Goal: Information Seeking & Learning: Learn about a topic

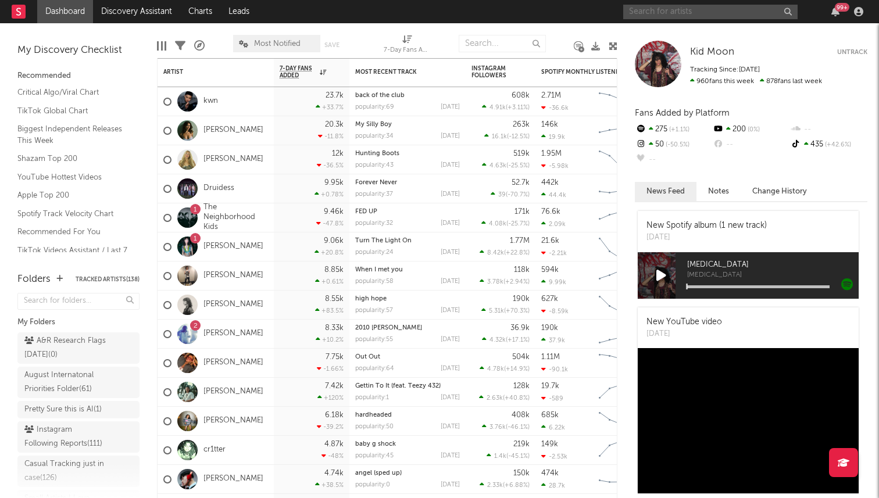
click at [666, 8] on input "text" at bounding box center [710, 12] width 174 height 15
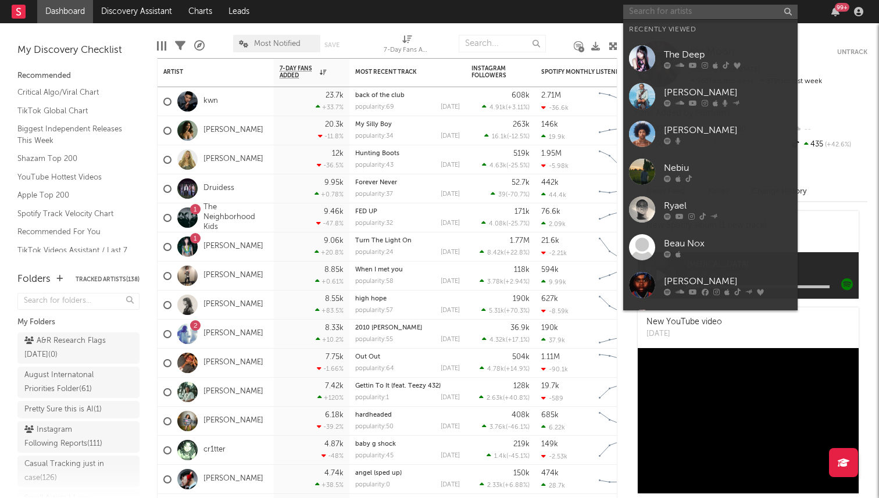
type input "x"
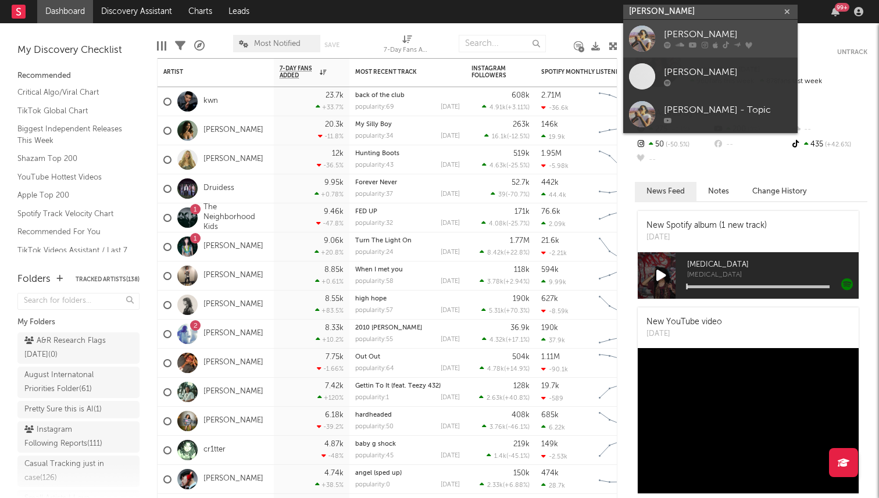
type input "chelsea jordan"
click at [658, 34] on link "[PERSON_NAME]" at bounding box center [710, 39] width 174 height 38
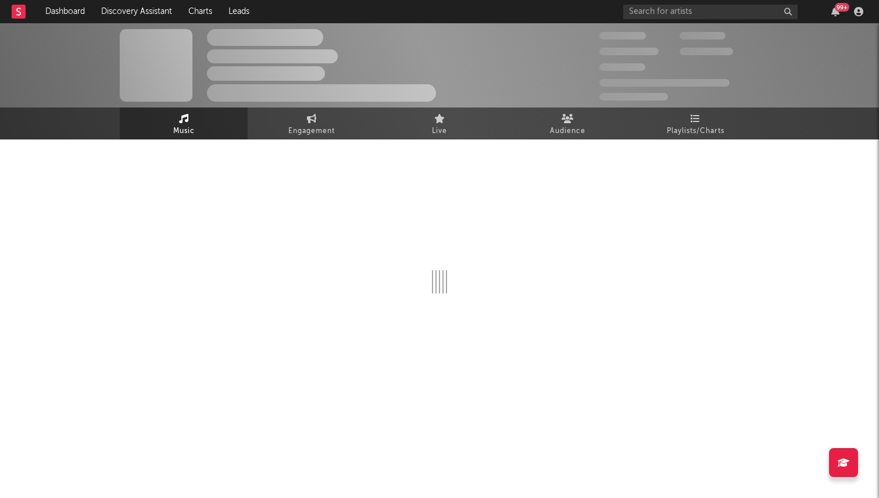
click at [690, 22] on div "99 +" at bounding box center [745, 11] width 244 height 23
click at [709, 5] on input "text" at bounding box center [710, 12] width 174 height 15
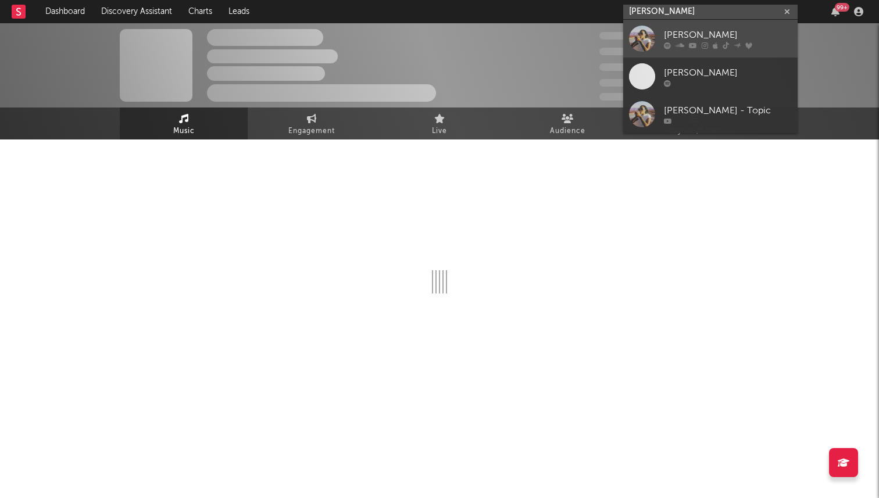
type input "chelsea jordan"
click at [656, 48] on link "Chelsea Jordan" at bounding box center [710, 39] width 174 height 38
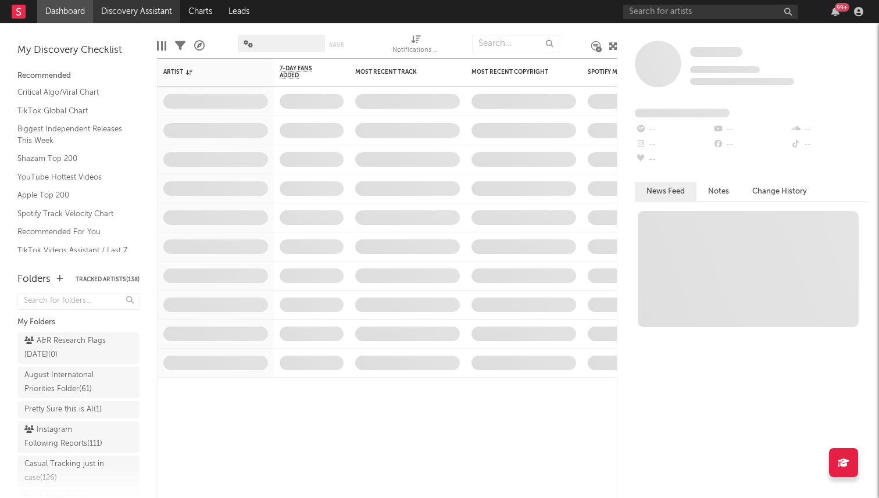
click at [150, 20] on link "Discovery Assistant" at bounding box center [136, 11] width 87 height 23
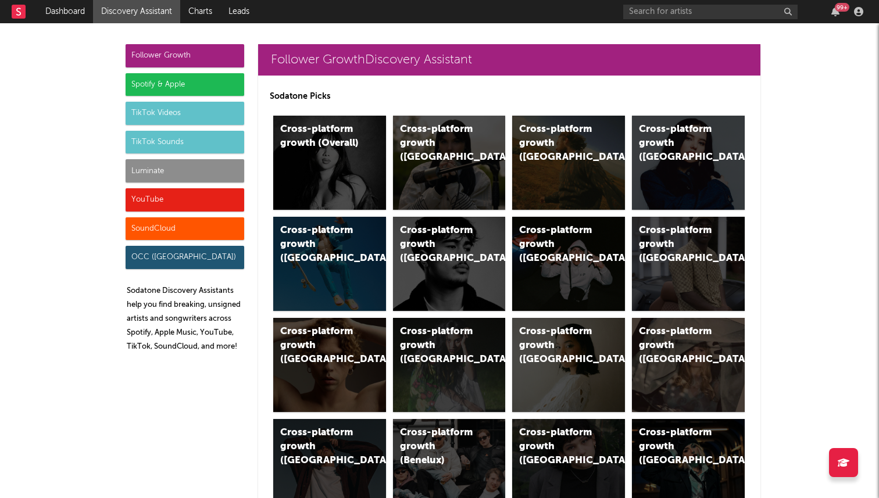
click at [166, 15] on link "Discovery Assistant" at bounding box center [136, 11] width 87 height 23
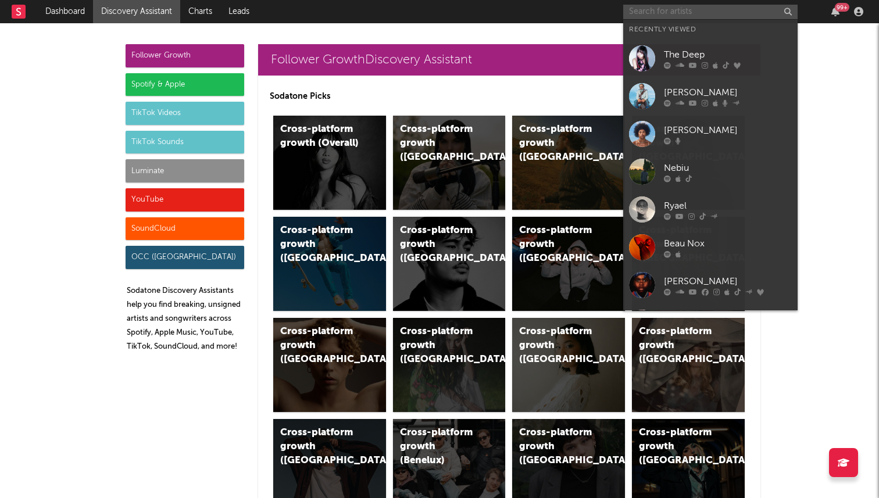
click at [669, 6] on input "text" at bounding box center [710, 12] width 174 height 15
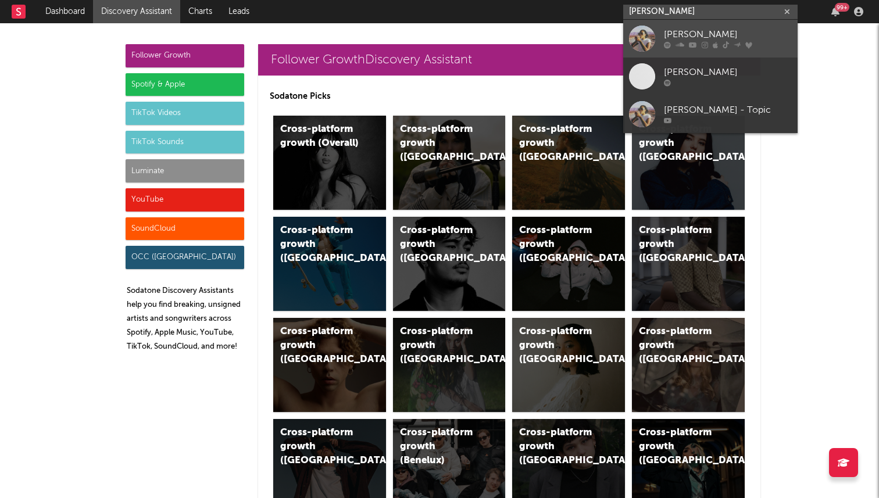
type input "chelsea jorrdan"
click at [676, 24] on link "[PERSON_NAME]" at bounding box center [710, 39] width 174 height 38
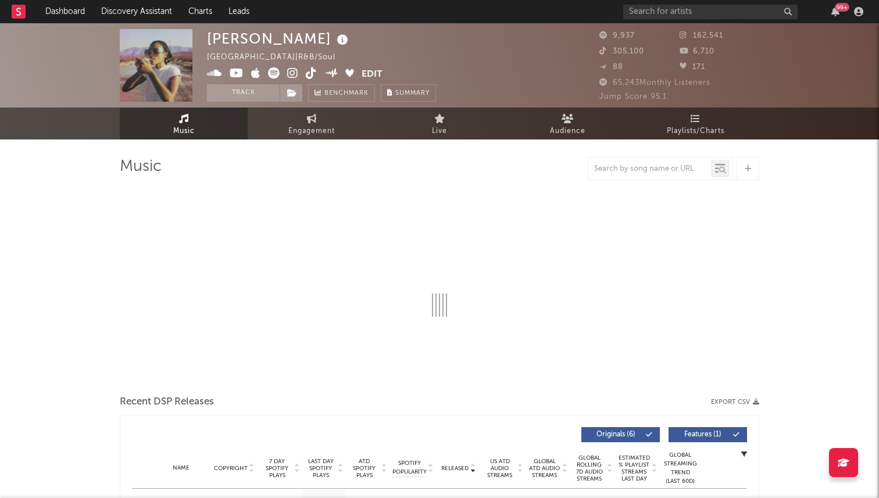
select select "6m"
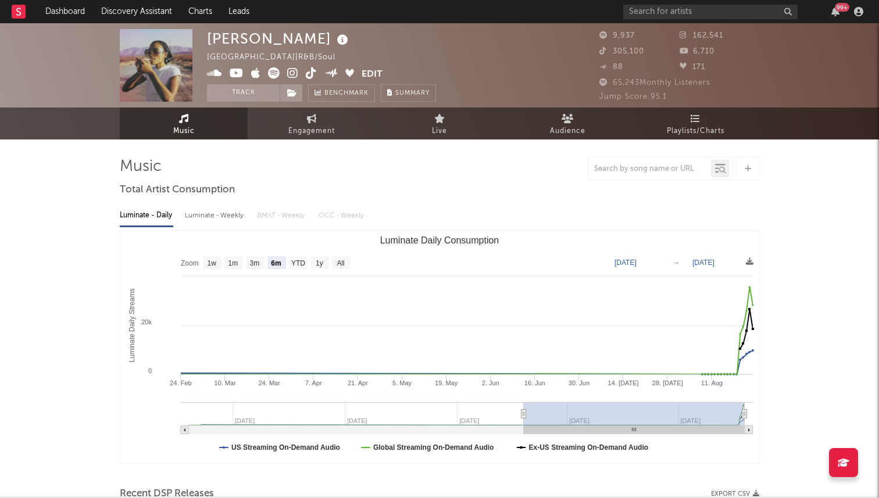
select select "6m"
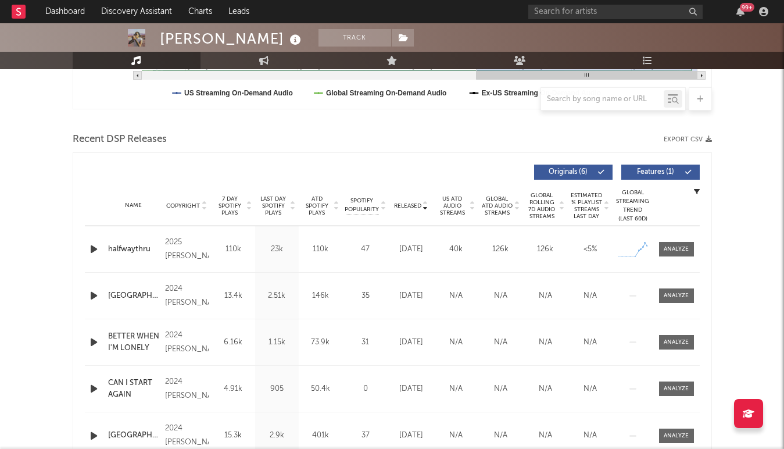
scroll to position [354, 0]
click at [685, 252] on div at bounding box center [676, 249] width 25 height 9
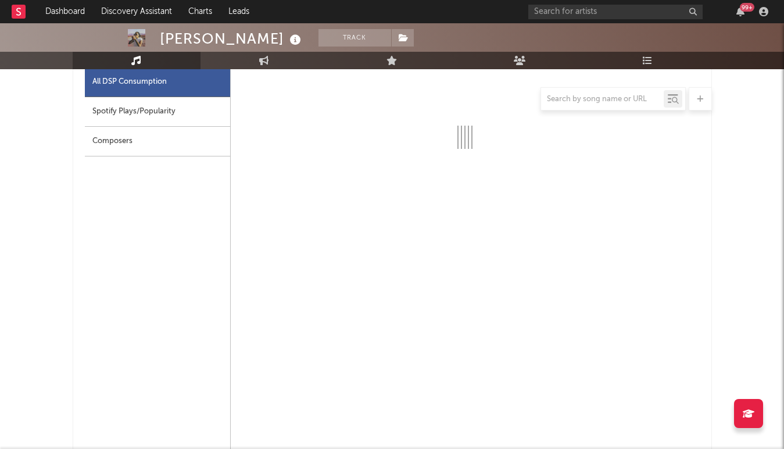
select select "1w"
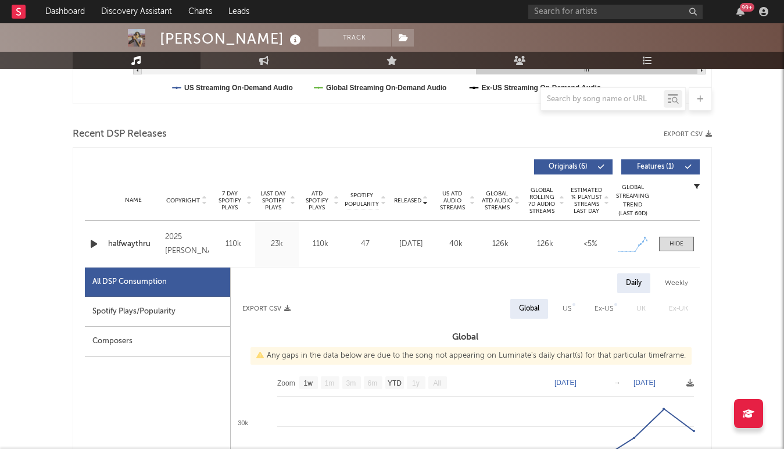
scroll to position [340, 0]
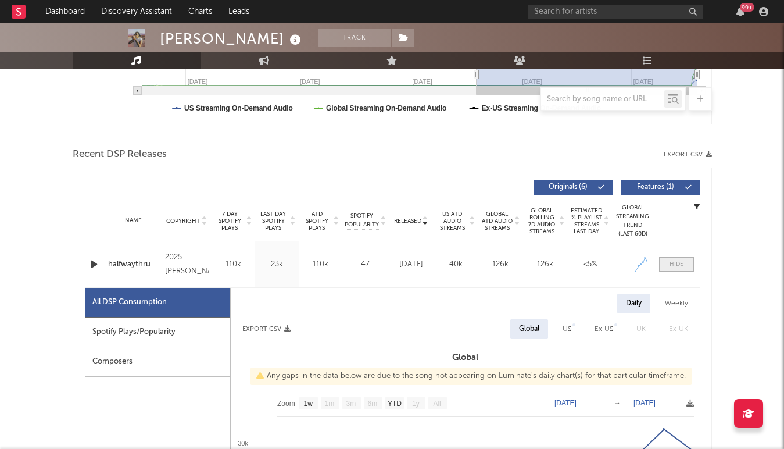
click at [672, 259] on span at bounding box center [676, 264] width 35 height 15
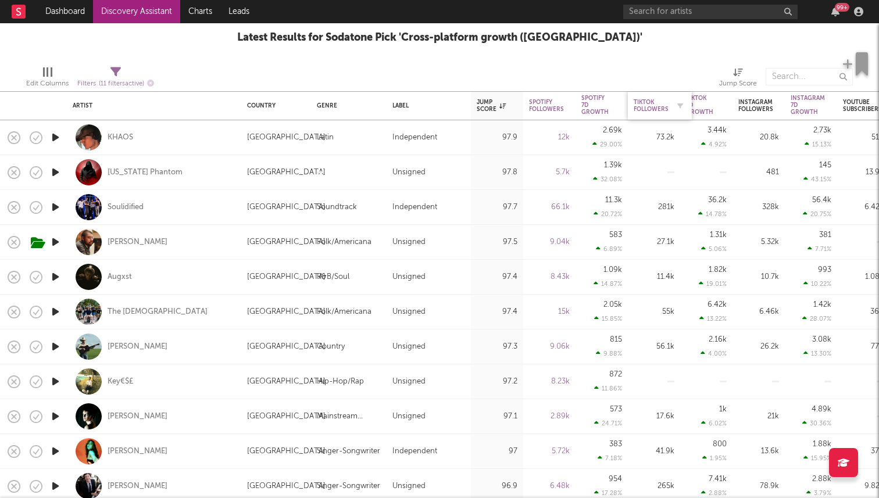
drag, startPoint x: 681, startPoint y: 106, endPoint x: 663, endPoint y: 108, distance: 18.1
click at [663, 108] on div "Tiktok Followers" at bounding box center [660, 106] width 52 height 24
click at [699, 138] on div "Tiktok 7D Growth %" at bounding box center [699, 134] width 27 height 28
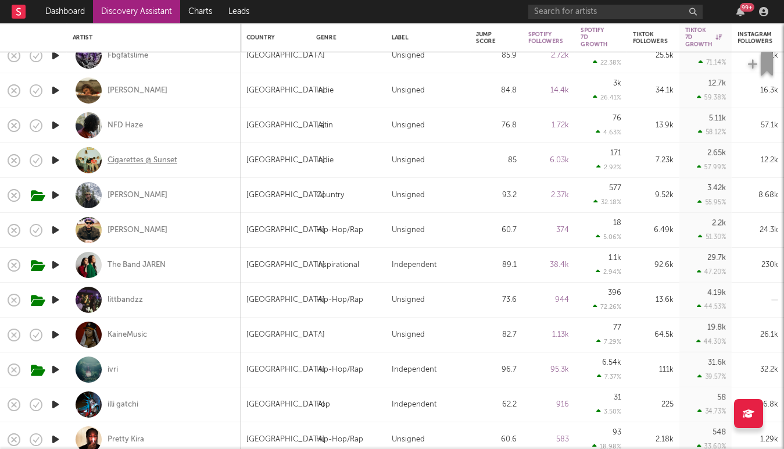
click at [165, 156] on div "Cigarettes @ Sunset" at bounding box center [143, 160] width 70 height 10
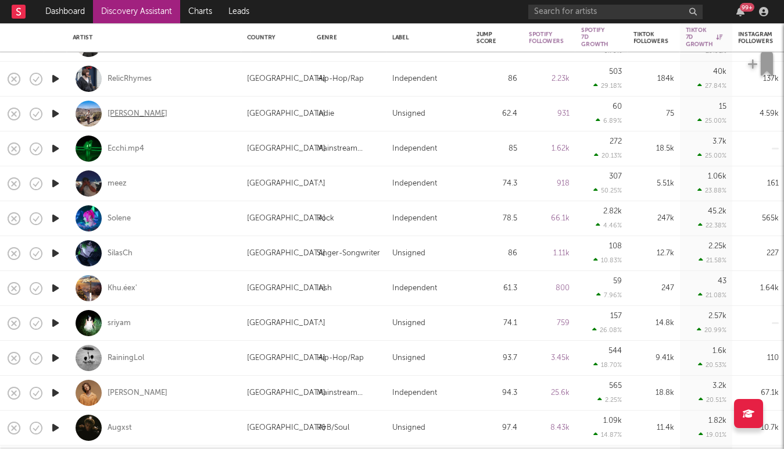
click at [135, 115] on div "Kamran Khan" at bounding box center [138, 114] width 60 height 10
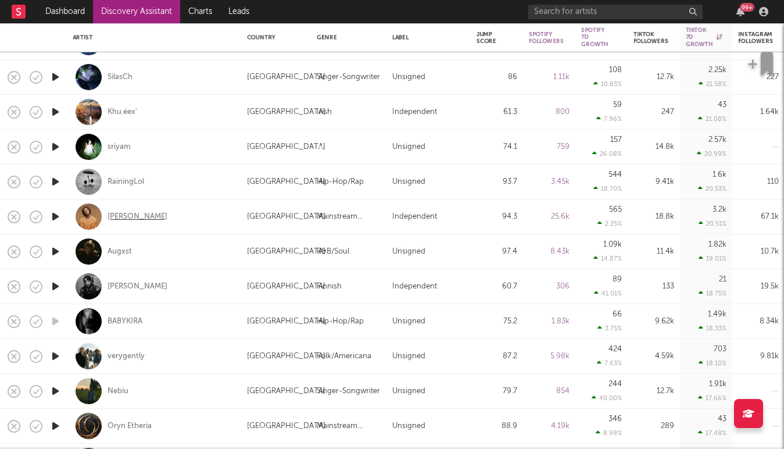
click at [132, 213] on div "Daniel Allan" at bounding box center [138, 217] width 60 height 10
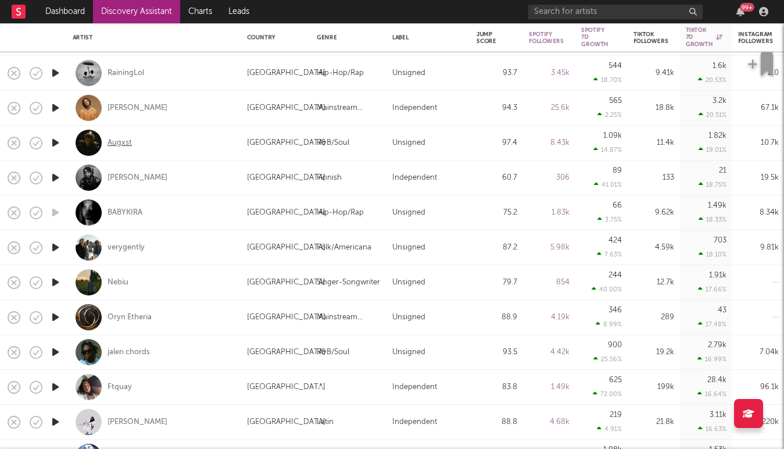
click at [112, 145] on div "Augxst" at bounding box center [120, 143] width 24 height 10
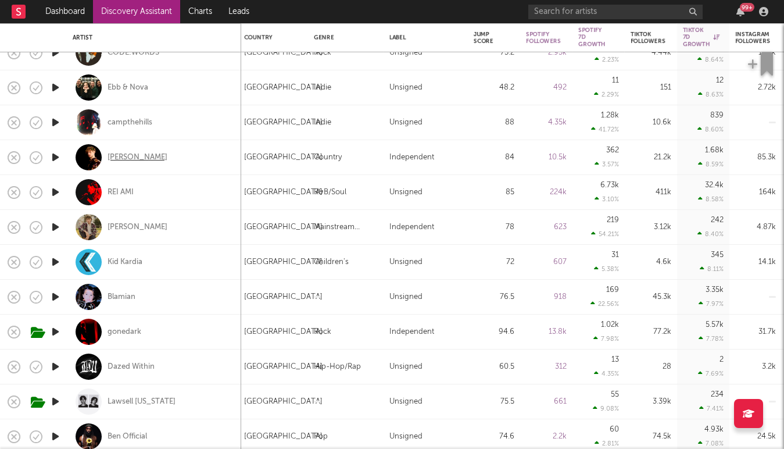
click at [137, 155] on div "Elias Alexander" at bounding box center [138, 157] width 60 height 10
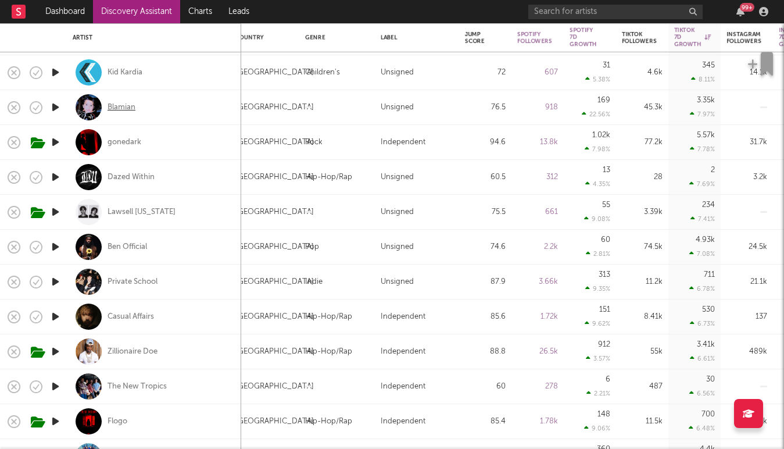
click at [117, 109] on div "Blamian" at bounding box center [122, 107] width 28 height 10
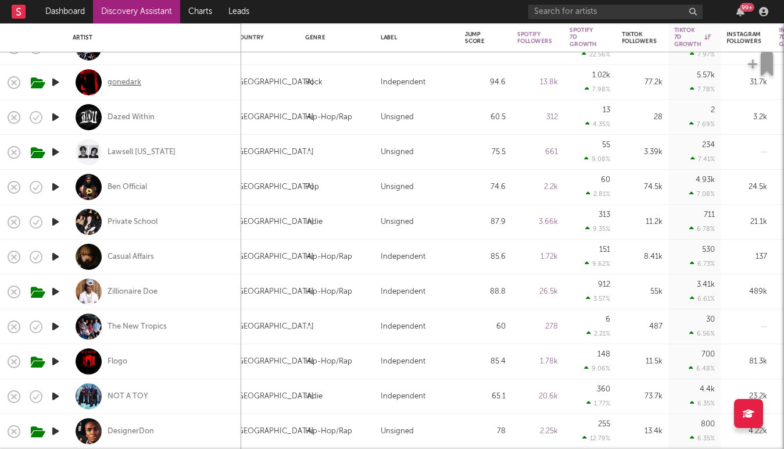
click at [134, 79] on div "gonedark" at bounding box center [125, 82] width 34 height 10
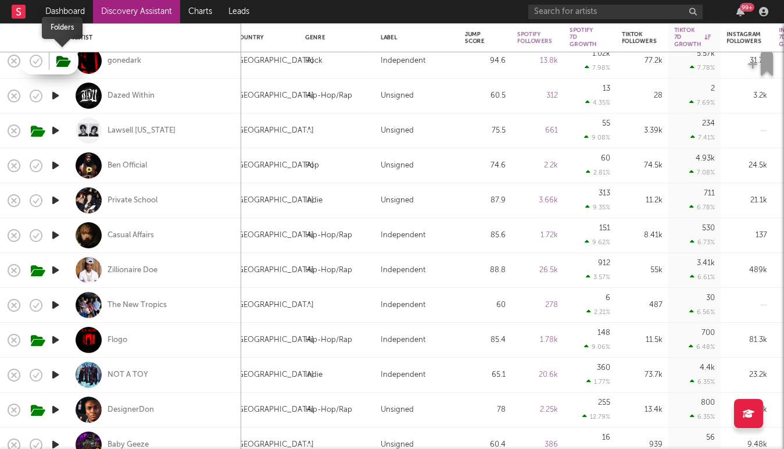
click at [63, 66] on icon "button" at bounding box center [63, 61] width 15 height 13
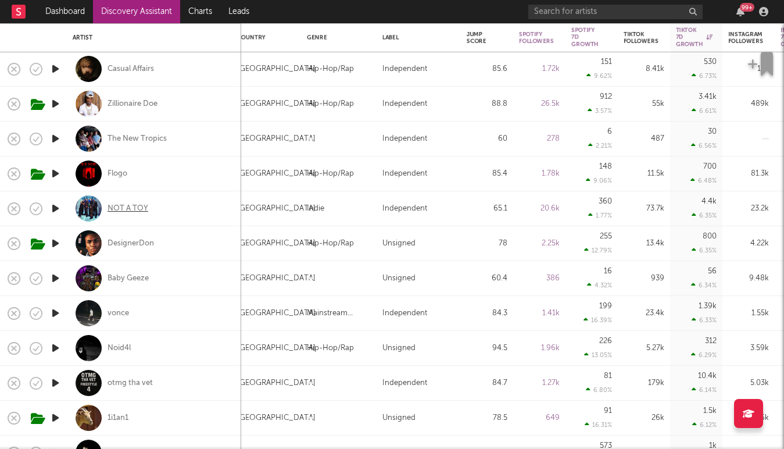
click at [117, 205] on div "NOT A TOY" at bounding box center [128, 209] width 41 height 10
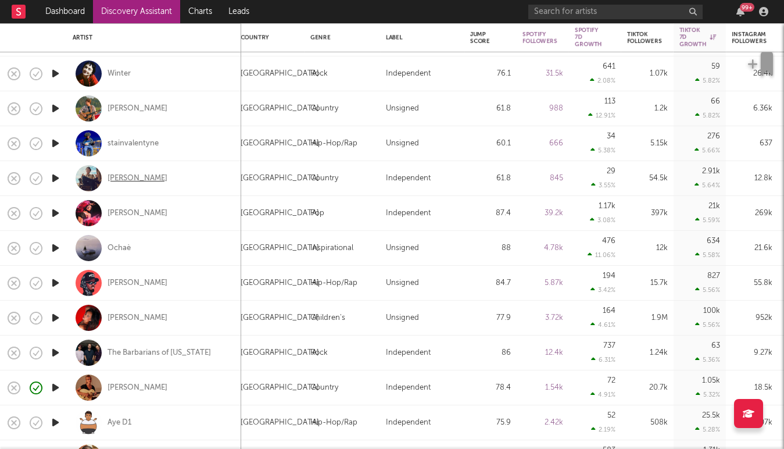
click at [126, 181] on div "Jacob Tolliver" at bounding box center [138, 178] width 60 height 10
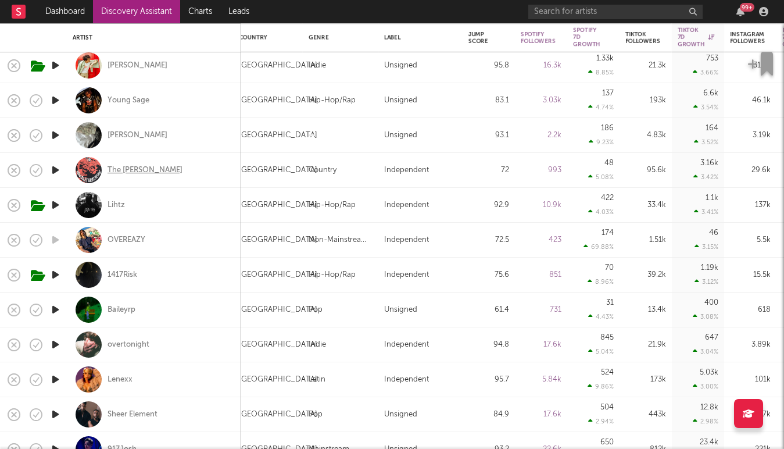
click at [136, 166] on div "The Bradley Brothers" at bounding box center [145, 170] width 75 height 10
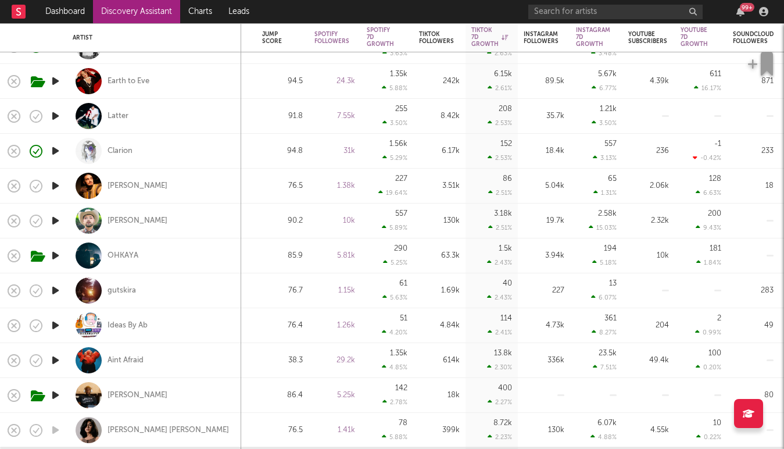
click at [128, 8] on link "Discovery Assistant" at bounding box center [136, 11] width 87 height 23
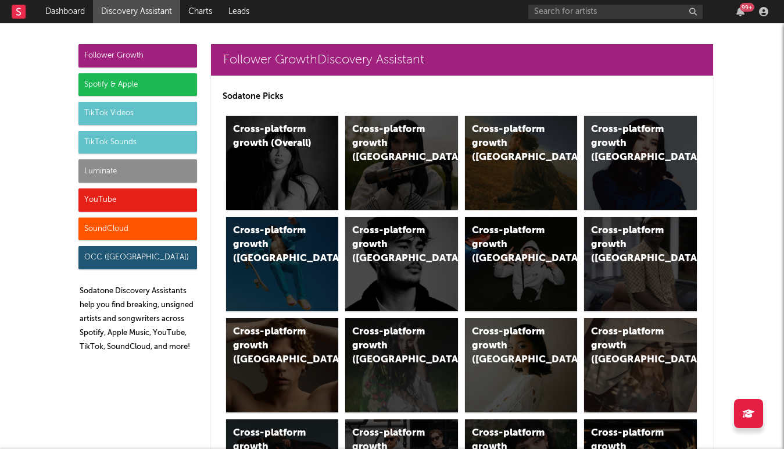
click at [166, 85] on div "Spotify & Apple" at bounding box center [137, 84] width 119 height 23
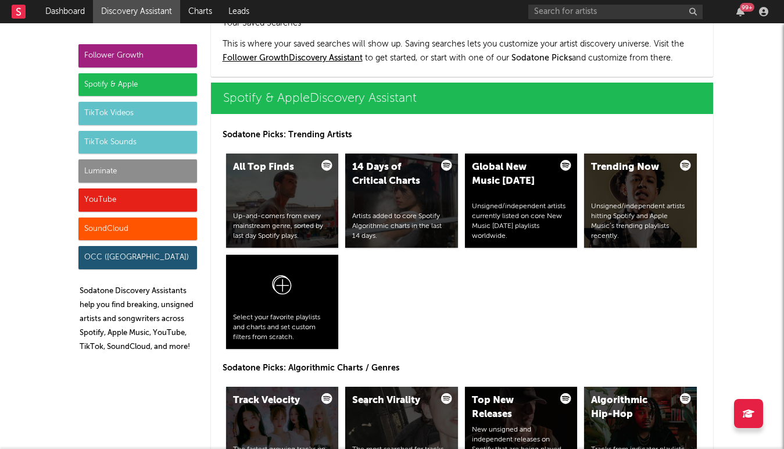
scroll to position [1162, 0]
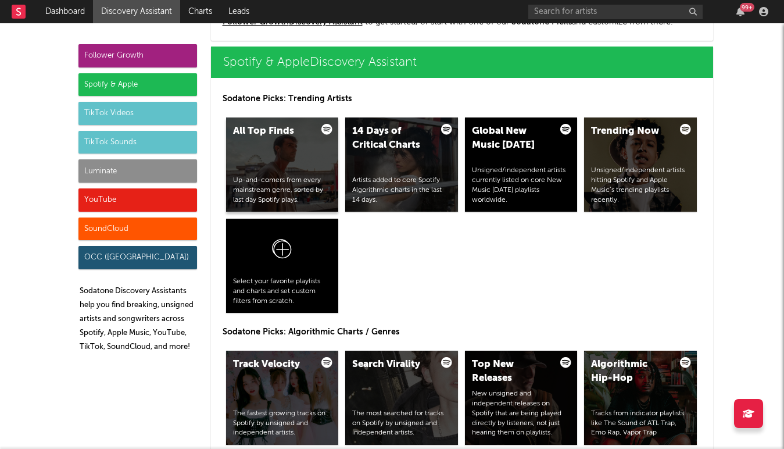
click at [327, 154] on div "All Top Finds Up-and-comers from every mainstream genre, sorted by last day Spo…" at bounding box center [282, 164] width 113 height 94
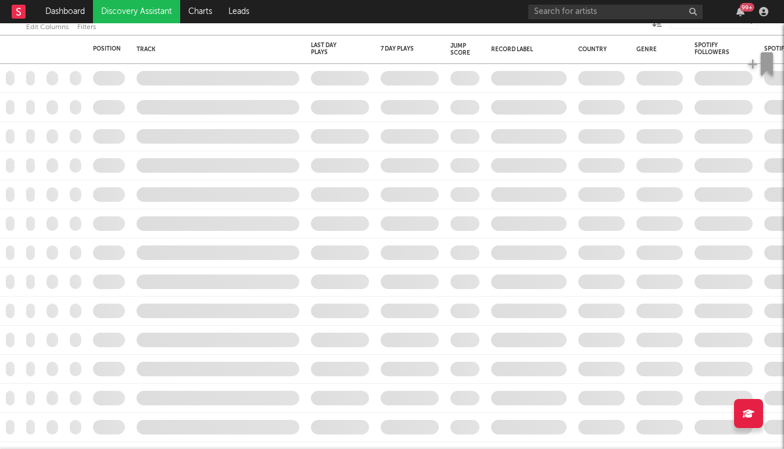
checkbox input "true"
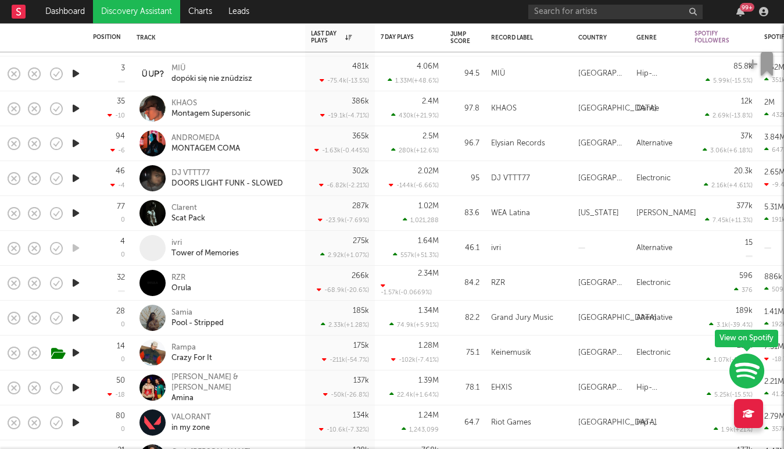
click at [74, 212] on icon "button" at bounding box center [76, 213] width 12 height 15
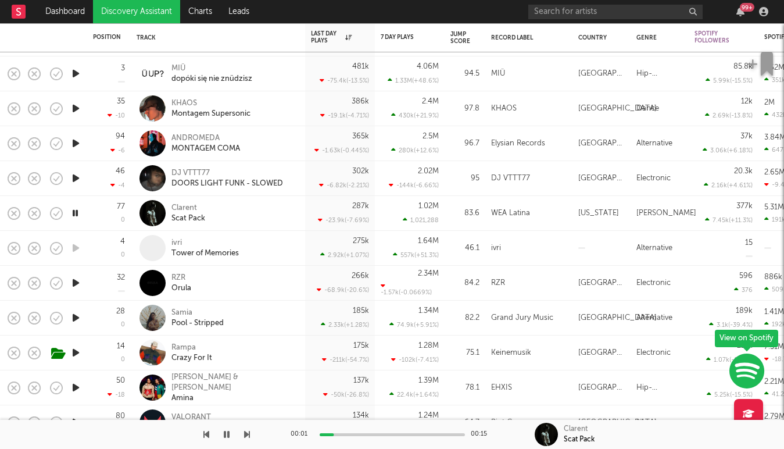
click at [74, 212] on icon "button" at bounding box center [75, 213] width 11 height 15
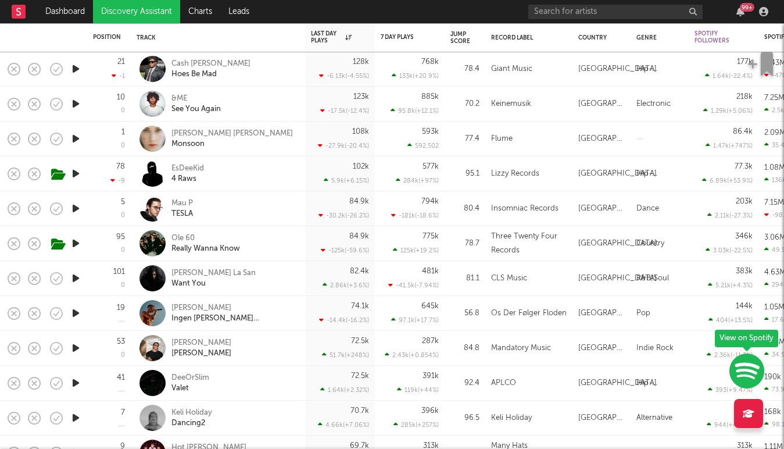
click at [71, 105] on icon "button" at bounding box center [76, 104] width 12 height 15
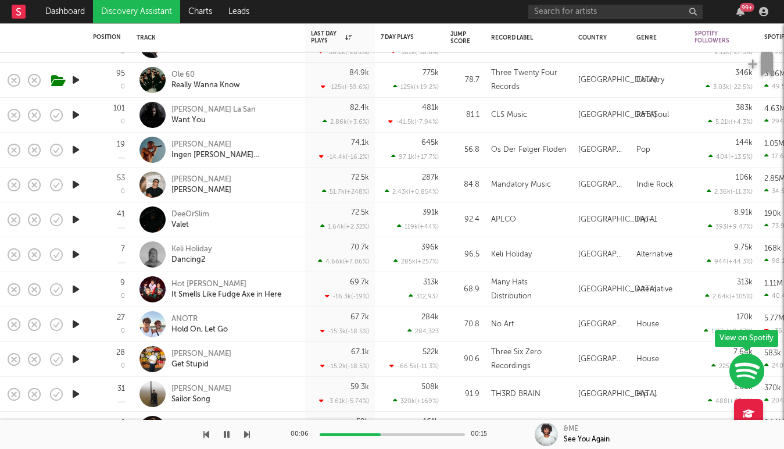
click at [83, 187] on div at bounding box center [75, 184] width 23 height 35
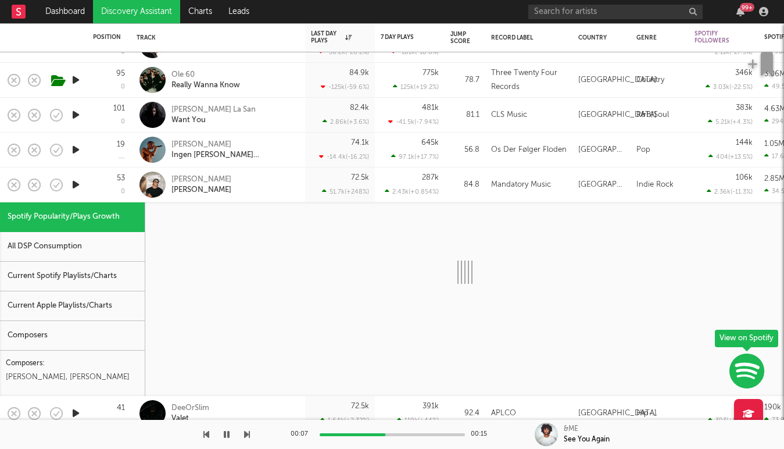
click at [73, 184] on icon "button" at bounding box center [76, 184] width 12 height 15
click at [99, 194] on div "53 0" at bounding box center [109, 184] width 32 height 34
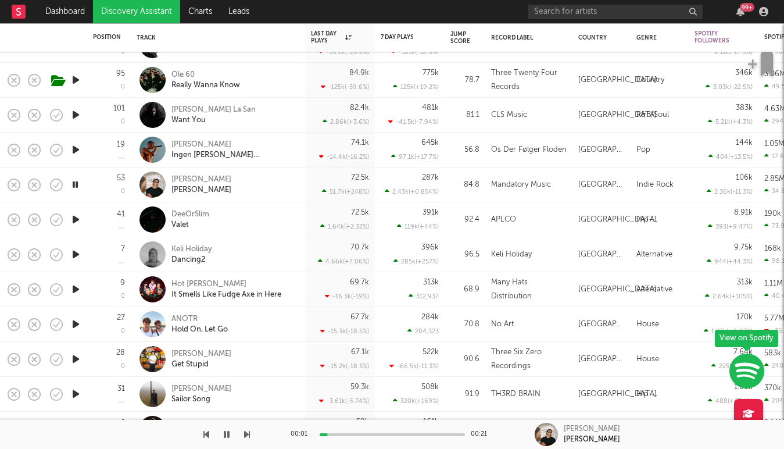
click at [76, 181] on icon "button" at bounding box center [75, 184] width 11 height 15
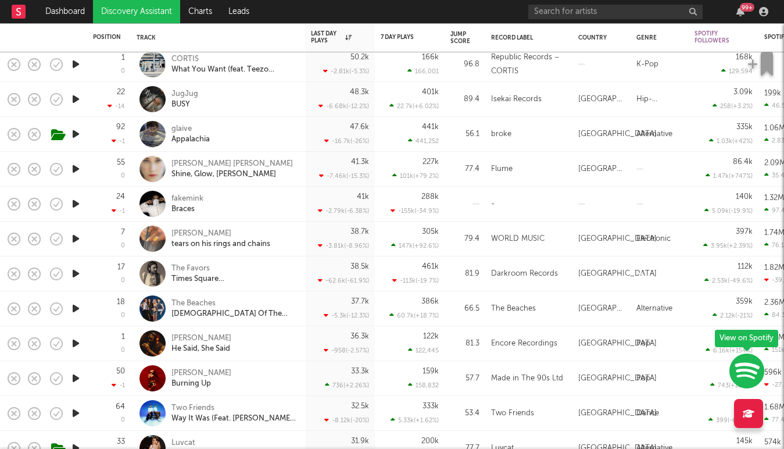
click at [76, 97] on icon "button" at bounding box center [76, 99] width 12 height 15
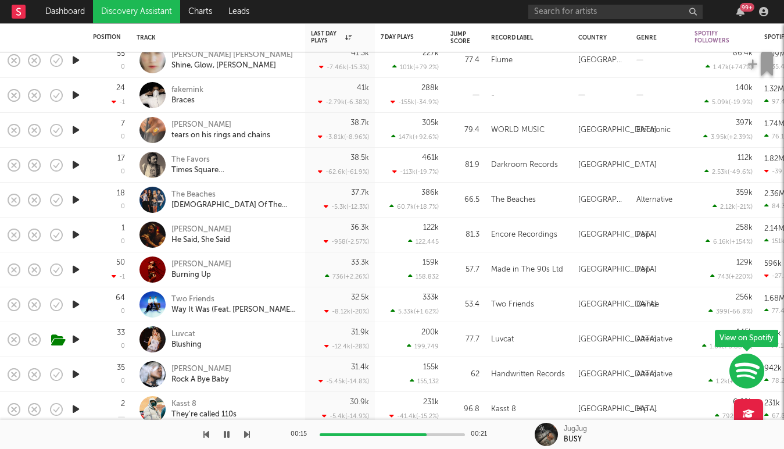
click at [75, 199] on icon "button" at bounding box center [76, 199] width 12 height 15
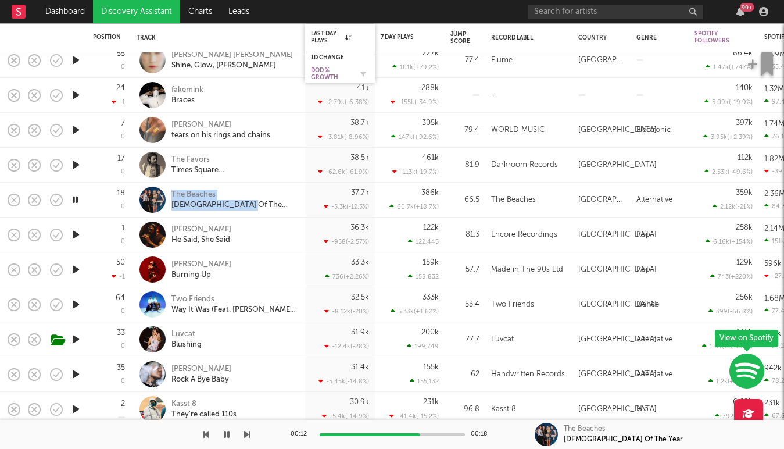
click at [323, 75] on div "DoD % Growth" at bounding box center [331, 74] width 41 height 14
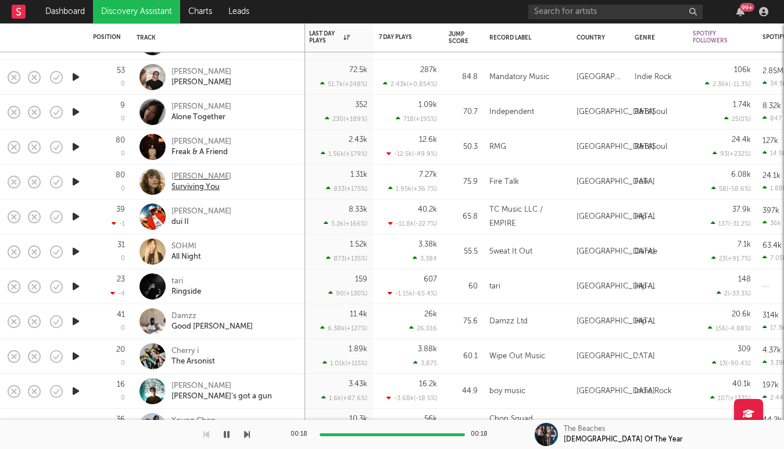
click at [188, 176] on div "Hannah Frances" at bounding box center [202, 177] width 60 height 10
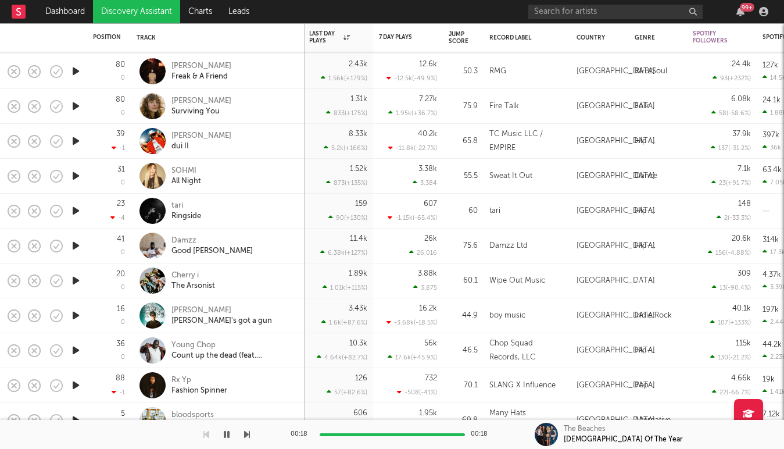
click at [74, 173] on icon "button" at bounding box center [76, 176] width 12 height 15
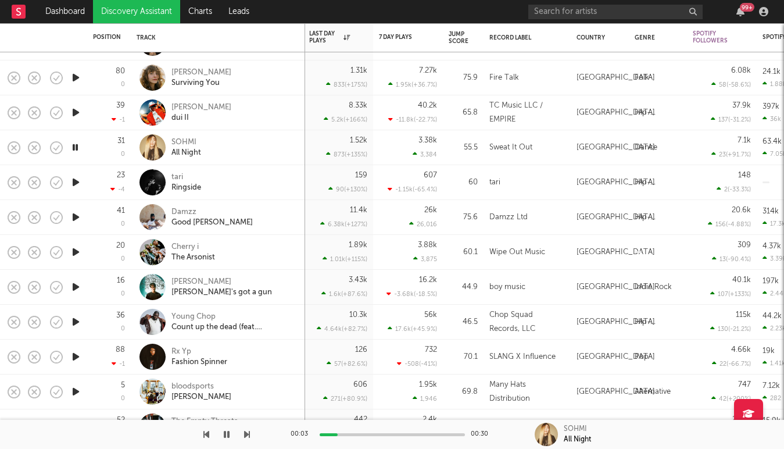
click at [76, 145] on icon "button" at bounding box center [75, 147] width 11 height 15
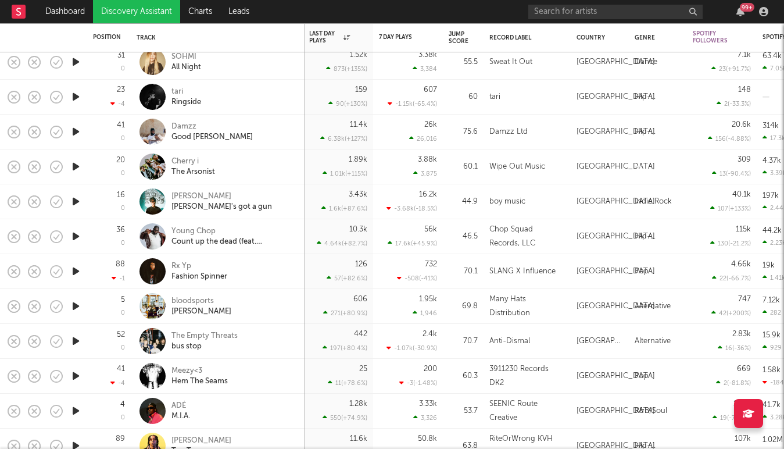
click at [76, 130] on icon "button" at bounding box center [76, 131] width 12 height 15
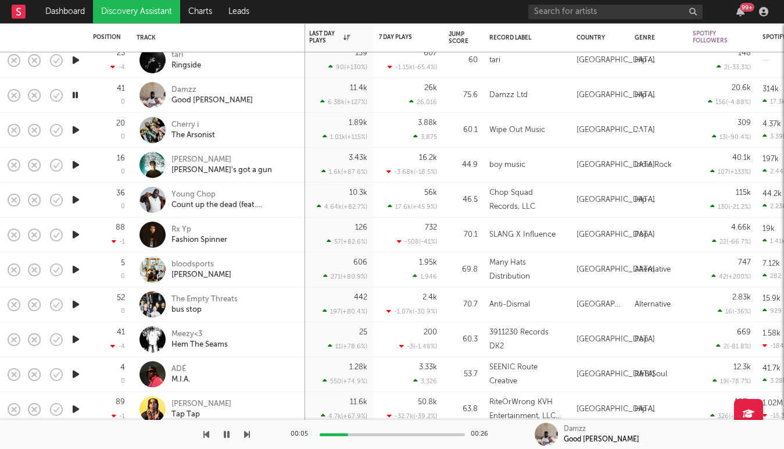
click at [76, 196] on icon "button" at bounding box center [76, 199] width 12 height 15
click at [74, 162] on icon "button" at bounding box center [76, 165] width 12 height 15
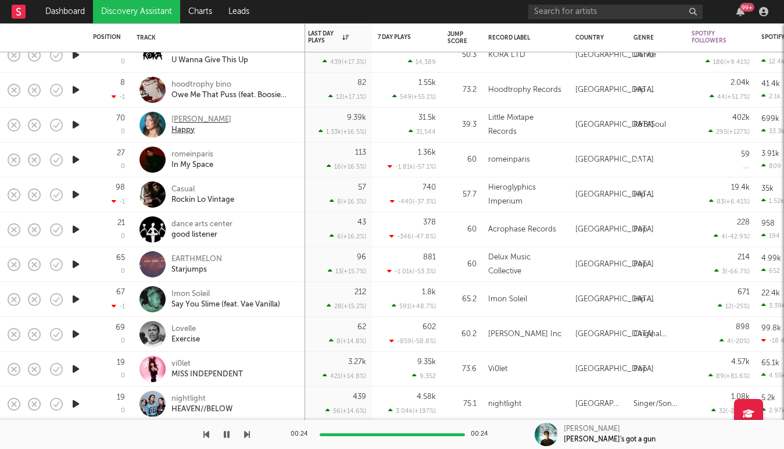
click at [183, 117] on div "Janine" at bounding box center [202, 120] width 60 height 10
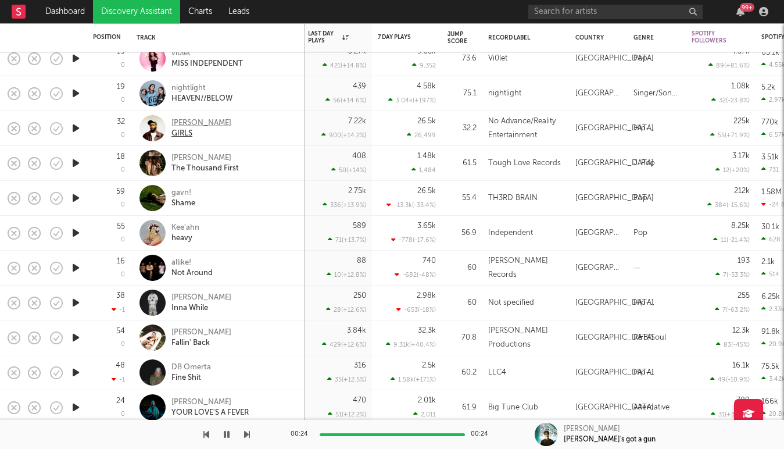
click at [177, 120] on div "Deno" at bounding box center [202, 123] width 60 height 10
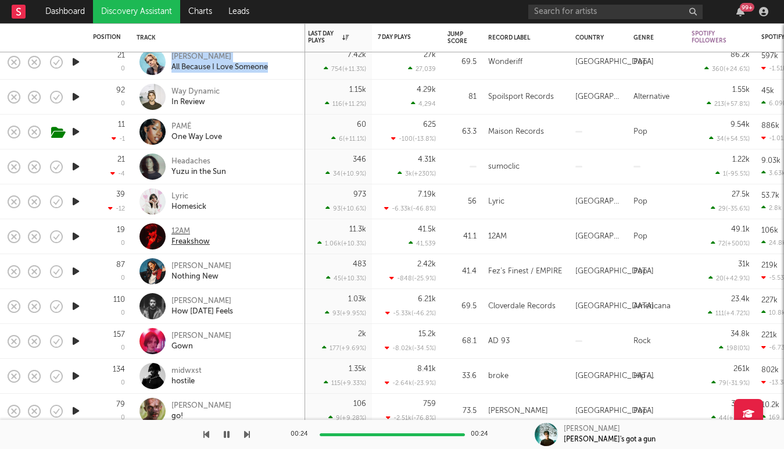
click at [181, 227] on div "12AM" at bounding box center [191, 231] width 38 height 10
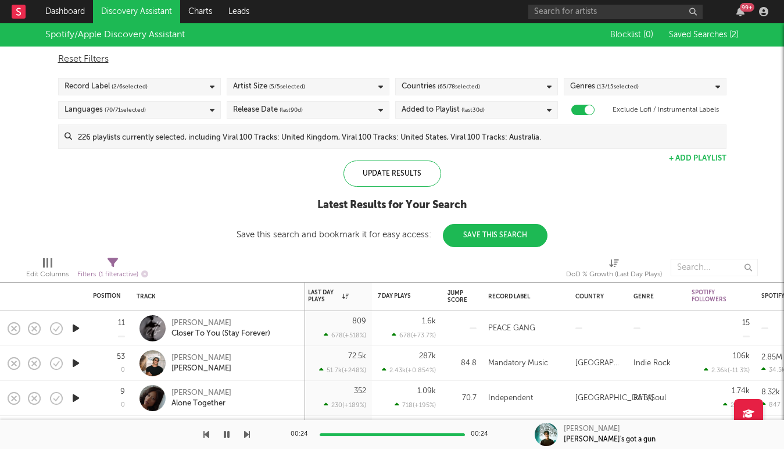
click at [138, 6] on link "Discovery Assistant" at bounding box center [136, 11] width 87 height 23
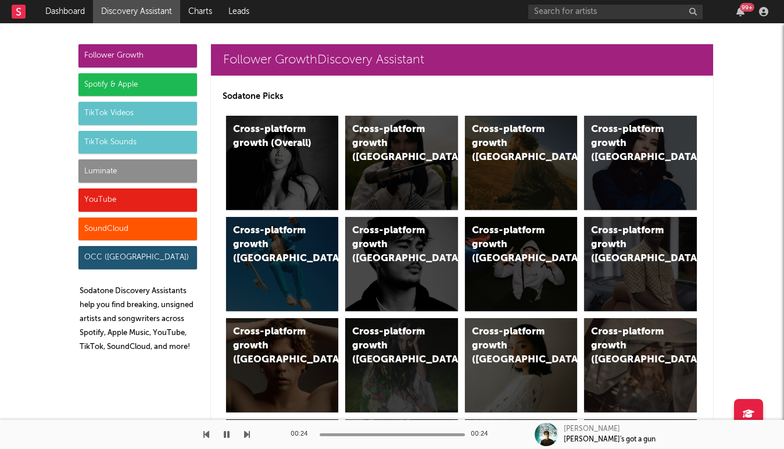
click at [162, 93] on div "Spotify & Apple" at bounding box center [137, 84] width 119 height 23
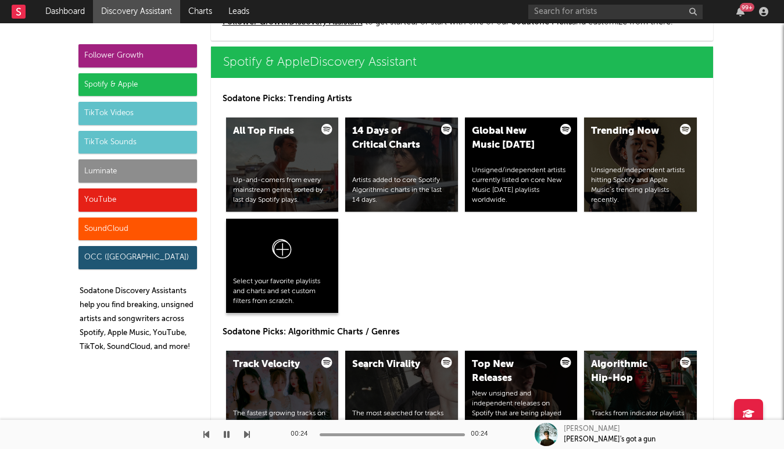
scroll to position [1476, 0]
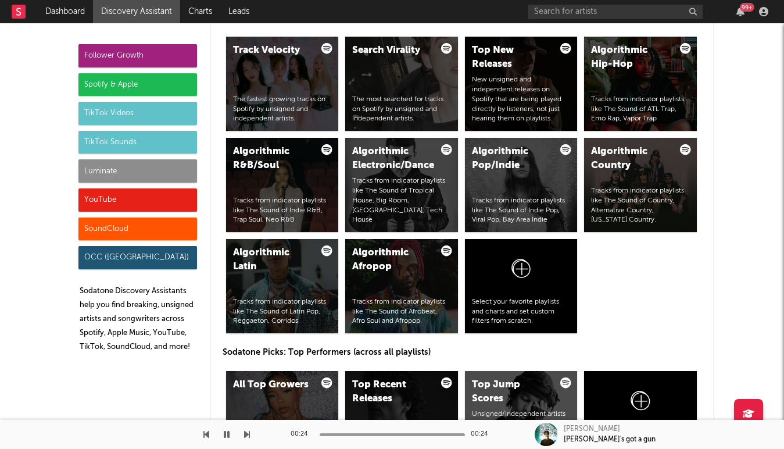
click at [160, 173] on div "Luminate" at bounding box center [137, 170] width 119 height 23
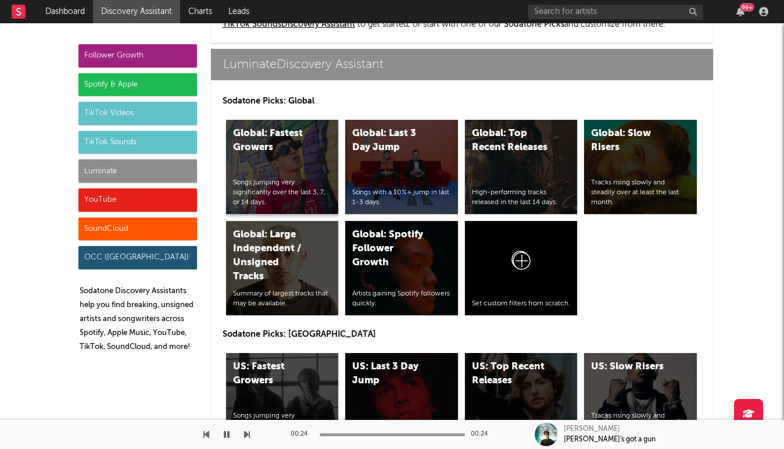
scroll to position [5172, 0]
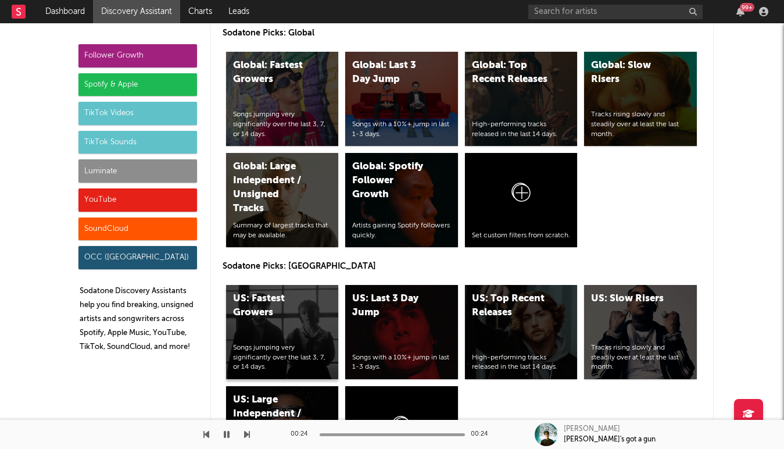
click at [319, 292] on div "US: Fastest Growers Songs jumping very significantly over the last 3, 7, or 14 …" at bounding box center [282, 332] width 113 height 94
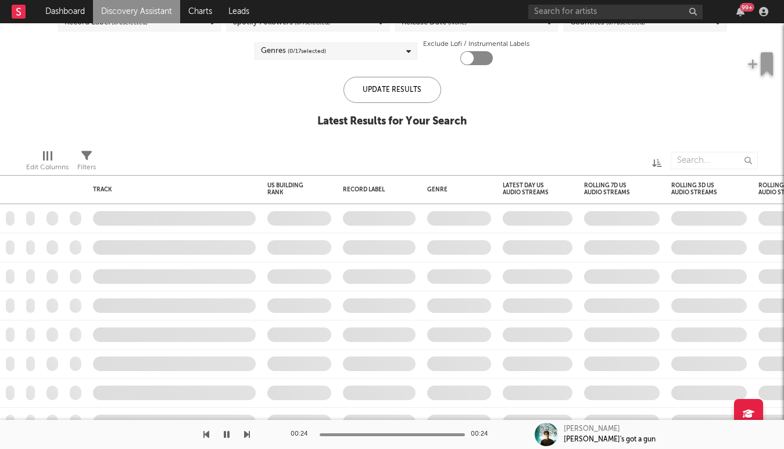
checkbox input "true"
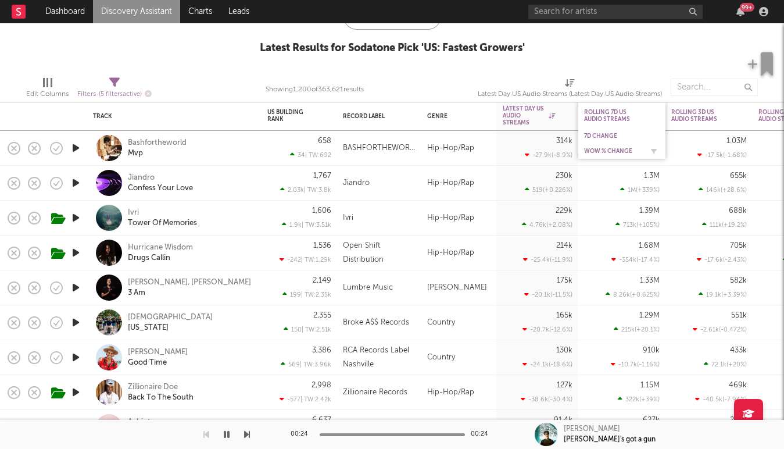
click at [607, 151] on div "WoW % Change" at bounding box center [613, 151] width 58 height 7
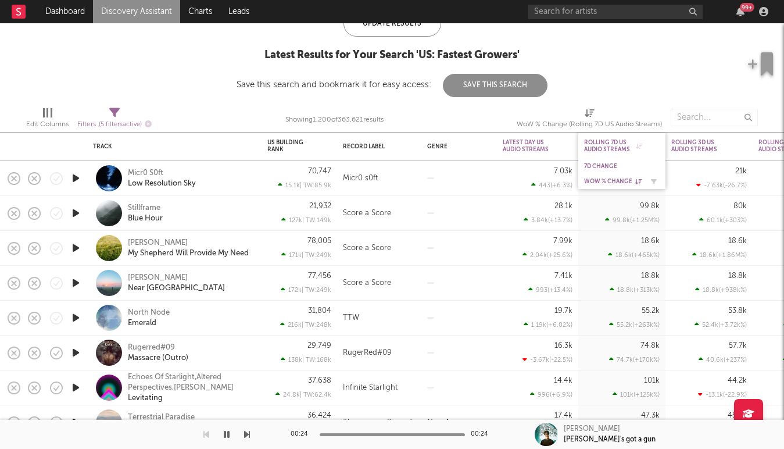
click at [605, 180] on div "WoW % Change" at bounding box center [613, 181] width 58 height 7
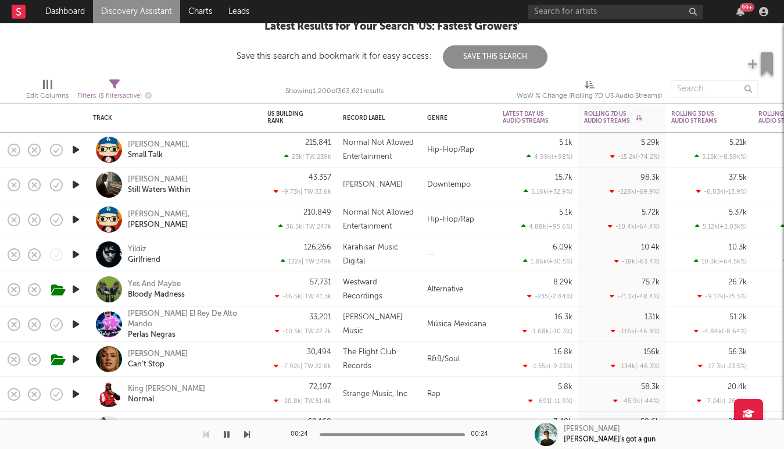
click at [78, 249] on icon "button" at bounding box center [76, 254] width 12 height 15
click at [78, 249] on icon "button" at bounding box center [75, 254] width 11 height 15
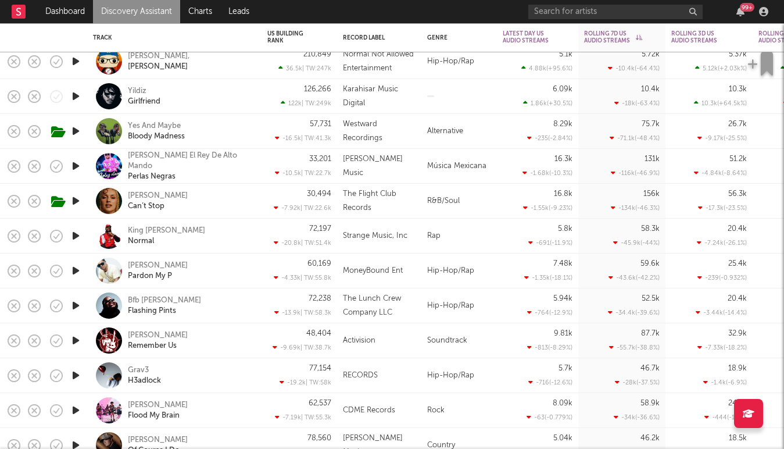
click at [72, 130] on icon "button" at bounding box center [76, 131] width 12 height 15
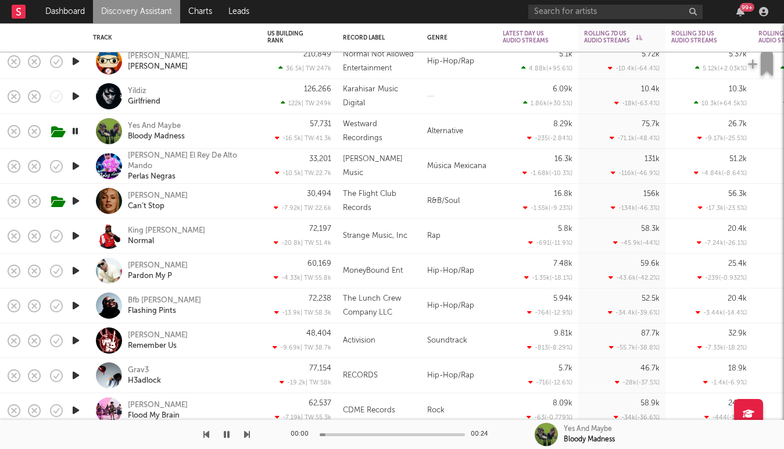
click at [74, 131] on icon "button" at bounding box center [75, 131] width 11 height 15
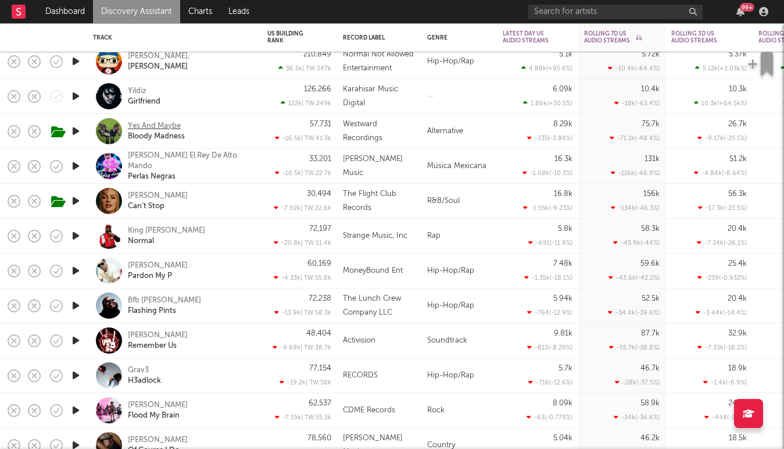
click at [149, 126] on div "Yes And Maybe" at bounding box center [154, 126] width 53 height 10
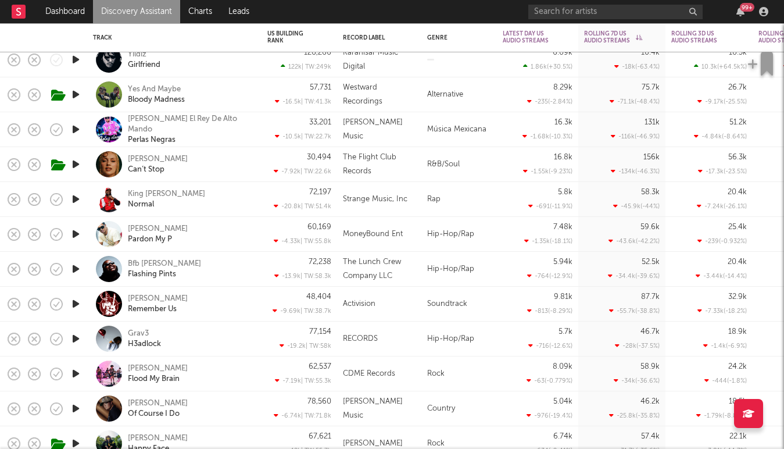
click at [73, 165] on icon "button" at bounding box center [76, 164] width 12 height 15
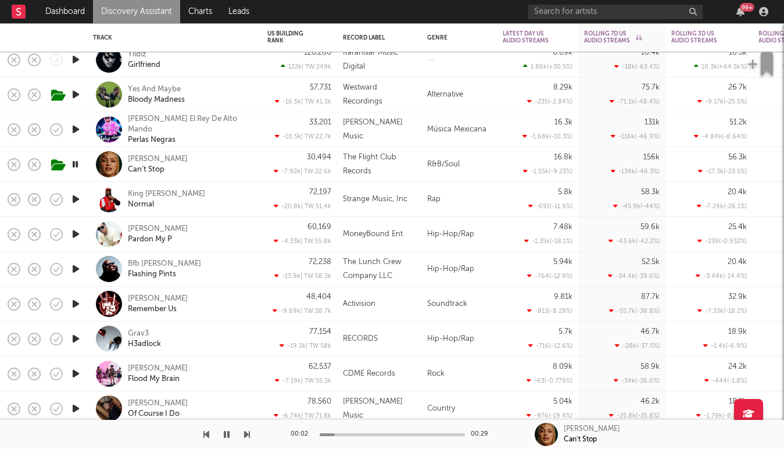
click at [73, 165] on icon "button" at bounding box center [75, 164] width 11 height 15
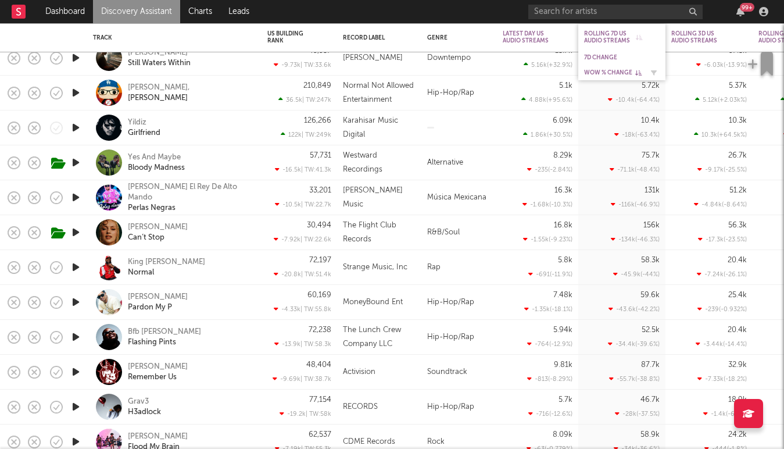
click at [616, 74] on div "WoW % Change" at bounding box center [613, 72] width 58 height 7
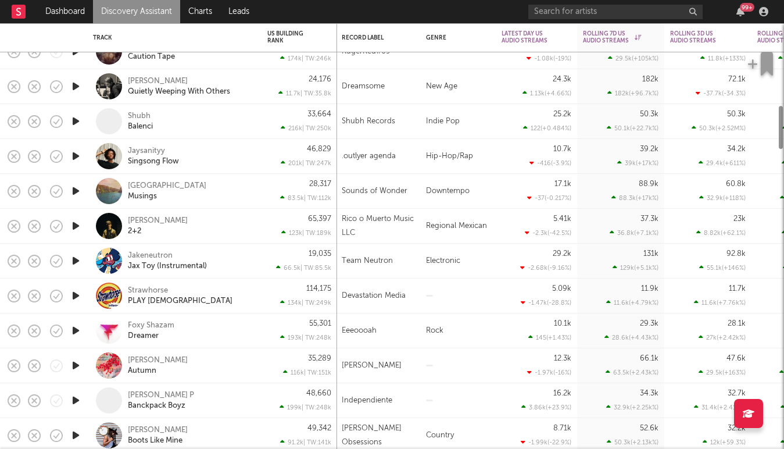
click at [77, 222] on icon "button" at bounding box center [76, 226] width 12 height 15
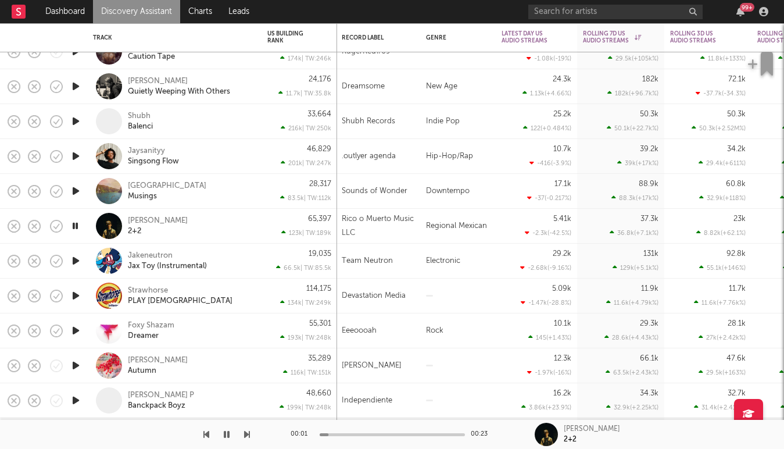
click at [77, 223] on icon "button" at bounding box center [75, 226] width 11 height 15
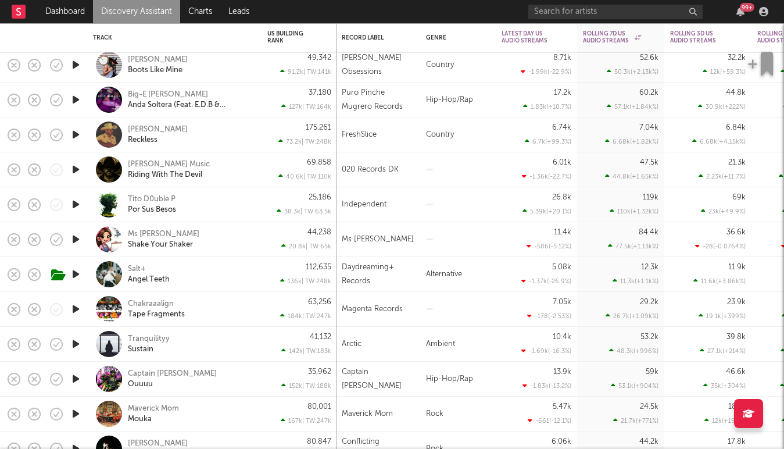
click at [80, 174] on icon "button" at bounding box center [76, 169] width 12 height 15
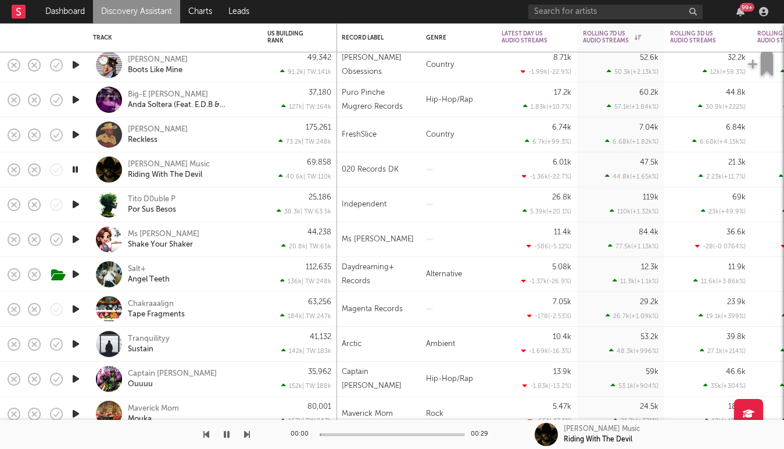
click at [78, 173] on icon "button" at bounding box center [75, 169] width 11 height 15
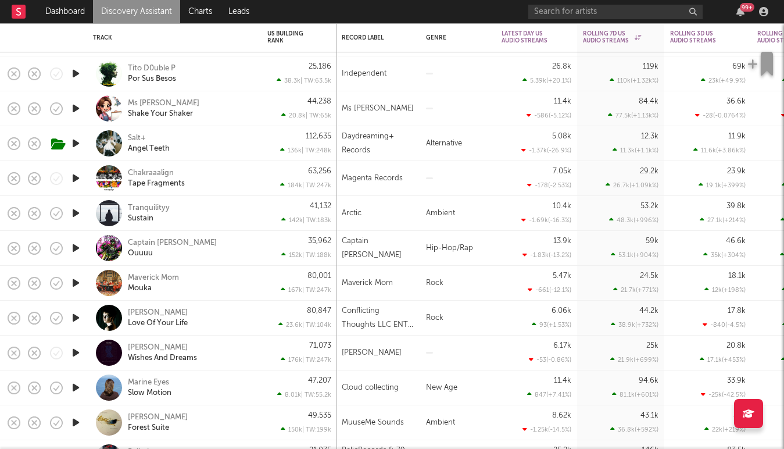
click at [74, 137] on icon "button" at bounding box center [76, 143] width 12 height 15
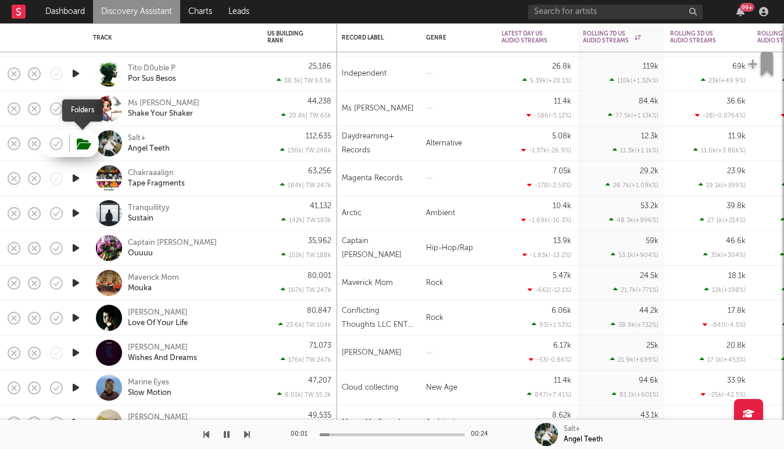
click at [84, 148] on icon "button" at bounding box center [84, 144] width 15 height 13
click at [134, 134] on div "Salt+" at bounding box center [137, 138] width 18 height 10
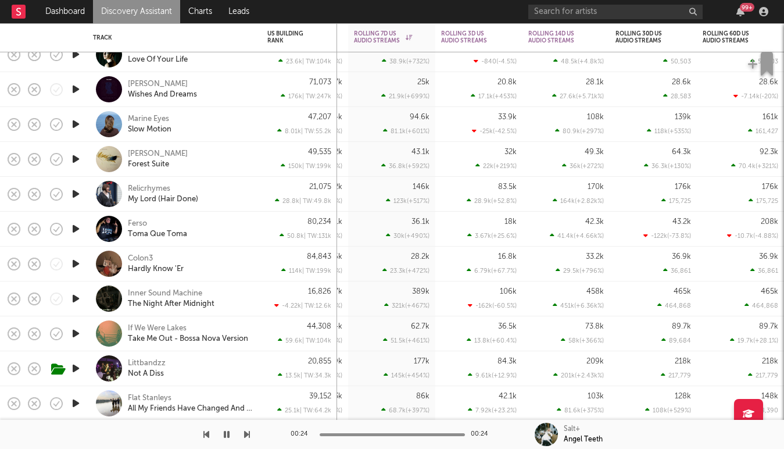
click at [76, 122] on icon "button" at bounding box center [76, 124] width 12 height 15
click at [76, 122] on icon "button" at bounding box center [75, 124] width 11 height 15
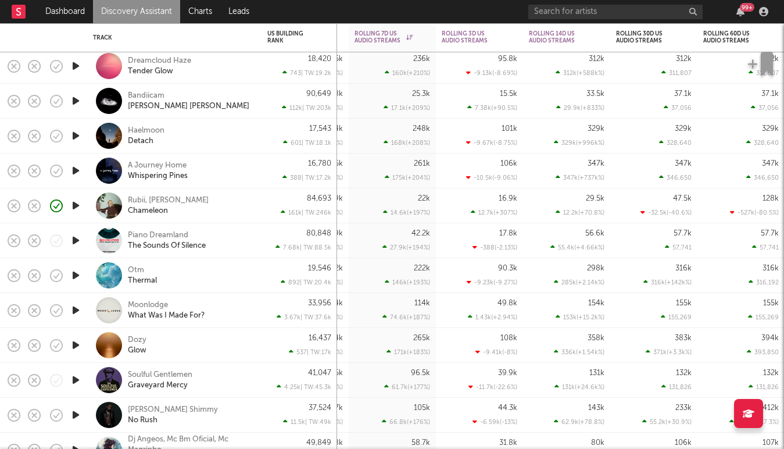
click at [75, 101] on icon "button" at bounding box center [76, 101] width 12 height 15
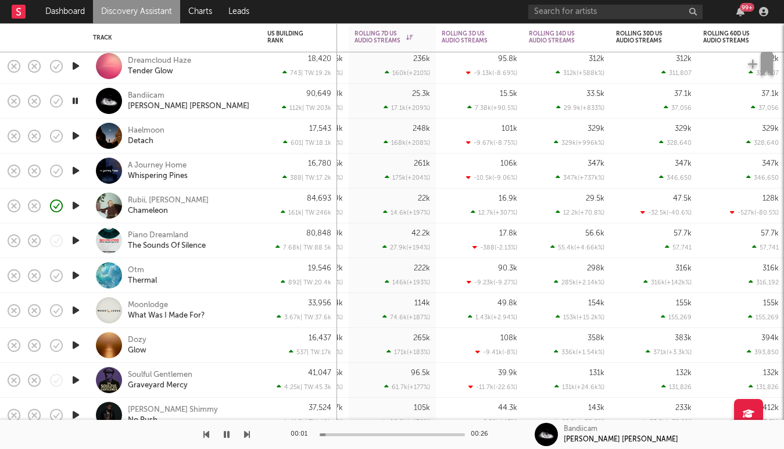
click at [75, 101] on icon "button" at bounding box center [75, 101] width 11 height 15
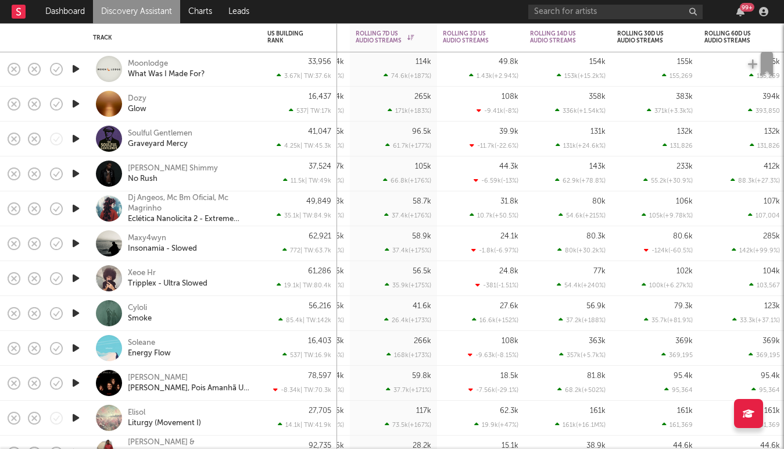
click at [78, 138] on icon "button" at bounding box center [76, 138] width 12 height 15
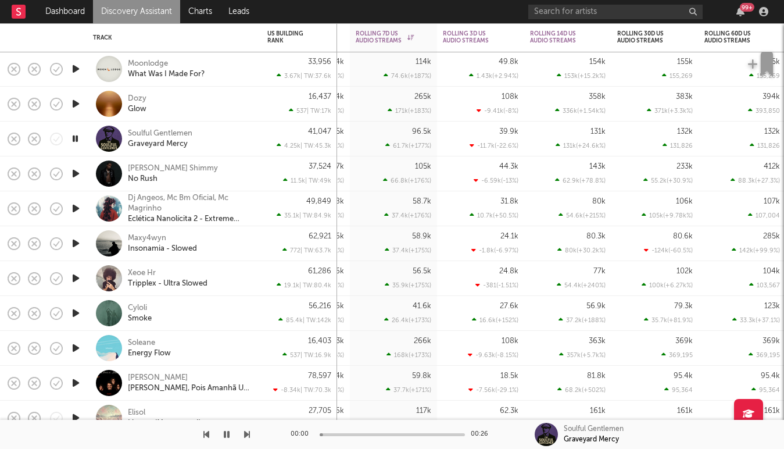
click at [74, 139] on icon "button" at bounding box center [75, 138] width 11 height 15
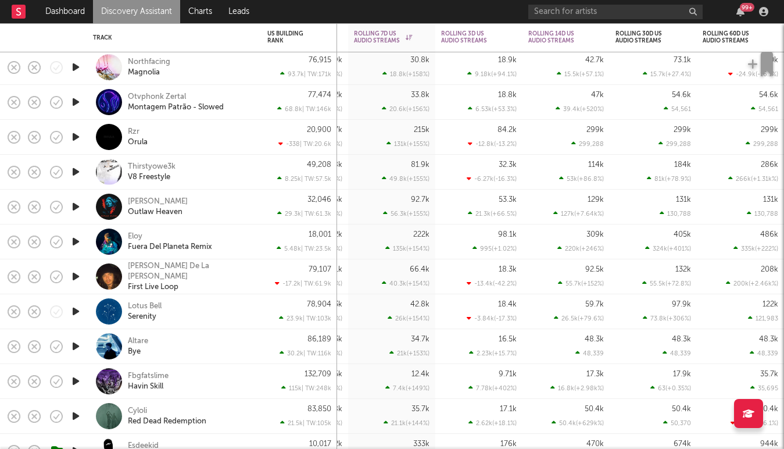
click at [72, 174] on icon "button" at bounding box center [76, 172] width 12 height 15
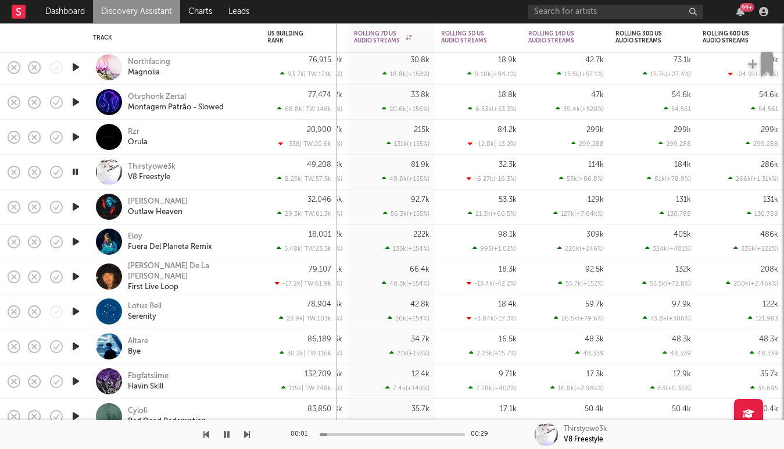
click at [77, 175] on icon "button" at bounding box center [75, 172] width 11 height 15
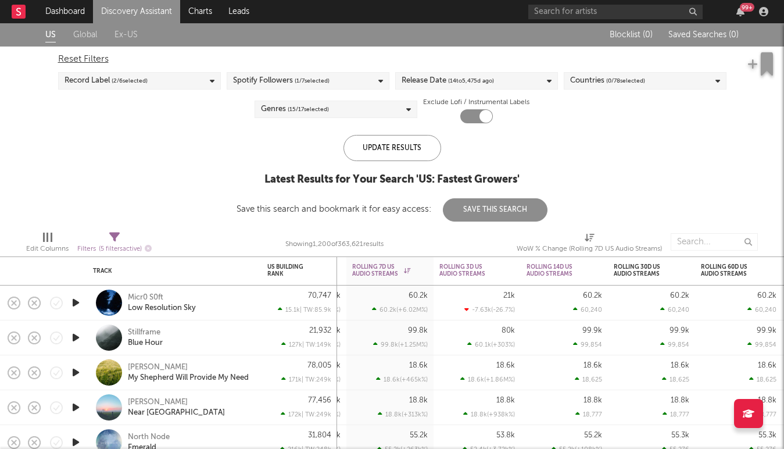
select select "or"
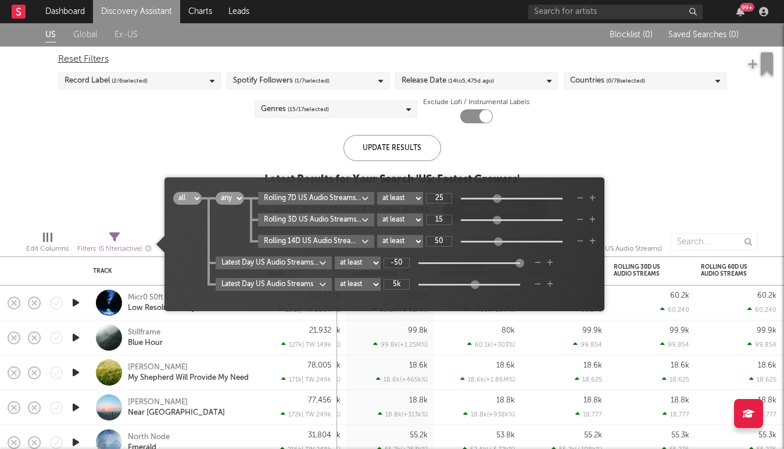
click at [113, 234] on icon at bounding box center [114, 237] width 10 height 10
click at [148, 158] on div "US Global Ex-US Blocklist ( 0 ) Saved Searches ( 0 ) Reset Filters Record Label…" at bounding box center [392, 122] width 784 height 198
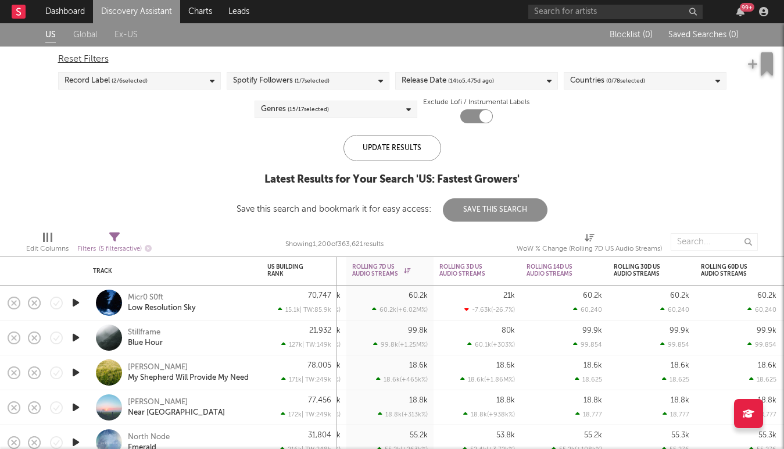
click at [338, 206] on div "Save this search and bookmark it for easy access: Save This Search" at bounding box center [392, 209] width 311 height 9
click at [104, 243] on div "Filters ( 5 filters active)" at bounding box center [114, 249] width 74 height 15
select select "or"
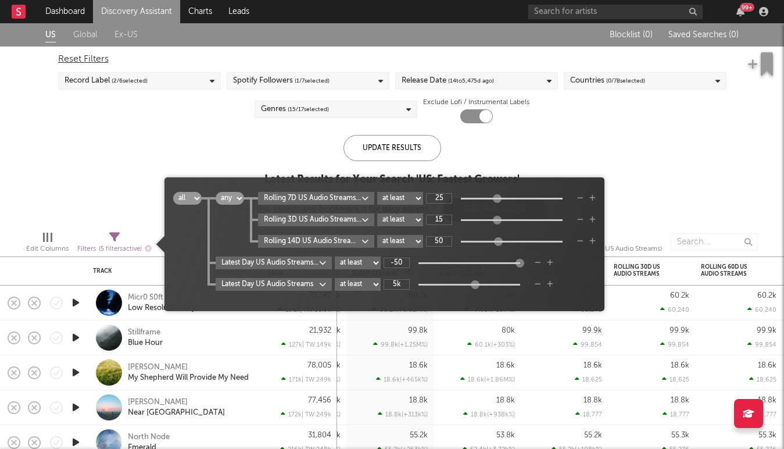
click at [354, 199] on body "Dashboard Discovery Assistant Charts Leads 99 + Notifications Settings Mark all…" at bounding box center [392, 224] width 784 height 449
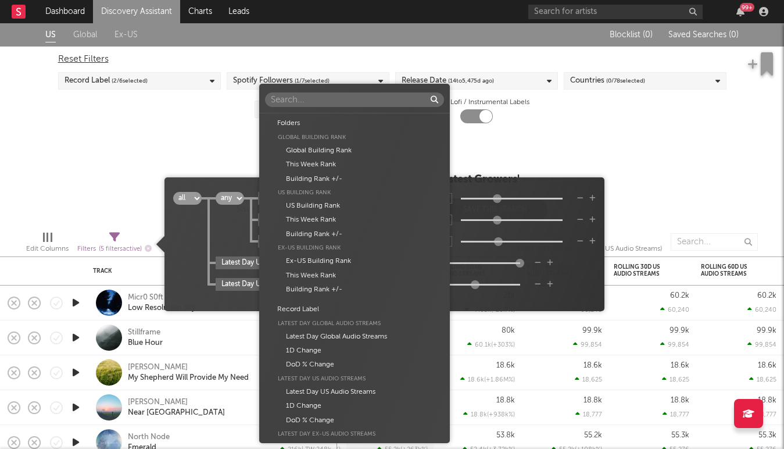
scroll to position [422, 0]
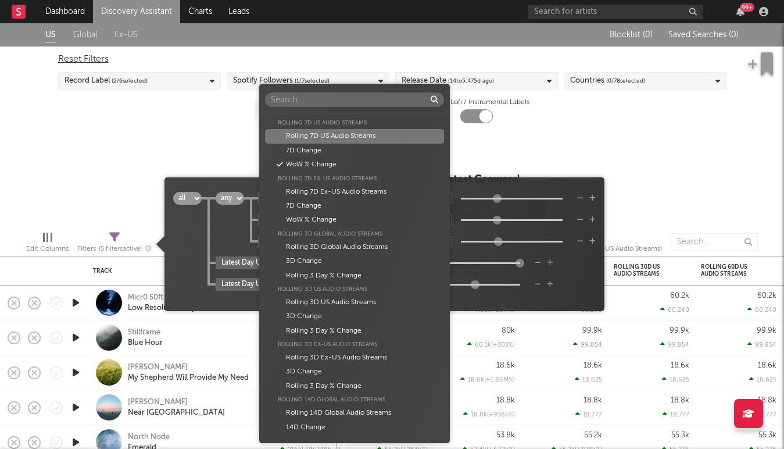
click at [343, 142] on div "Rolling 7D US Audio Streams" at bounding box center [354, 136] width 179 height 14
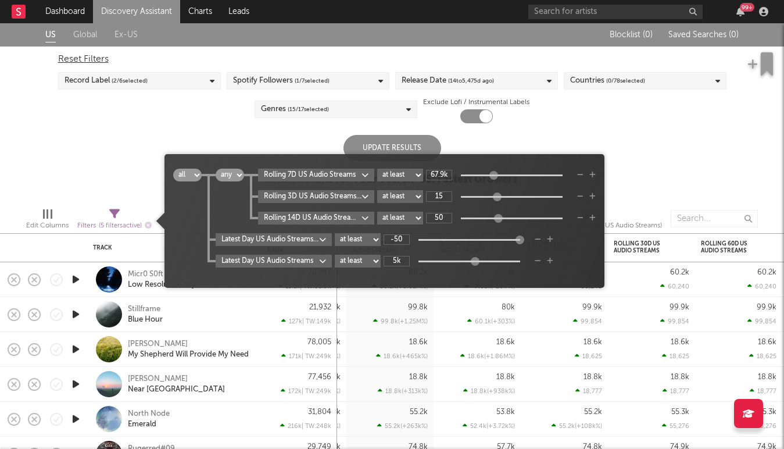
type input "64.5k"
drag, startPoint x: 460, startPoint y: 176, endPoint x: 491, endPoint y: 176, distance: 30.8
click at [491, 176] on div at bounding box center [492, 175] width 9 height 9
click at [502, 198] on div at bounding box center [501, 196] width 9 height 9
click at [333, 201] on body "Dashboard Discovery Assistant Charts Leads 99 + Notifications Settings Mark all…" at bounding box center [392, 224] width 784 height 449
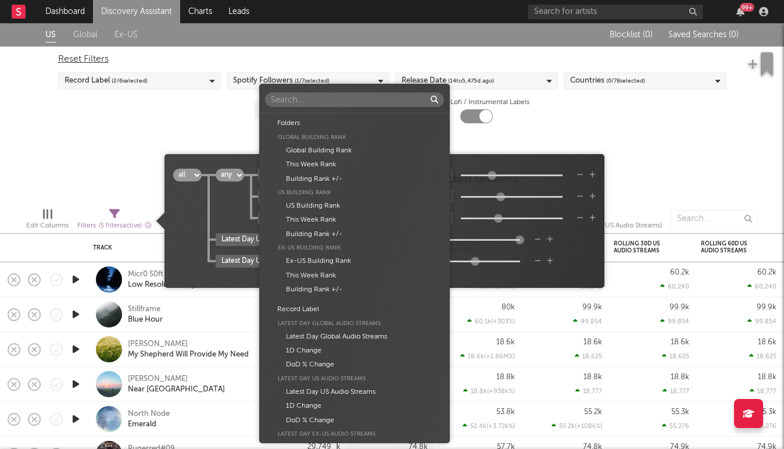
scroll to position [588, 0]
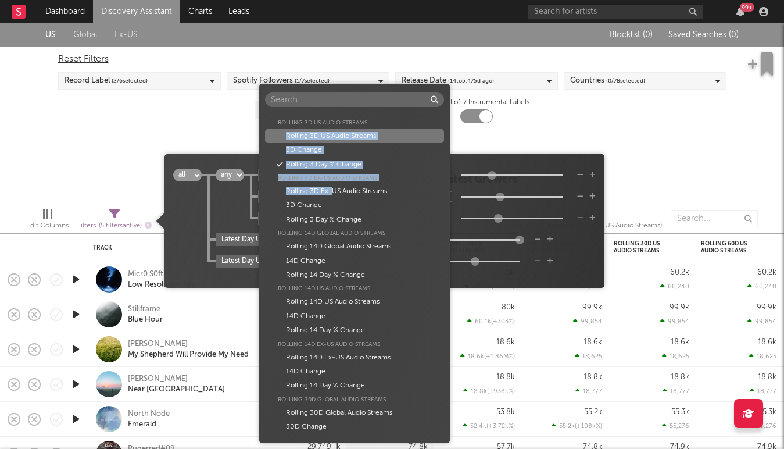
drag, startPoint x: 334, startPoint y: 191, endPoint x: 327, endPoint y: 128, distance: 63.8
click at [327, 128] on div "Folders Global Building Rank Global Building Rank This Week Rank Building Rank …" at bounding box center [354, 276] width 191 height 321
click at [324, 135] on div "Rolling 3D US Audio Streams" at bounding box center [354, 136] width 179 height 14
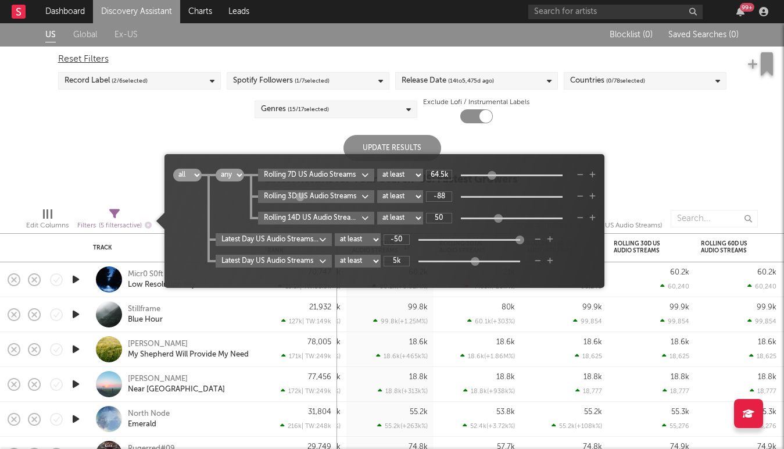
click at [474, 197] on div at bounding box center [512, 197] width 102 height 2
drag, startPoint x: 485, startPoint y: 199, endPoint x: 526, endPoint y: 199, distance: 41.3
click at [526, 199] on div "-88" at bounding box center [498, 196] width 145 height 10
click at [456, 197] on div "-88" at bounding box center [498, 196] width 145 height 10
drag, startPoint x: 301, startPoint y: 200, endPoint x: 415, endPoint y: 201, distance: 114.0
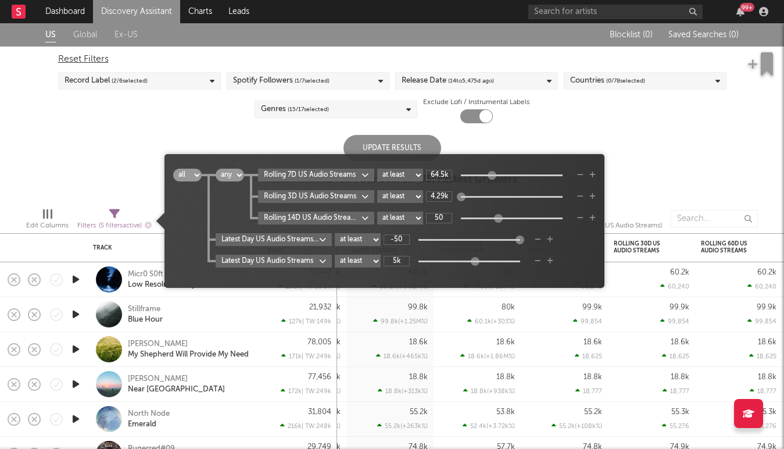
click at [415, 201] on div "Rolling 3D US Audio Streams at least at most between 4.29k" at bounding box center [427, 196] width 338 height 13
drag, startPoint x: 463, startPoint y: 197, endPoint x: 484, endPoint y: 201, distance: 21.3
click at [484, 201] on div "22.8k" at bounding box center [498, 196] width 145 height 10
drag, startPoint x: 485, startPoint y: 198, endPoint x: 479, endPoint y: 198, distance: 6.4
click at [479, 198] on div at bounding box center [476, 196] width 9 height 9
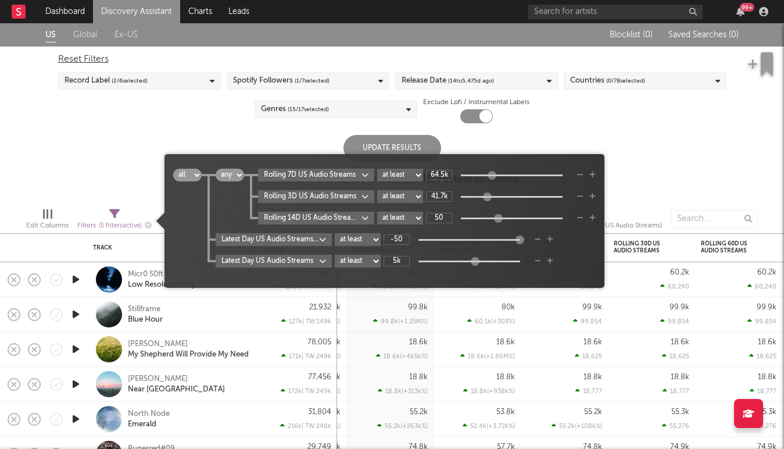
drag, startPoint x: 479, startPoint y: 198, endPoint x: 493, endPoint y: 198, distance: 14.0
click at [492, 198] on div at bounding box center [487, 196] width 9 height 9
type input "39.8k"
click at [492, 198] on div at bounding box center [488, 196] width 9 height 9
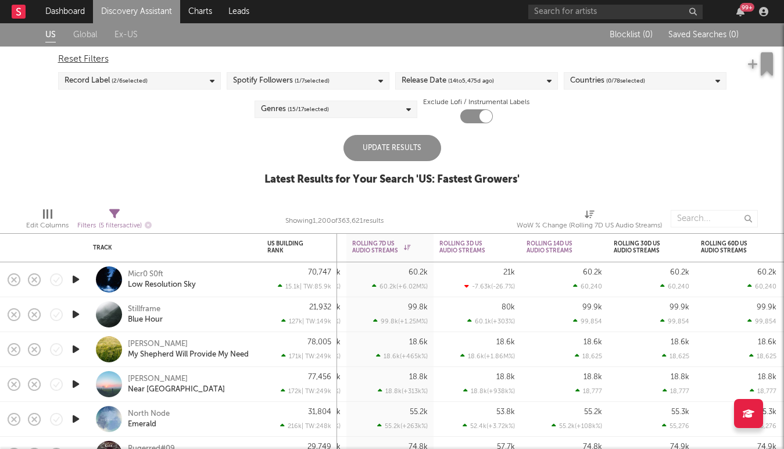
click at [352, 141] on div "Update Results" at bounding box center [393, 148] width 98 height 26
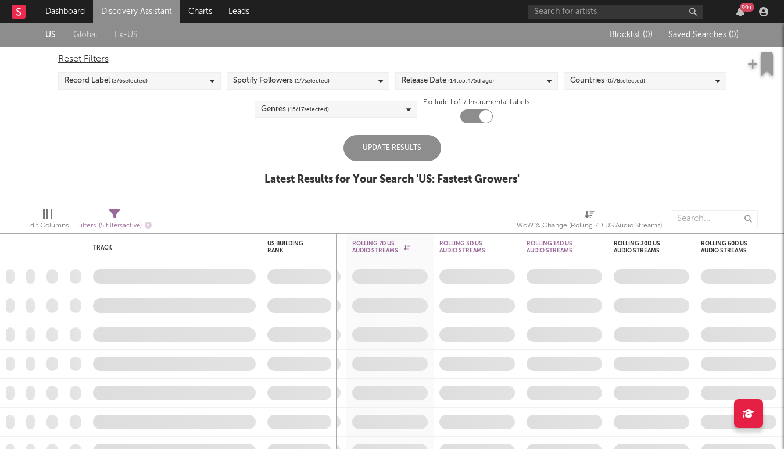
click at [390, 144] on div "Update Results" at bounding box center [393, 148] width 98 height 26
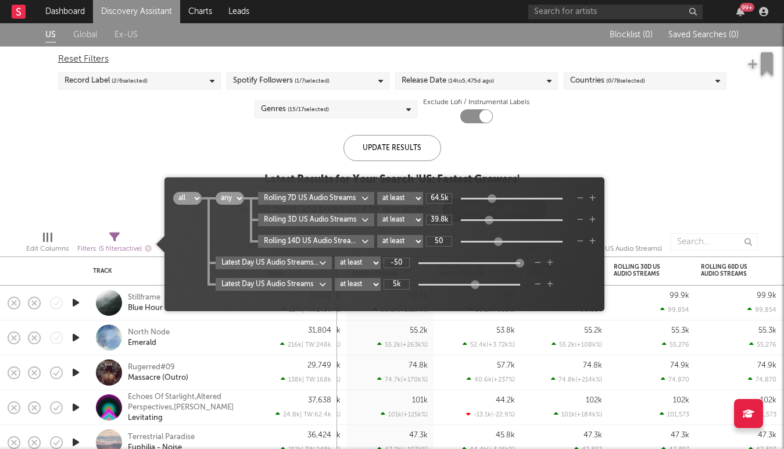
click at [112, 248] on span "( 5 filters active)" at bounding box center [120, 249] width 43 height 6
click at [236, 201] on select "all any" at bounding box center [230, 198] width 28 height 13
select select "and"
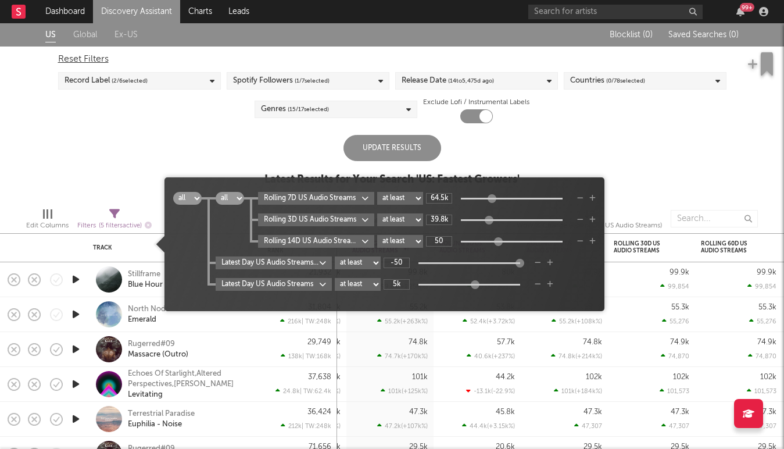
click at [477, 152] on div "Update Results Latest Results for Your Search ' US: Fastest Growers '" at bounding box center [392, 166] width 255 height 63
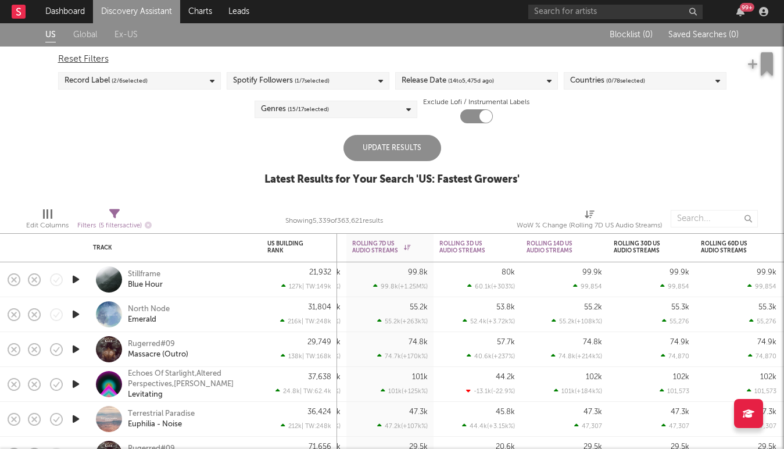
click at [398, 151] on div "Update Results" at bounding box center [393, 148] width 98 height 26
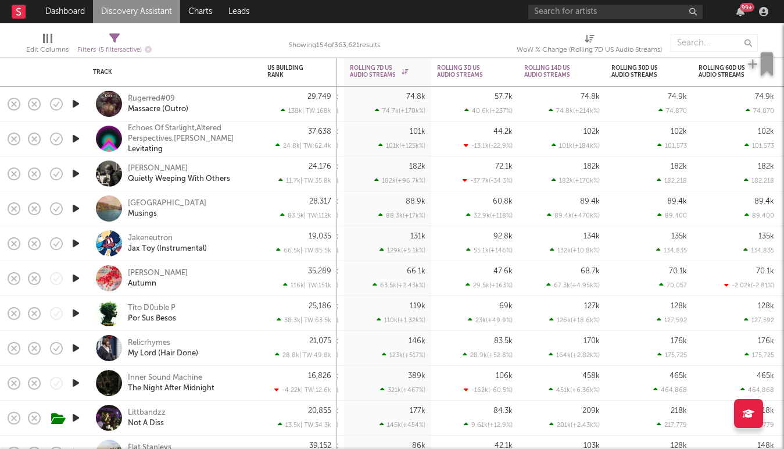
click at [74, 169] on icon "button" at bounding box center [76, 173] width 12 height 15
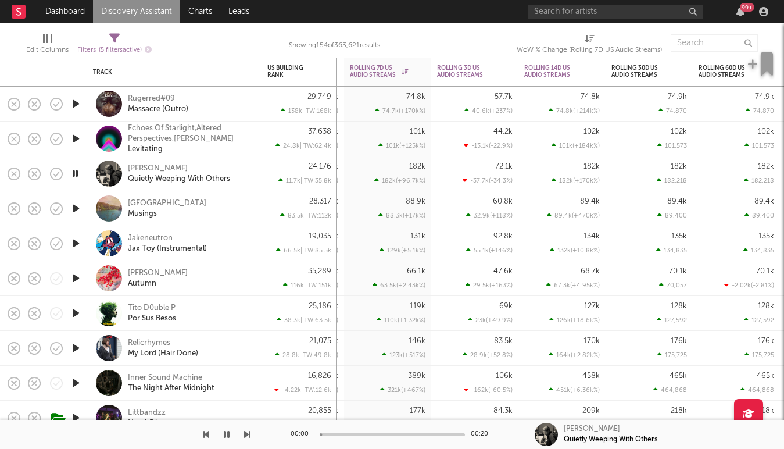
click at [76, 172] on icon "button" at bounding box center [75, 173] width 11 height 15
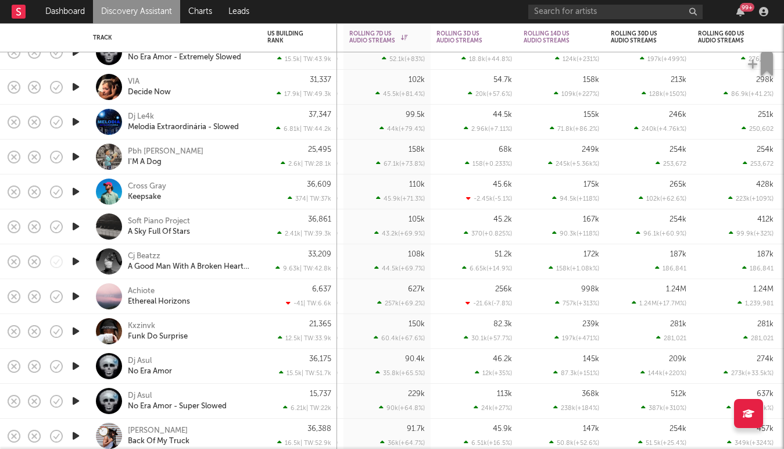
click at [78, 191] on icon "button" at bounding box center [76, 191] width 12 height 15
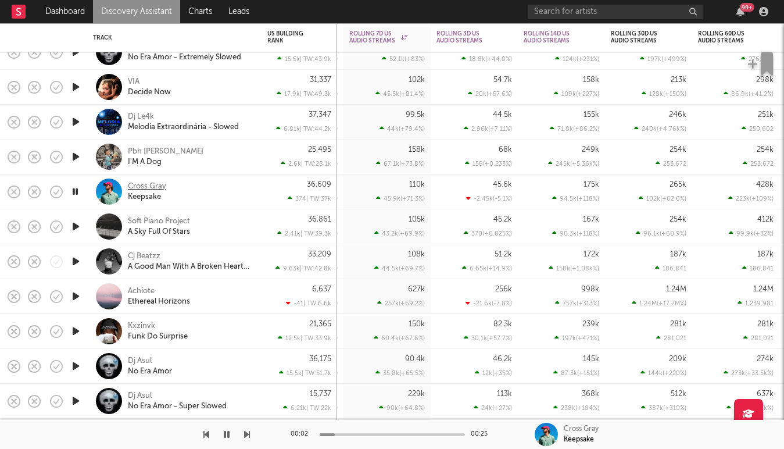
click at [130, 185] on div "Cross Gray" at bounding box center [147, 186] width 38 height 10
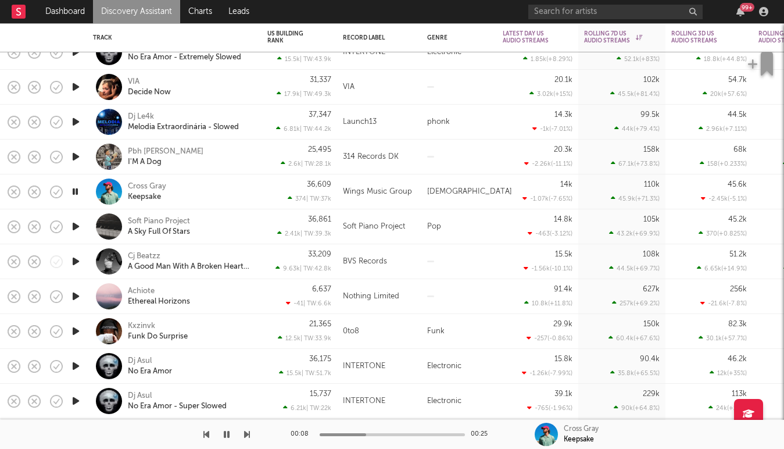
click at [71, 191] on icon "button" at bounding box center [75, 191] width 11 height 15
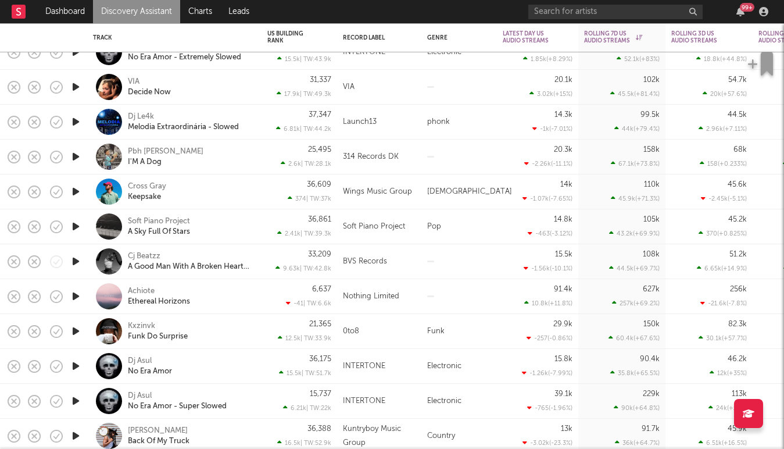
click at [68, 152] on div at bounding box center [75, 157] width 23 height 35
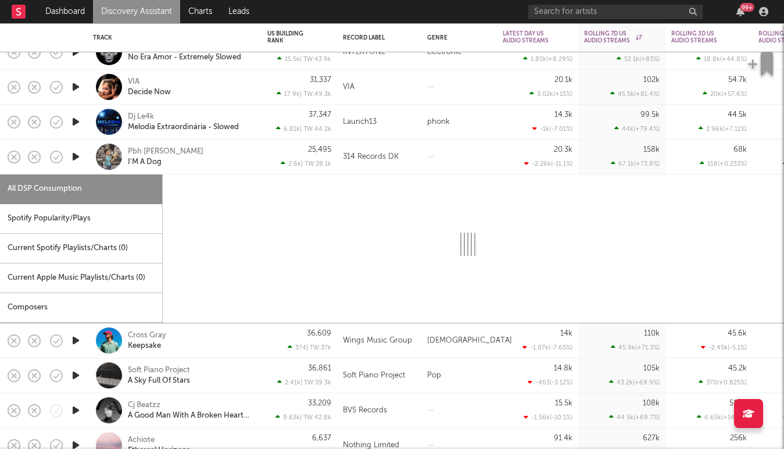
click at [73, 158] on icon "button" at bounding box center [76, 156] width 12 height 15
select select "1w"
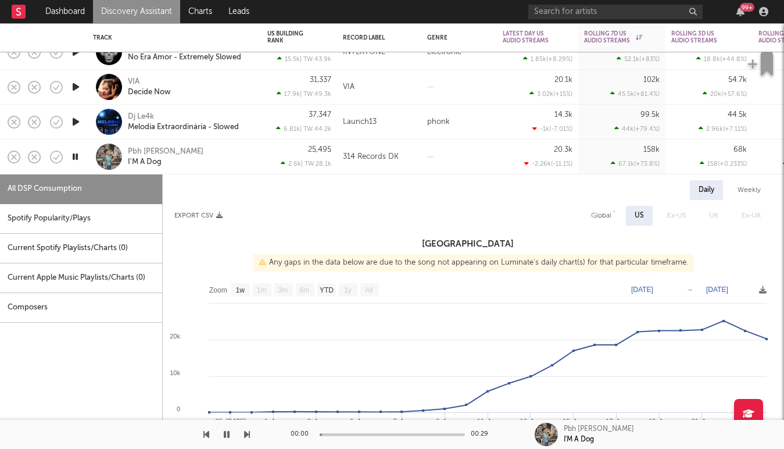
click at [89, 166] on div "Pbh Chris I'M A Dog" at bounding box center [174, 157] width 174 height 35
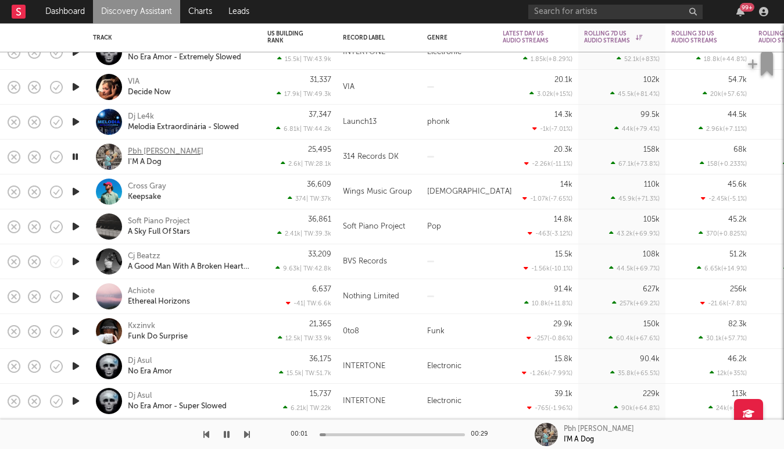
click at [136, 147] on div "Pbh Chris" at bounding box center [166, 152] width 76 height 10
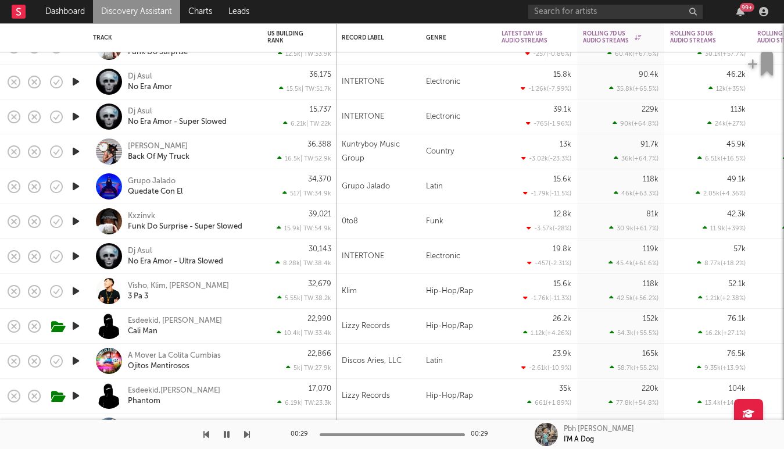
click at [76, 150] on icon "button" at bounding box center [76, 151] width 12 height 15
click at [76, 151] on icon "button" at bounding box center [75, 151] width 11 height 15
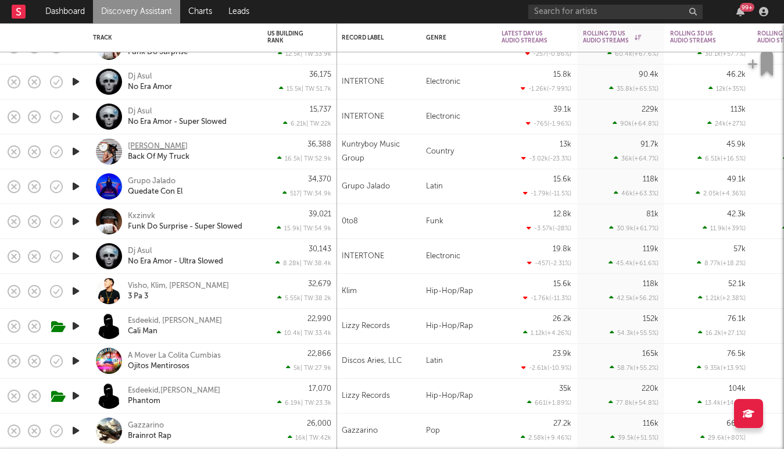
click at [149, 147] on div "[PERSON_NAME]" at bounding box center [158, 146] width 60 height 10
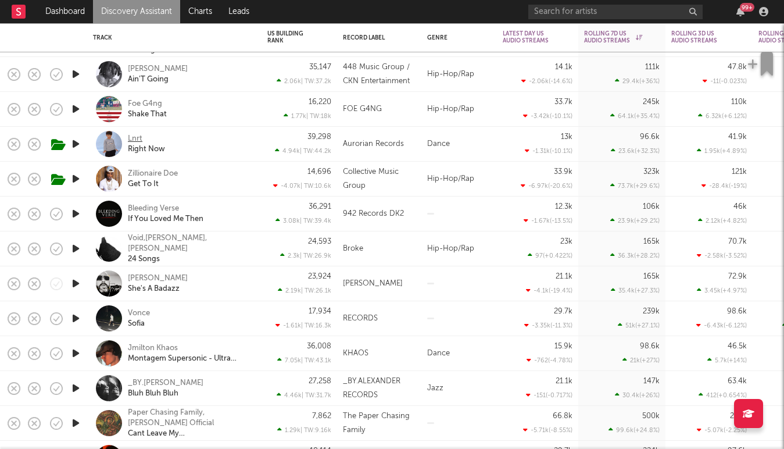
click at [130, 139] on div "Lnrt" at bounding box center [135, 139] width 15 height 10
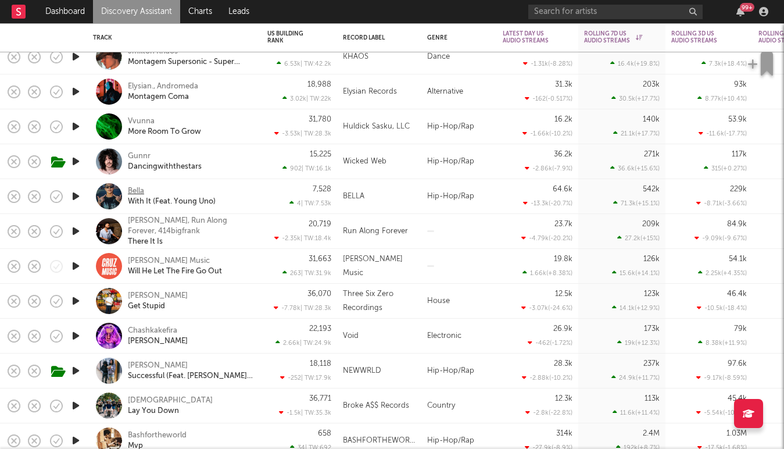
click at [135, 190] on div "Bella" at bounding box center [136, 191] width 16 height 10
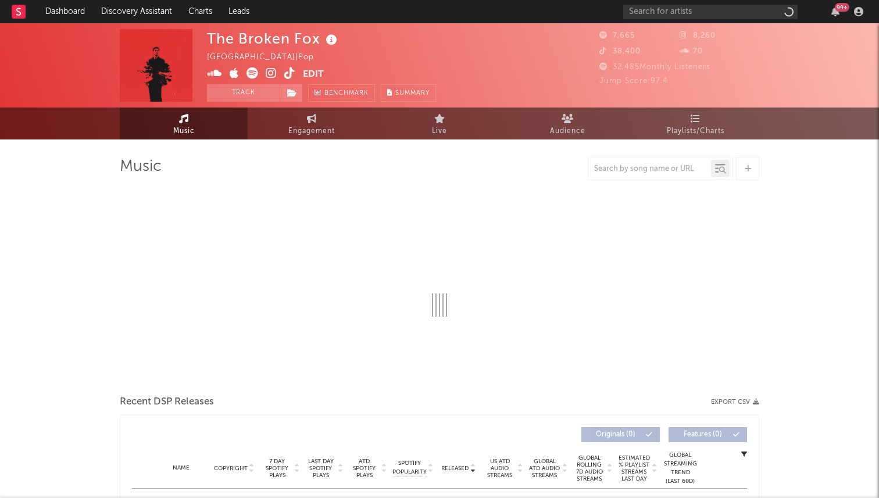
select select "1w"
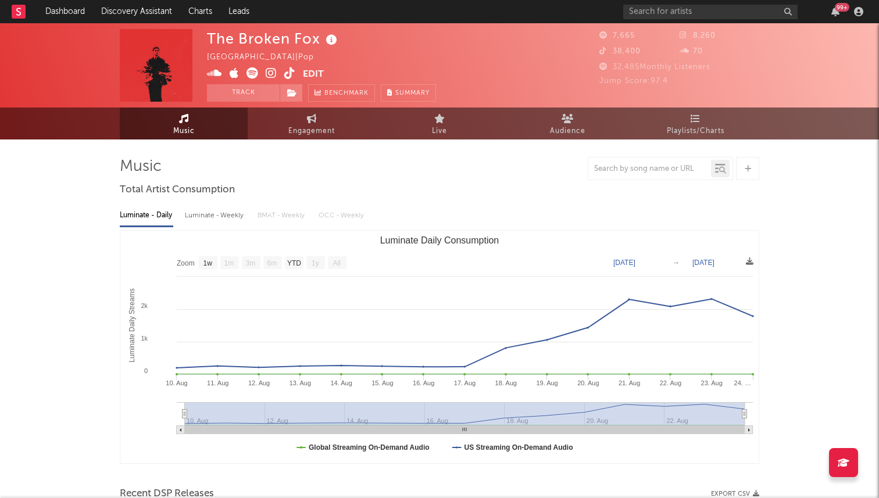
click at [255, 76] on icon at bounding box center [253, 73] width 12 height 12
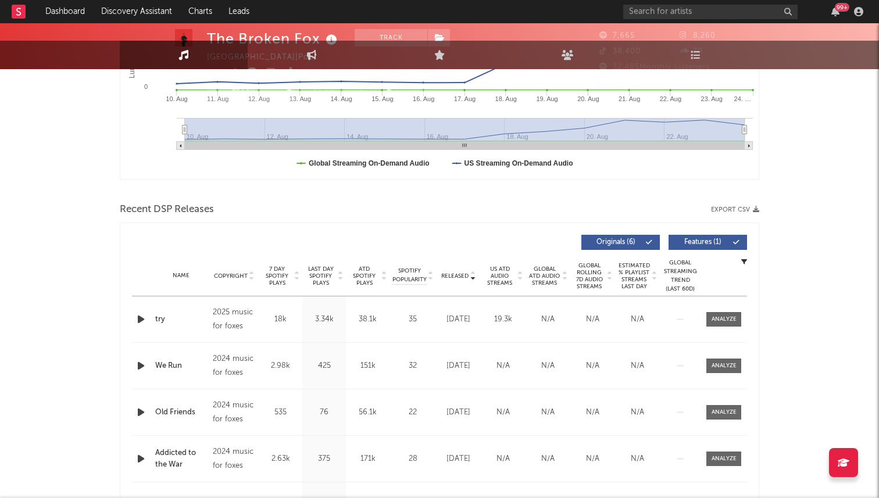
scroll to position [324, 0]
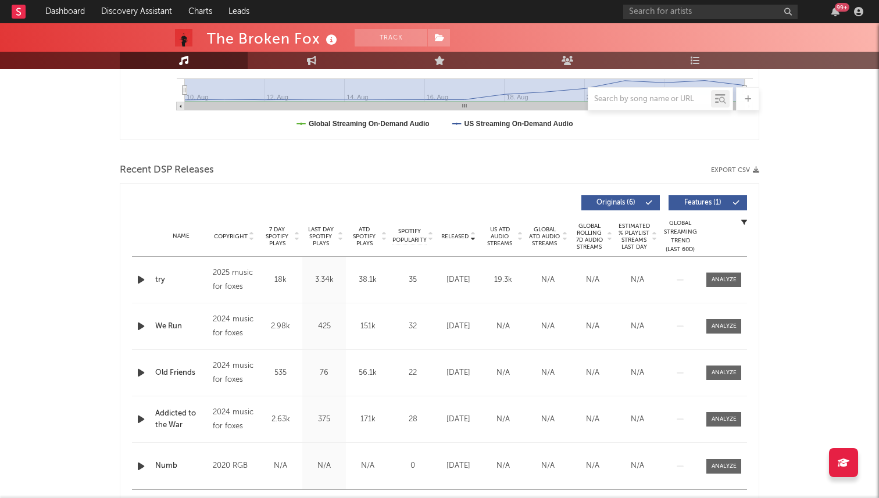
click at [467, 234] on span "Released" at bounding box center [454, 236] width 27 height 7
click at [281, 238] on span "7 Day Spotify Plays" at bounding box center [277, 236] width 31 height 21
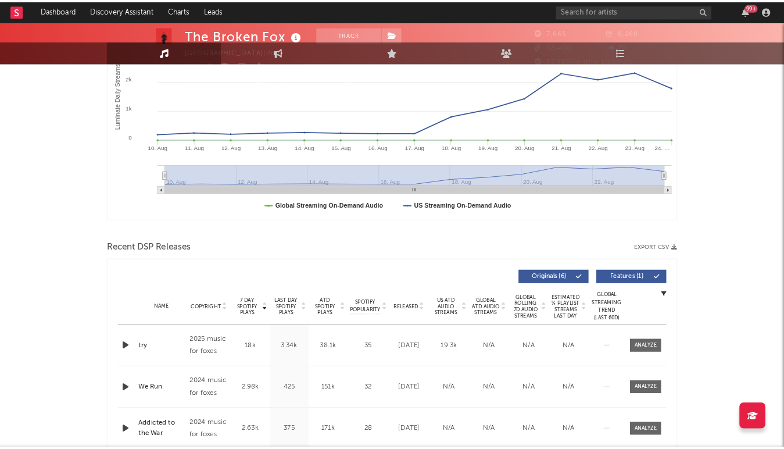
scroll to position [0, 0]
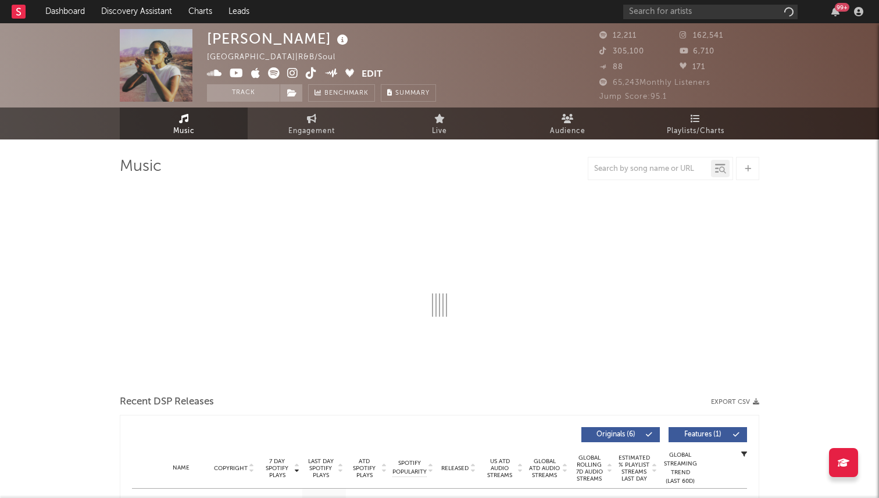
select select "6m"
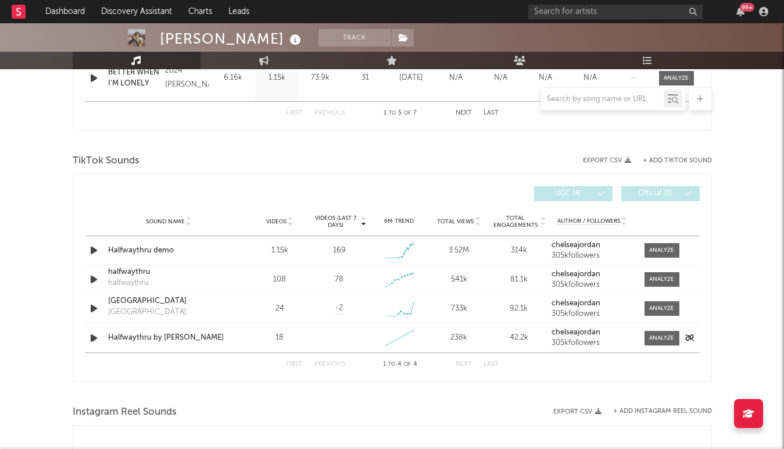
scroll to position [712, 0]
click at [674, 253] on div at bounding box center [661, 251] width 25 height 9
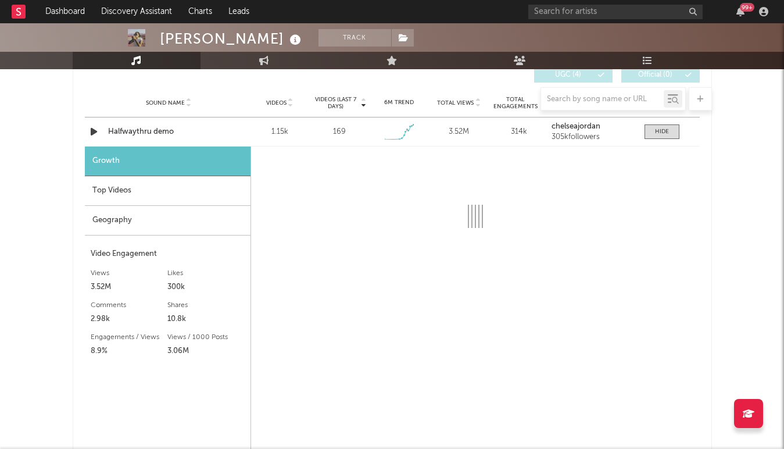
select select "1w"
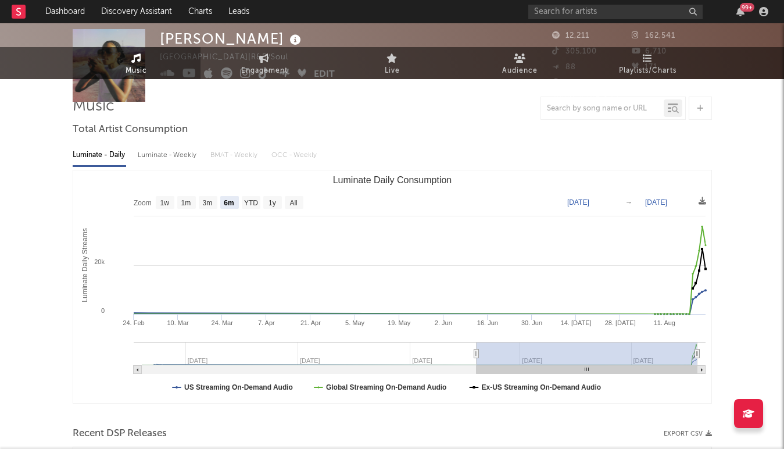
scroll to position [0, 0]
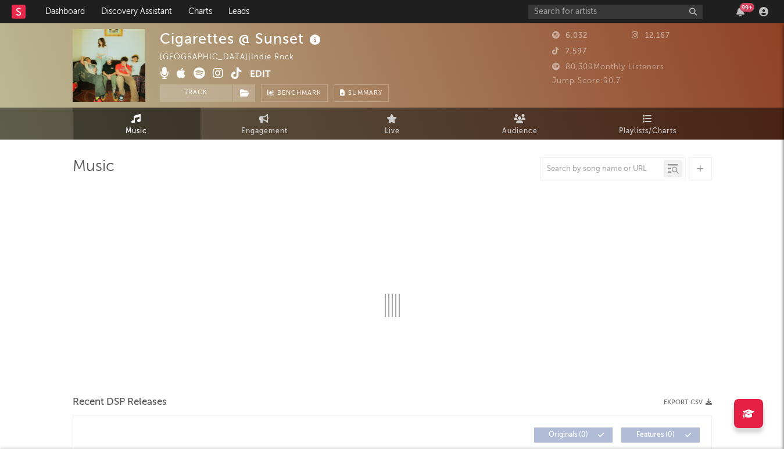
select select "1w"
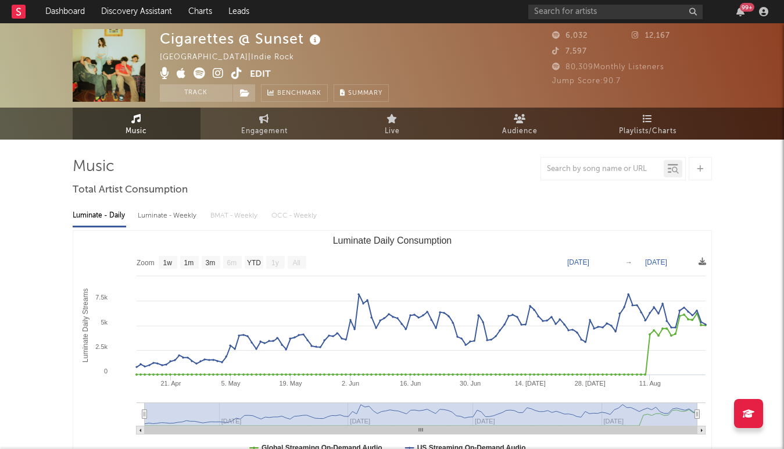
click at [241, 74] on icon at bounding box center [236, 73] width 11 height 12
click at [263, 118] on icon at bounding box center [264, 118] width 10 height 9
select select "1w"
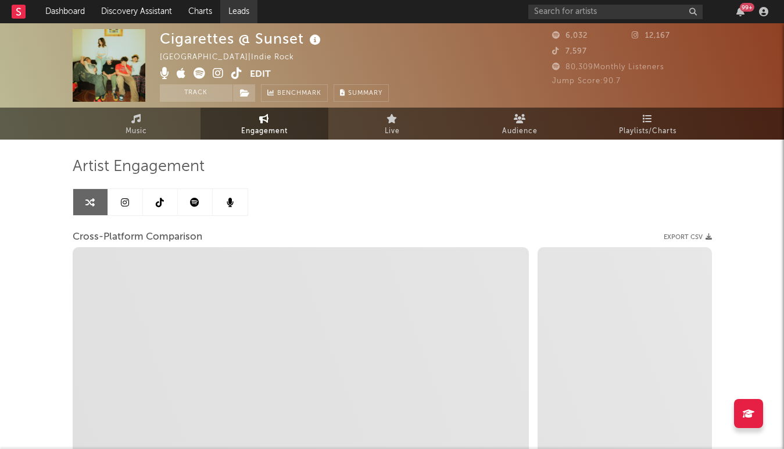
select select "1m"
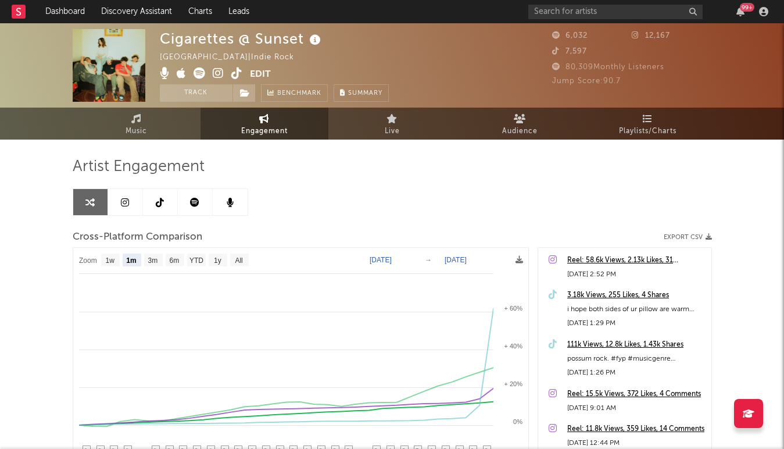
click at [162, 206] on icon at bounding box center [160, 202] width 8 height 9
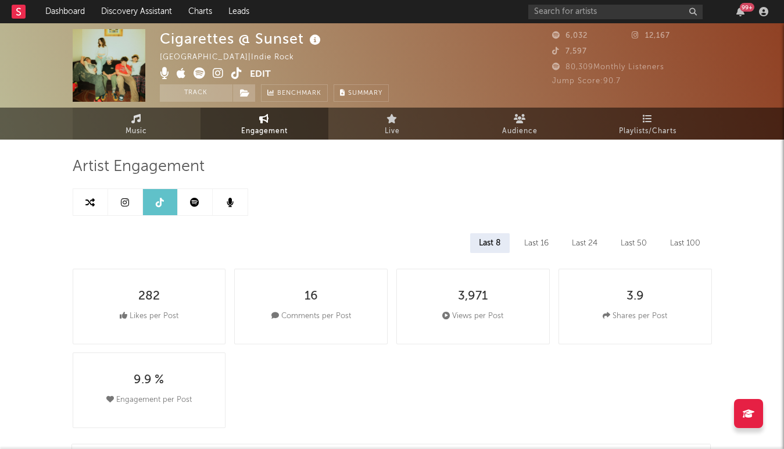
click at [180, 129] on link "Music" at bounding box center [137, 124] width 128 height 32
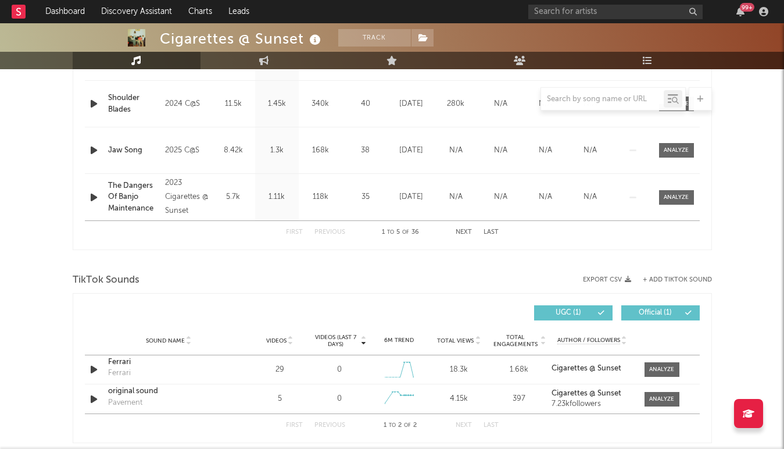
select select "1w"
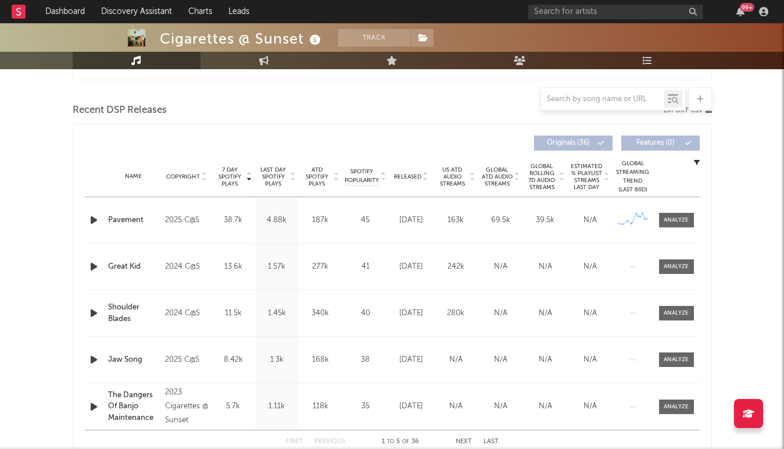
scroll to position [334, 0]
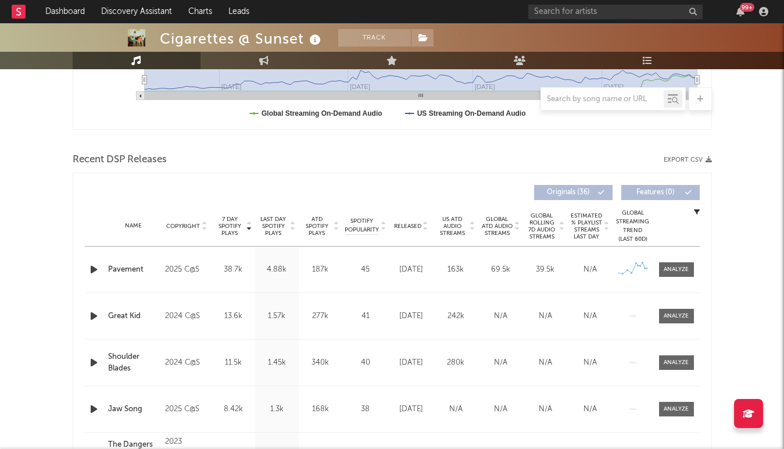
click at [91, 269] on icon "button" at bounding box center [94, 269] width 12 height 15
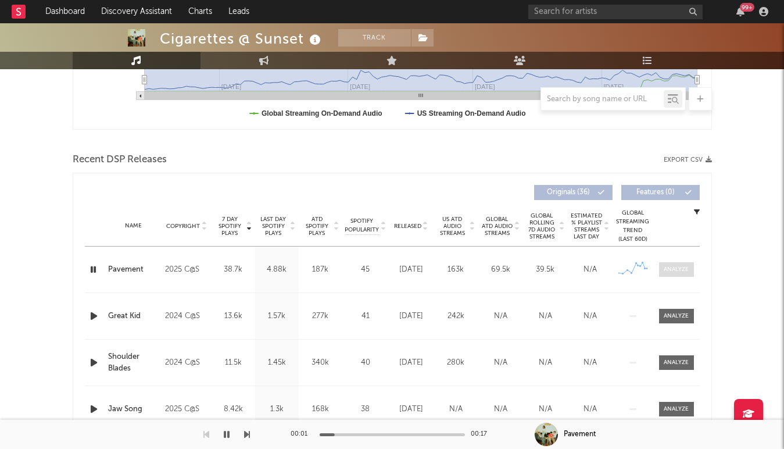
click at [686, 275] on span at bounding box center [676, 269] width 35 height 15
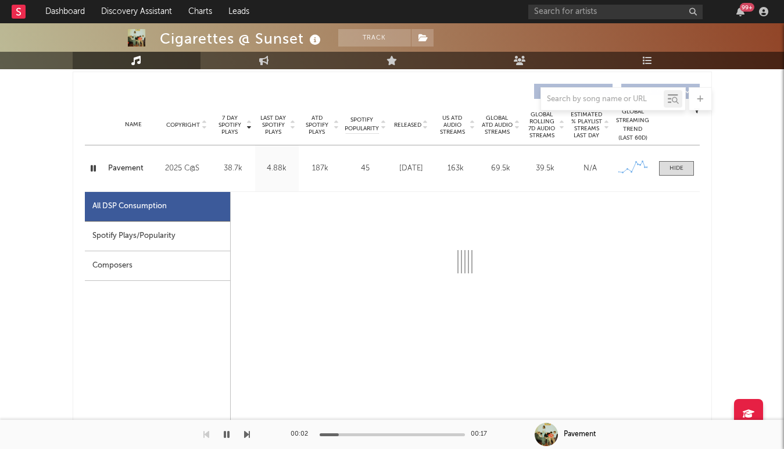
select select "1w"
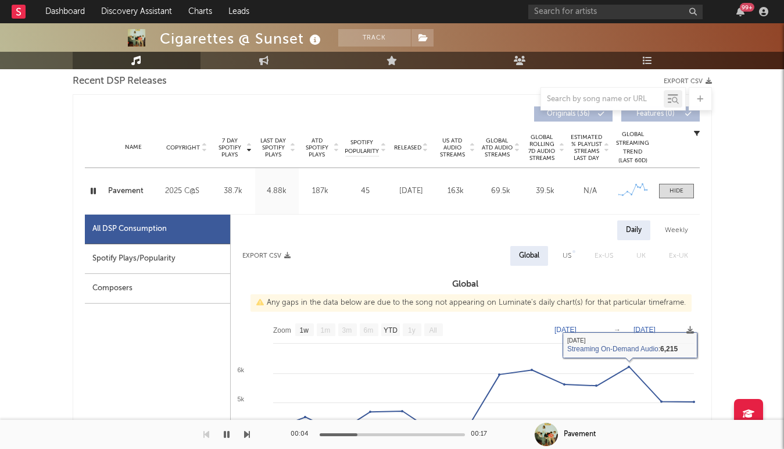
scroll to position [409, 0]
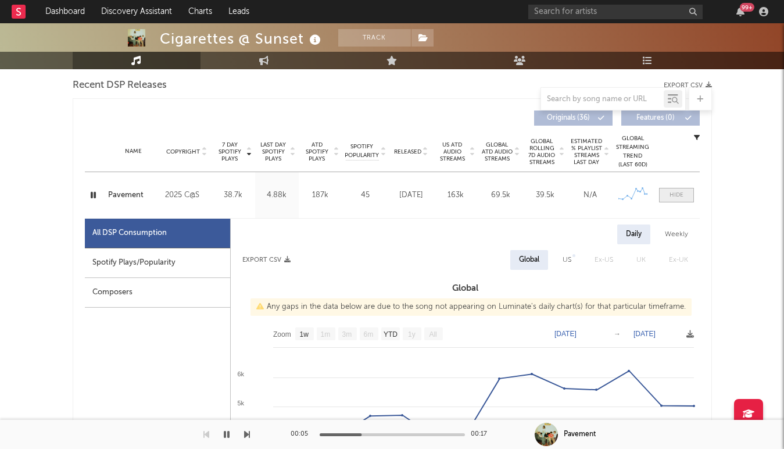
click at [689, 193] on span at bounding box center [676, 195] width 35 height 15
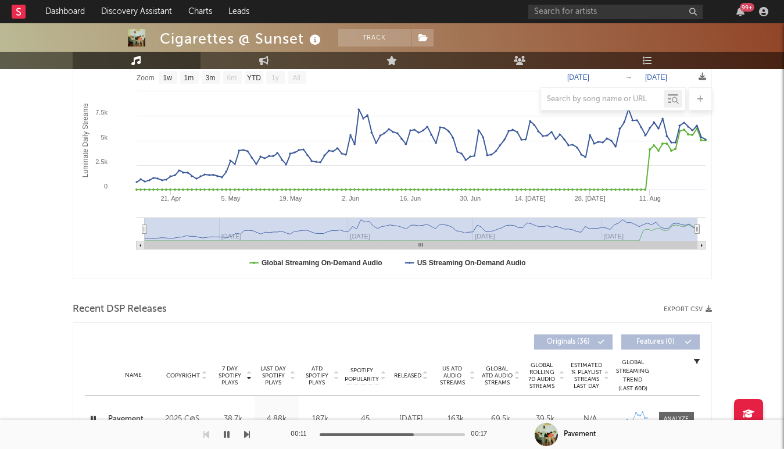
scroll to position [221, 0]
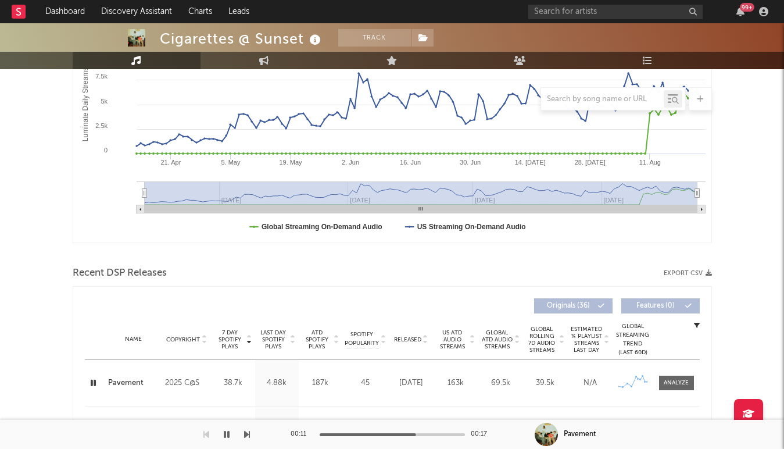
click at [98, 380] on icon "button" at bounding box center [93, 383] width 11 height 15
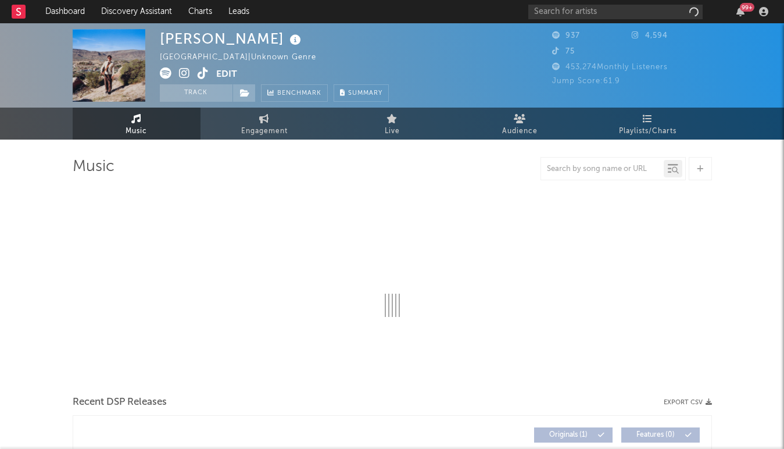
select select "1w"
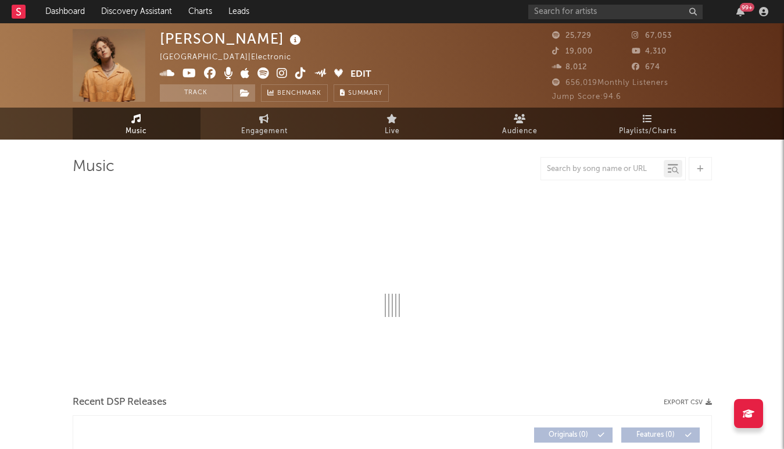
select select "6m"
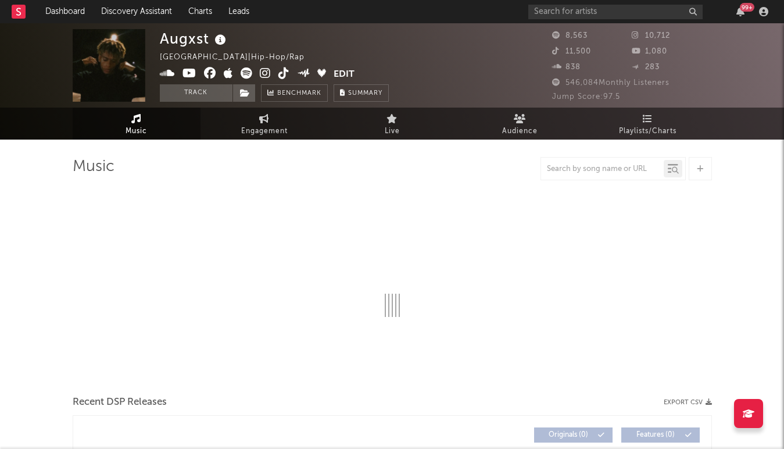
select select "6m"
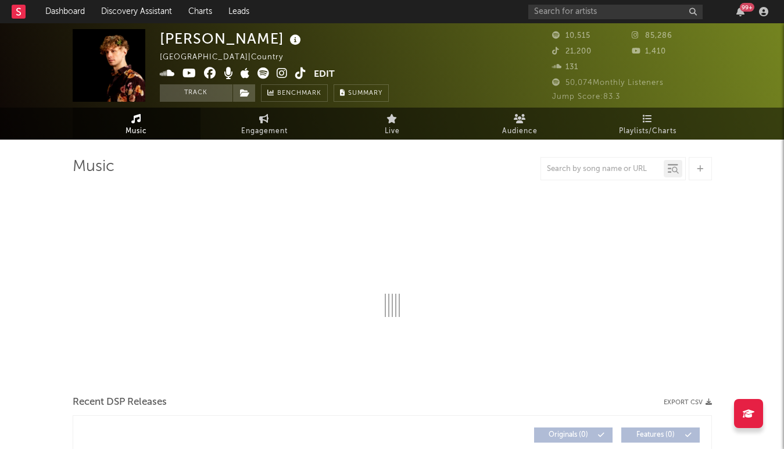
select select "6m"
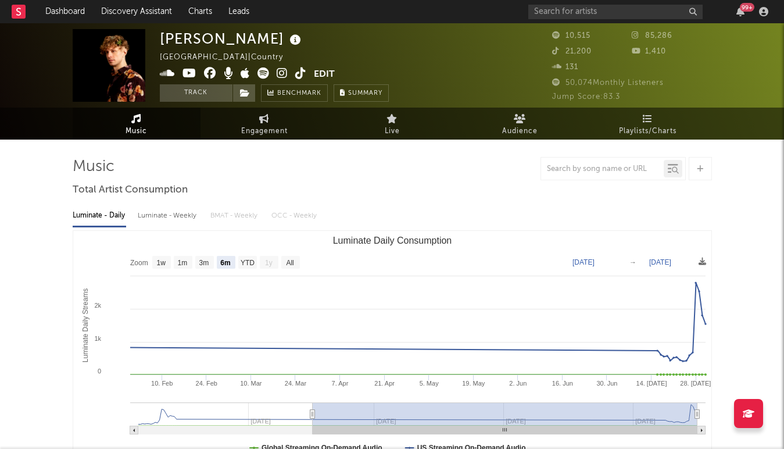
click at [297, 75] on icon at bounding box center [300, 73] width 11 height 12
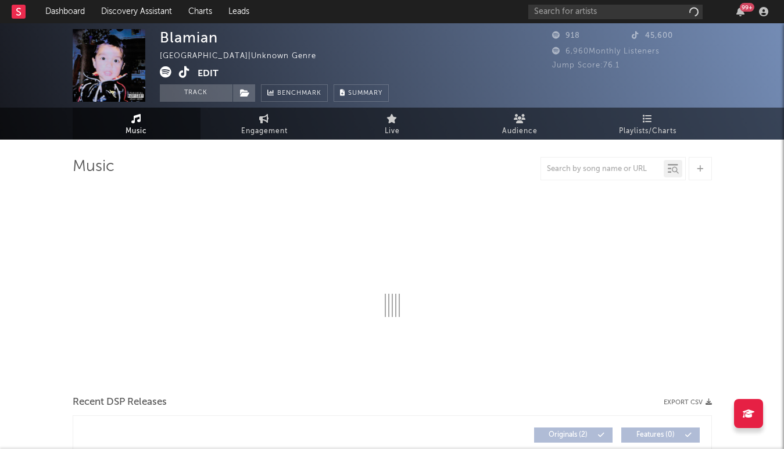
select select "1w"
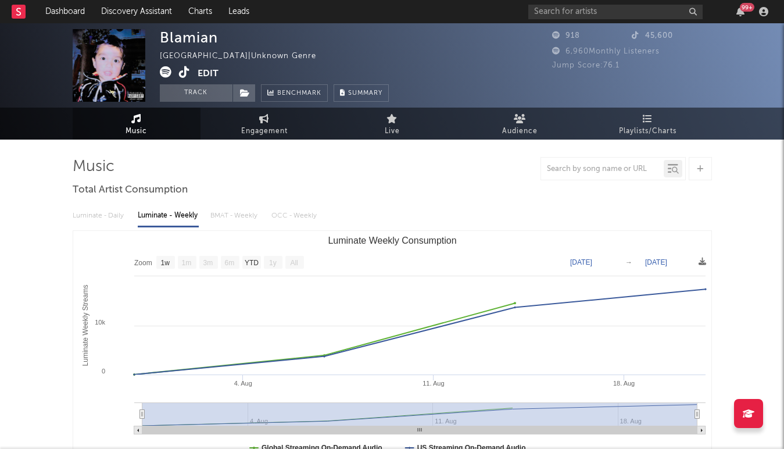
click at [182, 74] on icon at bounding box center [184, 72] width 11 height 12
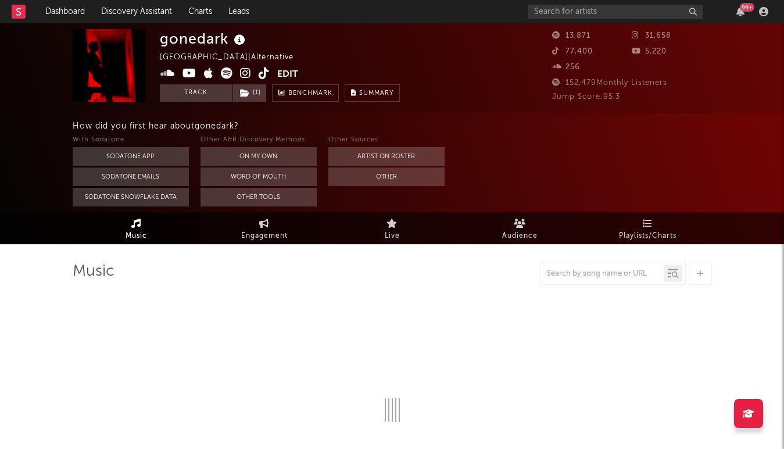
select select "6m"
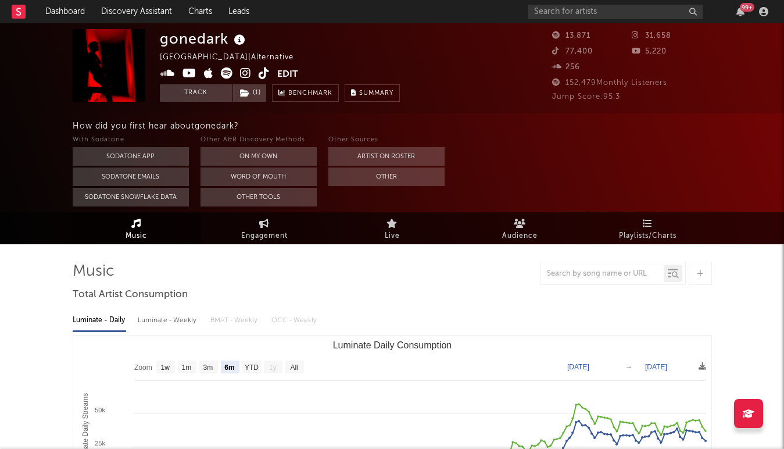
click at [260, 72] on icon at bounding box center [264, 73] width 11 height 12
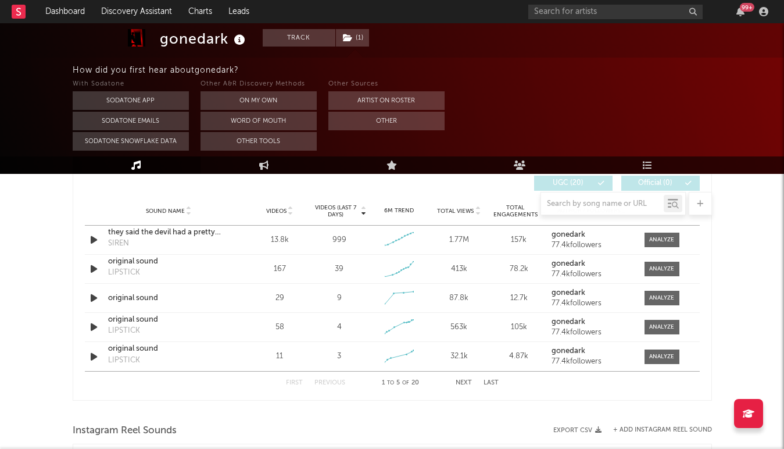
scroll to position [830, 0]
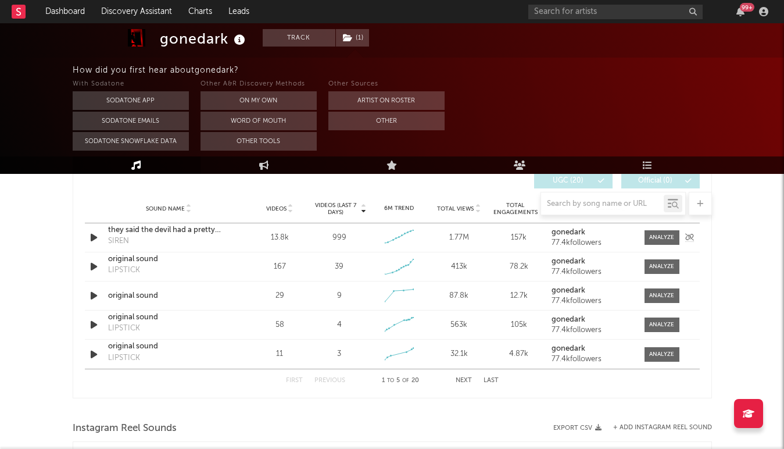
click at [88, 236] on icon "button" at bounding box center [94, 237] width 12 height 15
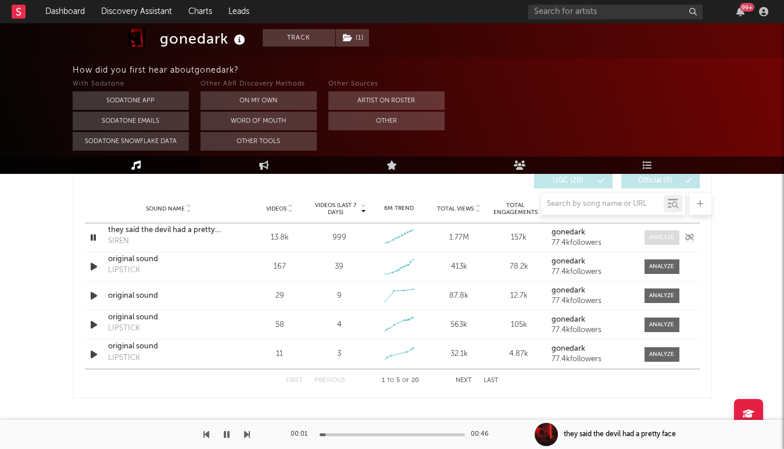
click at [663, 242] on span at bounding box center [662, 237] width 35 height 15
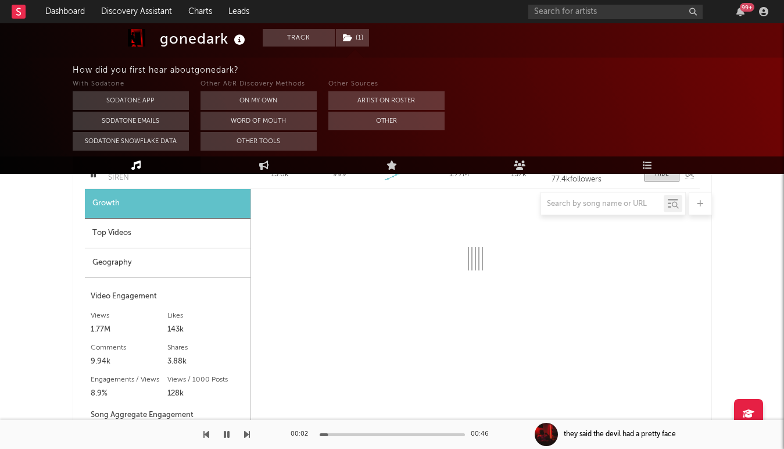
select select "1w"
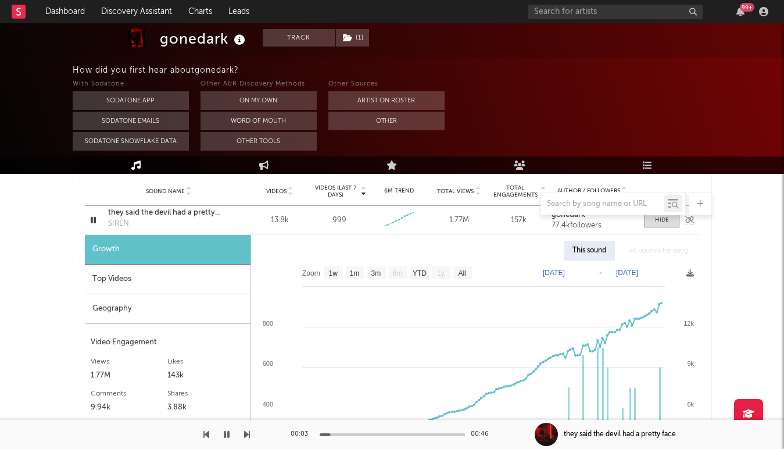
scroll to position [837, 0]
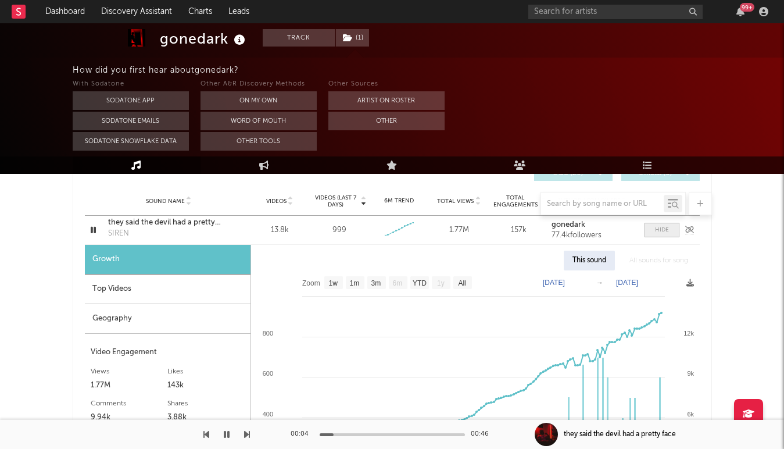
click at [648, 226] on span at bounding box center [662, 230] width 35 height 15
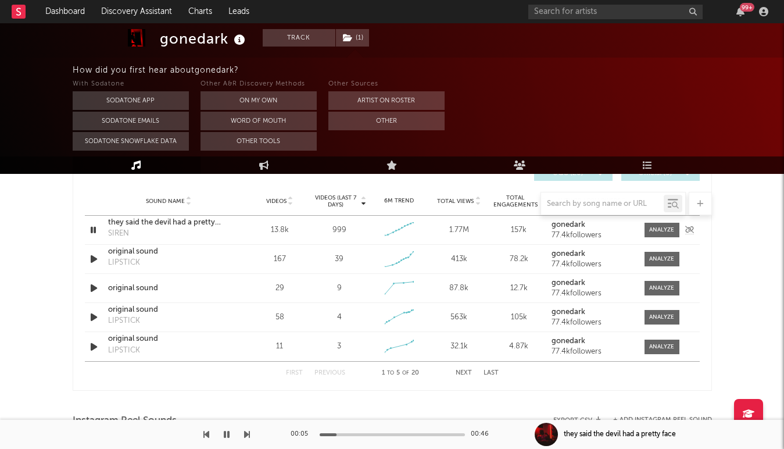
click at [94, 230] on icon "button" at bounding box center [93, 230] width 11 height 15
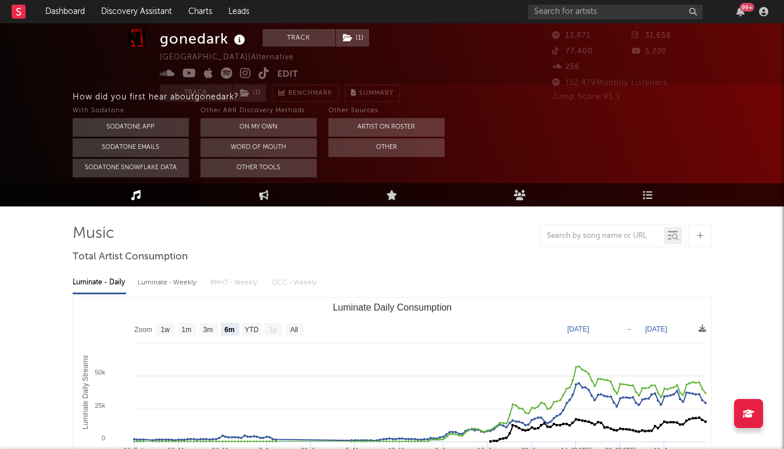
scroll to position [0, 0]
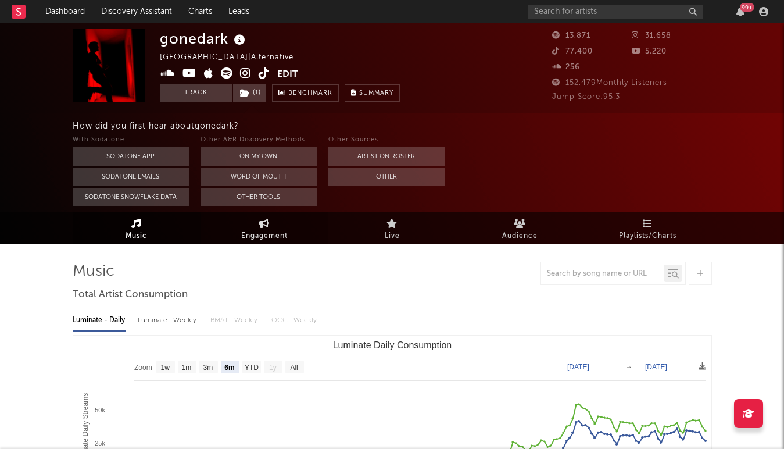
click at [248, 226] on link "Engagement" at bounding box center [265, 228] width 128 height 32
select select "1w"
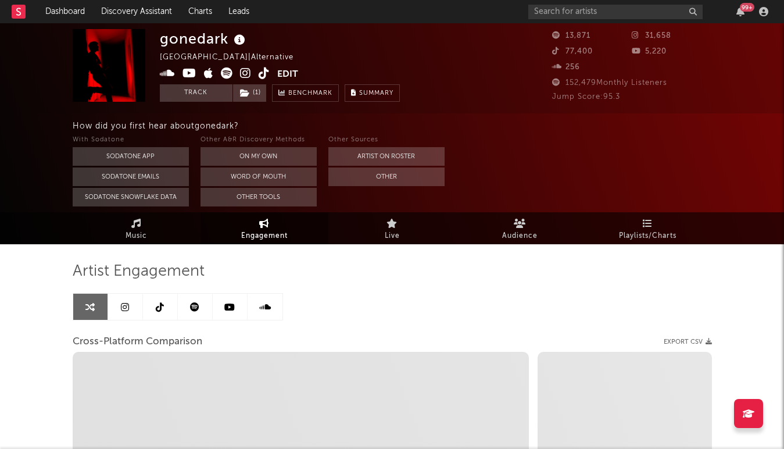
click at [161, 306] on icon at bounding box center [160, 306] width 8 height 9
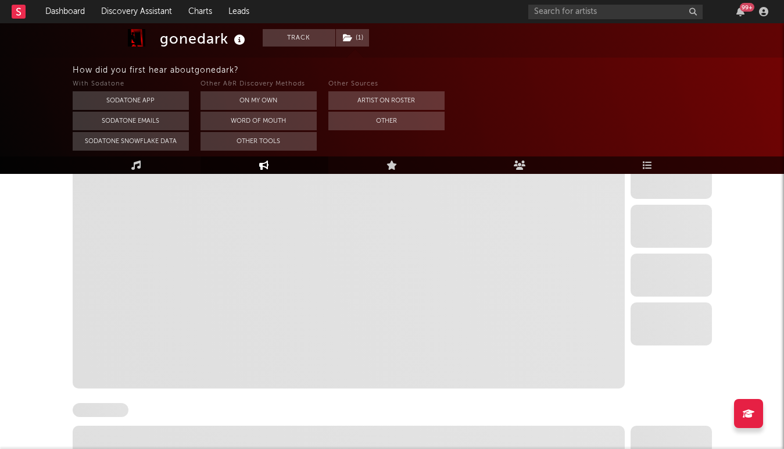
select select "6m"
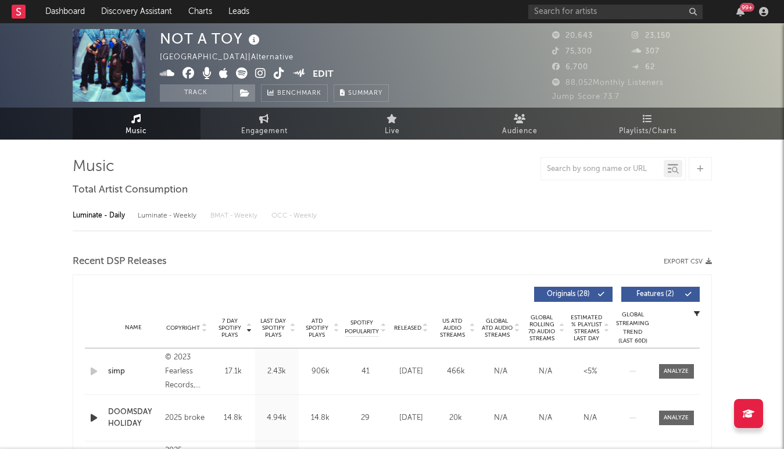
select select "6m"
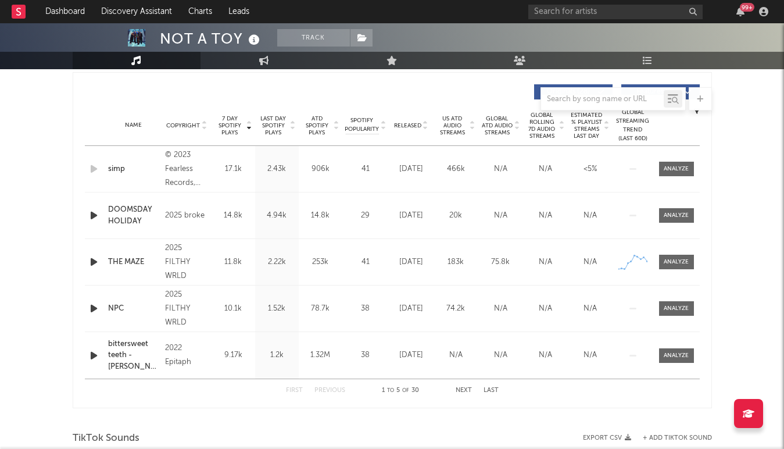
scroll to position [434, 0]
click at [420, 127] on span "Released" at bounding box center [407, 126] width 27 height 7
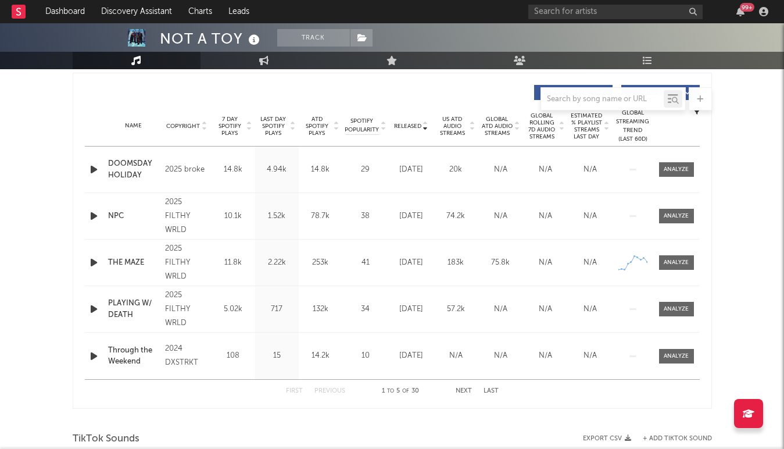
click at [244, 122] on span "7 Day Spotify Plays" at bounding box center [230, 126] width 31 height 21
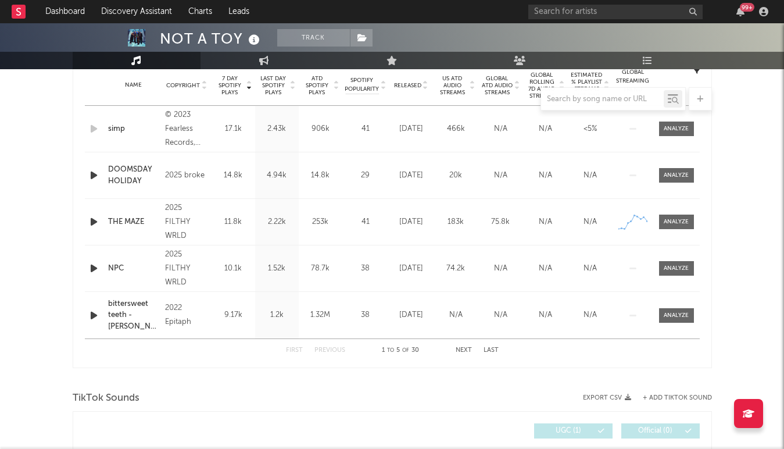
scroll to position [0, 0]
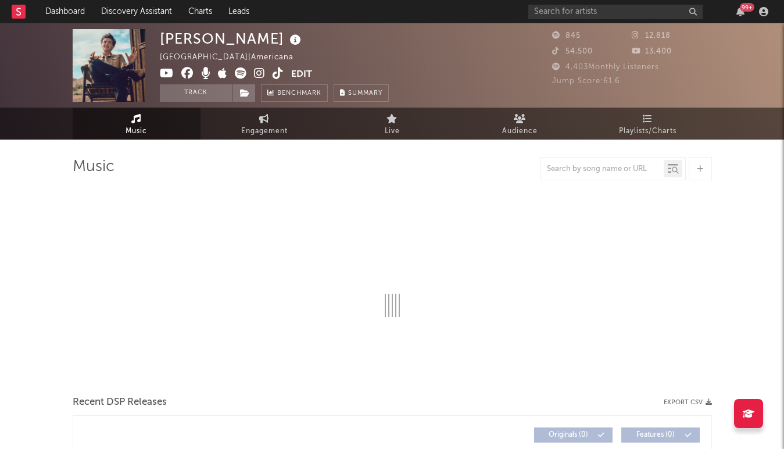
select select "1w"
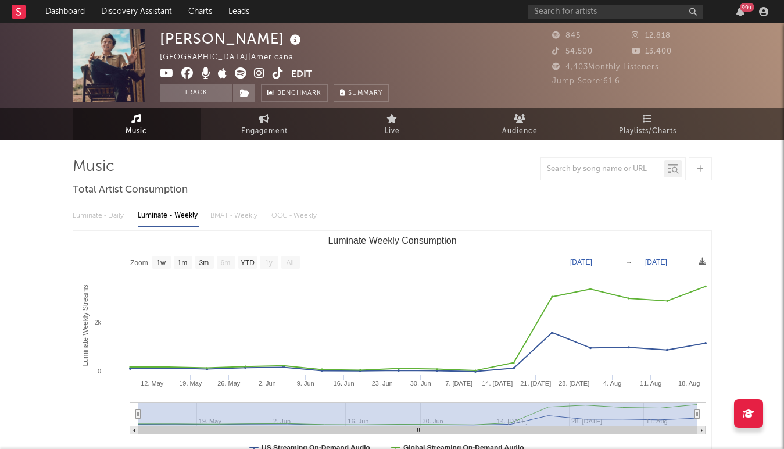
click at [275, 73] on icon at bounding box center [278, 73] width 11 height 12
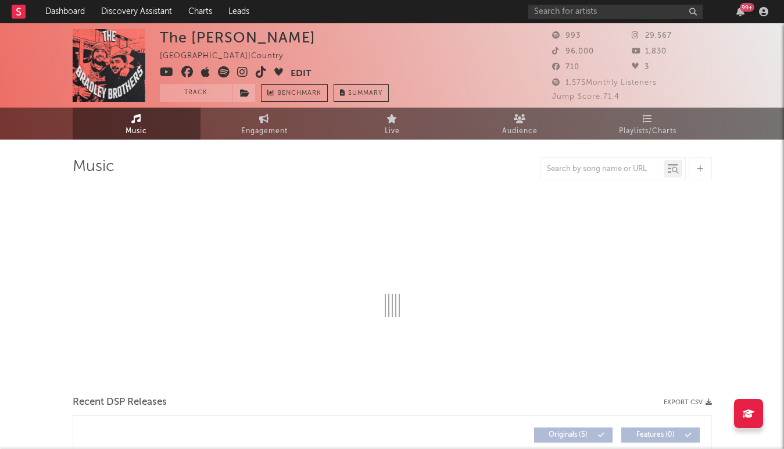
select select "6m"
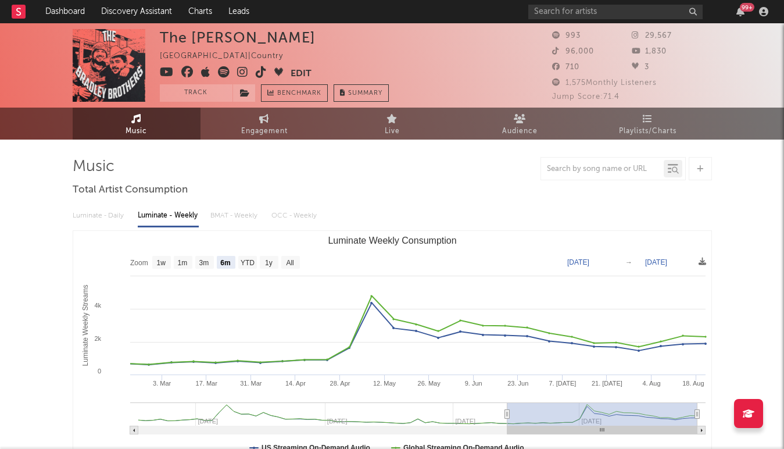
click at [261, 73] on icon at bounding box center [261, 72] width 11 height 12
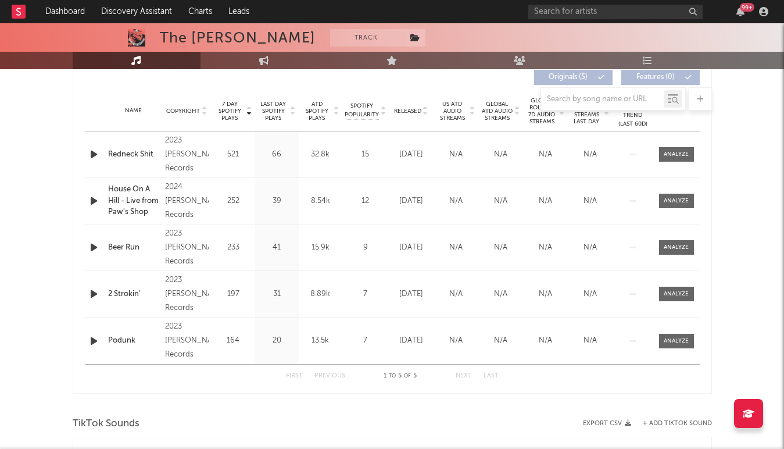
scroll to position [345, 0]
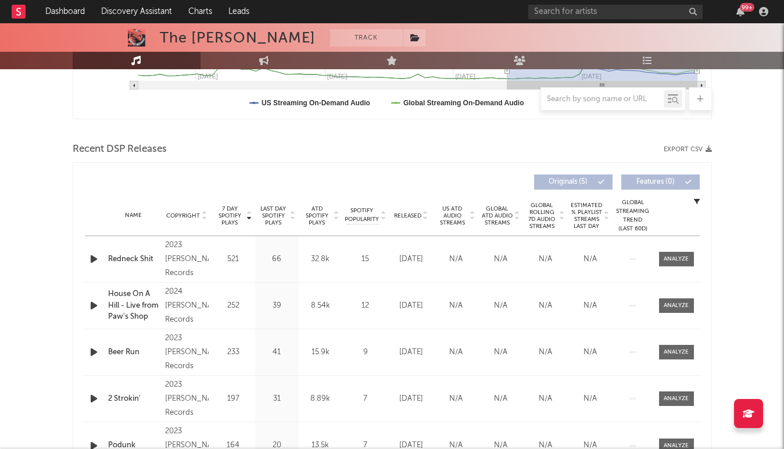
click at [411, 212] on span "Released" at bounding box center [407, 215] width 27 height 7
click at [222, 218] on span "7 Day Spotify Plays" at bounding box center [230, 215] width 31 height 21
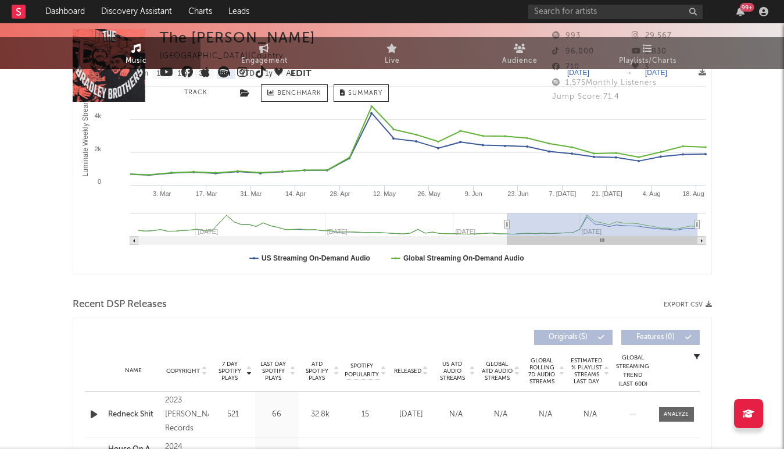
scroll to position [0, 0]
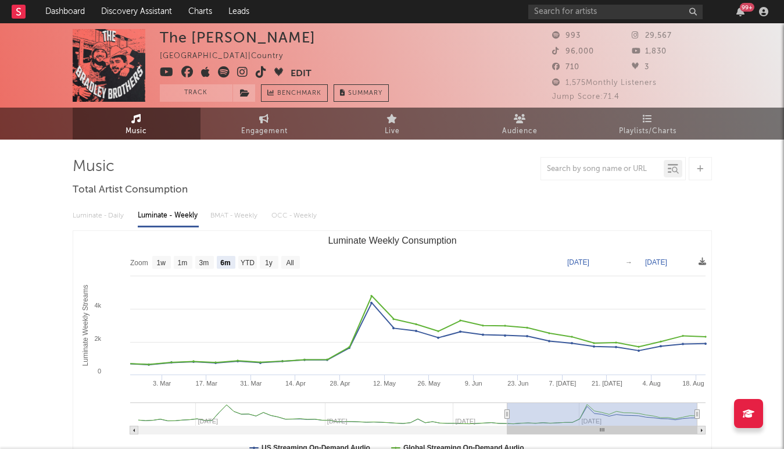
click at [255, 105] on div "The Bradley Brothers United States | Country Edit Track Benchmark Summary 993 2…" at bounding box center [392, 65] width 784 height 84
click at [253, 121] on link "Engagement" at bounding box center [265, 124] width 128 height 32
select select "1w"
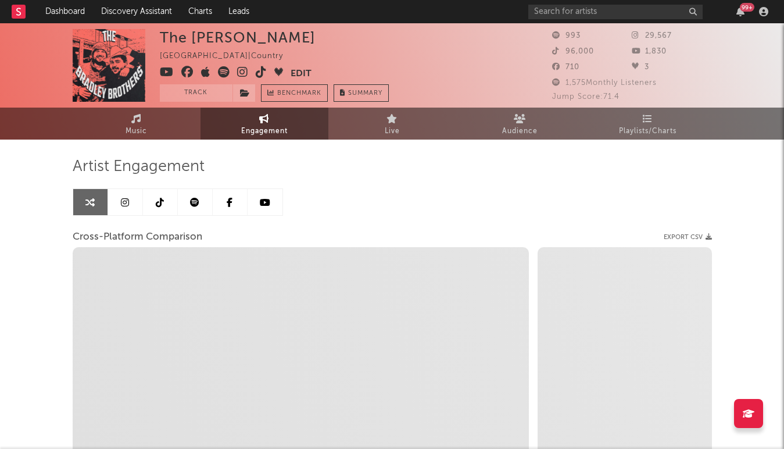
click at [156, 200] on icon at bounding box center [160, 202] width 8 height 9
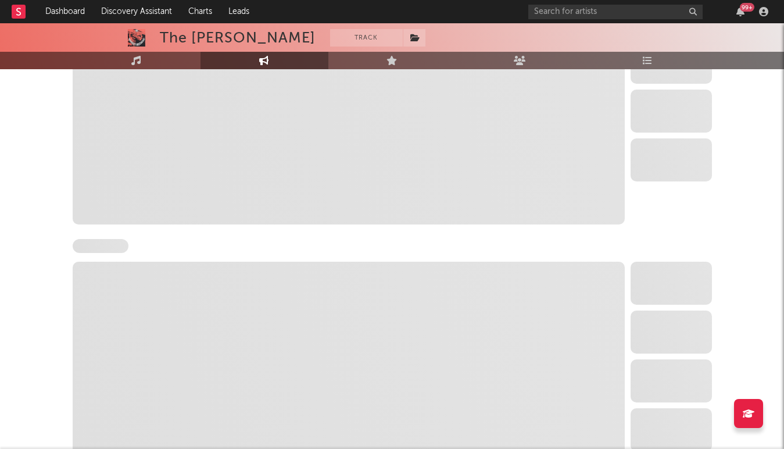
select select "6m"
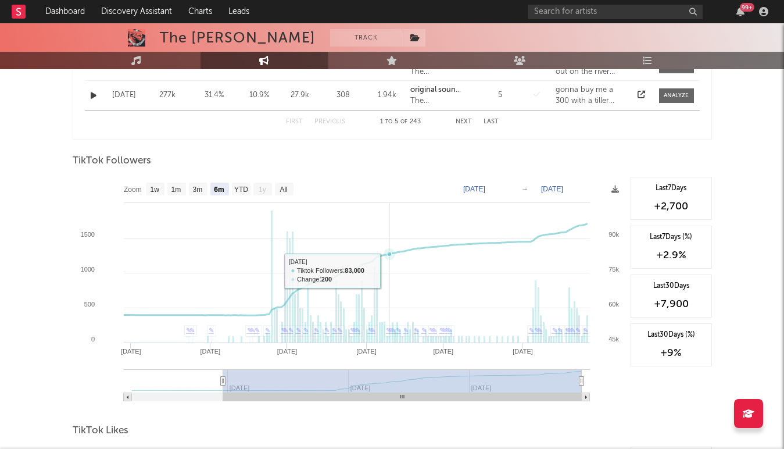
scroll to position [719, 0]
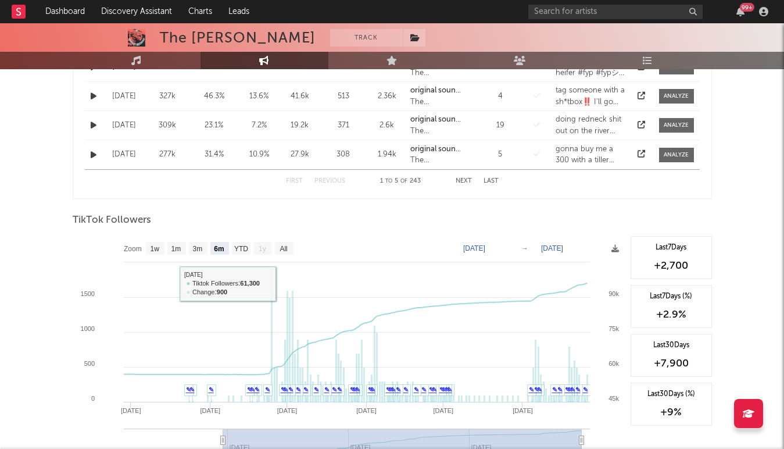
click at [280, 255] on rect at bounding box center [349, 352] width 552 height 233
click at [281, 248] on text "All" at bounding box center [284, 249] width 8 height 8
select select "All"
type input "2025-01-11"
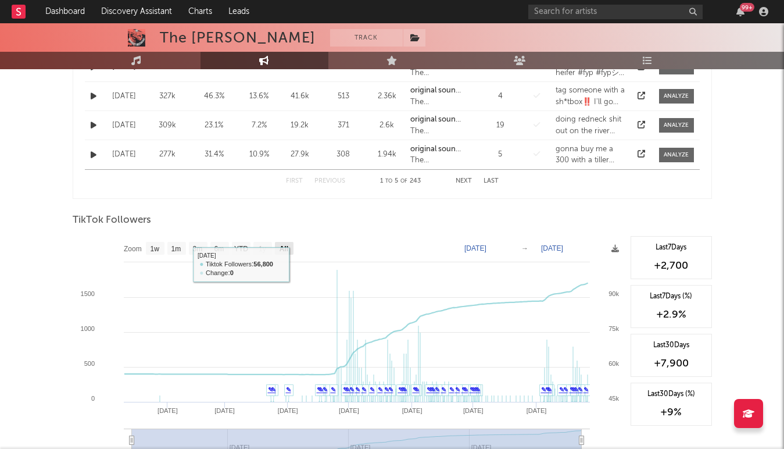
click at [287, 254] on rect at bounding box center [284, 248] width 19 height 13
select select "All"
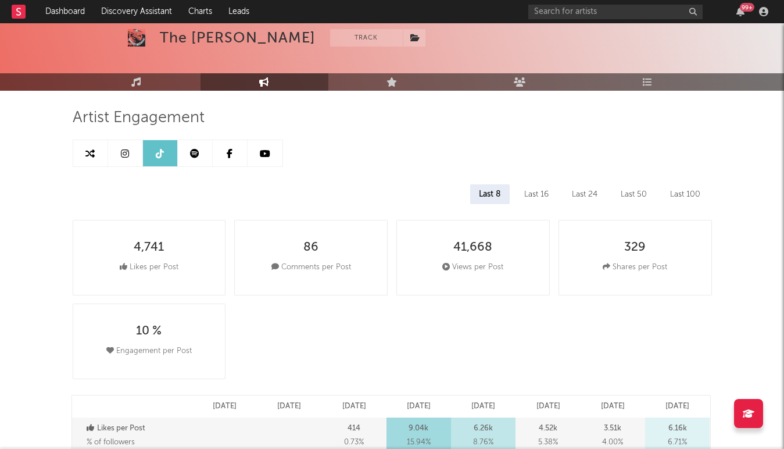
scroll to position [0, 0]
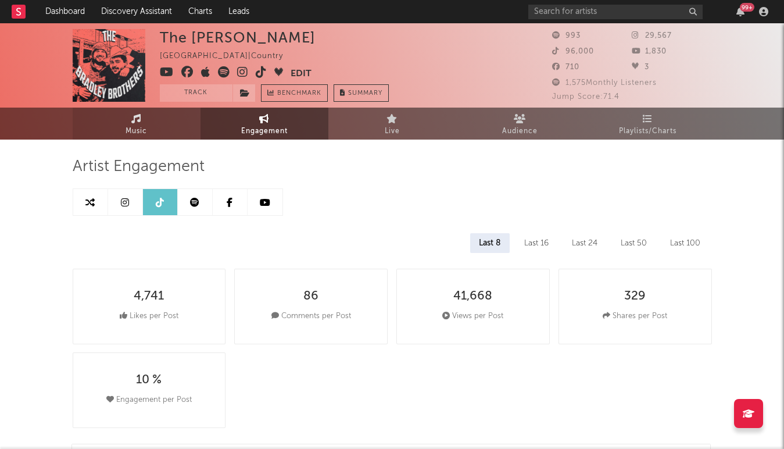
click at [130, 112] on link "Music" at bounding box center [137, 124] width 128 height 32
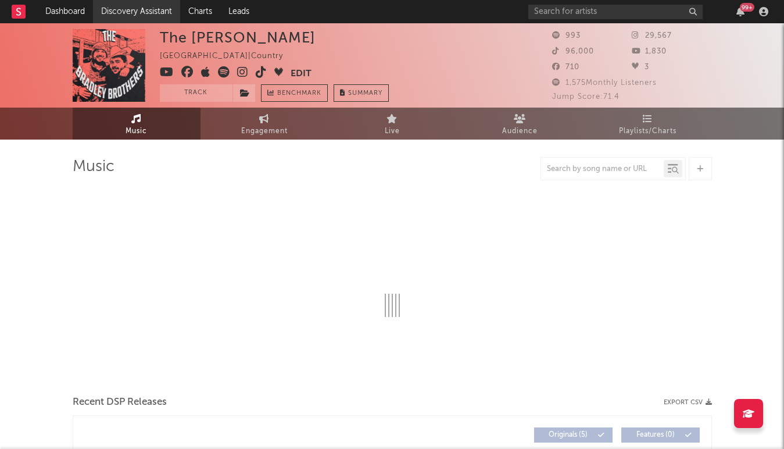
select select "6m"
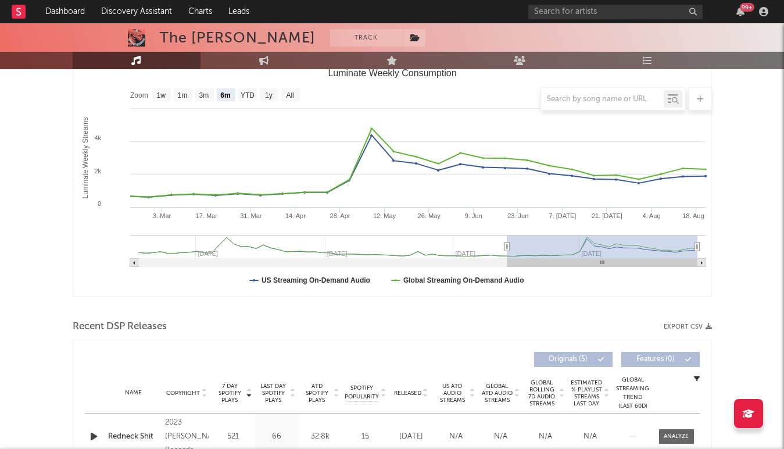
scroll to position [158, 0]
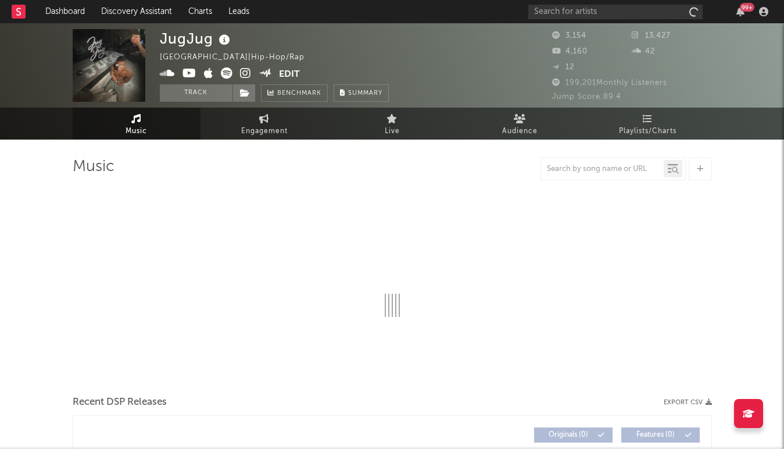
select select "1w"
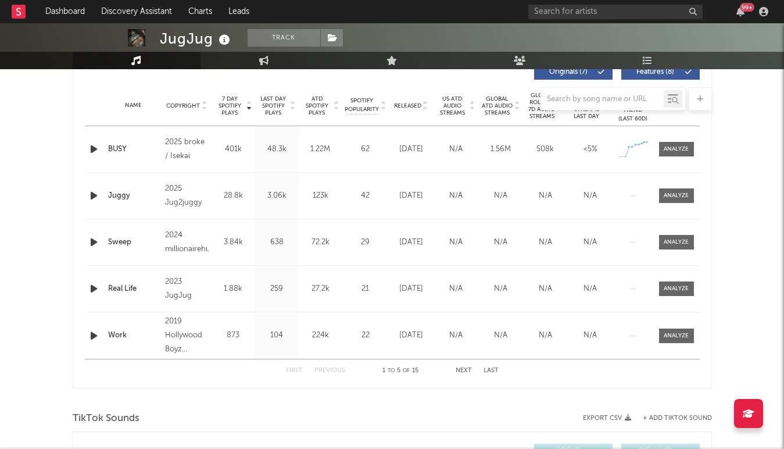
scroll to position [454, 0]
click at [406, 106] on div at bounding box center [393, 98] width 640 height 23
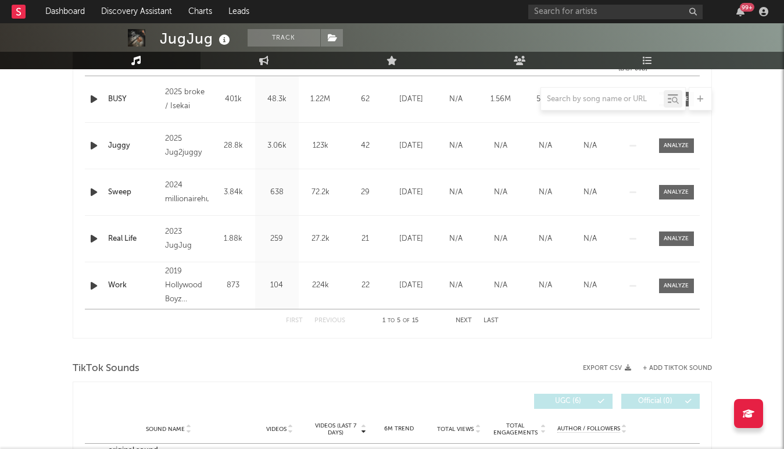
scroll to position [437, 0]
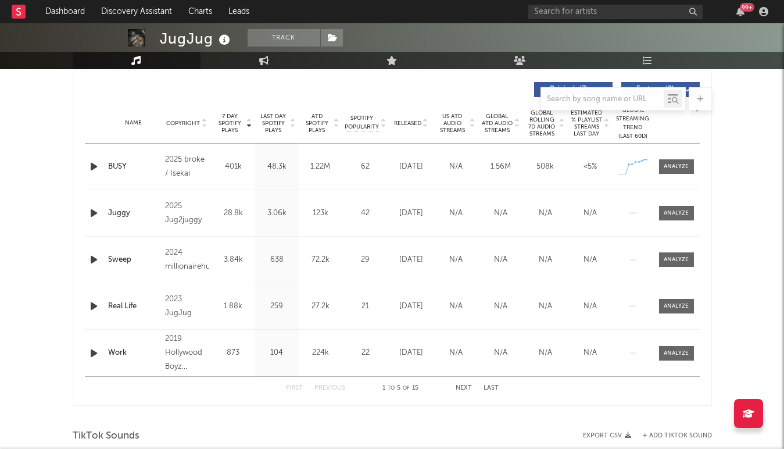
click at [91, 164] on icon "button" at bounding box center [94, 166] width 12 height 15
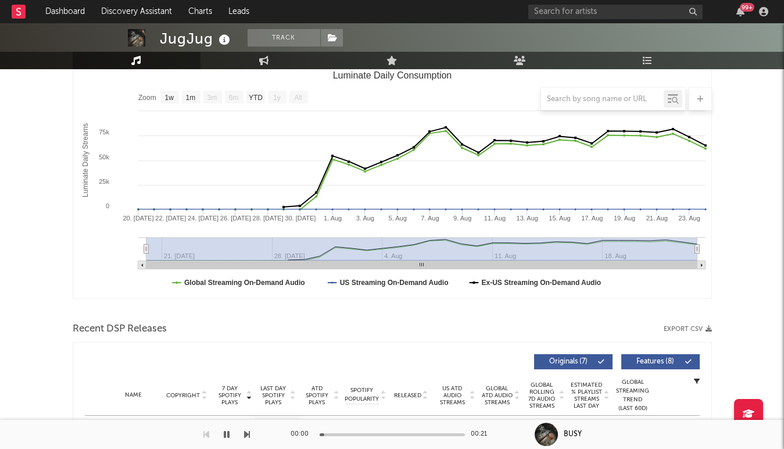
scroll to position [158, 0]
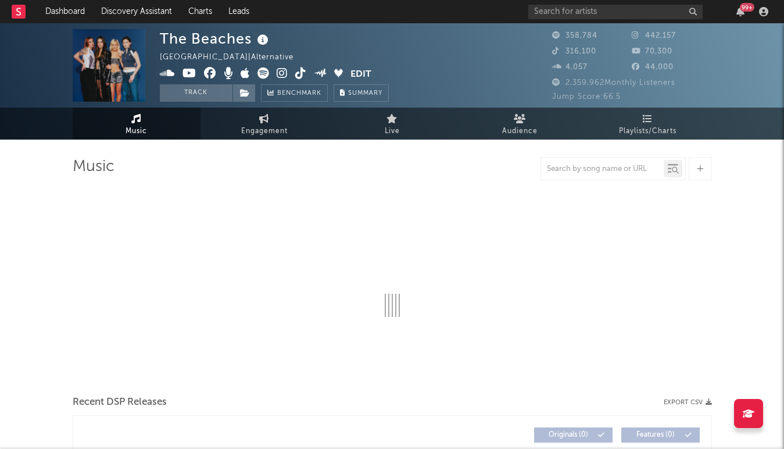
select select "6m"
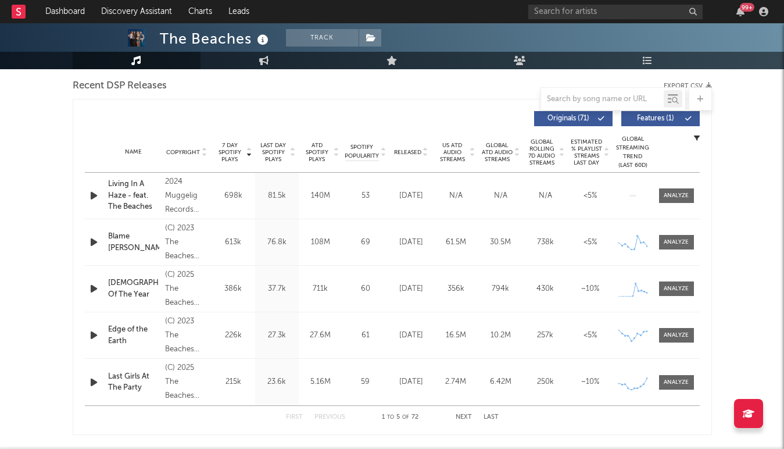
scroll to position [665, 0]
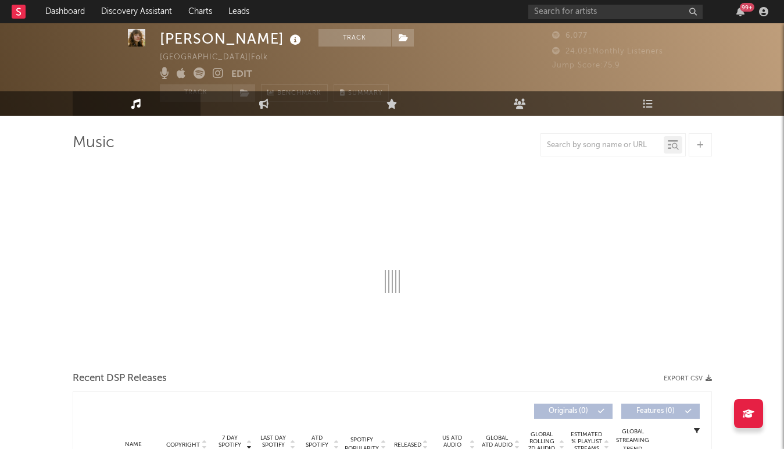
select select "1w"
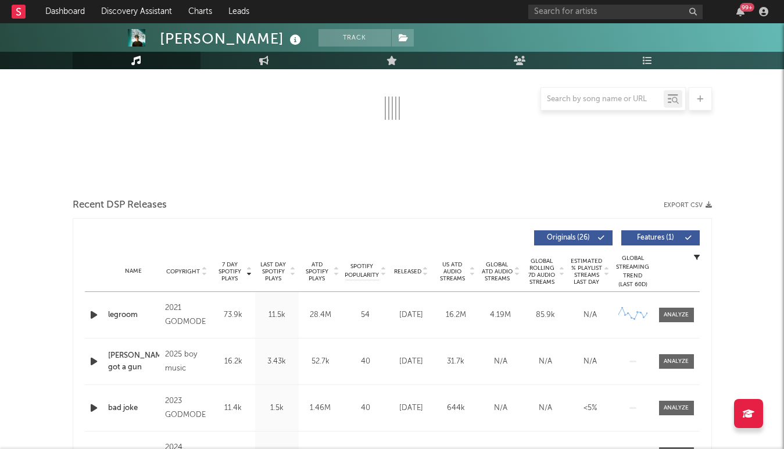
select select "6m"
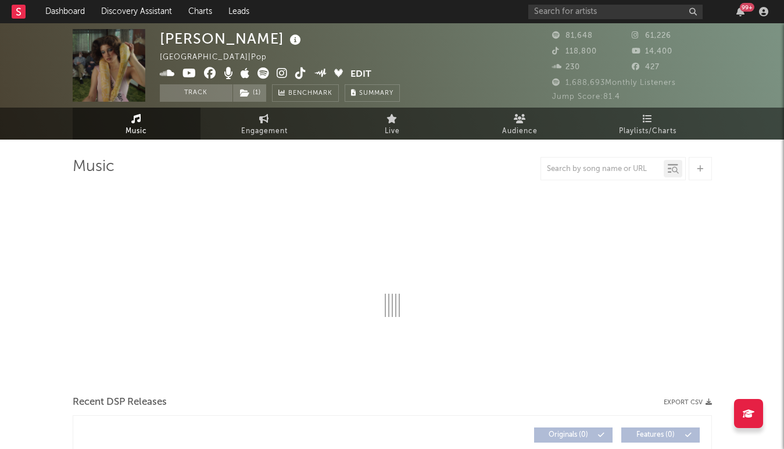
select select "6m"
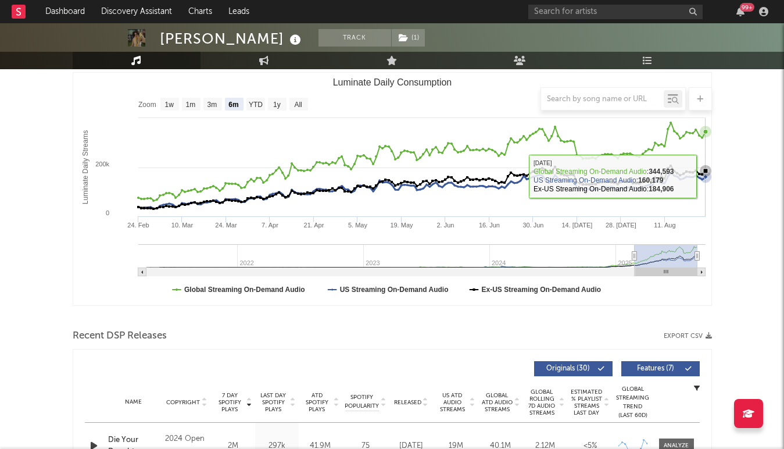
scroll to position [299, 0]
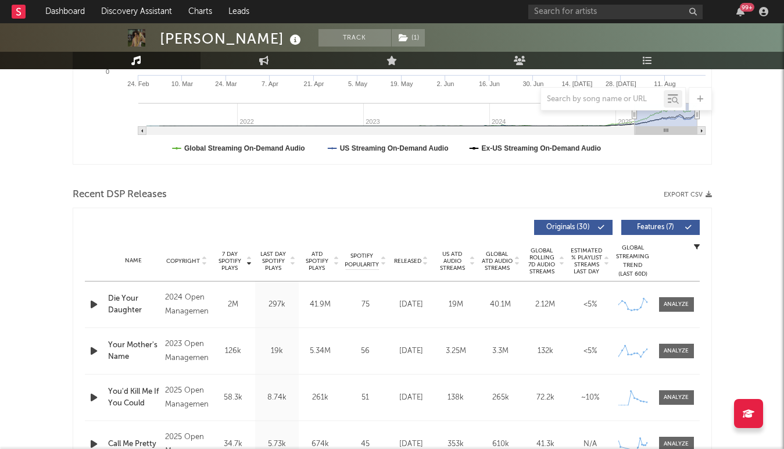
click at [408, 260] on span "Released" at bounding box center [407, 261] width 27 height 7
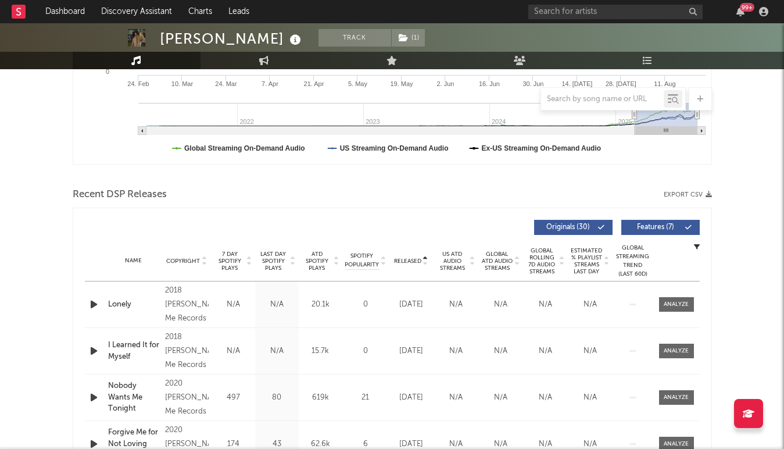
click at [227, 264] on span "7 Day Spotify Plays" at bounding box center [230, 261] width 31 height 21
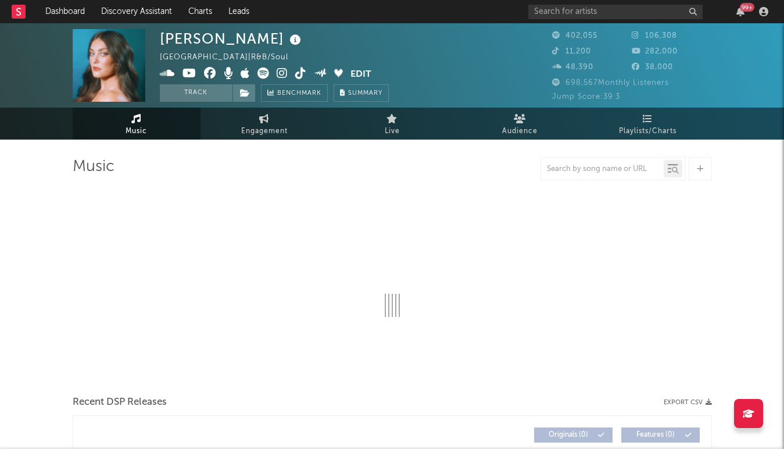
select select "6m"
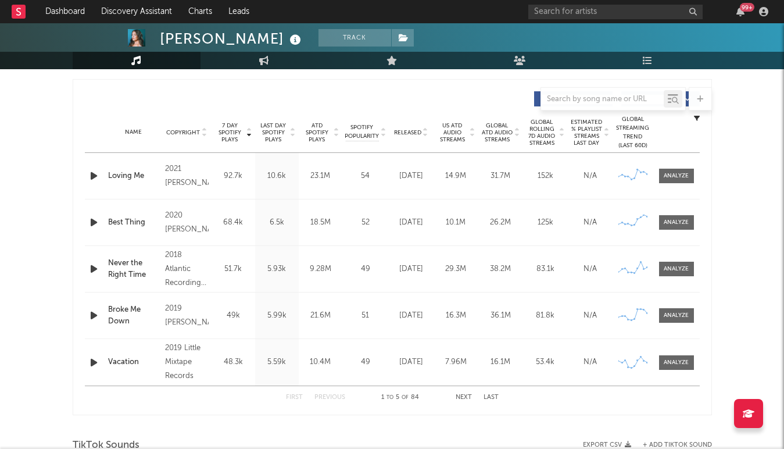
scroll to position [427, 0]
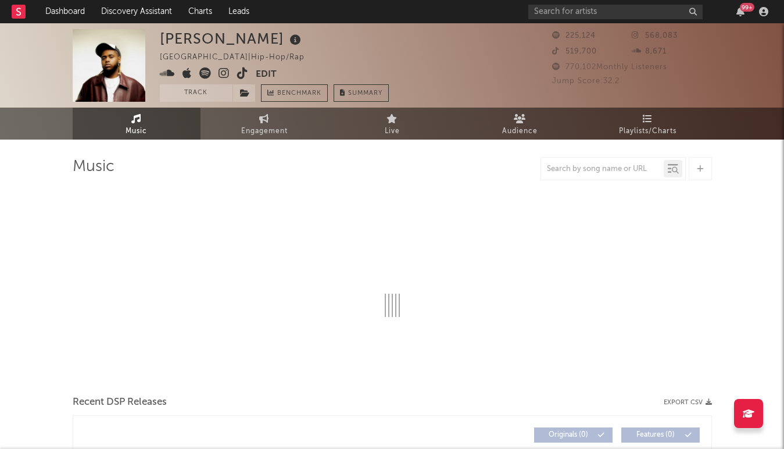
select select "6m"
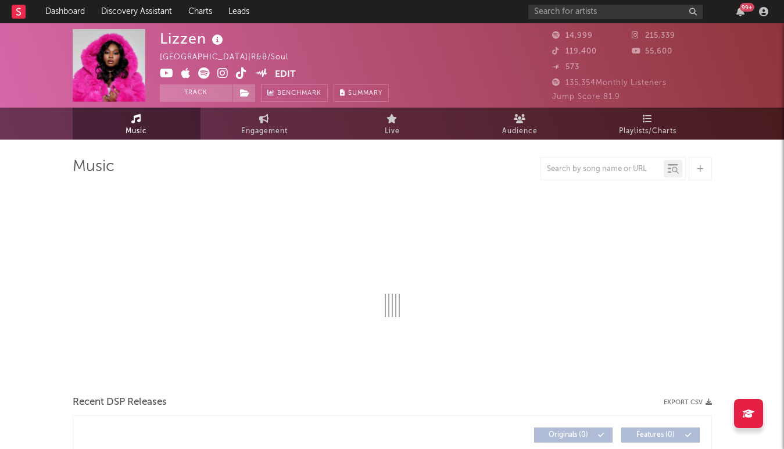
select select "6m"
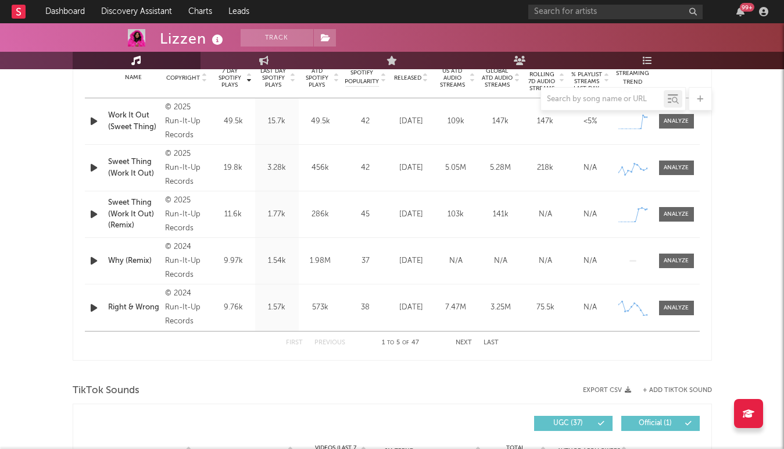
scroll to position [433, 0]
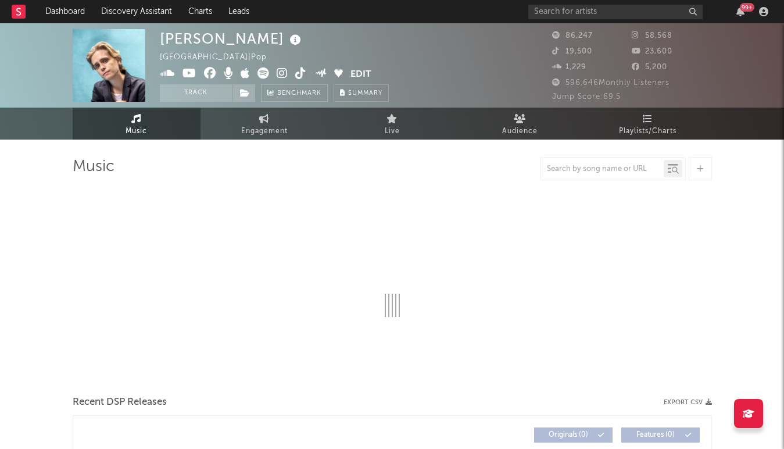
select select "6m"
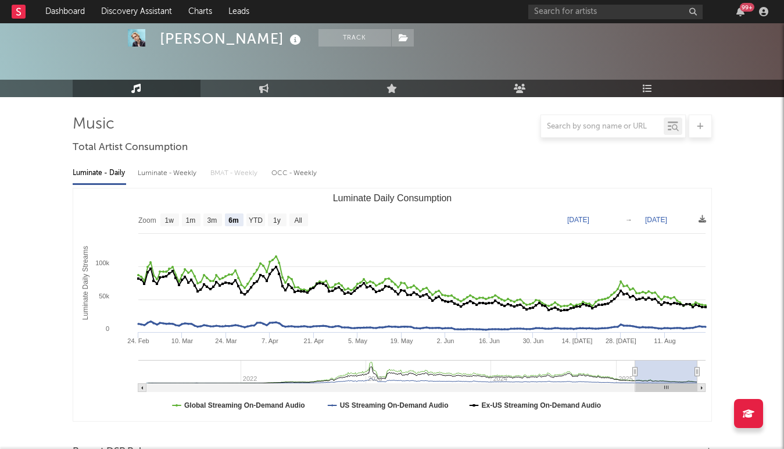
scroll to position [29, 0]
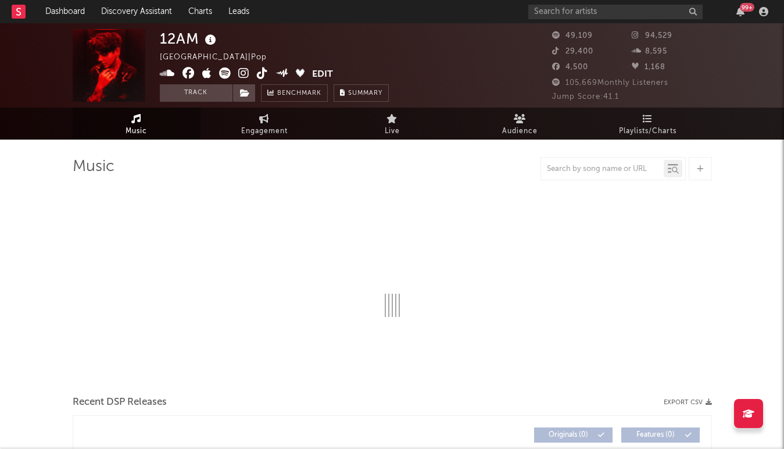
select select "6m"
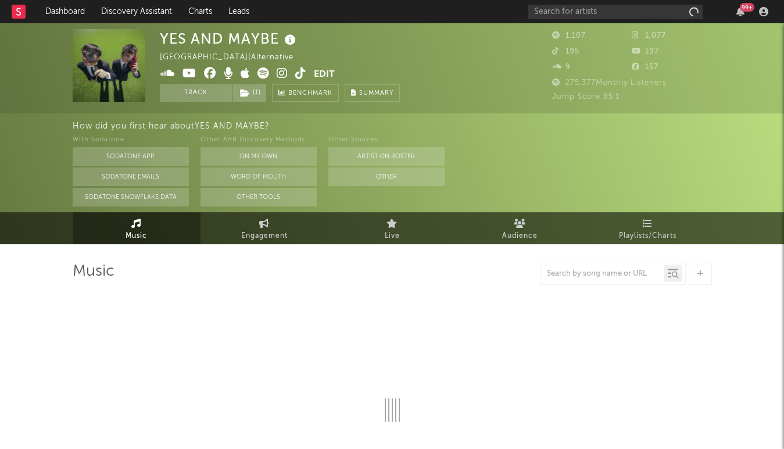
select select "1w"
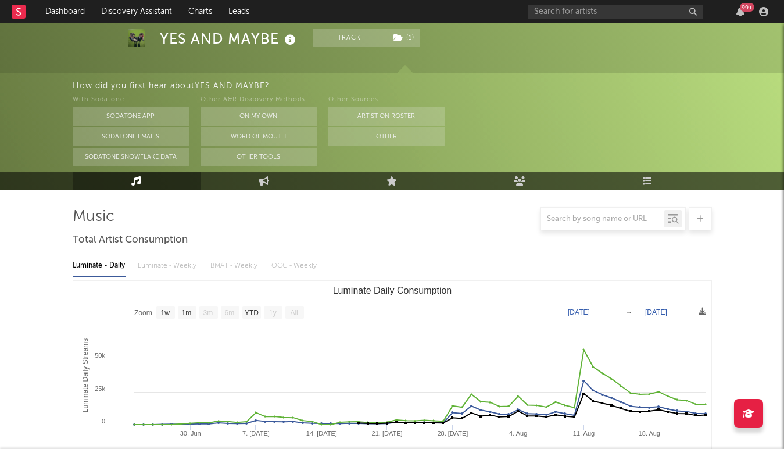
scroll to position [106, 0]
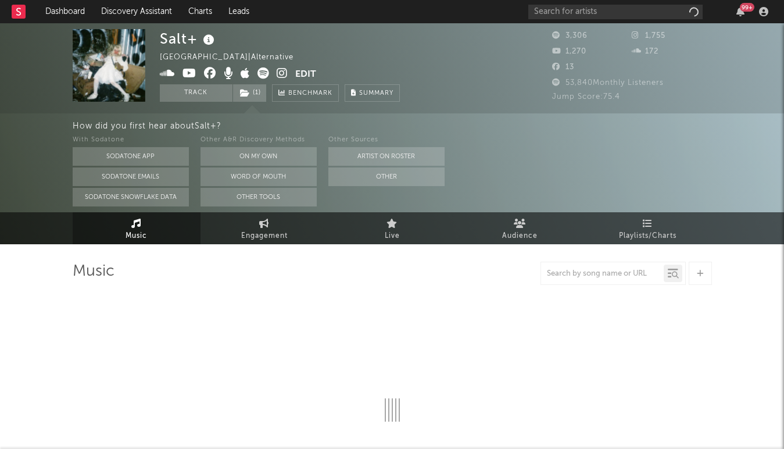
select select "6m"
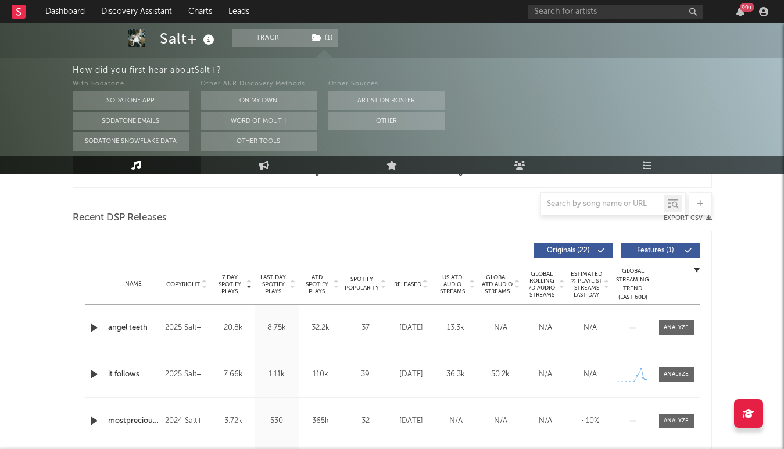
scroll to position [401, 0]
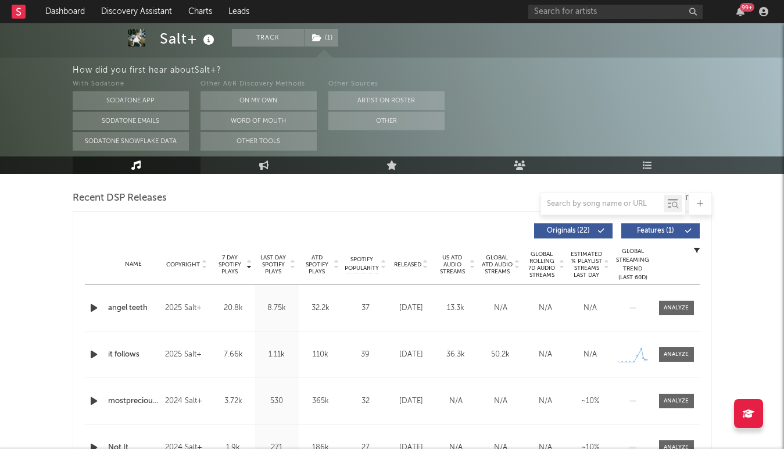
click at [415, 263] on span "Released" at bounding box center [407, 264] width 27 height 7
click at [271, 264] on span "Last Day Spotify Plays" at bounding box center [273, 264] width 31 height 21
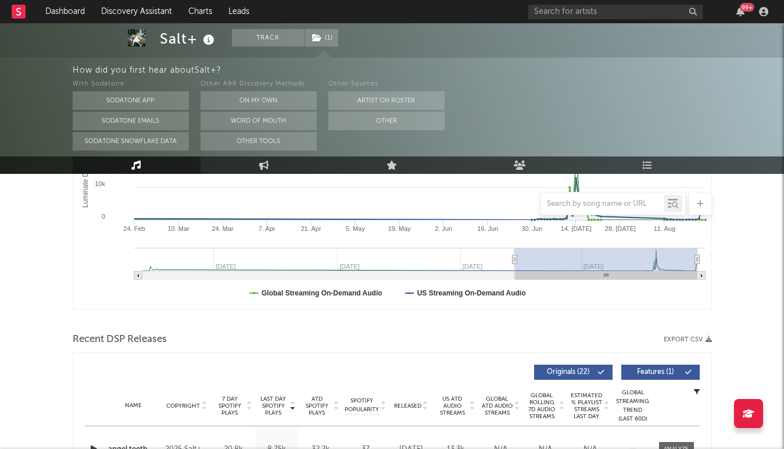
scroll to position [0, 0]
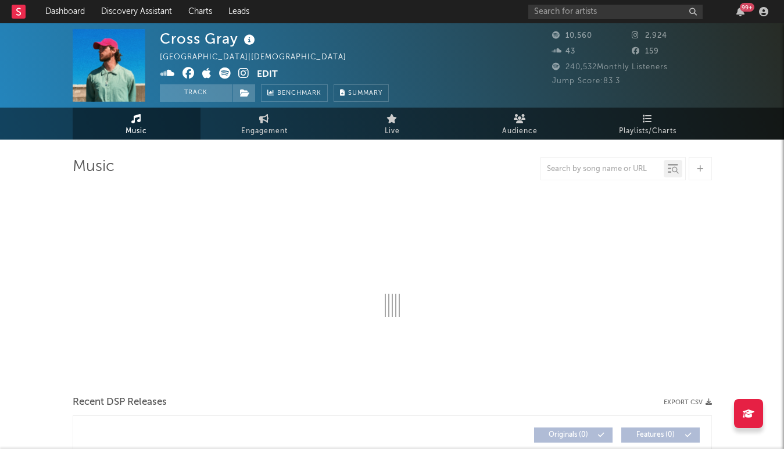
select select "6m"
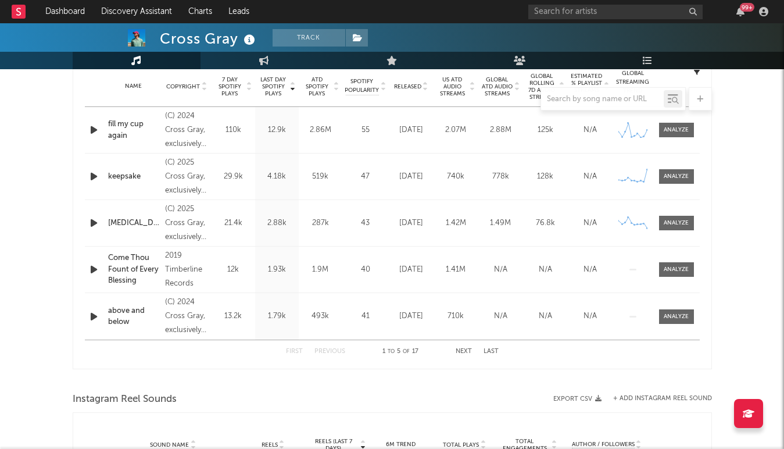
scroll to position [473, 0]
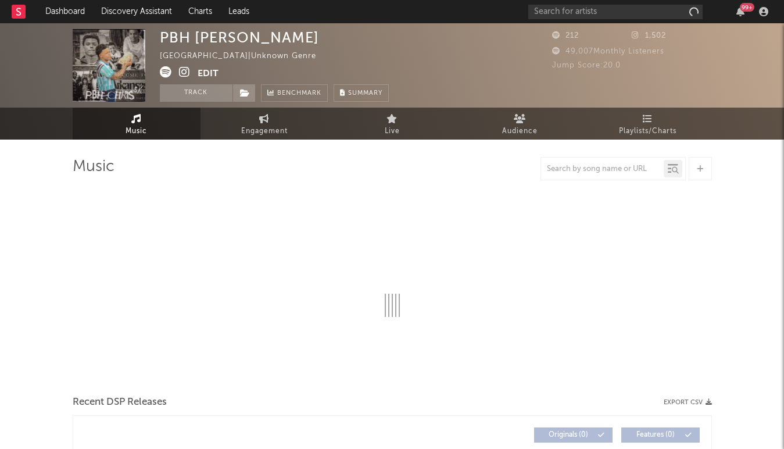
select select "1w"
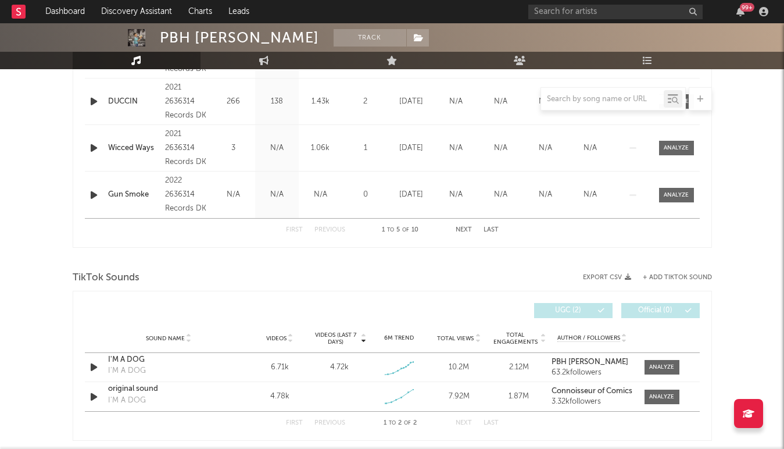
scroll to position [592, 0]
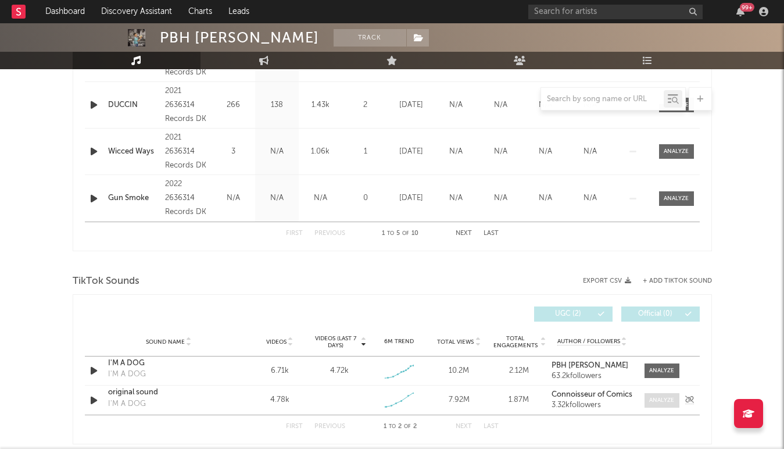
click at [663, 398] on div at bounding box center [661, 400] width 25 height 9
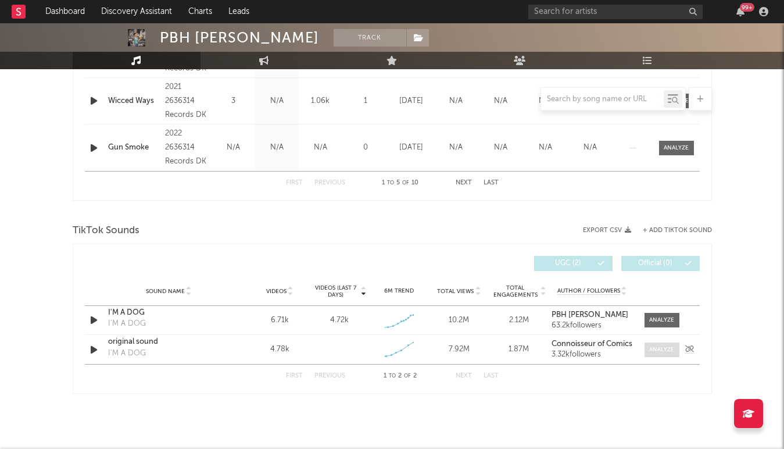
click at [660, 345] on div at bounding box center [661, 349] width 25 height 9
select select "1w"
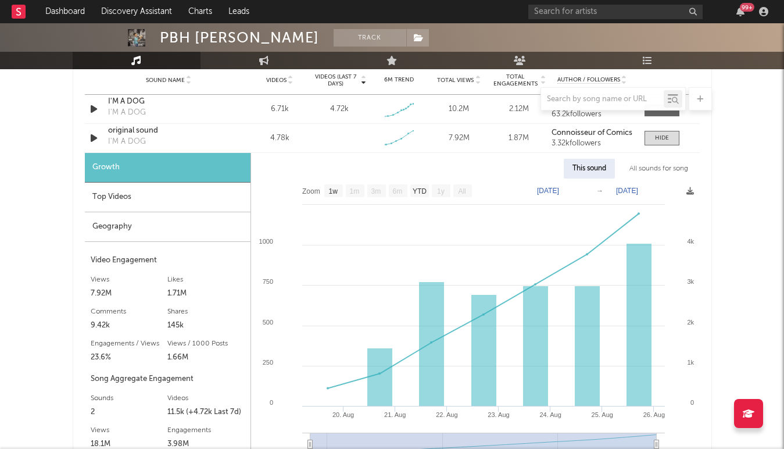
scroll to position [849, 0]
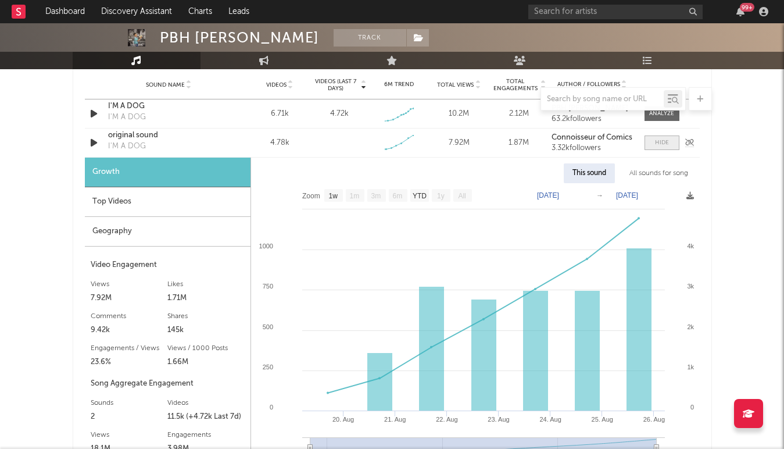
click at [659, 146] on div at bounding box center [662, 142] width 14 height 9
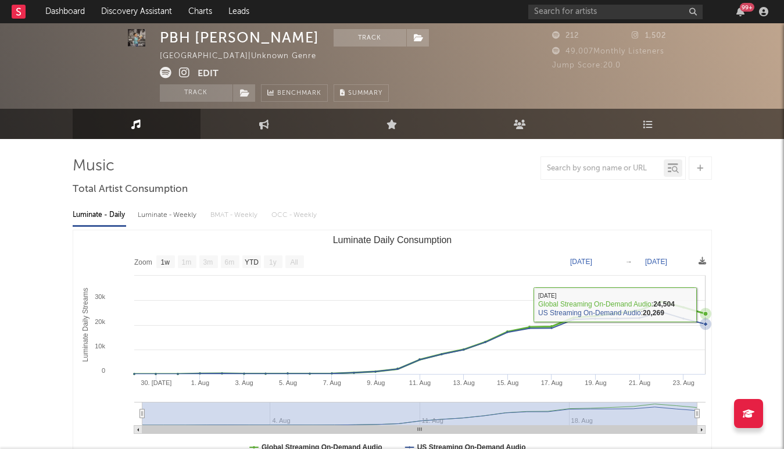
scroll to position [0, 0]
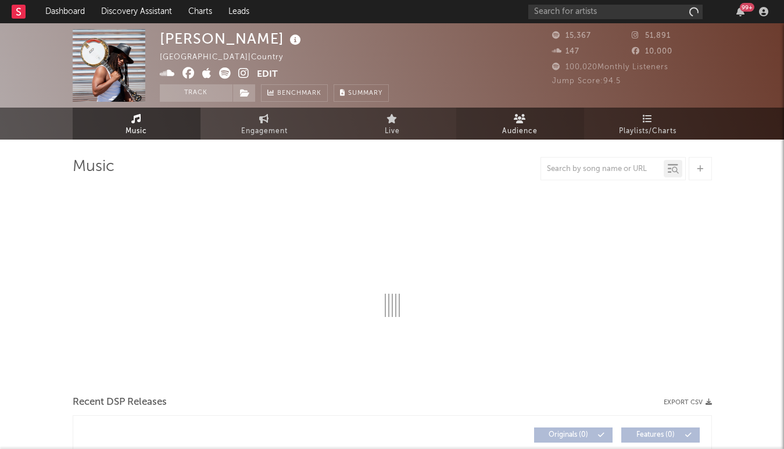
select select "1w"
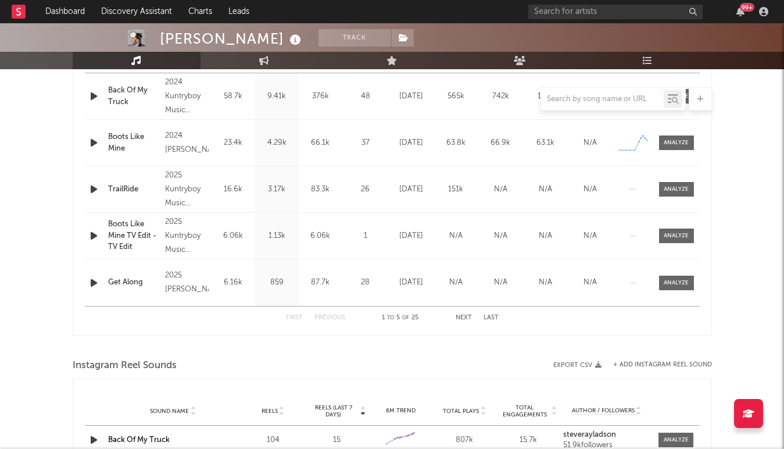
scroll to position [441, 0]
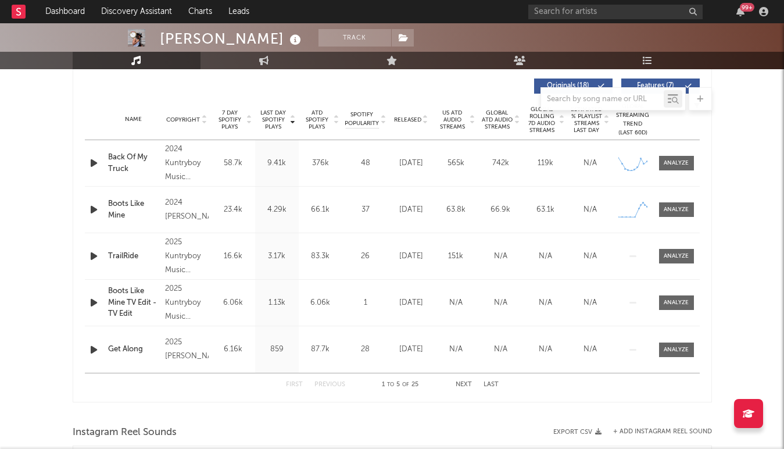
click at [412, 123] on div "Released" at bounding box center [411, 119] width 39 height 9
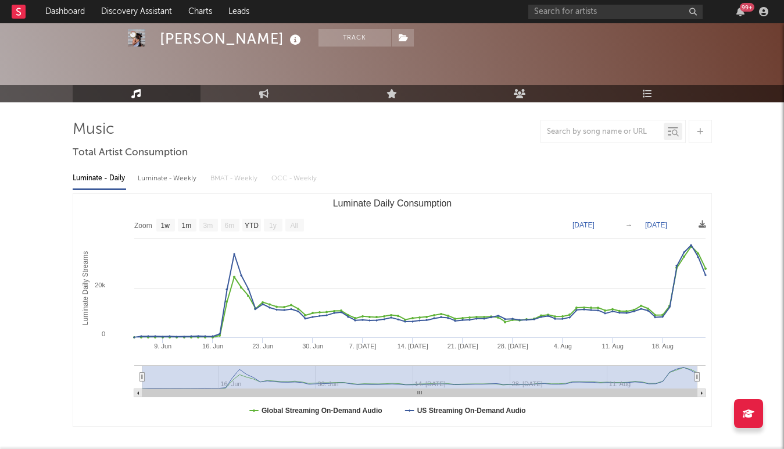
scroll to position [0, 0]
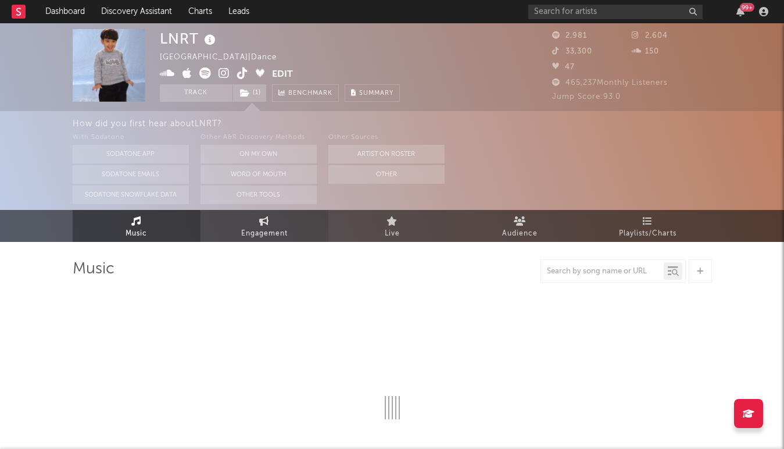
select select "1w"
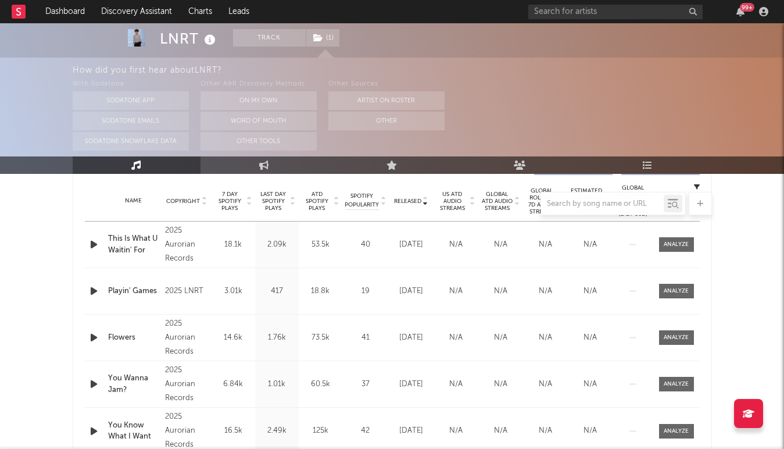
scroll to position [359, 0]
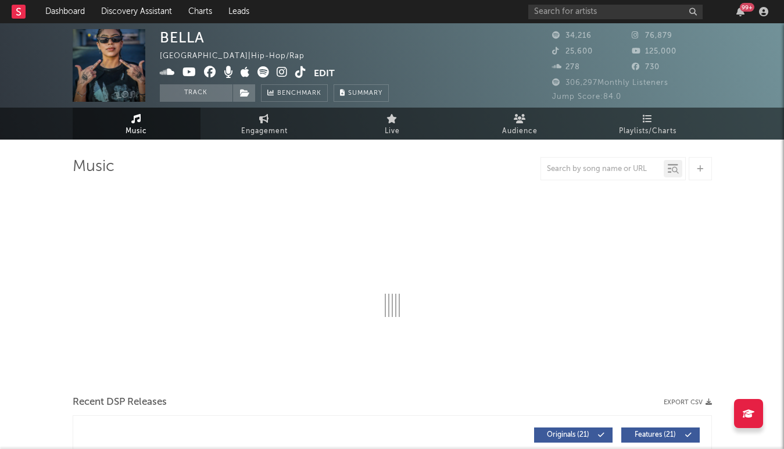
select select "6m"
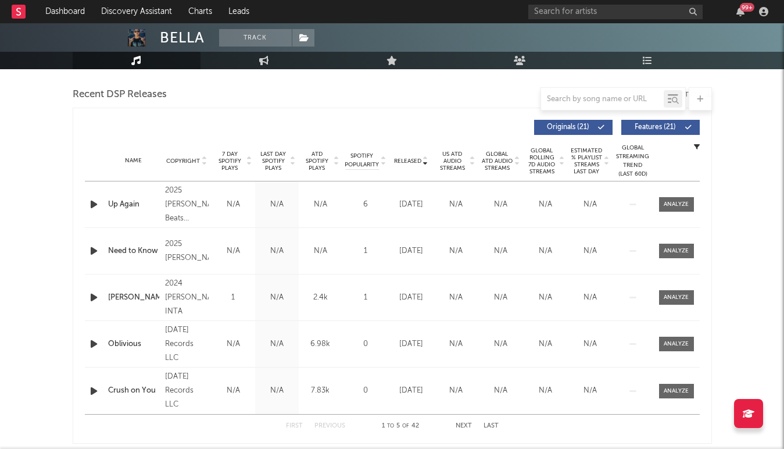
scroll to position [401, 0]
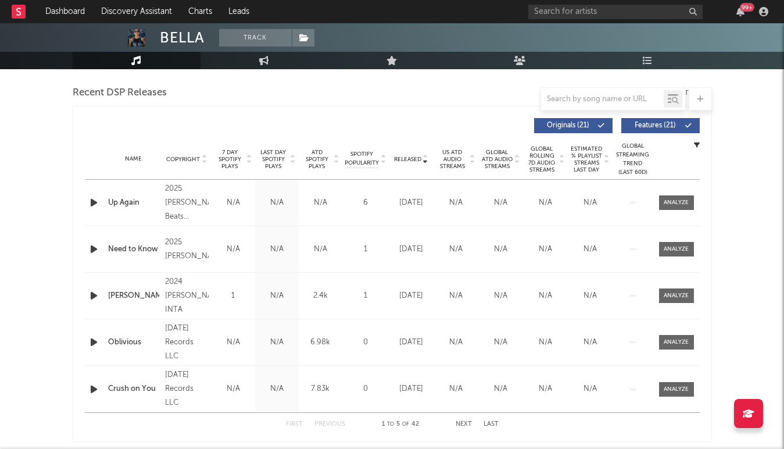
click at [229, 172] on div "Name Copyright Label Album Names Composer Names 7 Day Spotify Plays Last Day Sp…" at bounding box center [392, 159] width 615 height 41
click at [229, 165] on span "7 Day Spotify Plays" at bounding box center [230, 159] width 31 height 21
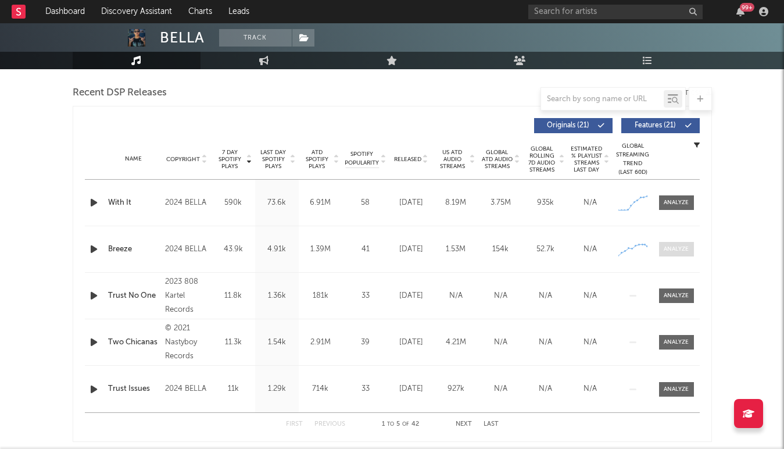
click at [684, 255] on span at bounding box center [676, 249] width 35 height 15
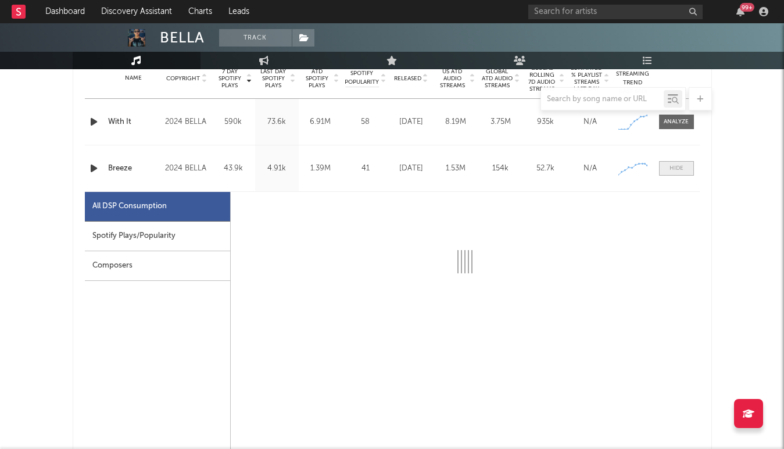
scroll to position [532, 0]
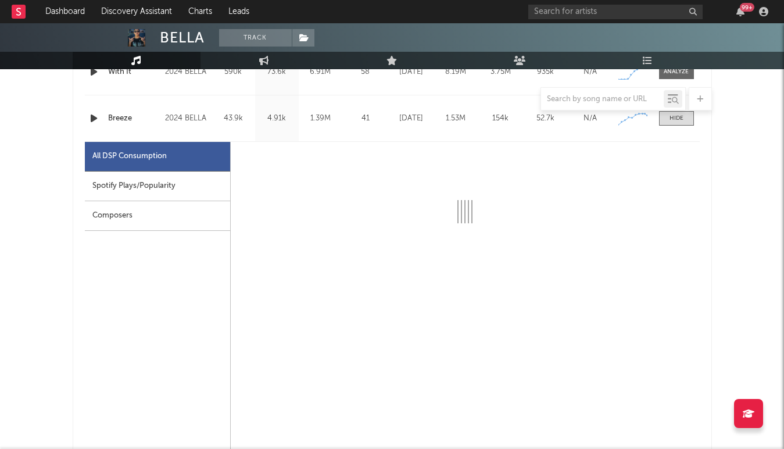
select select "1w"
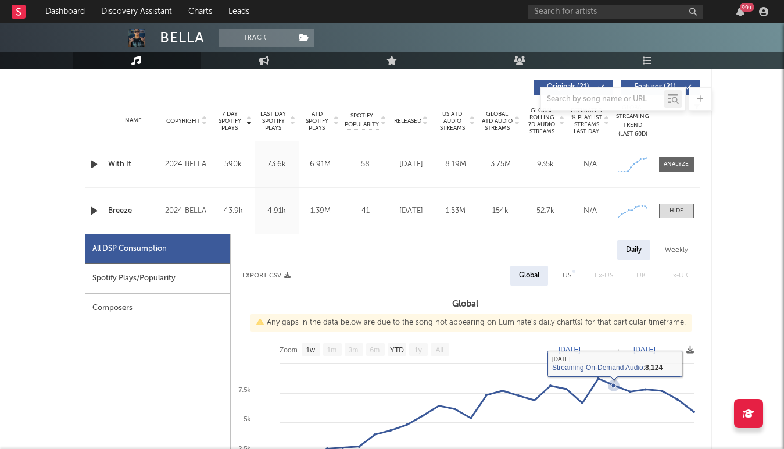
scroll to position [323, 0]
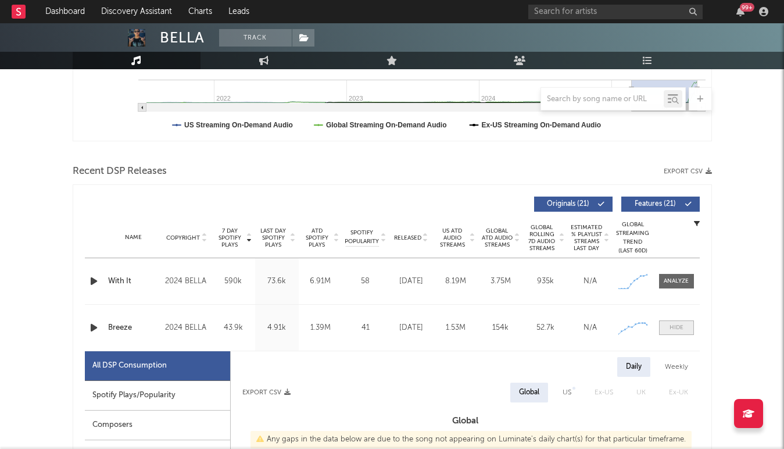
click at [693, 322] on span at bounding box center [676, 327] width 35 height 15
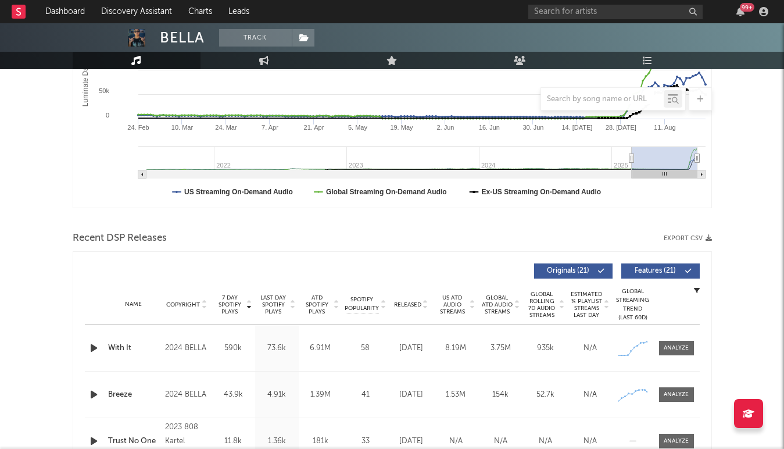
scroll to position [80, 0]
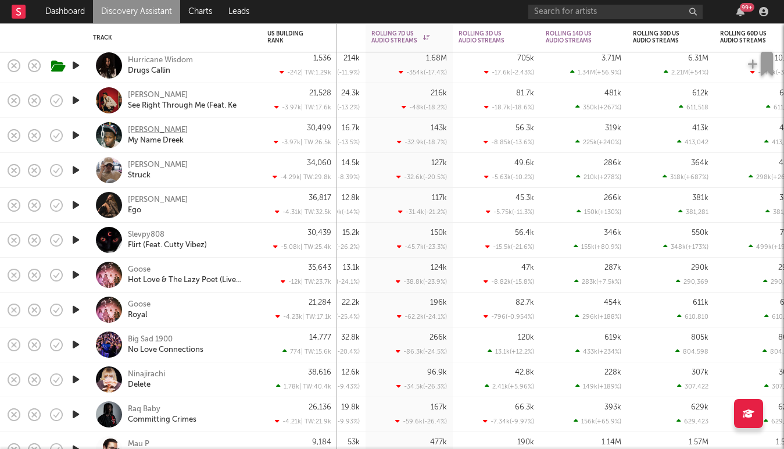
click at [147, 127] on div "[PERSON_NAME]" at bounding box center [158, 130] width 60 height 10
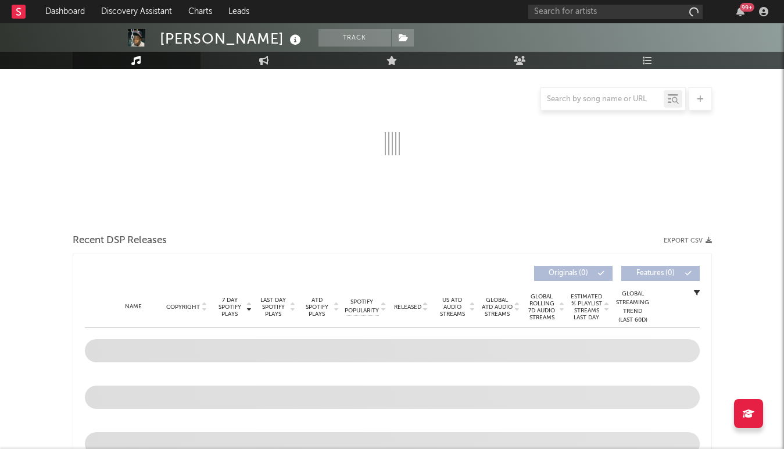
select select "1w"
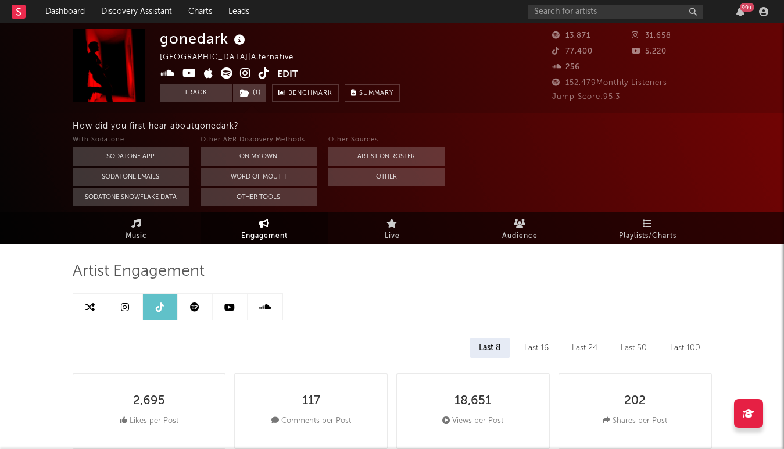
select select "6m"
click at [88, 298] on link at bounding box center [90, 307] width 35 height 26
select select "1m"
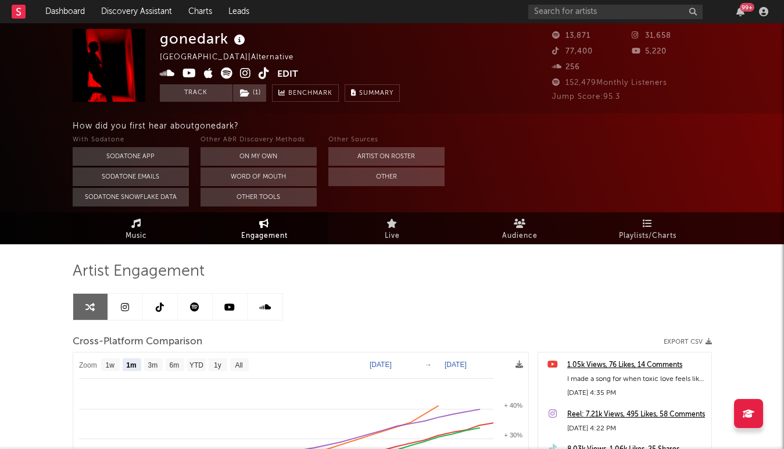
click at [131, 229] on span "Music" at bounding box center [137, 236] width 22 height 14
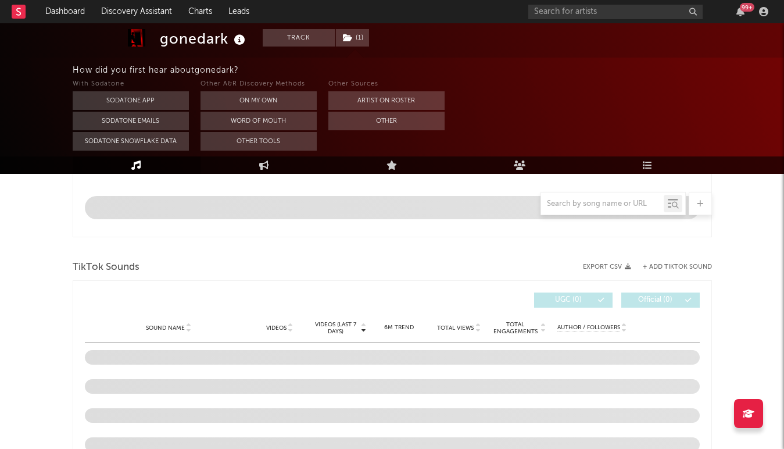
select select "6m"
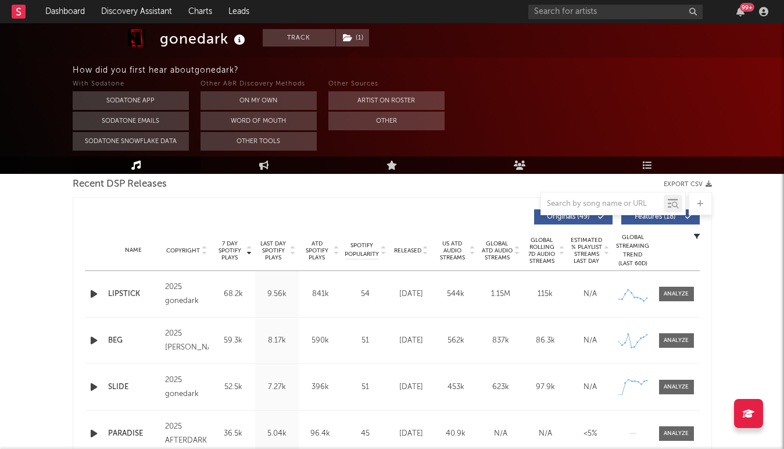
scroll to position [419, 0]
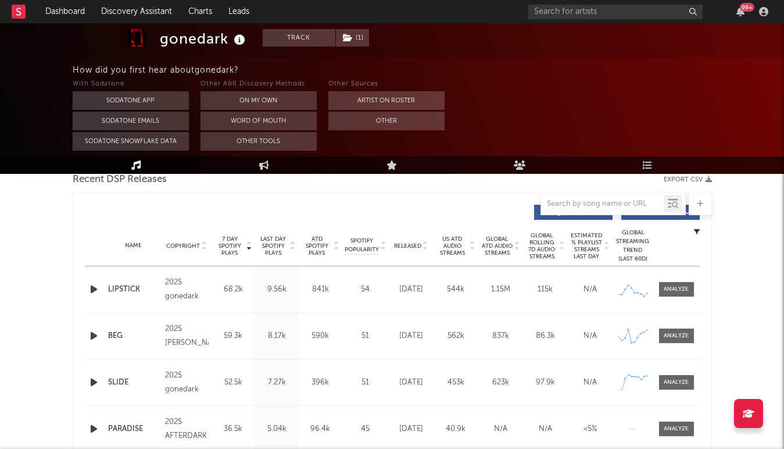
click at [411, 242] on span "Released" at bounding box center [407, 245] width 27 height 7
click at [230, 240] on span "7 Day Spotify Plays" at bounding box center [230, 245] width 31 height 21
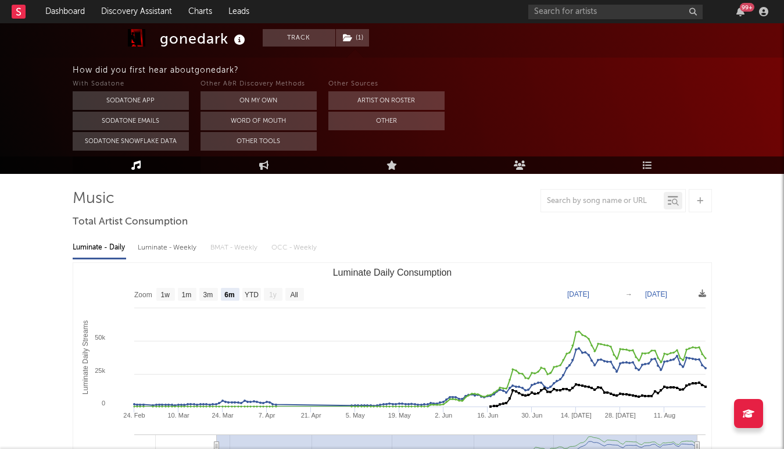
scroll to position [0, 0]
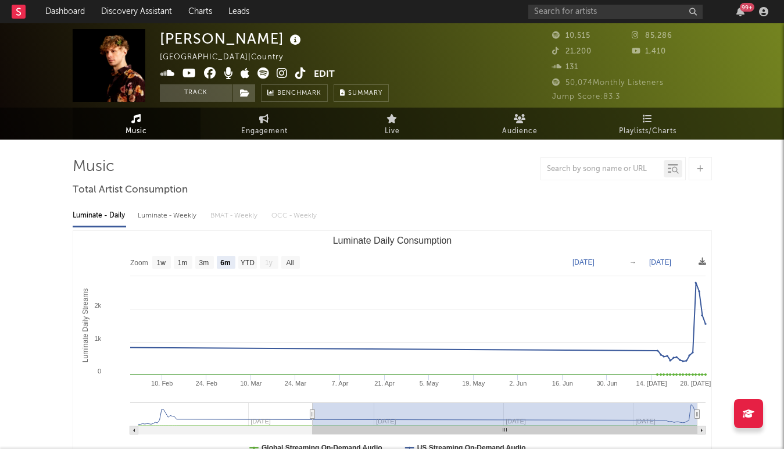
select select "6m"
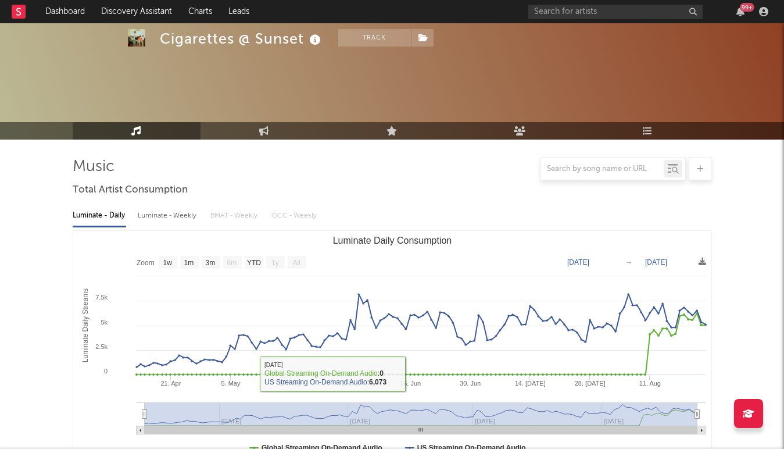
select select "1w"
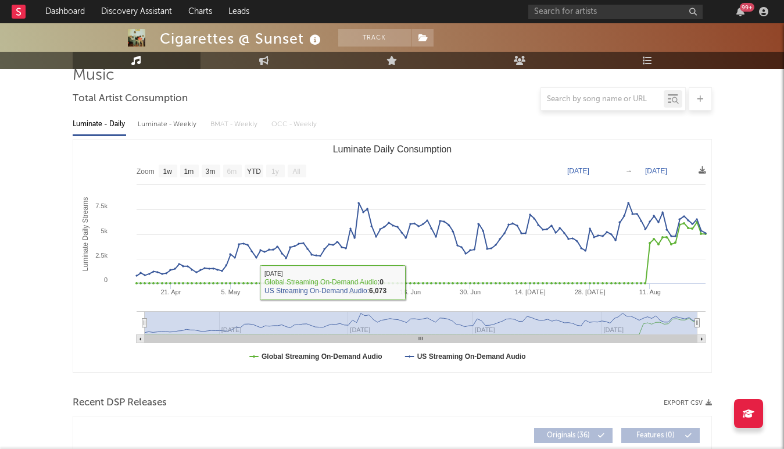
scroll to position [80, 0]
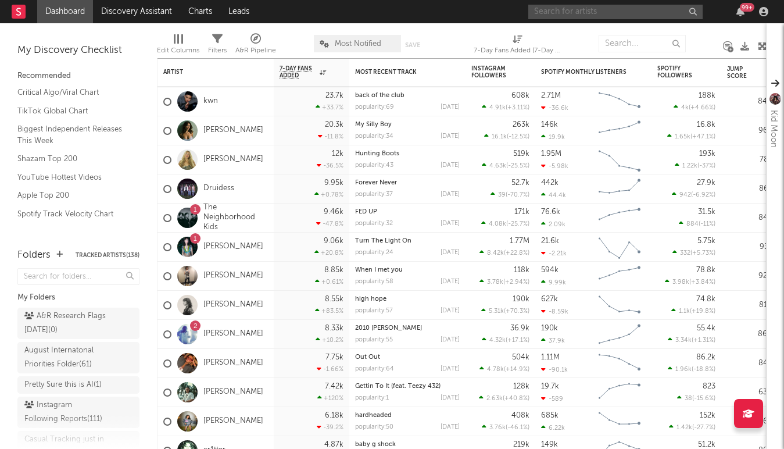
click at [645, 13] on input "text" at bounding box center [616, 12] width 174 height 15
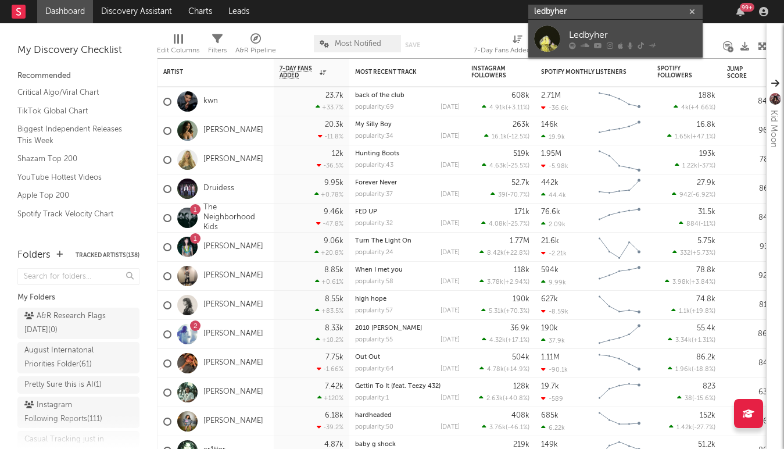
type input "ledbyher"
click at [585, 36] on div "Ledbyher" at bounding box center [633, 35] width 128 height 14
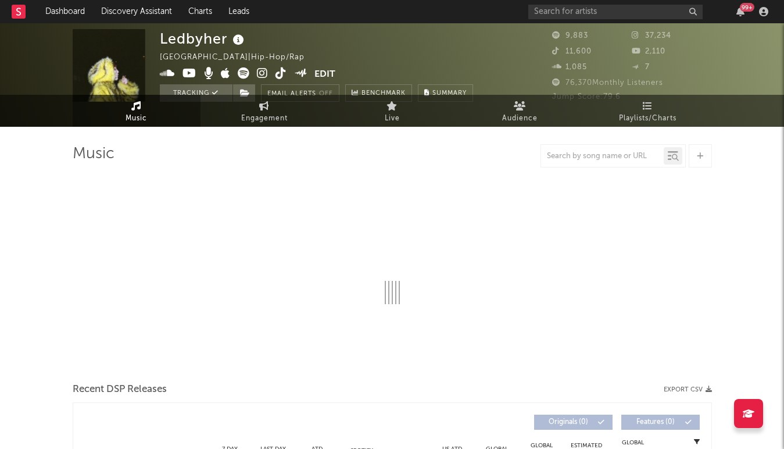
select select "6m"
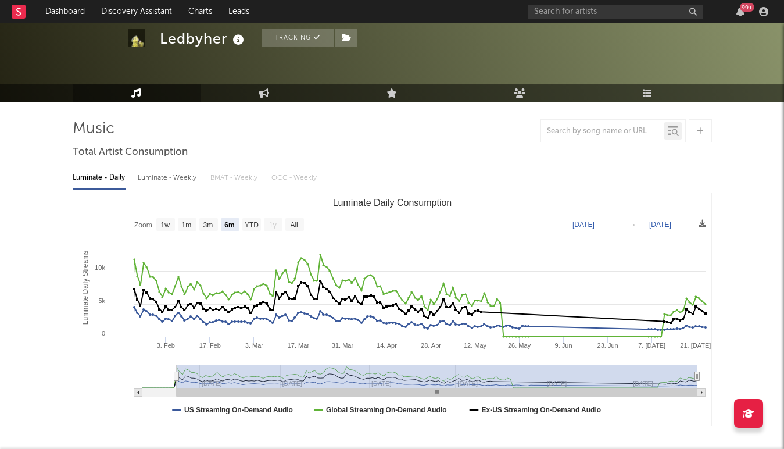
scroll to position [38, 0]
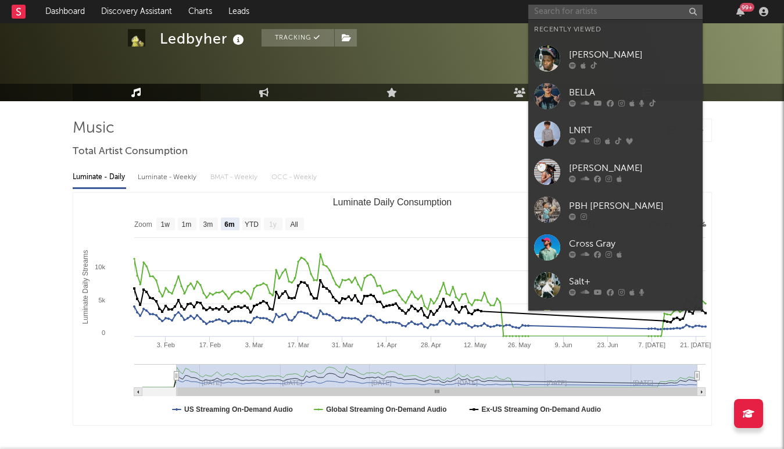
click at [617, 15] on input "text" at bounding box center [616, 12] width 174 height 15
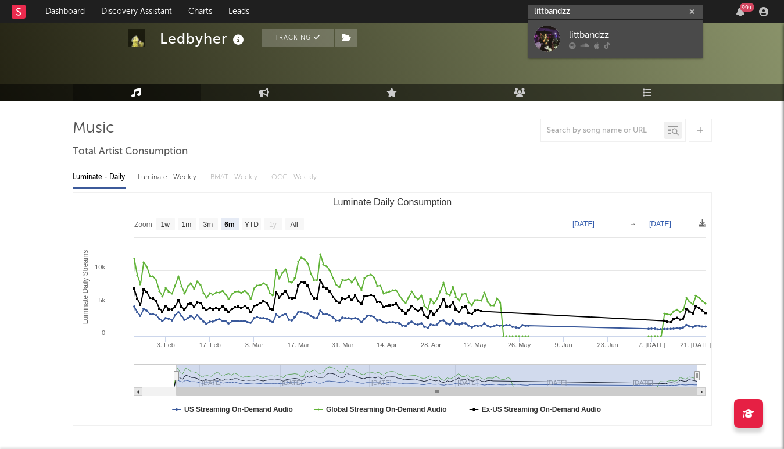
type input "littbandzz"
click at [565, 28] on link "littbandzz" at bounding box center [616, 39] width 174 height 38
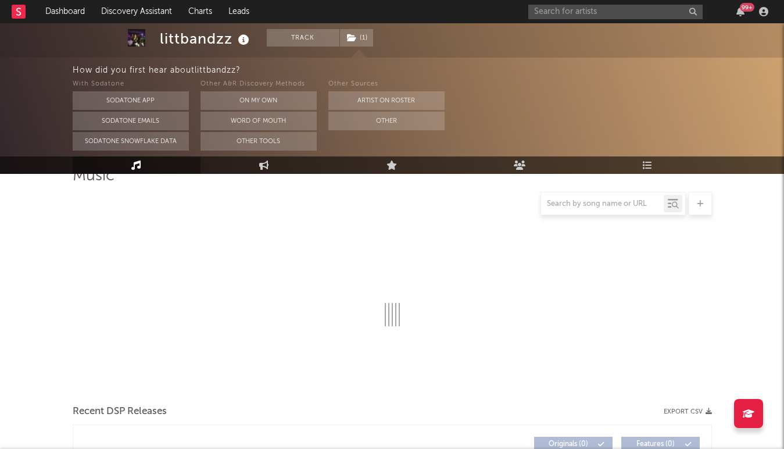
select select "1w"
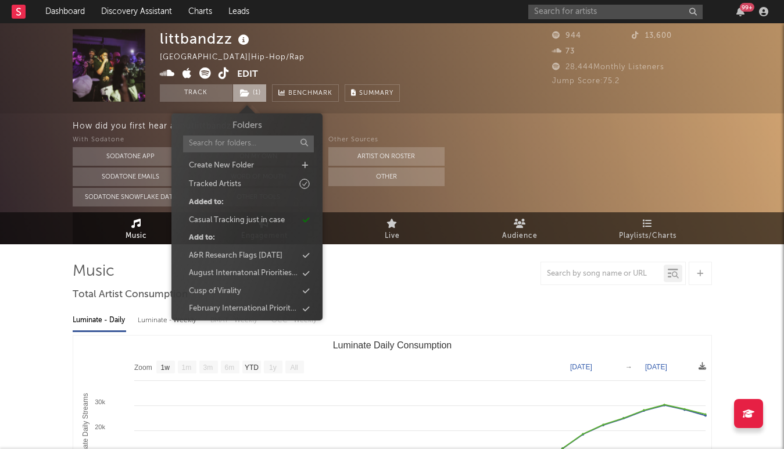
click at [250, 93] on span "( 1 )" at bounding box center [250, 92] width 34 height 17
click at [307, 66] on div "littbandzz United States | Hip-Hop/Rap Edit Track ( 1 ) Benchmark Summary" at bounding box center [280, 65] width 240 height 73
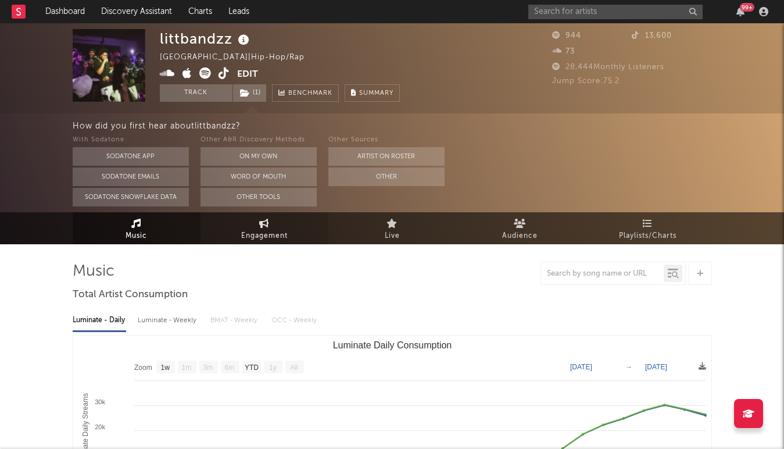
click at [260, 237] on span "Engagement" at bounding box center [264, 236] width 47 height 14
select select "1w"
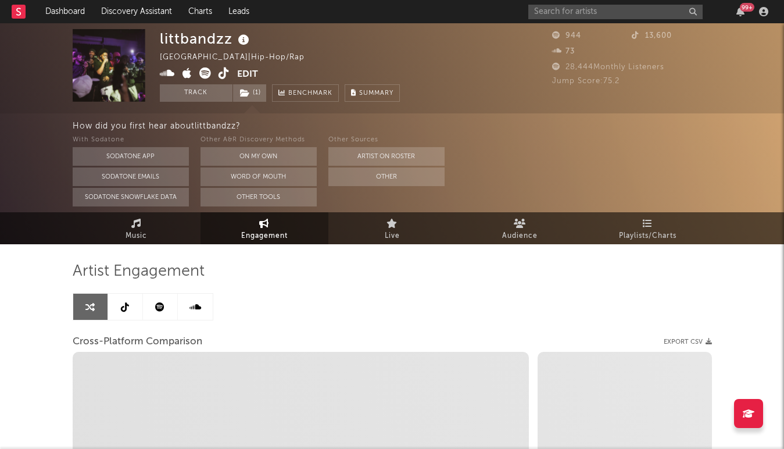
click at [120, 305] on link at bounding box center [125, 307] width 35 height 26
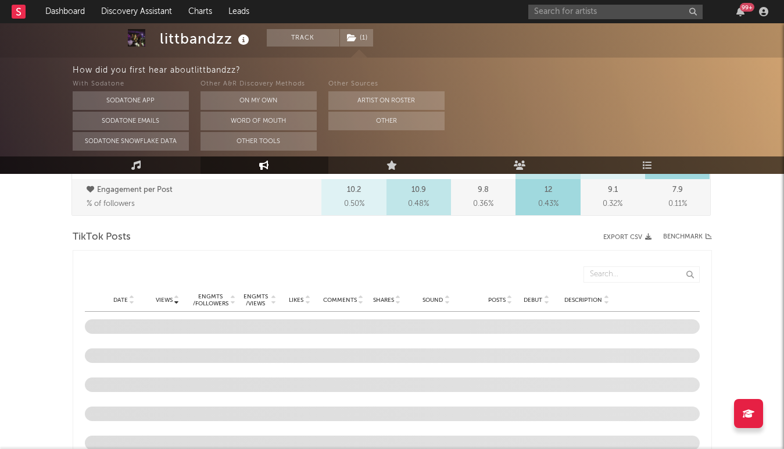
select select "1w"
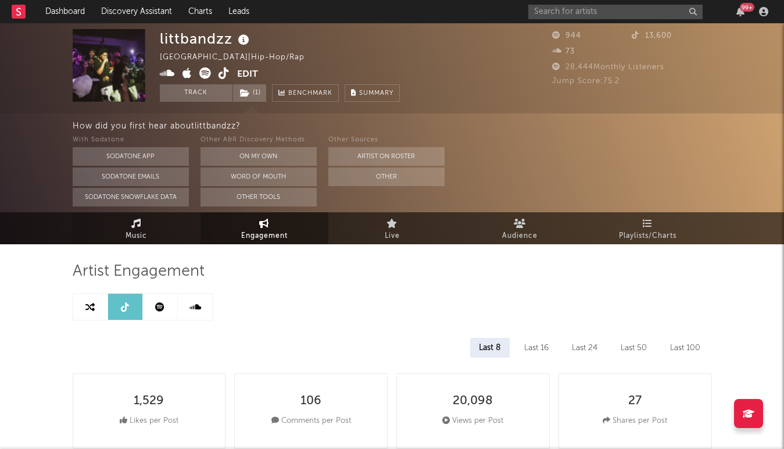
click at [148, 226] on link "Music" at bounding box center [137, 228] width 128 height 32
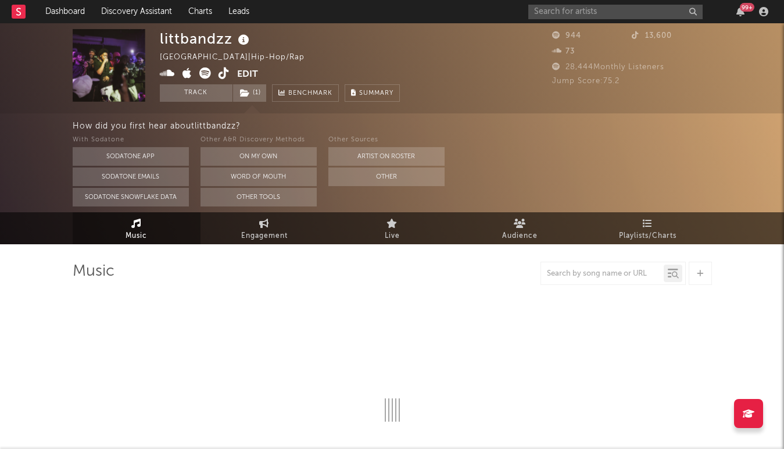
select select "1w"
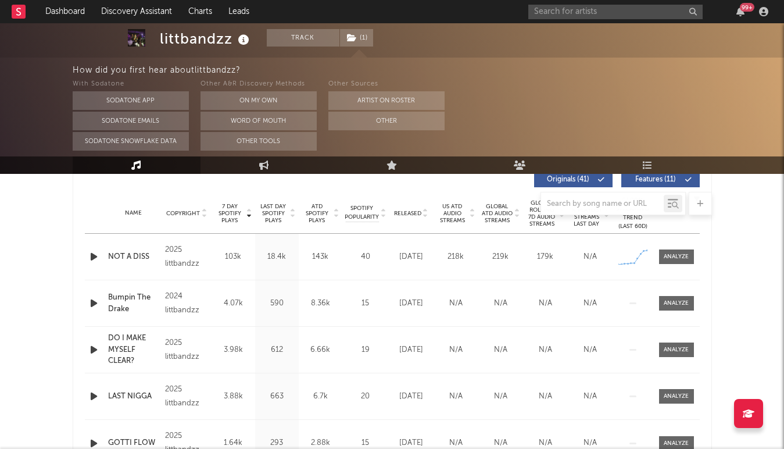
scroll to position [454, 0]
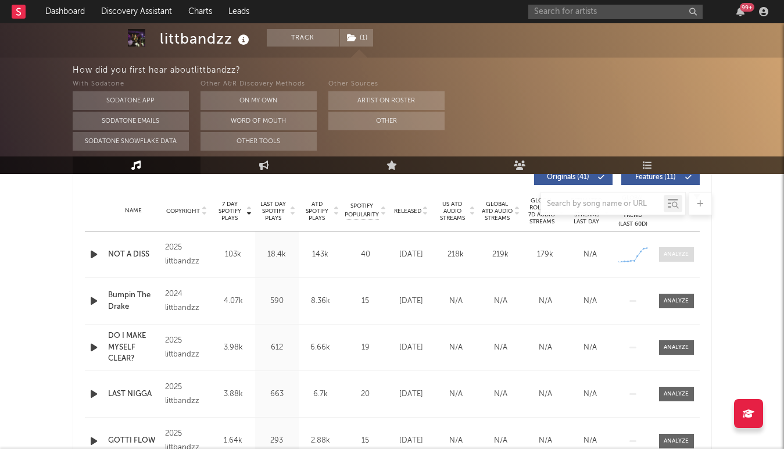
click at [680, 258] on div at bounding box center [676, 254] width 25 height 9
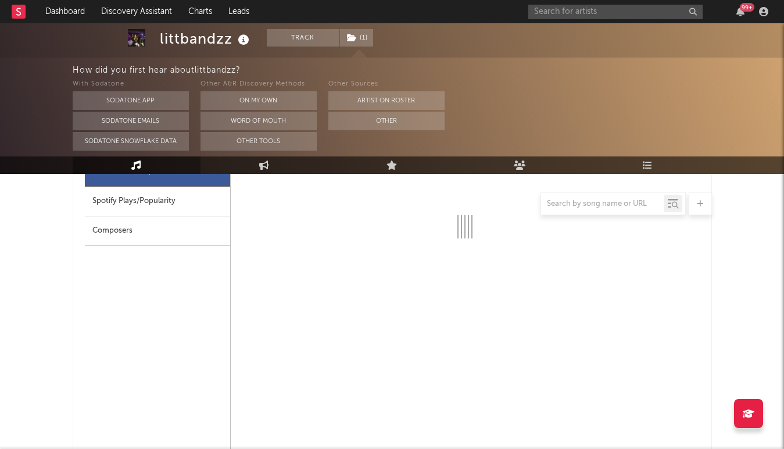
select select "1w"
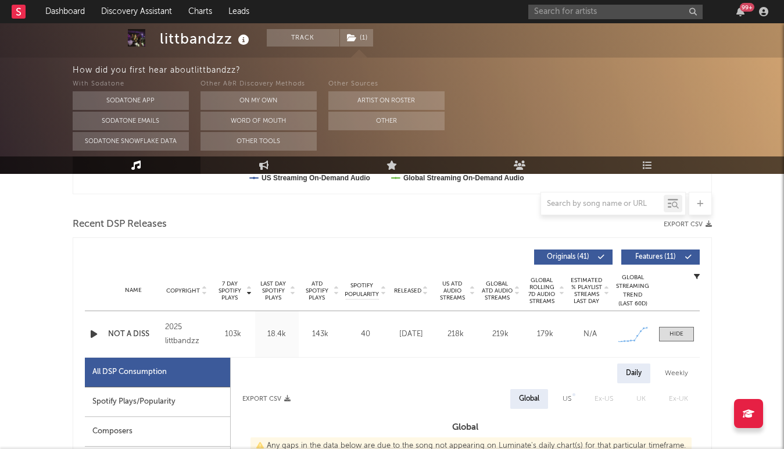
scroll to position [384, 0]
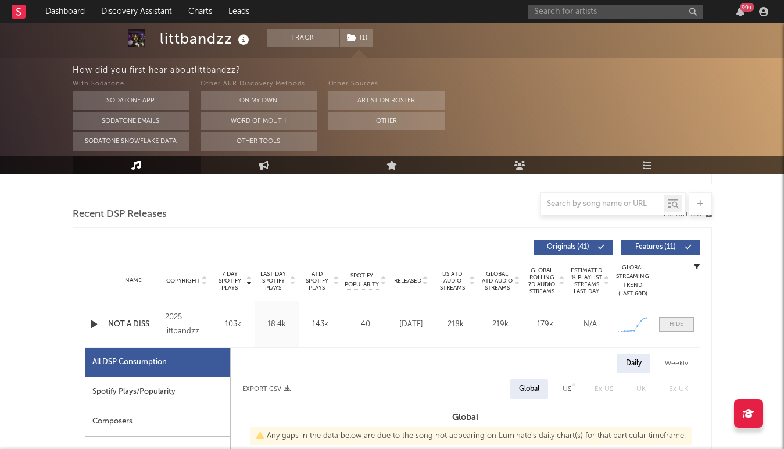
click at [669, 329] on span at bounding box center [676, 324] width 35 height 15
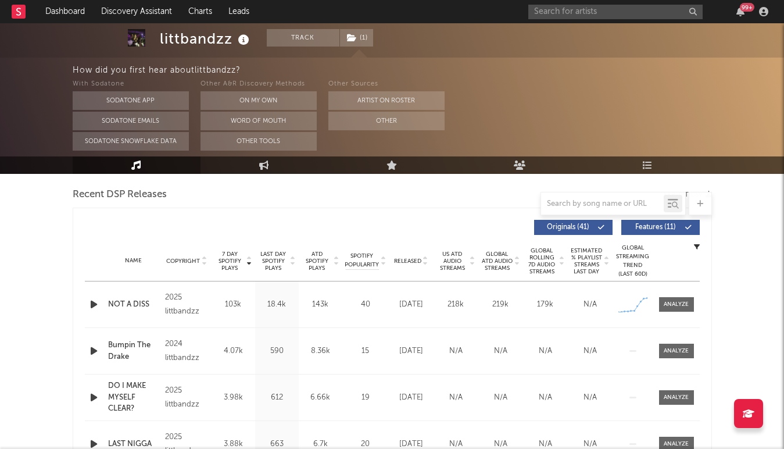
scroll to position [405, 0]
click at [676, 312] on div "Name NOT A DISS Copyright 2025 littbandzz Label littbandzz Album Names Do I Mak…" at bounding box center [392, 304] width 615 height 46
click at [674, 299] on div at bounding box center [676, 303] width 25 height 9
select select "1w"
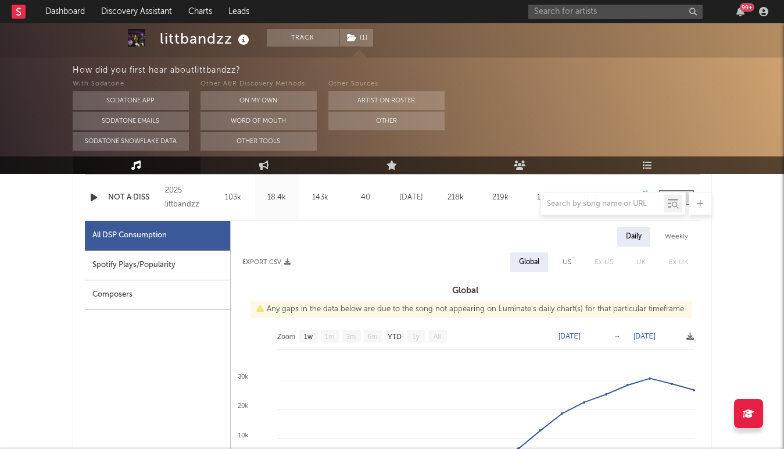
scroll to position [621, 0]
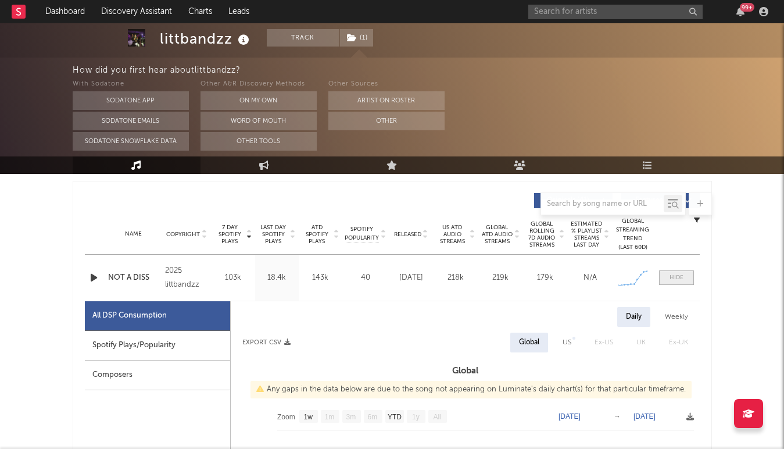
click at [670, 281] on div at bounding box center [677, 277] width 14 height 9
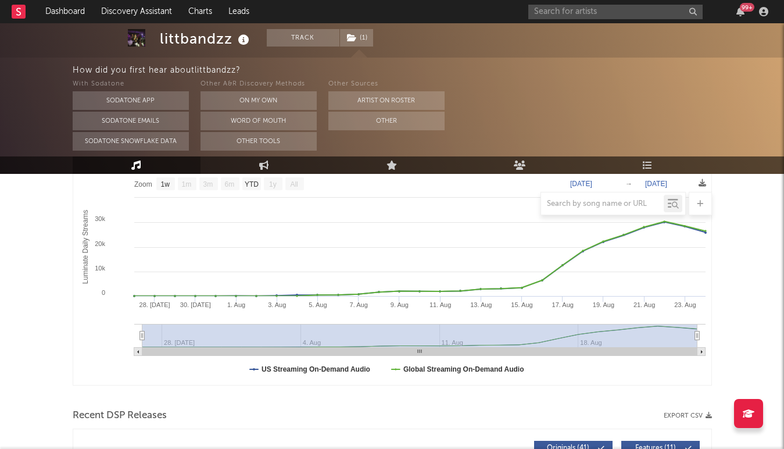
scroll to position [0, 0]
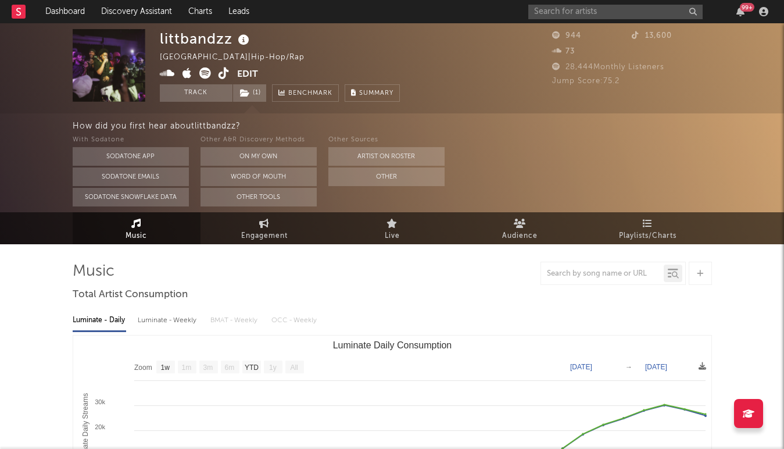
click at [206, 76] on icon at bounding box center [205, 73] width 12 height 12
click at [274, 237] on span "Engagement" at bounding box center [264, 236] width 47 height 14
select select "1w"
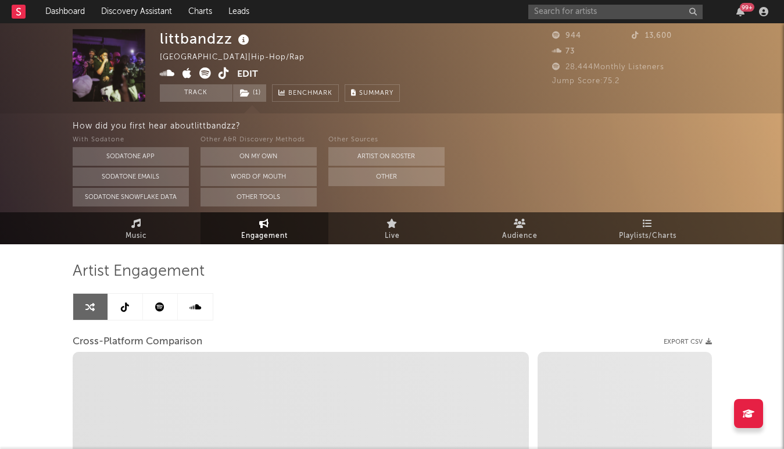
select select "1m"
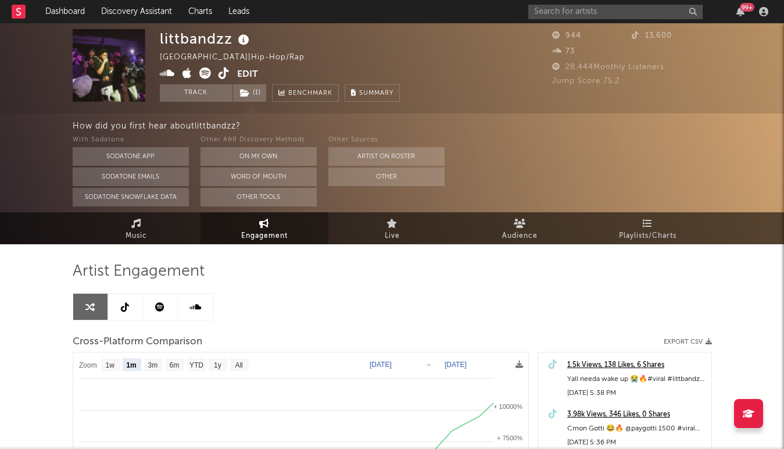
click at [252, 65] on div "littbandzz United States | Hip-Hop/Rap Edit Track ( 1 ) Benchmark Summary" at bounding box center [280, 65] width 240 height 73
click at [250, 74] on button "Edit" at bounding box center [247, 74] width 21 height 15
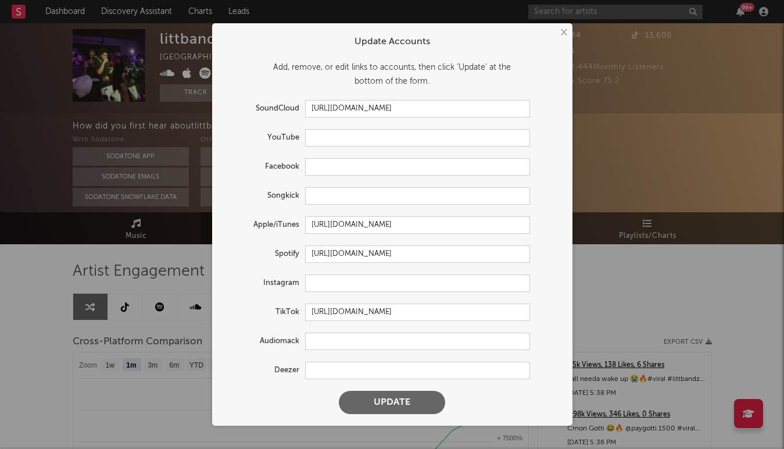
click at [171, 290] on div "× Update Accounts Add, remove, or edit links to accounts, then click 'Update' a…" at bounding box center [392, 224] width 784 height 449
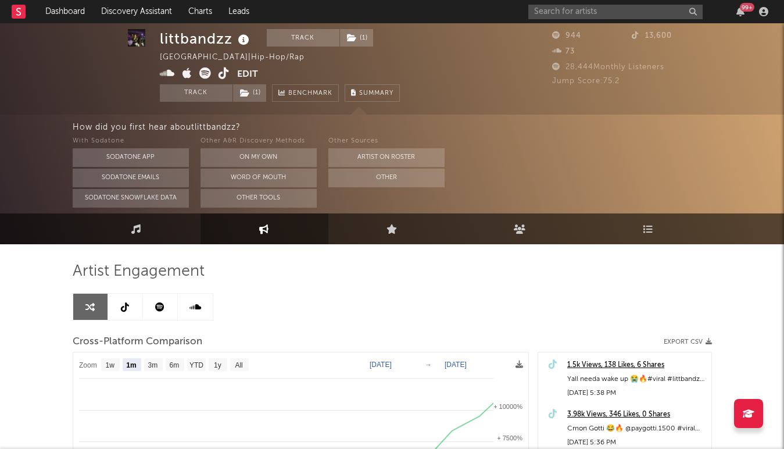
scroll to position [18, 0]
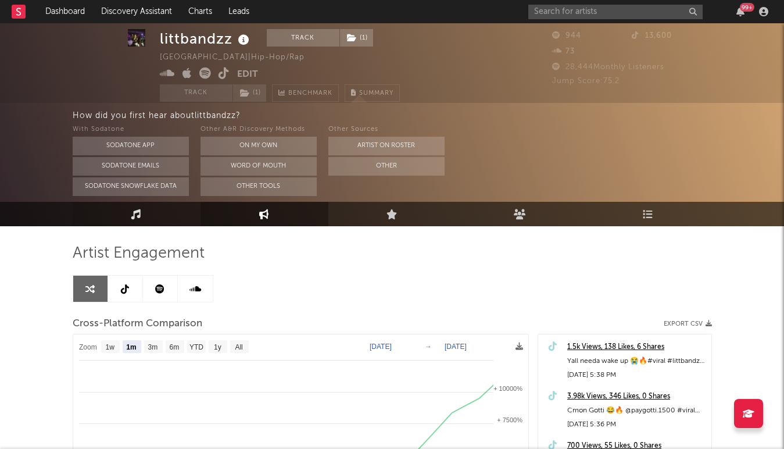
click at [172, 219] on link "Music" at bounding box center [137, 214] width 128 height 24
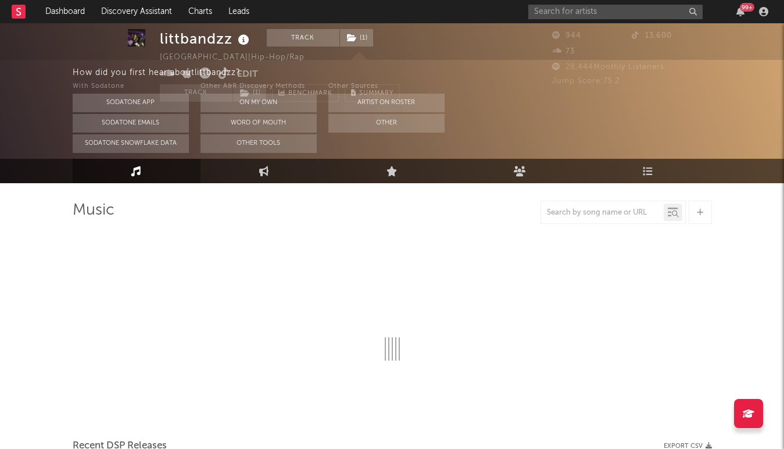
scroll to position [133, 0]
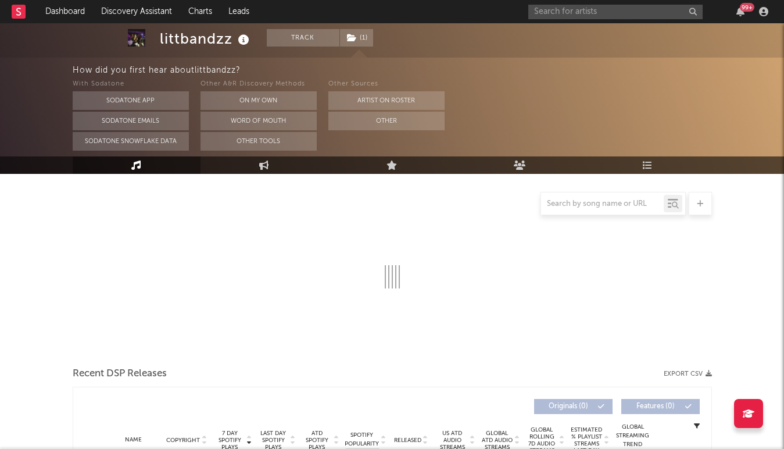
select select "1w"
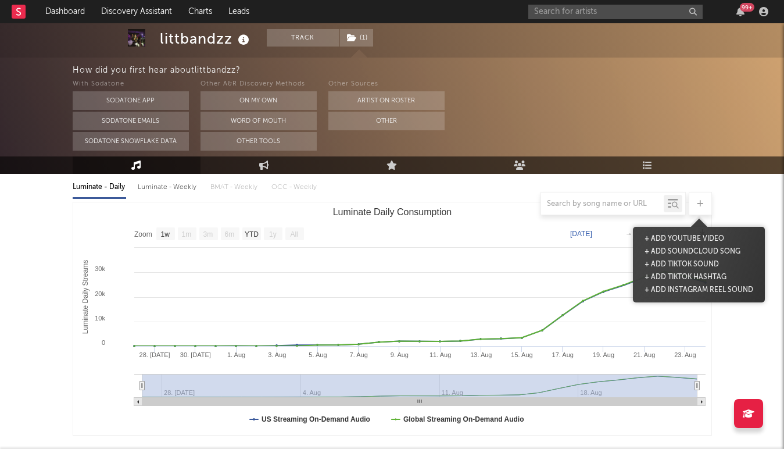
click at [709, 203] on div at bounding box center [700, 203] width 23 height 23
click at [688, 265] on button "+ Add TikTok Sound" at bounding box center [682, 264] width 80 height 13
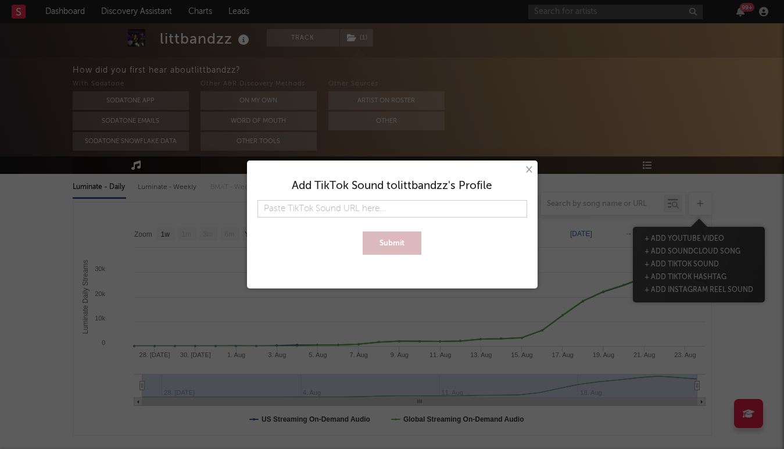
type input "https://www.tiktok.com/music/NOT-A-DISS-7525908888266278929?_d=secCgYIASAHKAESP…"
click at [363, 231] on button "Submit" at bounding box center [392, 242] width 59 height 23
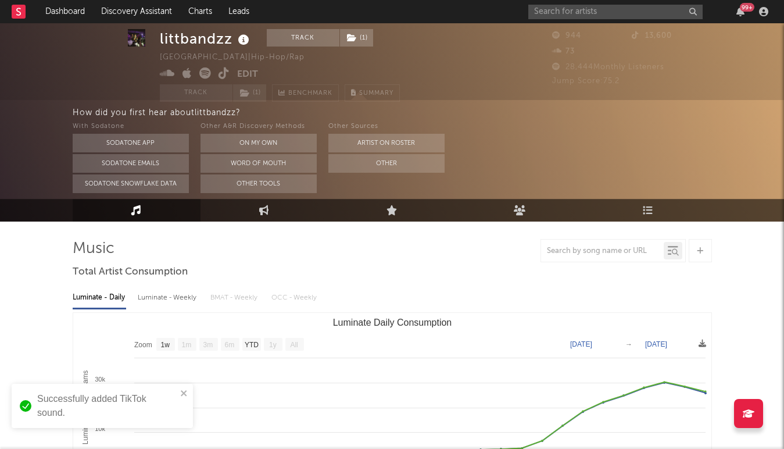
scroll to position [0, 0]
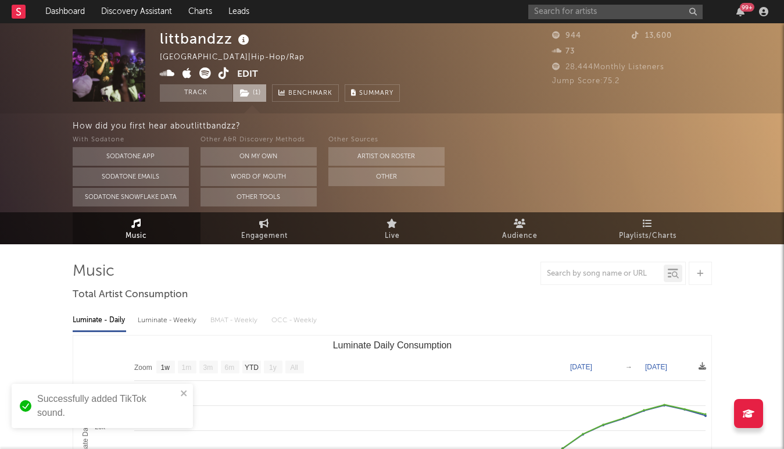
click at [249, 94] on icon at bounding box center [245, 93] width 10 height 8
click at [418, 277] on div at bounding box center [393, 273] width 640 height 23
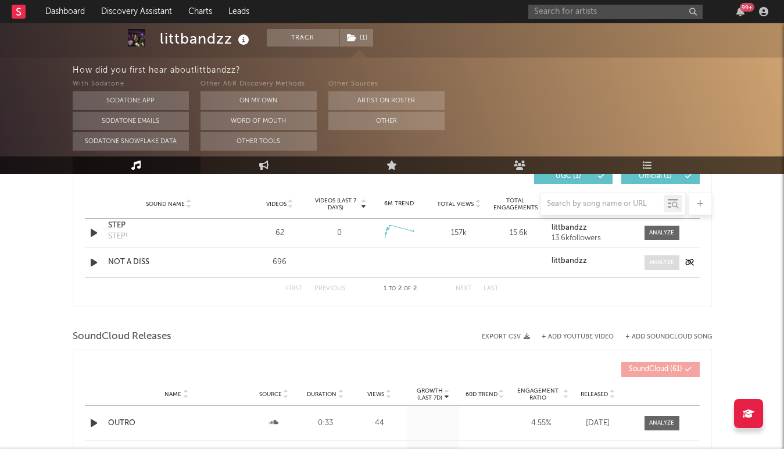
click at [656, 260] on div at bounding box center [661, 262] width 25 height 9
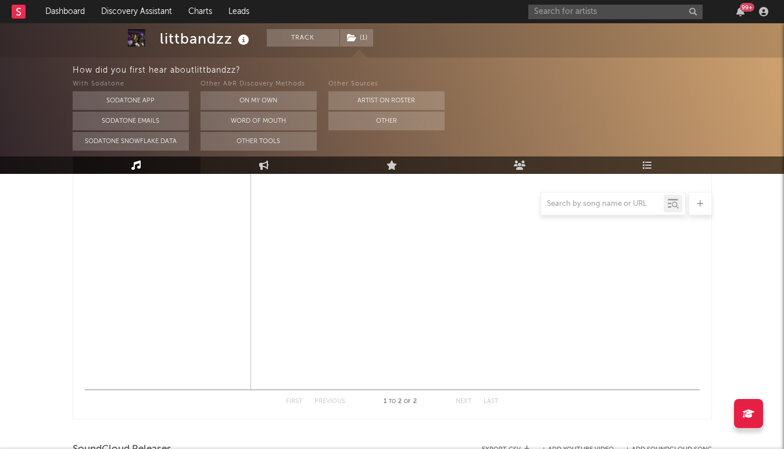
select select "1w"
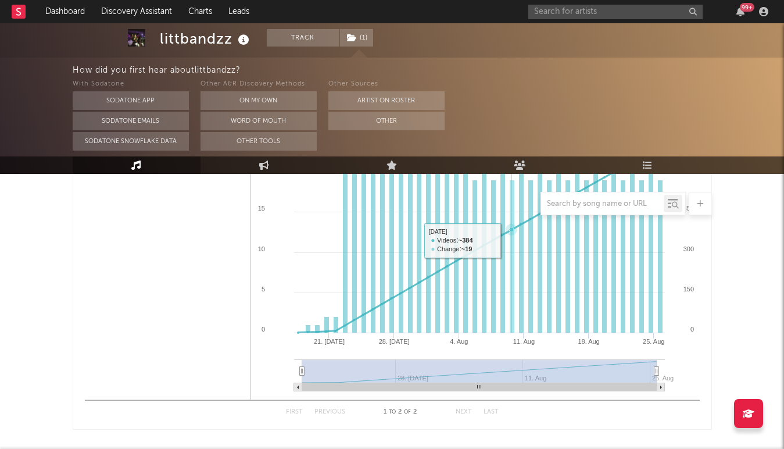
scroll to position [872, 0]
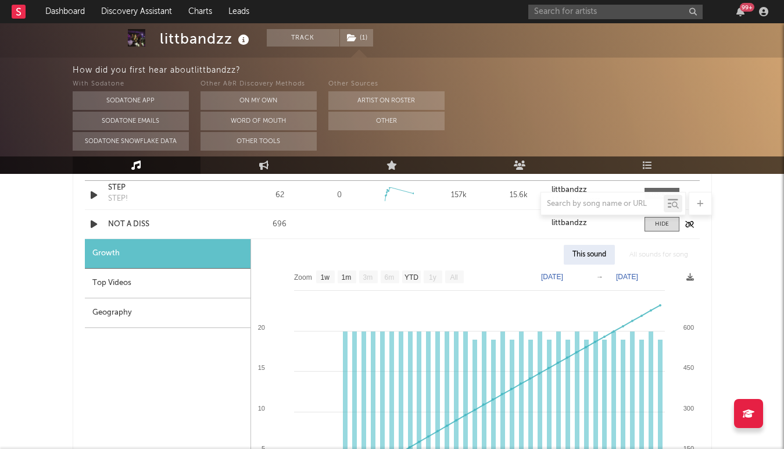
click at [653, 236] on div "Sound Name NOT A DISS Videos 696 Videos (last 7 days) Weekly Growth % 6M Trend …" at bounding box center [392, 224] width 615 height 28
click at [661, 227] on div at bounding box center [662, 224] width 14 height 9
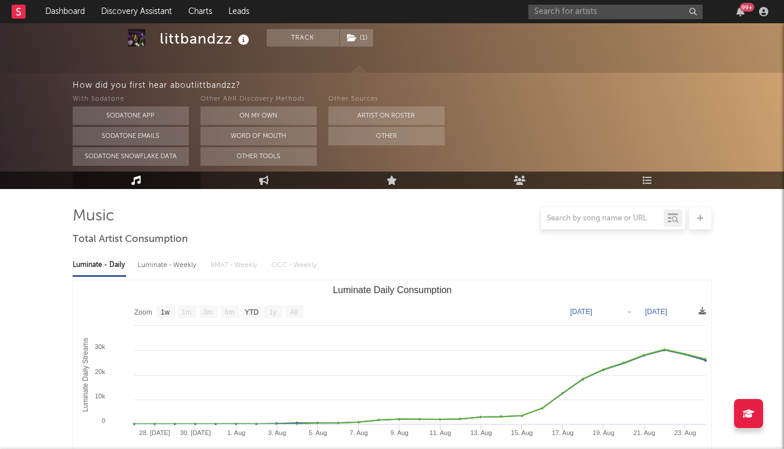
scroll to position [0, 0]
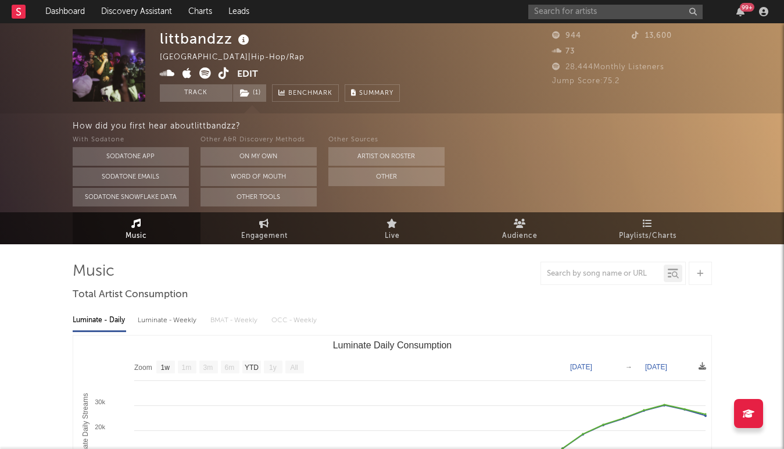
click at [224, 70] on icon at bounding box center [224, 73] width 11 height 12
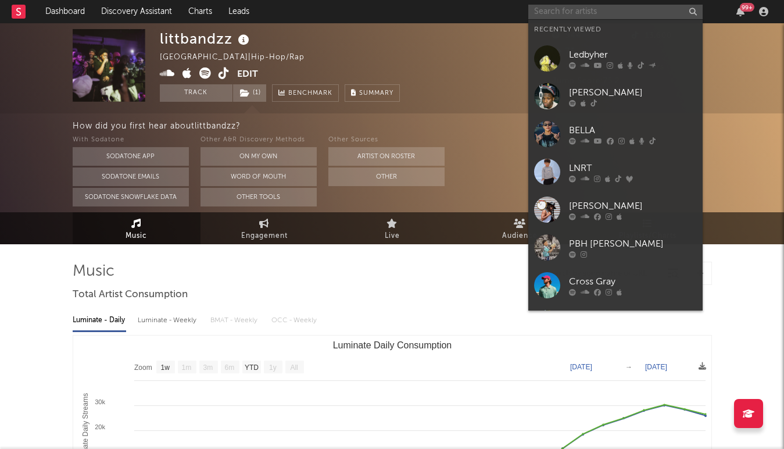
click at [566, 6] on input "text" at bounding box center [616, 12] width 174 height 15
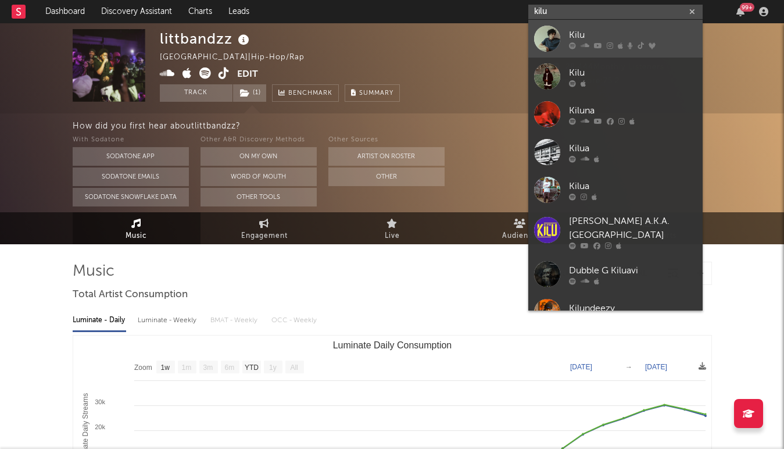
type input "kilu"
click at [554, 39] on div at bounding box center [547, 39] width 26 height 26
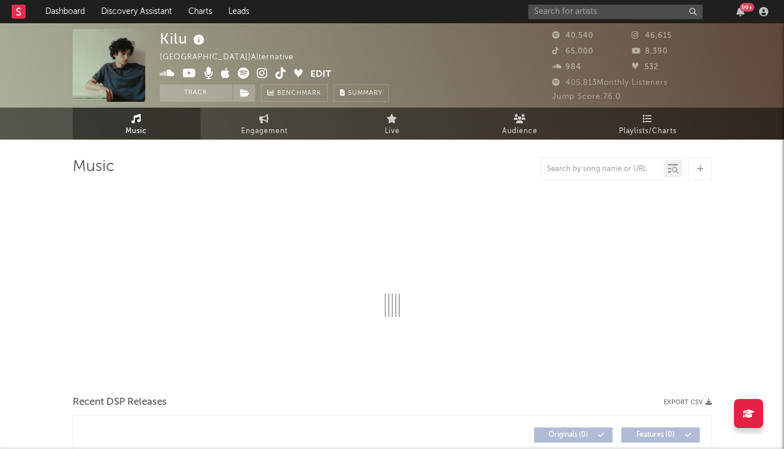
select select "6m"
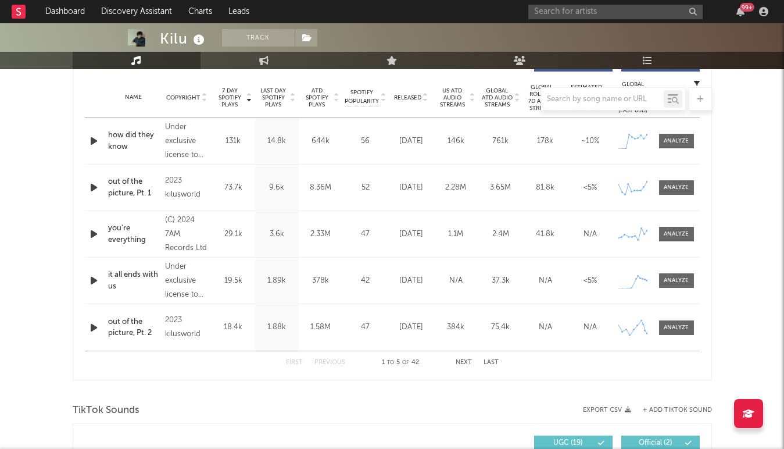
scroll to position [487, 0]
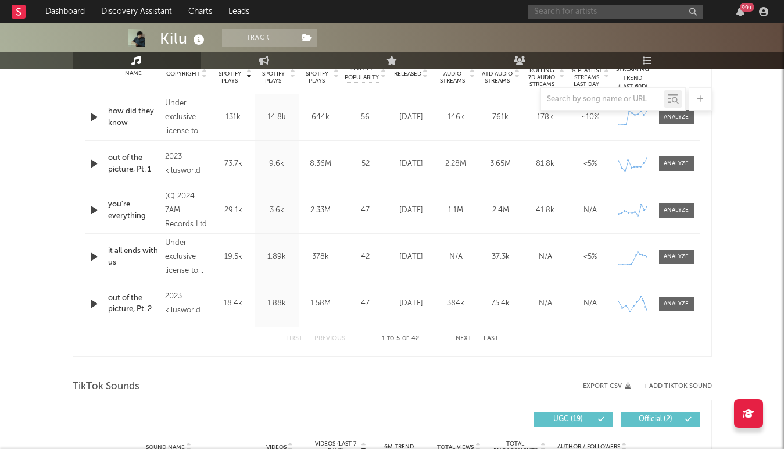
click at [569, 6] on input "text" at bounding box center [616, 12] width 174 height 15
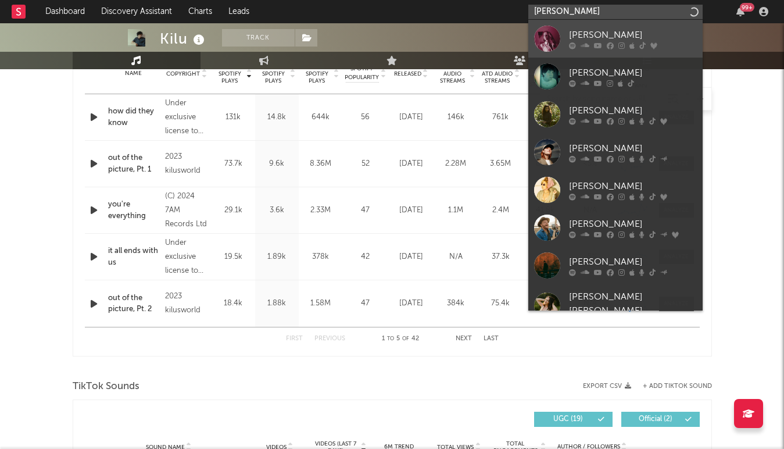
type input "haley joelle"
click at [558, 40] on div at bounding box center [547, 39] width 26 height 26
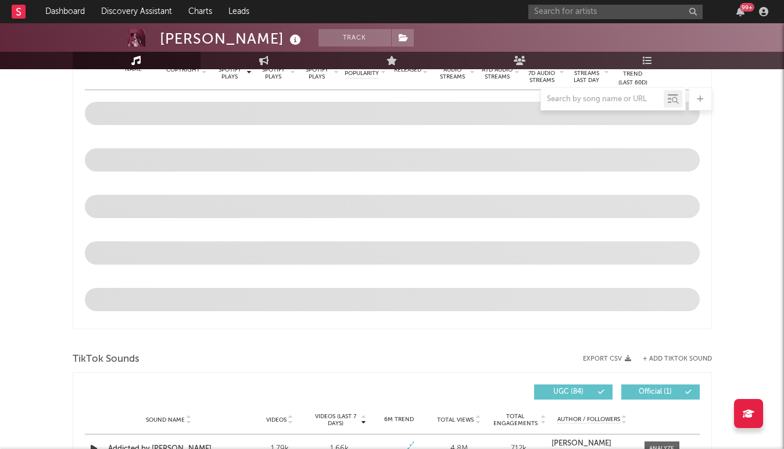
select select "6m"
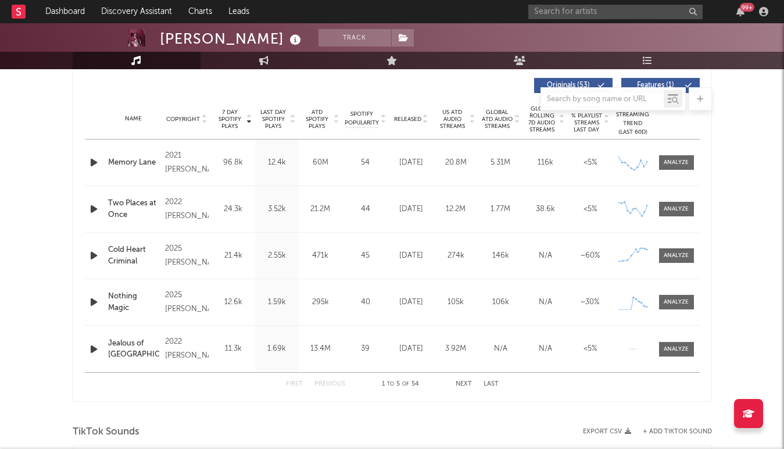
scroll to position [440, 0]
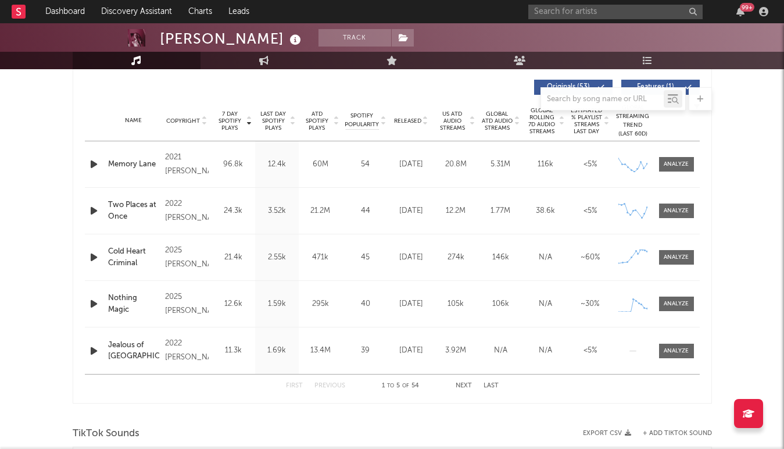
click at [418, 120] on span "Released" at bounding box center [407, 120] width 27 height 7
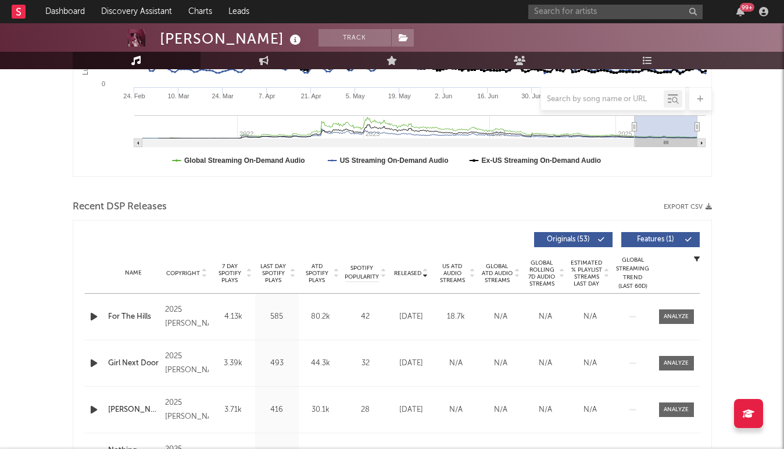
scroll to position [384, 0]
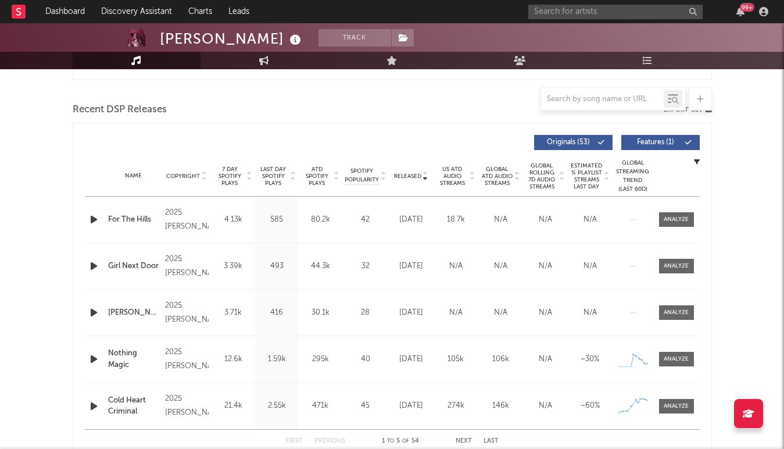
click at [221, 176] on span "7 Day Spotify Plays" at bounding box center [230, 176] width 31 height 21
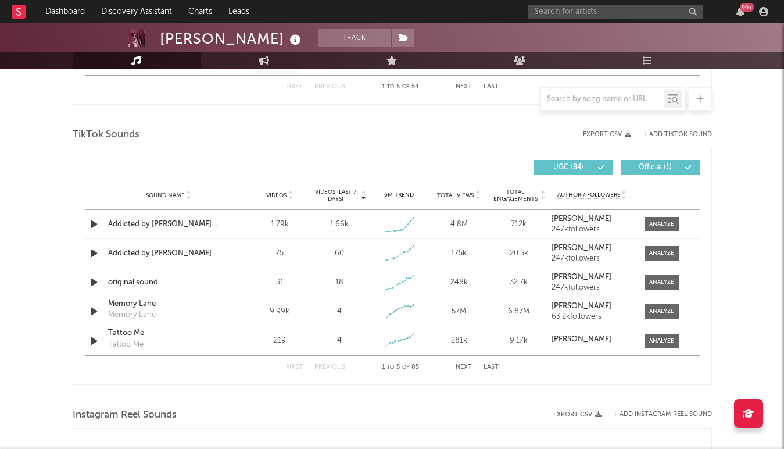
scroll to position [709, 0]
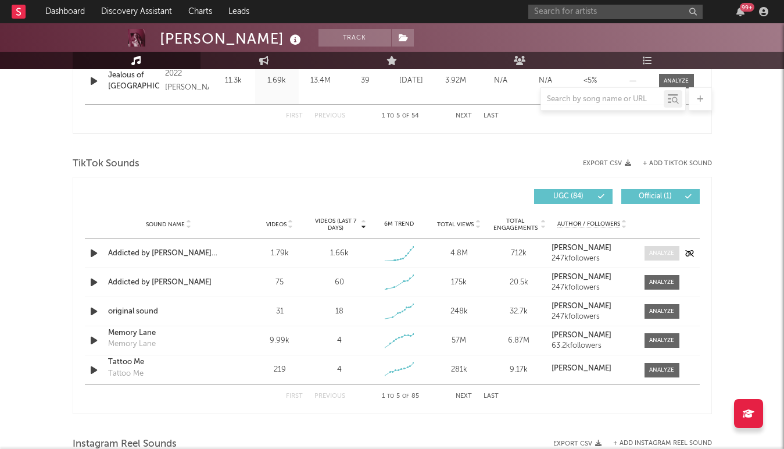
click at [658, 254] on div at bounding box center [661, 253] width 25 height 9
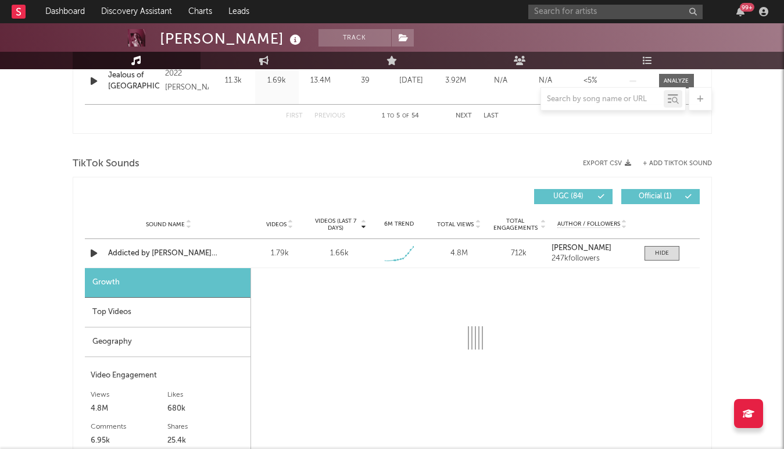
select select "1w"
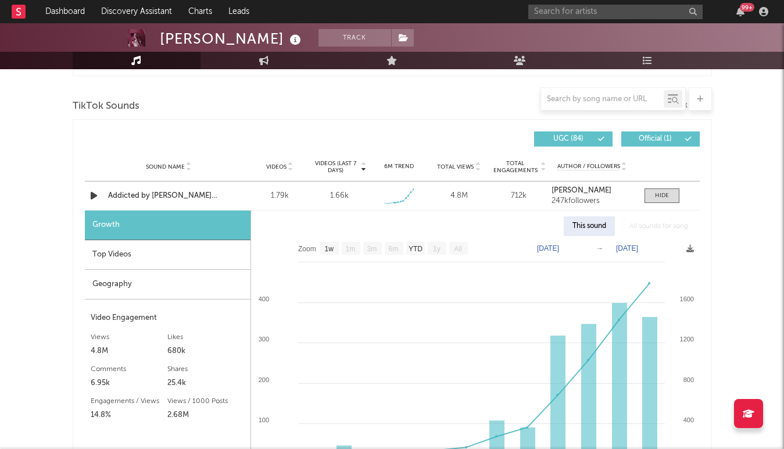
scroll to position [823, 0]
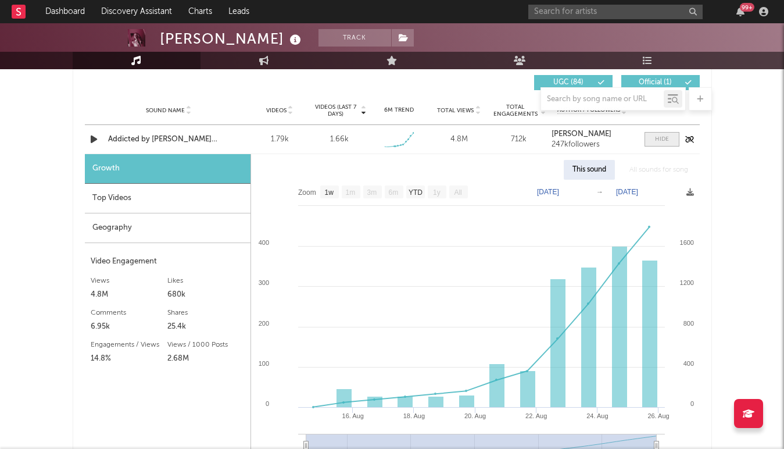
click at [659, 138] on div at bounding box center [662, 139] width 14 height 9
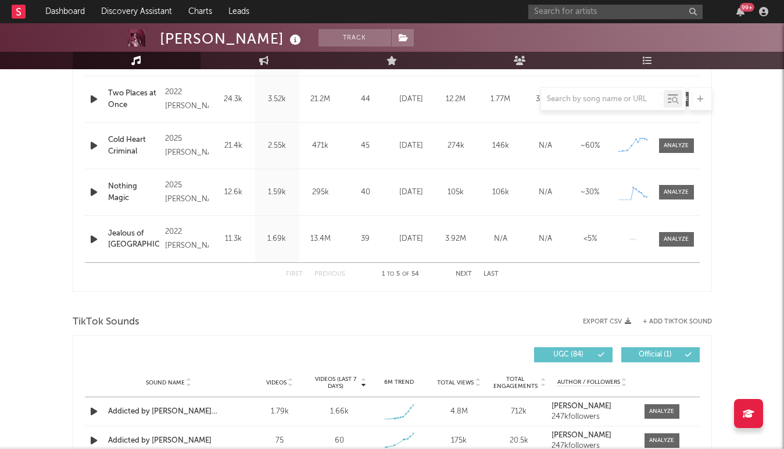
scroll to position [357, 0]
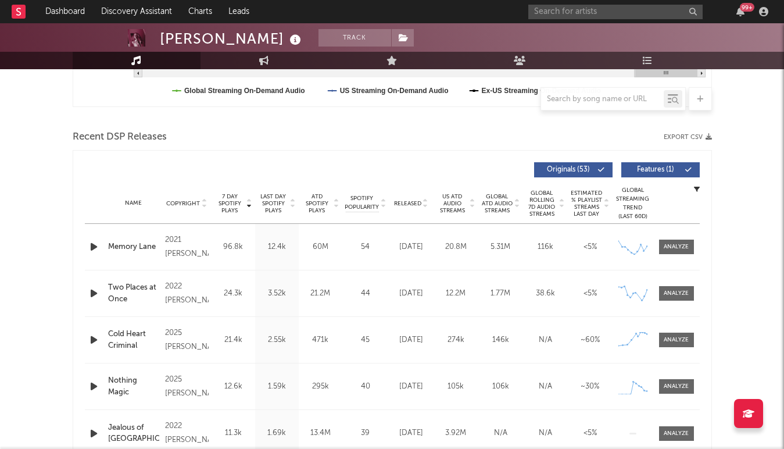
click at [408, 204] on span "Released" at bounding box center [407, 203] width 27 height 7
click at [226, 204] on span "7 Day Spotify Plays" at bounding box center [230, 203] width 31 height 21
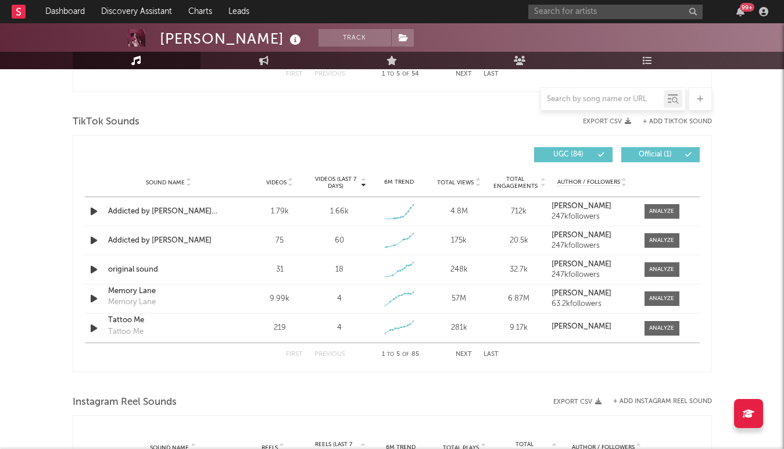
scroll to position [731, 0]
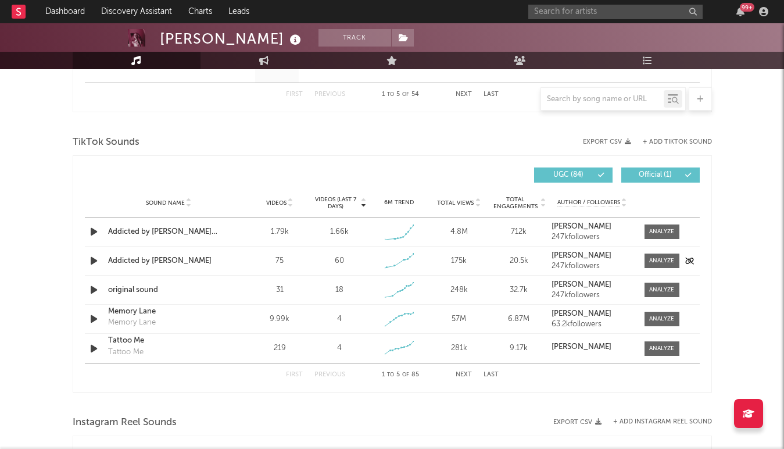
click at [92, 260] on icon "button" at bounding box center [94, 261] width 12 height 15
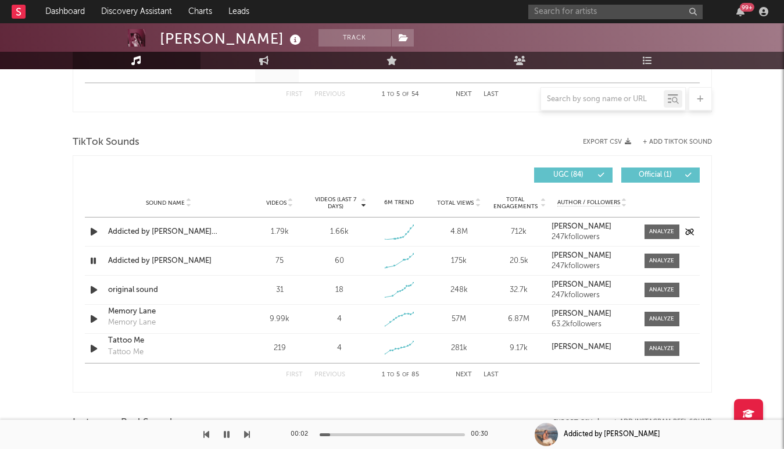
click at [93, 231] on icon "button" at bounding box center [94, 231] width 12 height 15
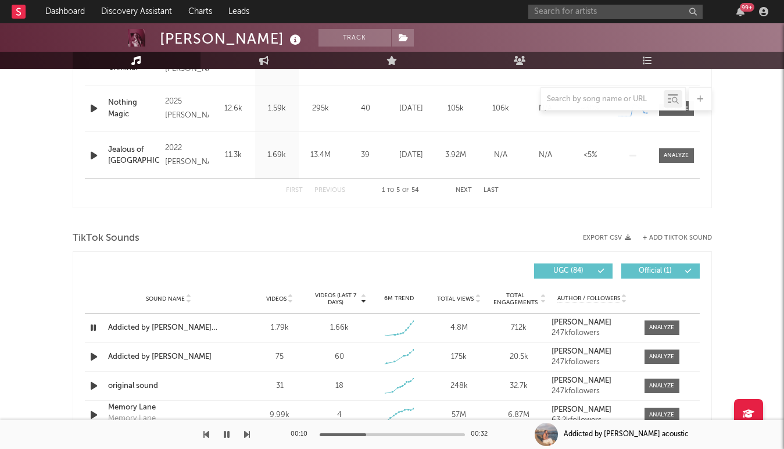
scroll to position [633, 0]
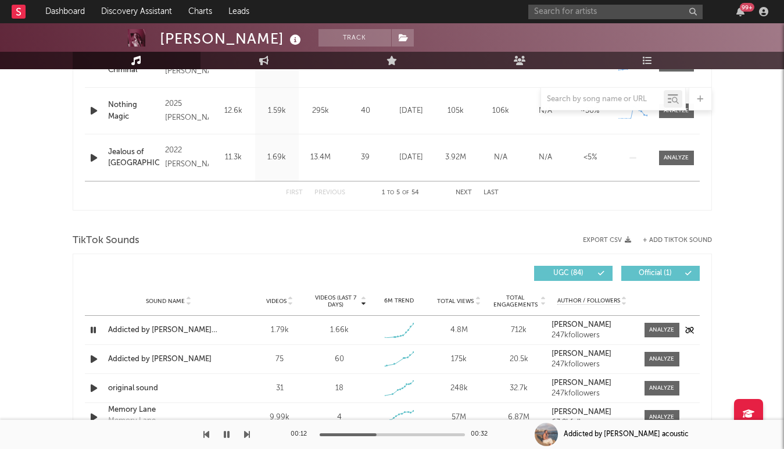
click at [92, 331] on icon "button" at bounding box center [93, 330] width 11 height 15
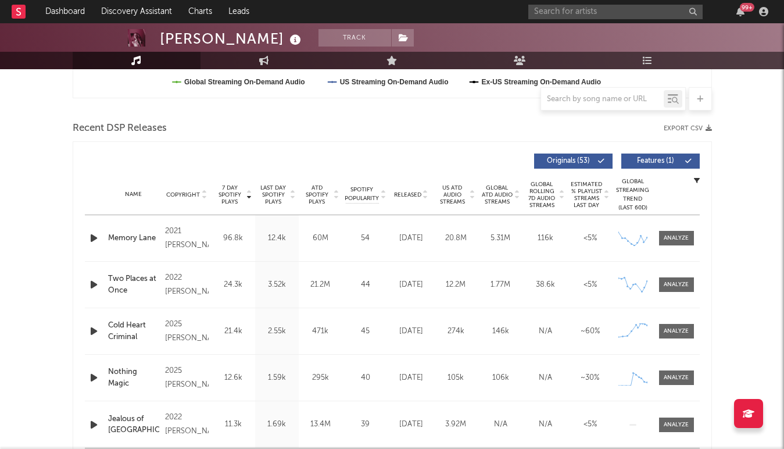
scroll to position [0, 0]
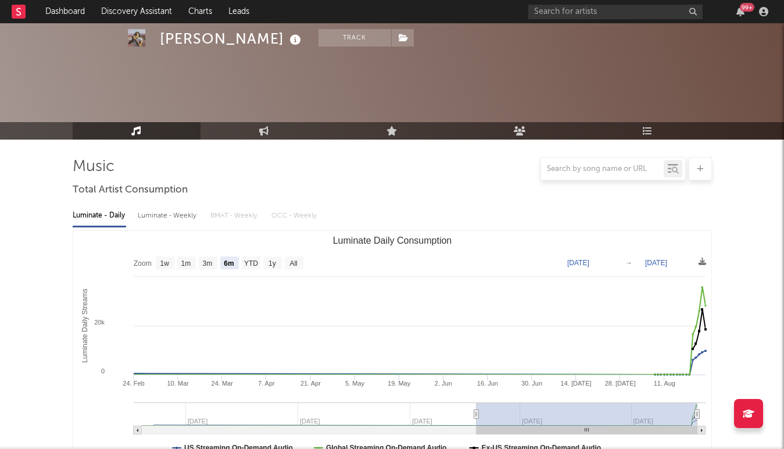
select select "6m"
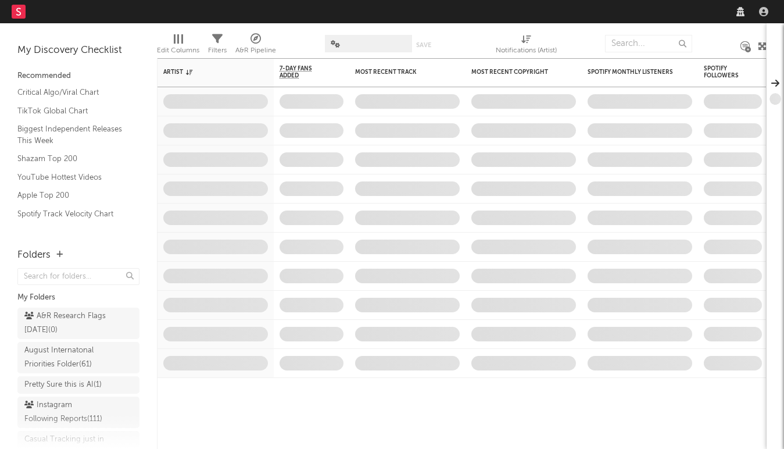
click at [629, 16] on nav "Dashboard Discovery Assistant Charts Leads" at bounding box center [392, 11] width 784 height 23
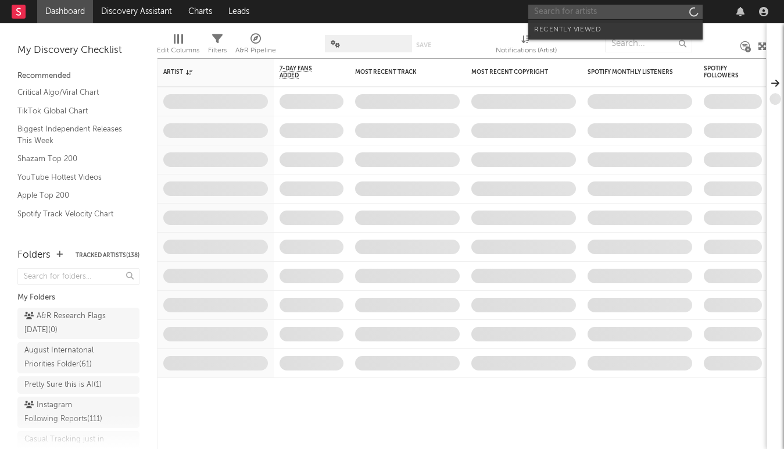
click at [638, 15] on input "text" at bounding box center [616, 12] width 174 height 15
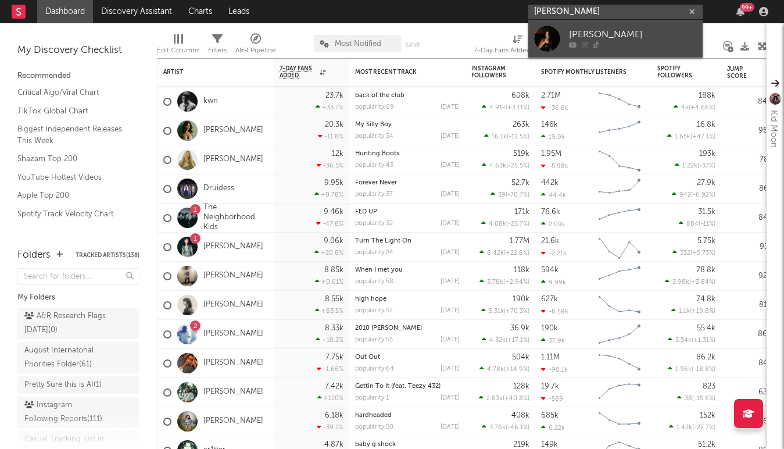
type input "haley picardi"
click at [567, 32] on link "hailey picardi" at bounding box center [616, 39] width 174 height 38
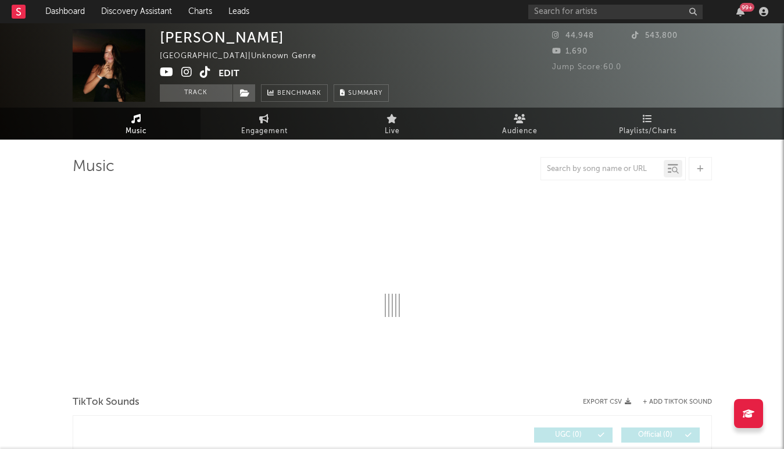
select select "1w"
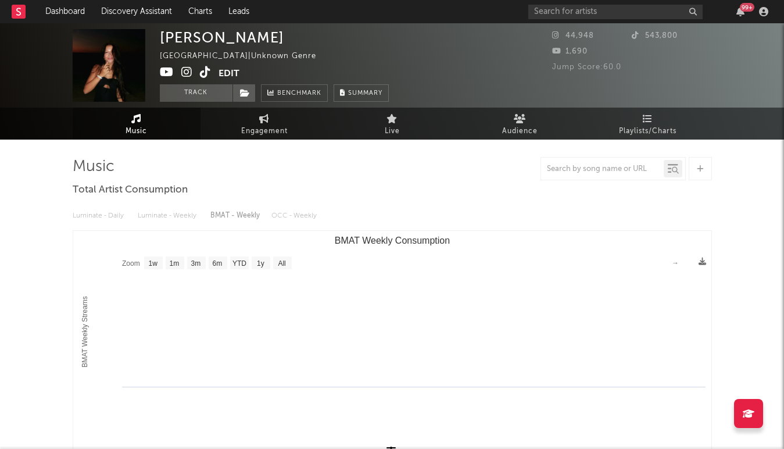
click at [355, 174] on div at bounding box center [393, 168] width 640 height 23
click at [531, 173] on div at bounding box center [393, 168] width 640 height 23
click at [184, 67] on icon at bounding box center [186, 72] width 11 height 12
click at [566, 15] on input "text" at bounding box center [616, 12] width 174 height 15
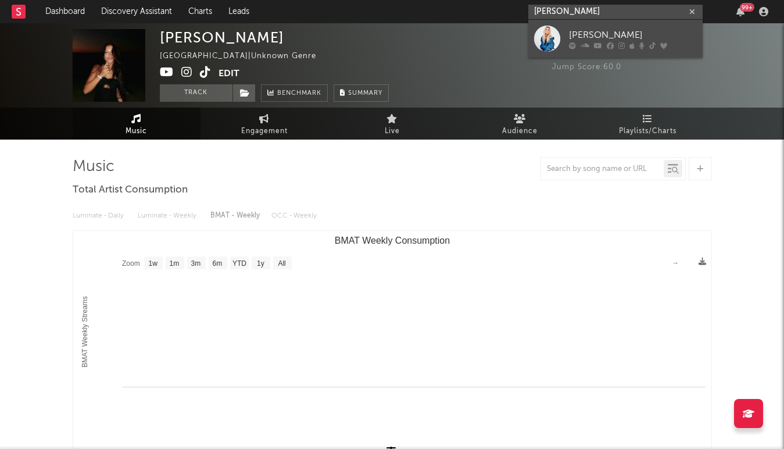
type input "alexa goddard"
click at [543, 42] on div at bounding box center [547, 39] width 26 height 26
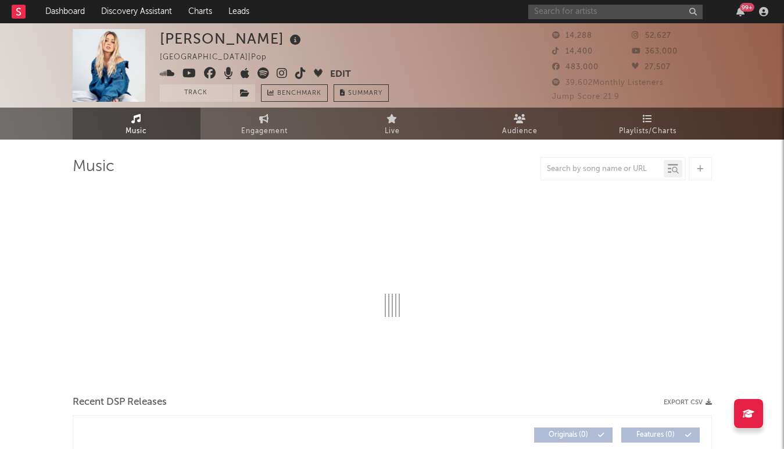
click at [623, 13] on input "text" at bounding box center [616, 12] width 174 height 15
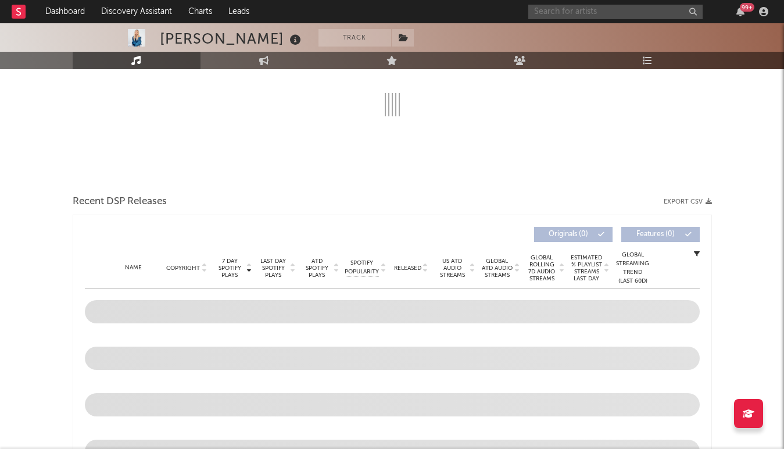
select select "6m"
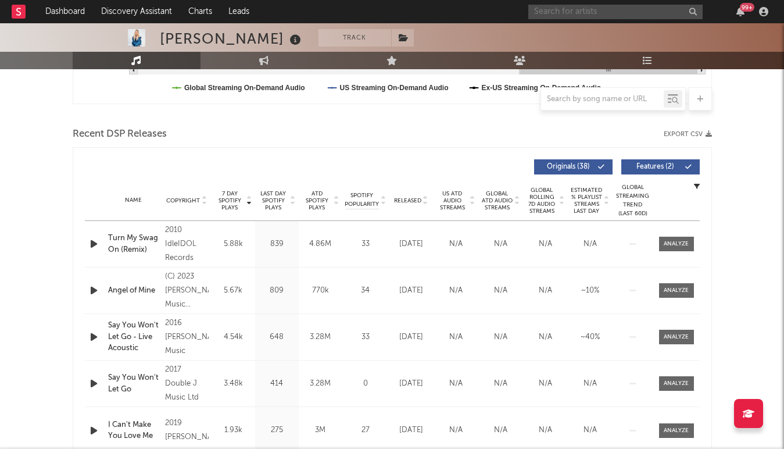
scroll to position [364, 0]
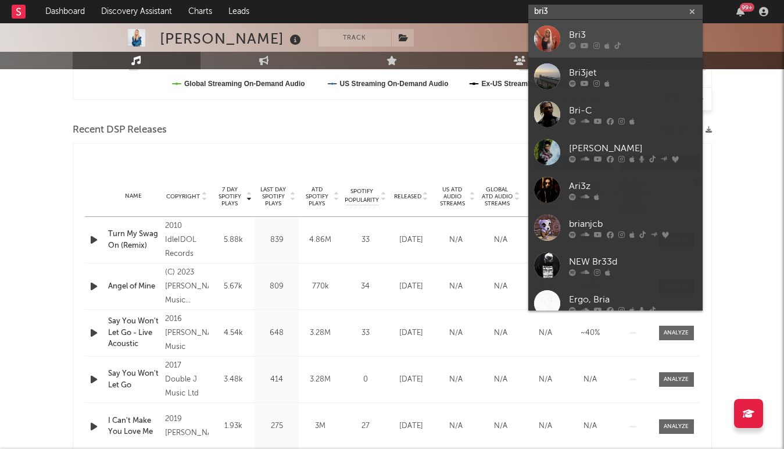
type input "bri3"
click at [621, 33] on div "Bri3" at bounding box center [633, 35] width 128 height 14
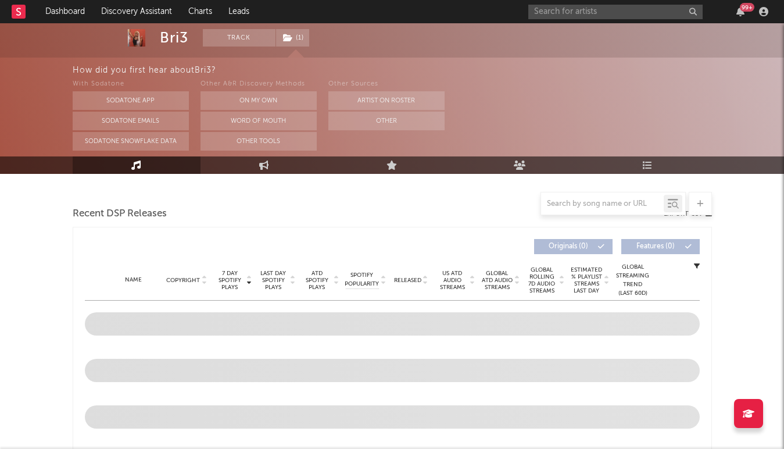
select select "6m"
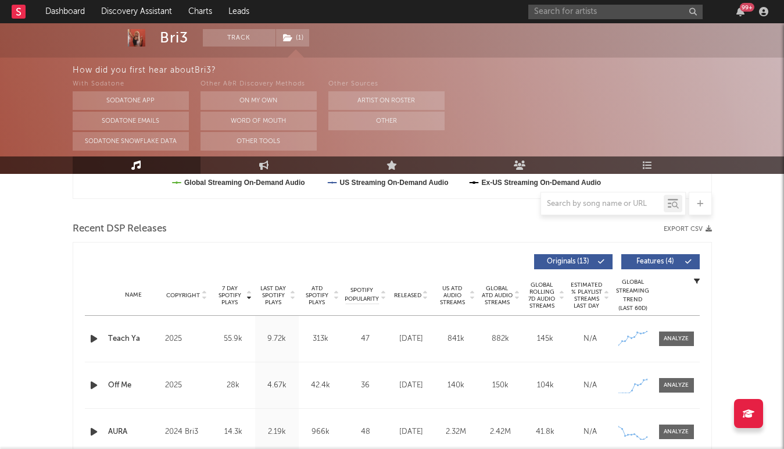
scroll to position [313, 0]
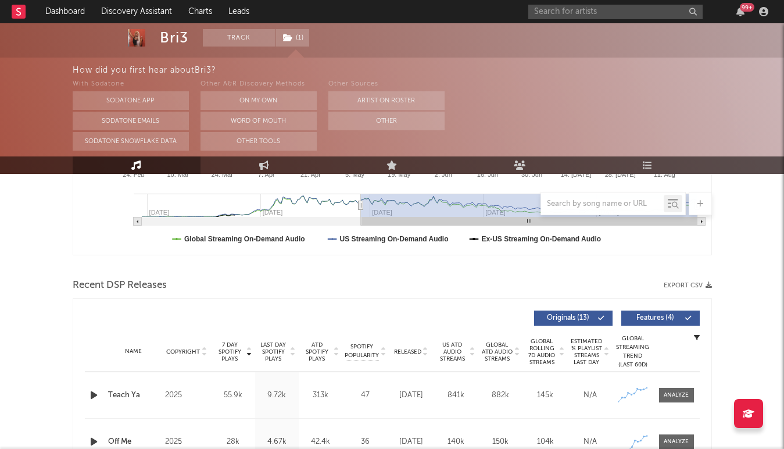
click at [398, 349] on span "Released" at bounding box center [407, 351] width 27 height 7
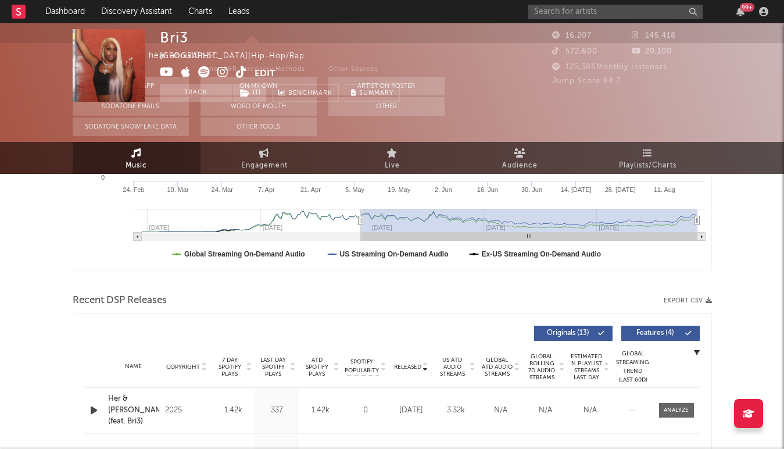
scroll to position [0, 0]
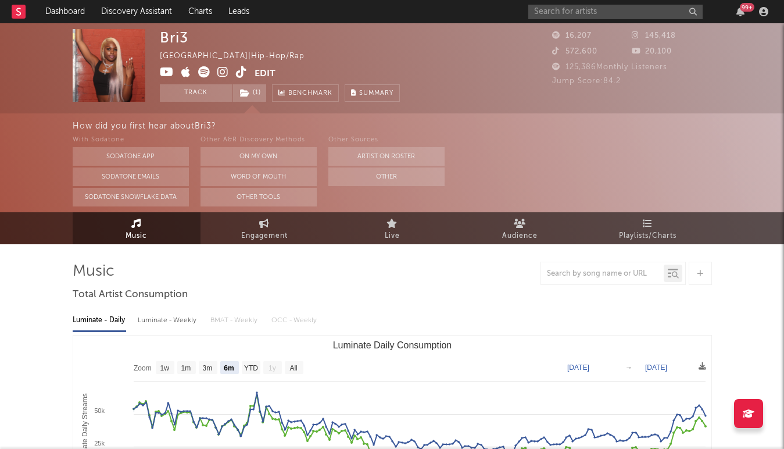
click at [207, 74] on icon at bounding box center [204, 72] width 12 height 12
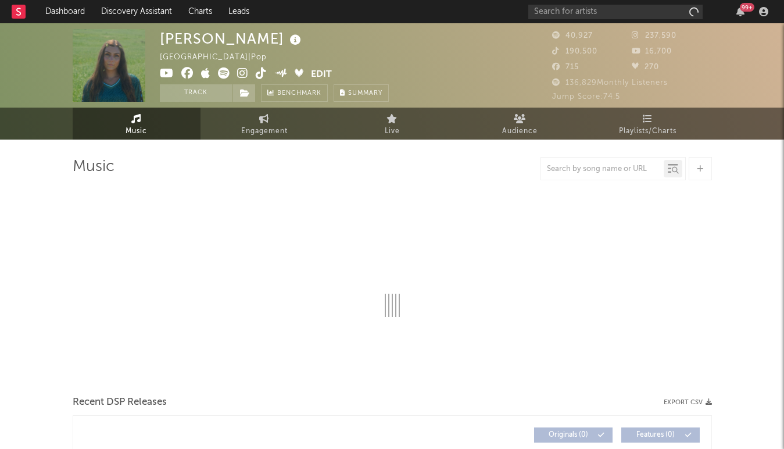
select select "6m"
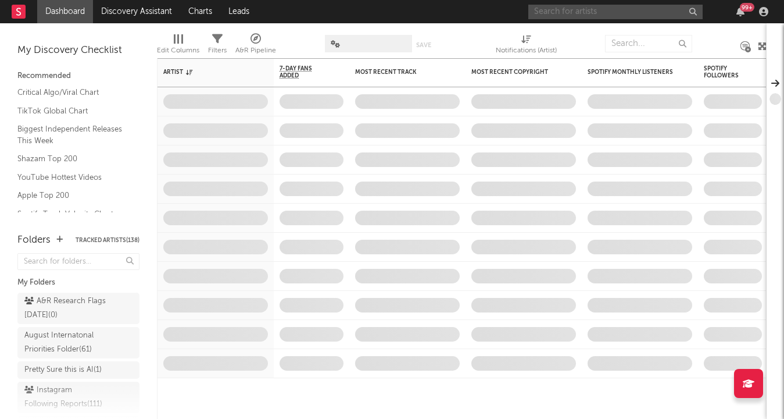
click at [635, 10] on input "text" at bounding box center [616, 12] width 174 height 15
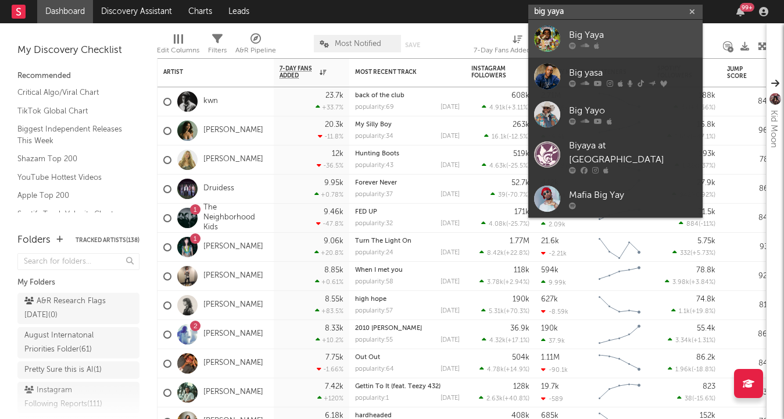
type input "big yaya"
click at [555, 33] on div at bounding box center [547, 39] width 26 height 26
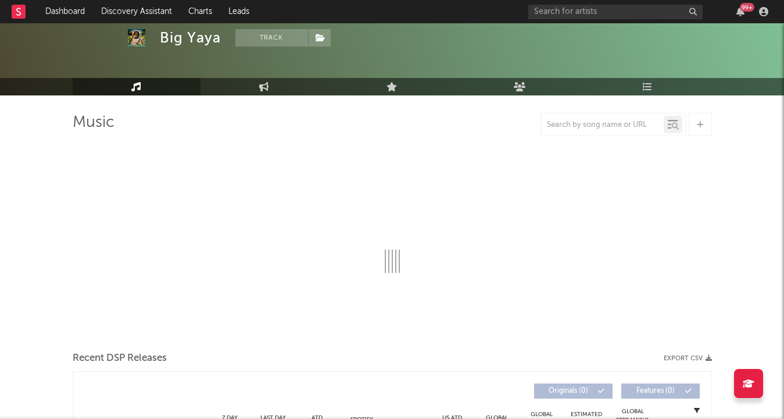
scroll to position [48, 0]
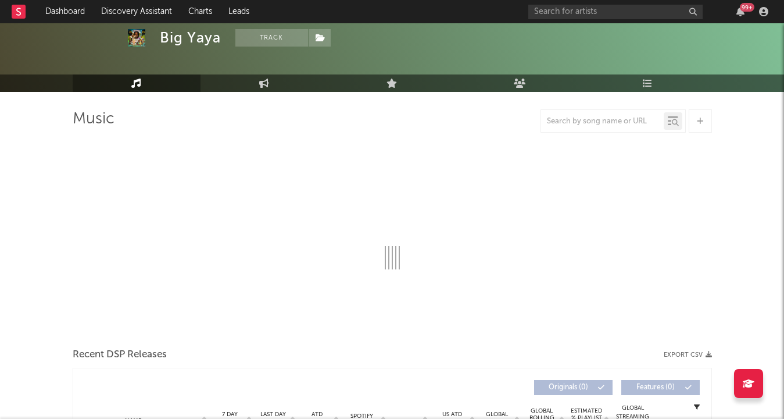
select select "6m"
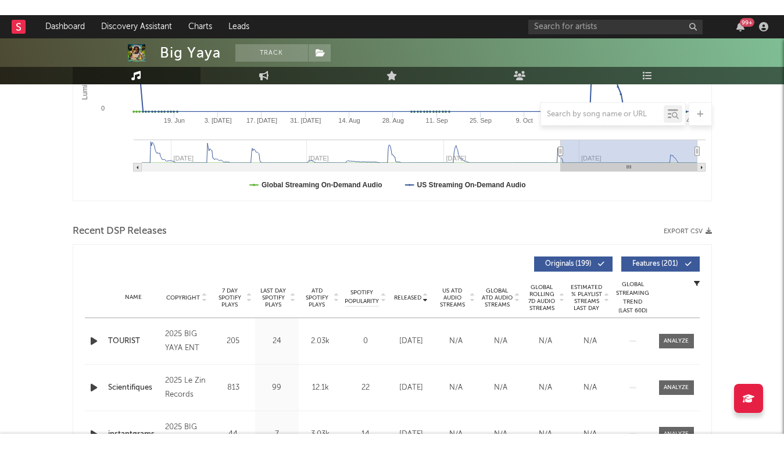
scroll to position [211, 0]
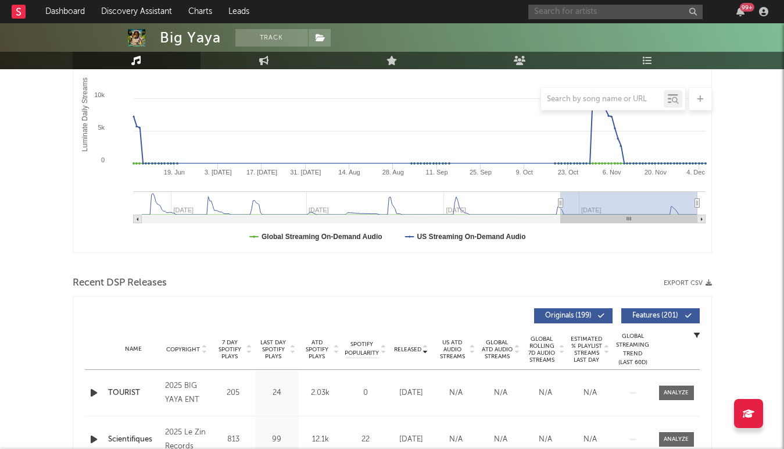
click at [592, 8] on input "text" at bounding box center [616, 12] width 174 height 15
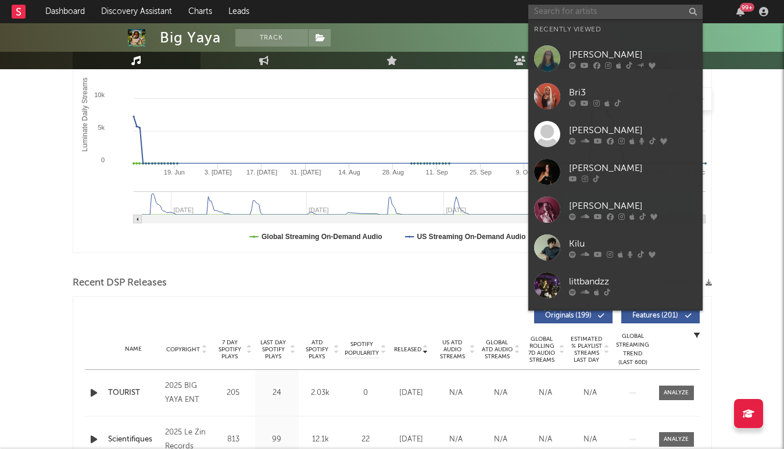
type input "s"
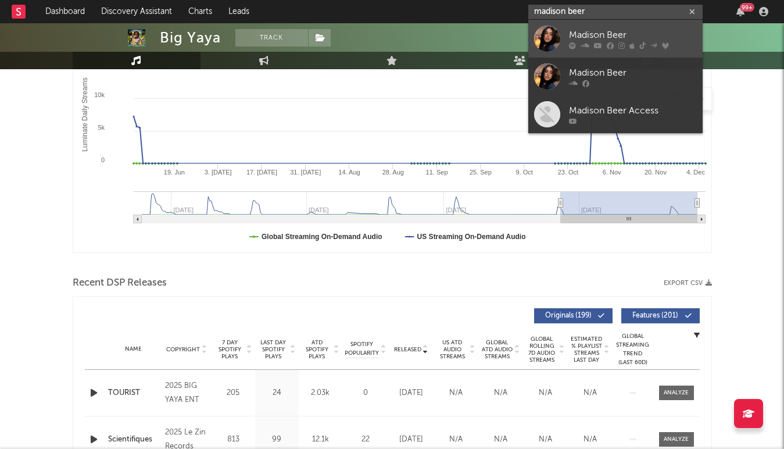
type input "madison beer"
click at [561, 42] on link "Madison Beer" at bounding box center [616, 39] width 174 height 38
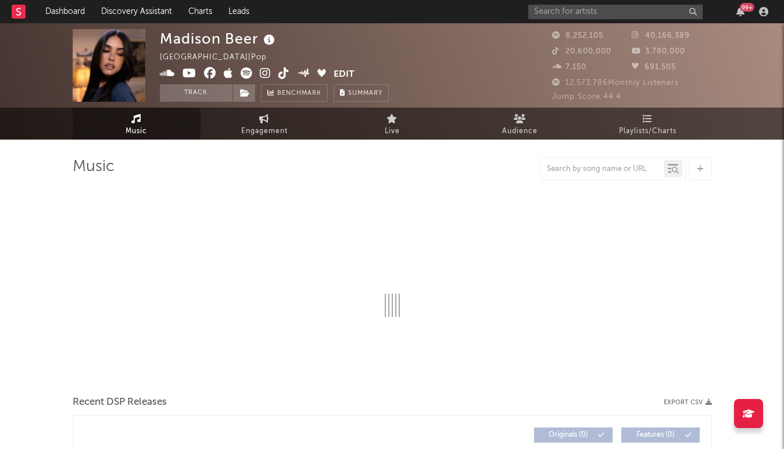
select select "6m"
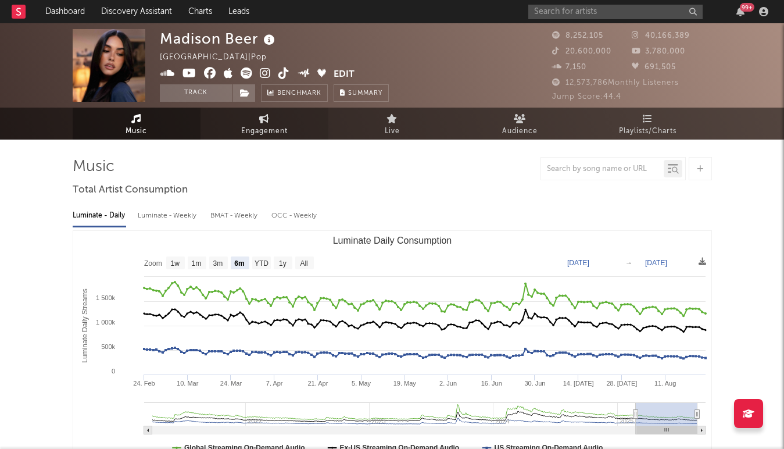
click at [251, 129] on span "Engagement" at bounding box center [264, 131] width 47 height 14
select select "1w"
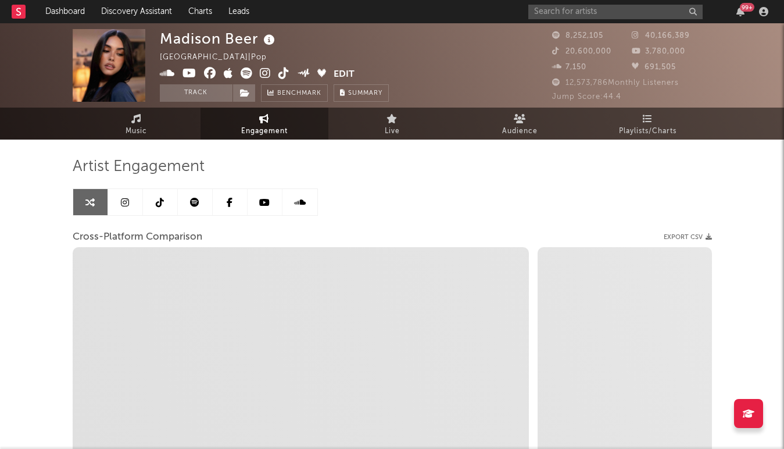
click at [155, 206] on link at bounding box center [160, 202] width 35 height 26
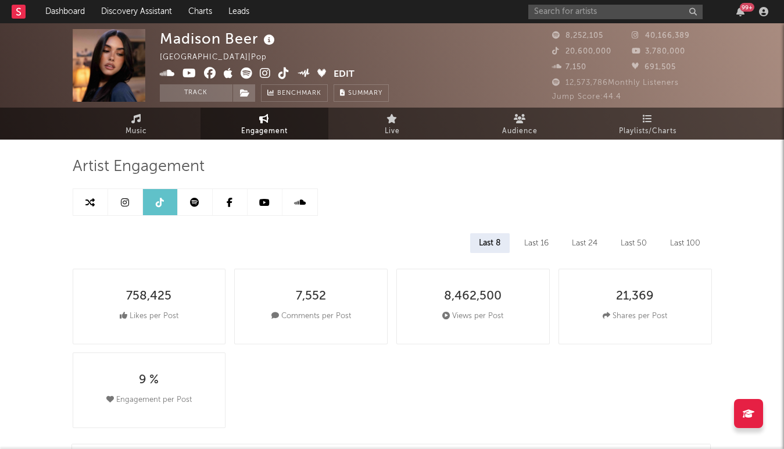
click at [123, 205] on icon at bounding box center [125, 202] width 8 height 9
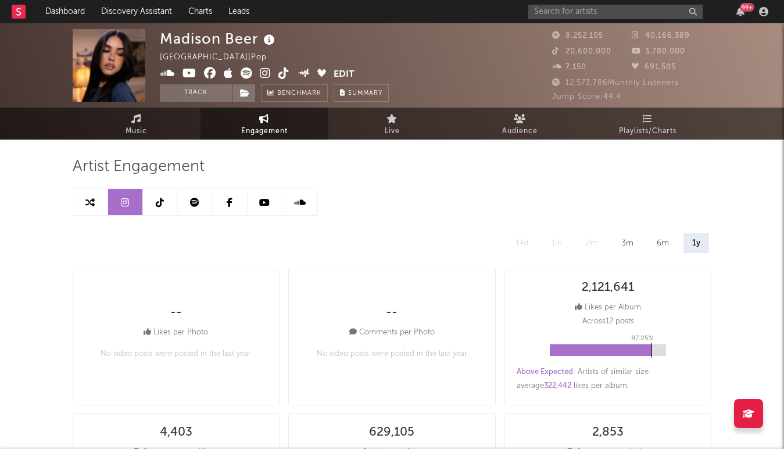
select select "6m"
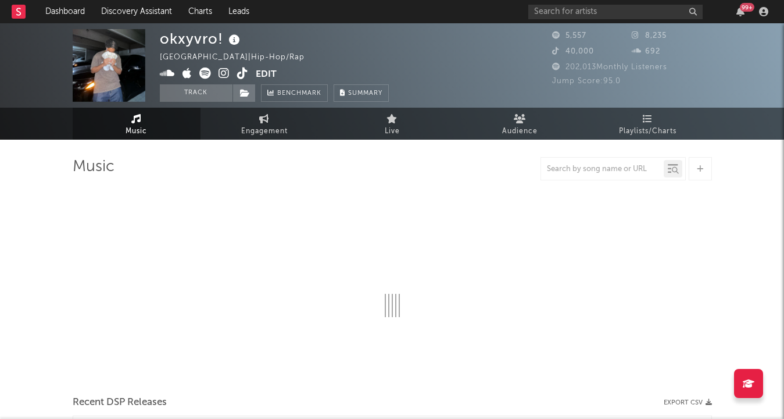
select select "1w"
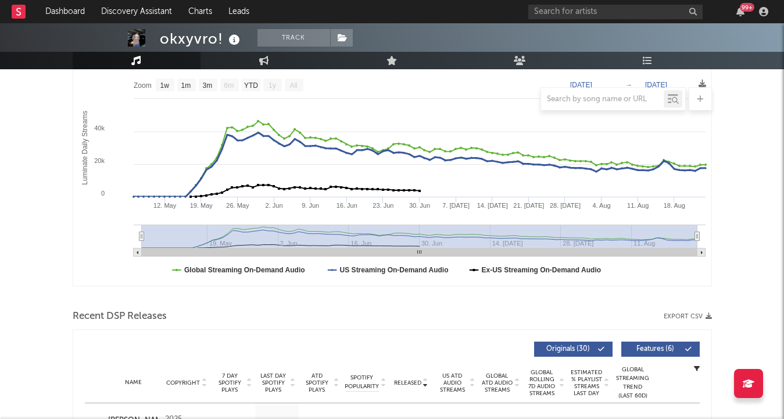
scroll to position [201, 0]
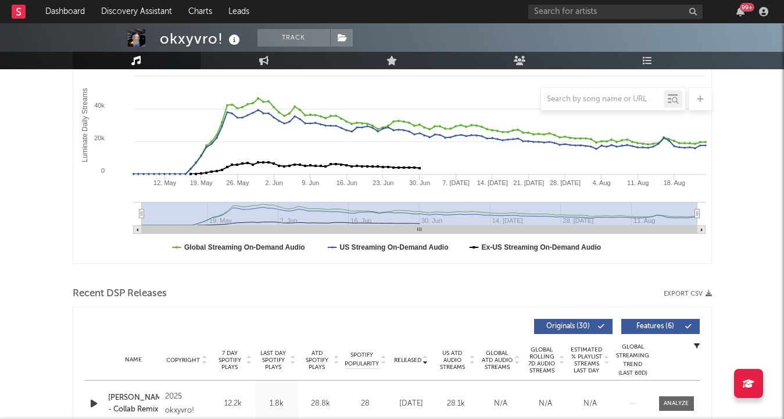
click at [233, 351] on span "7 Day Spotify Plays" at bounding box center [230, 359] width 31 height 21
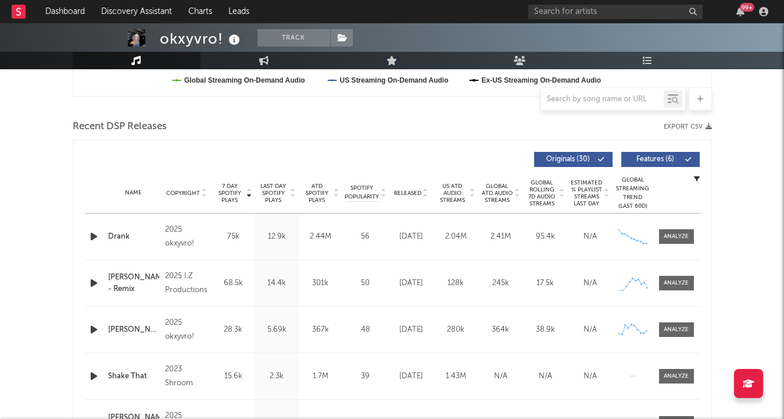
scroll to position [356, 0]
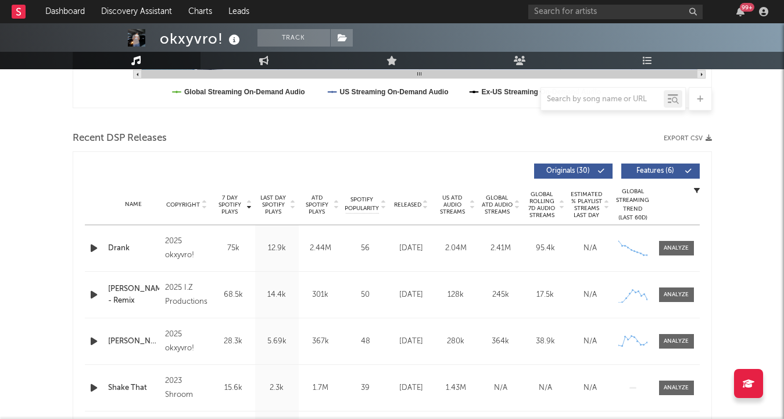
click at [95, 251] on icon "button" at bounding box center [94, 248] width 12 height 15
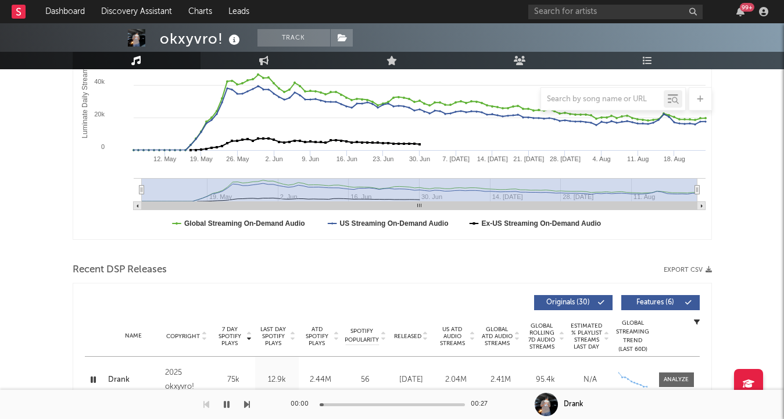
scroll to position [219, 0]
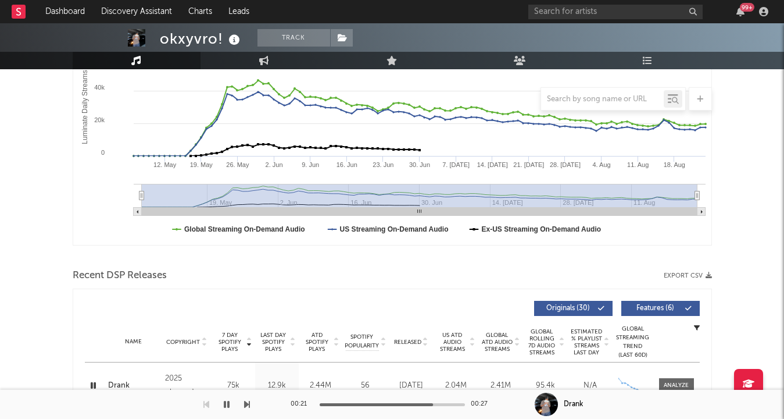
click at [228, 404] on icon "button" at bounding box center [227, 403] width 6 height 9
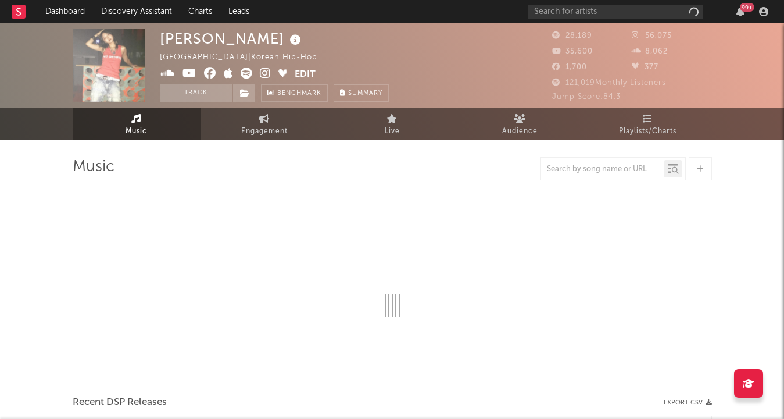
select select "6m"
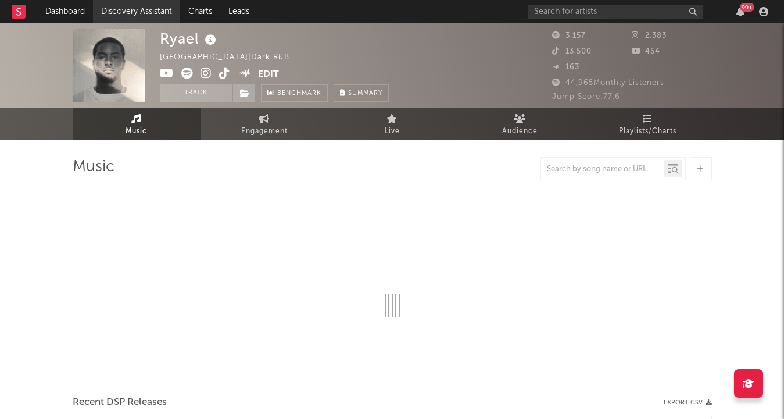
select select "1w"
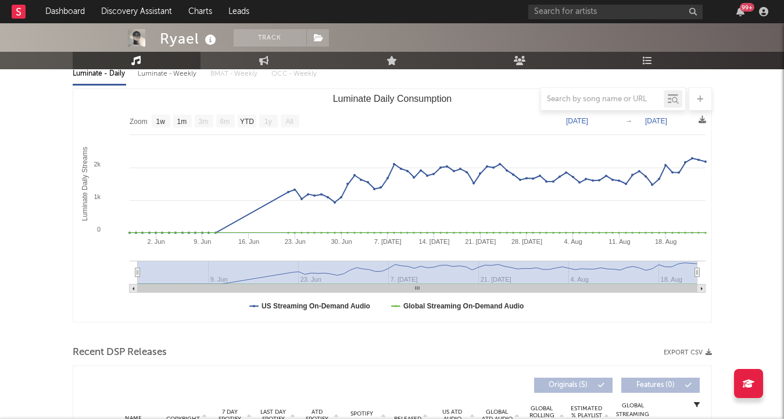
scroll to position [91, 0]
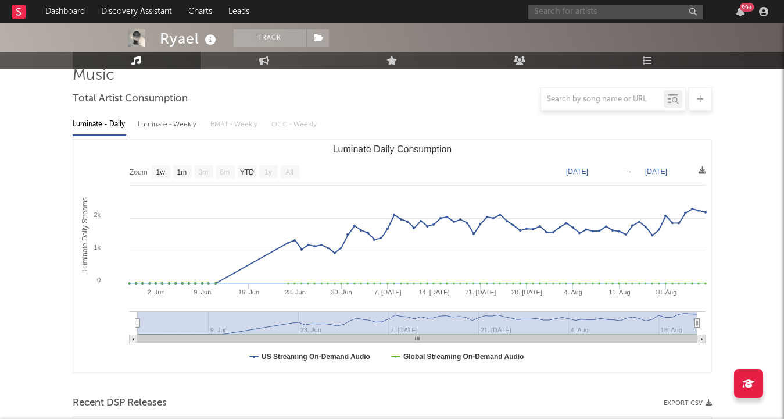
click at [570, 9] on input "text" at bounding box center [616, 12] width 174 height 15
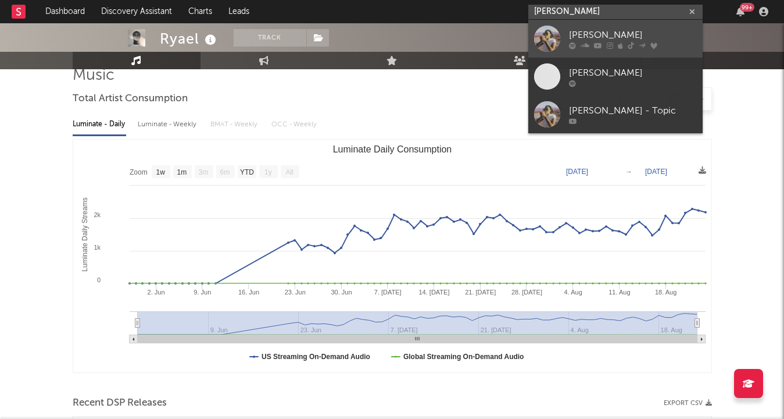
type input "chelsea jordan"
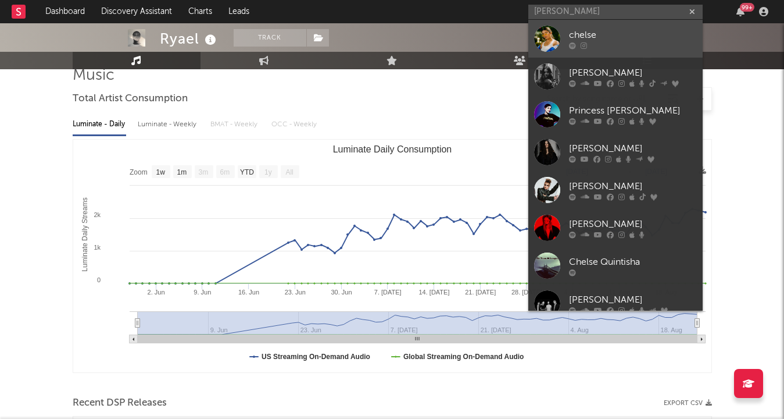
click at [555, 36] on div at bounding box center [547, 39] width 26 height 26
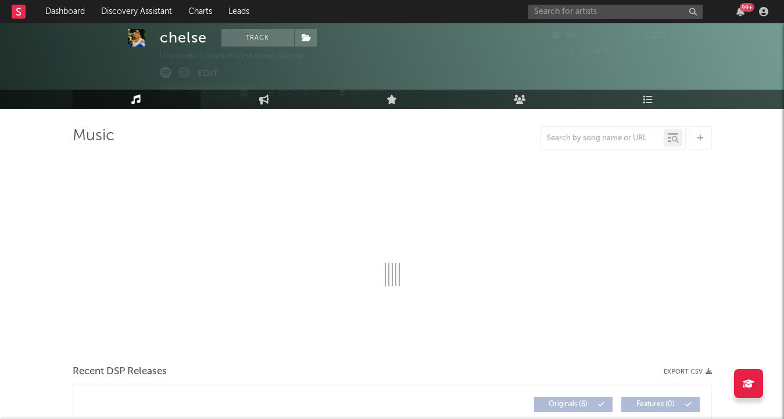
select select "1w"
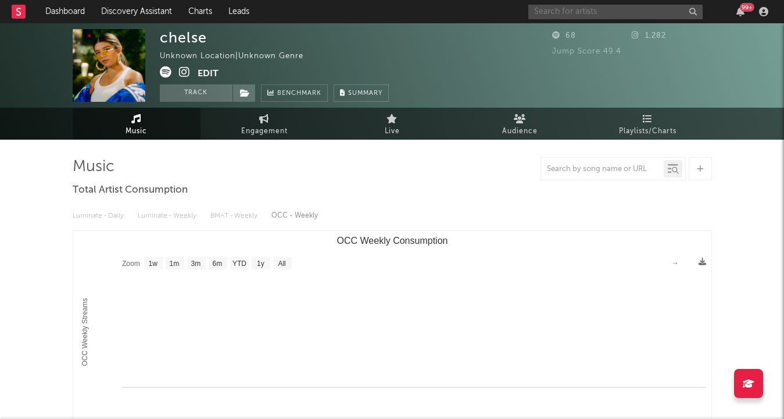
click at [573, 17] on input "text" at bounding box center [616, 12] width 174 height 15
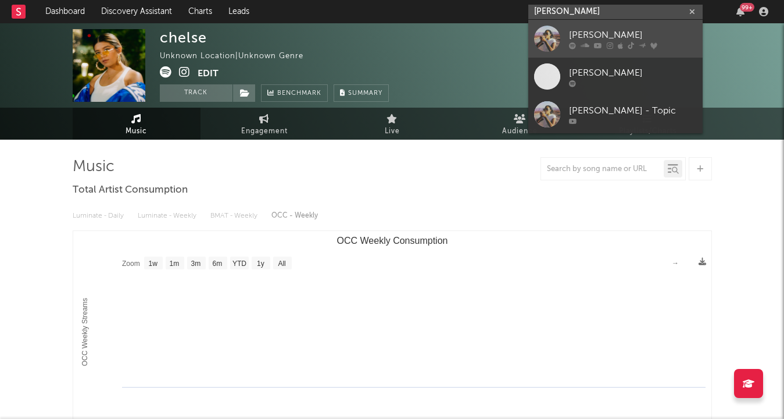
type input "chelsea jordan"
click at [562, 28] on link "[PERSON_NAME]" at bounding box center [616, 39] width 174 height 38
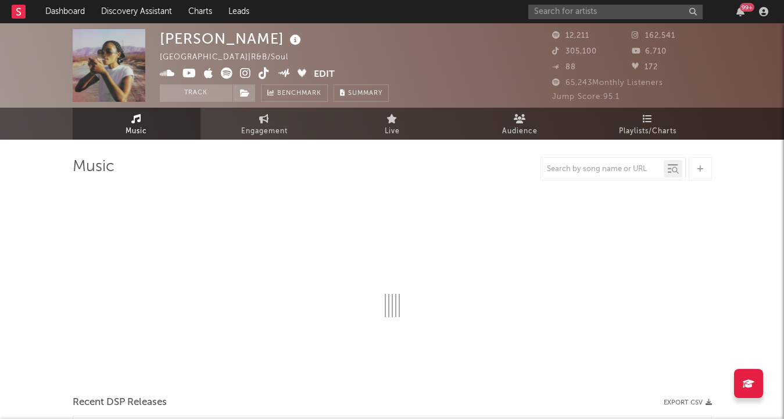
select select "6m"
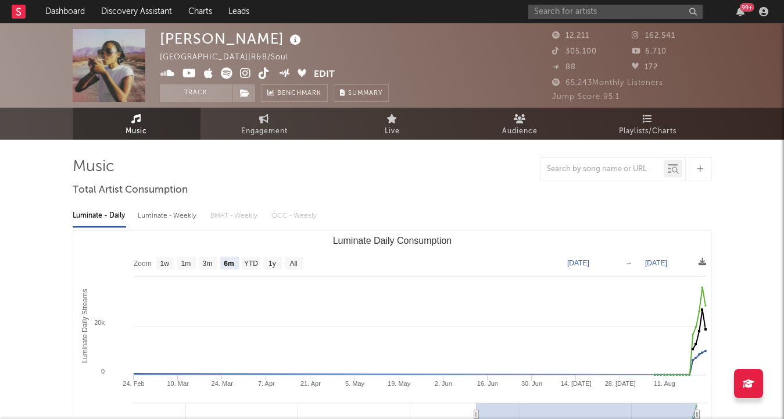
click at [260, 73] on icon at bounding box center [264, 73] width 11 height 12
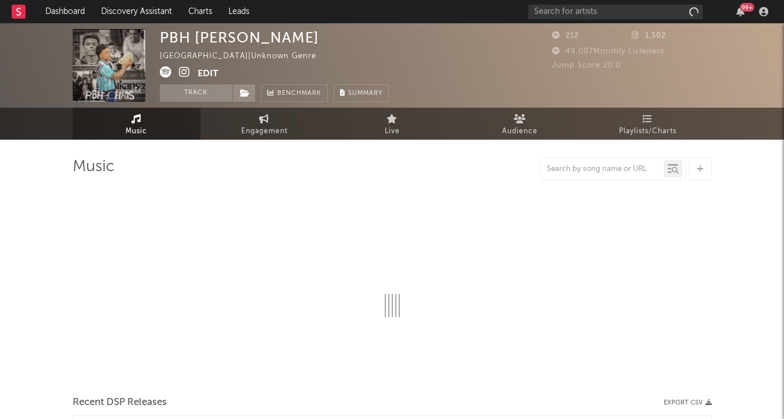
select select "1w"
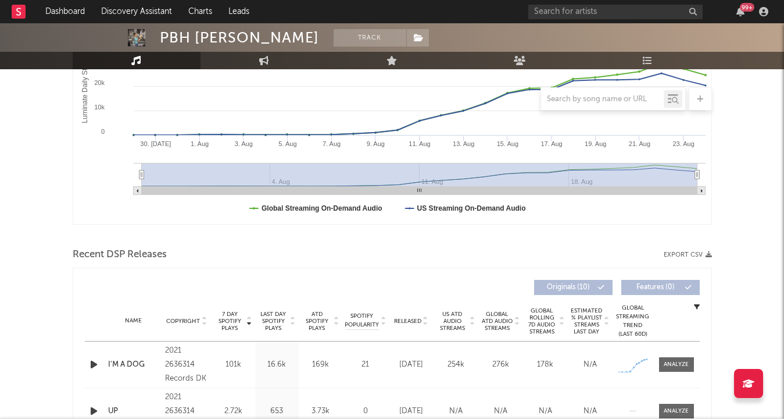
scroll to position [236, 0]
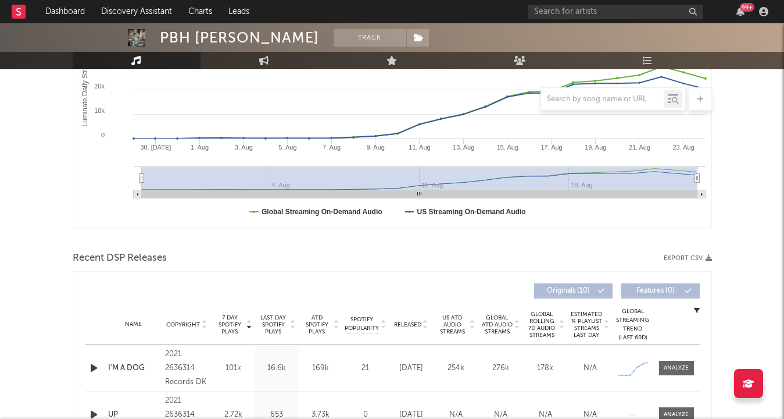
click at [94, 365] on icon "button" at bounding box center [94, 367] width 12 height 15
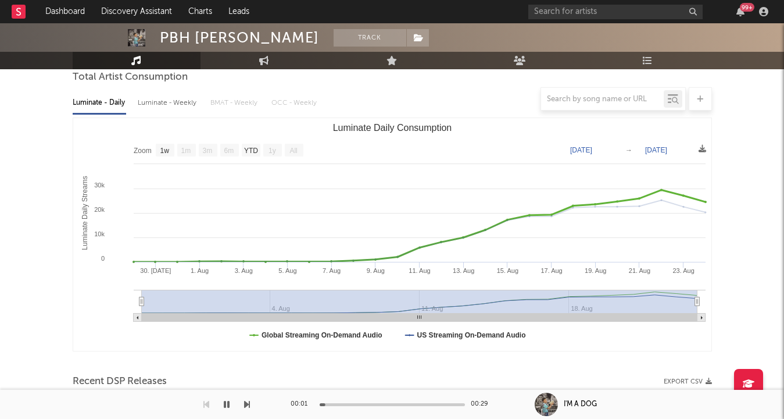
scroll to position [110, 0]
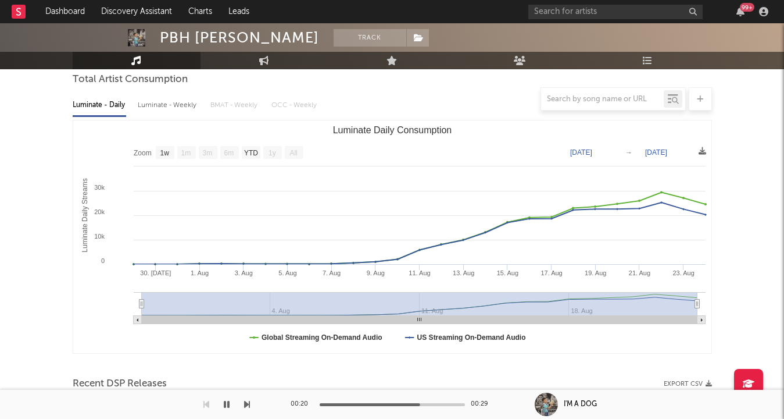
click at [222, 403] on button "button" at bounding box center [227, 404] width 12 height 29
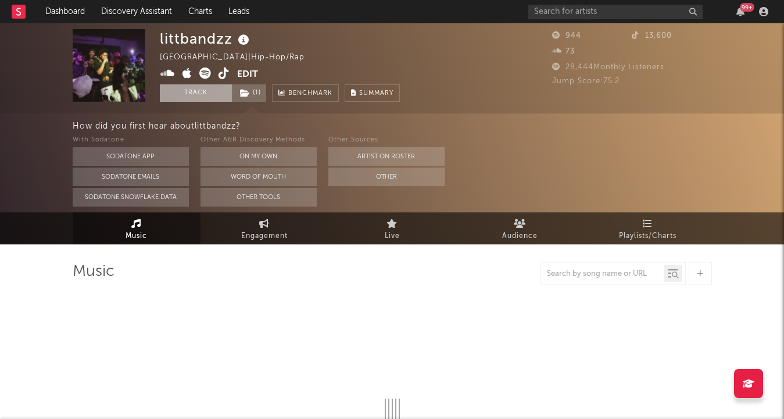
select select "1w"
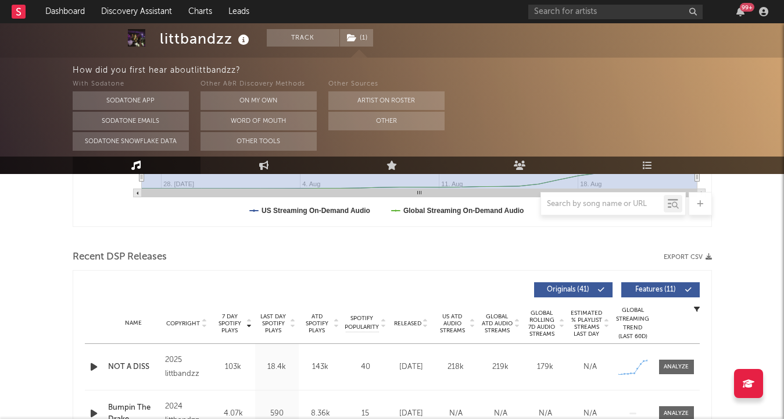
scroll to position [358, 0]
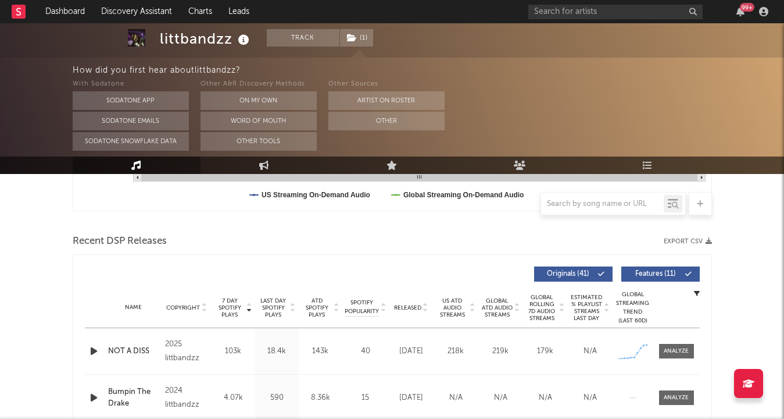
click at [94, 346] on icon "button" at bounding box center [94, 351] width 12 height 15
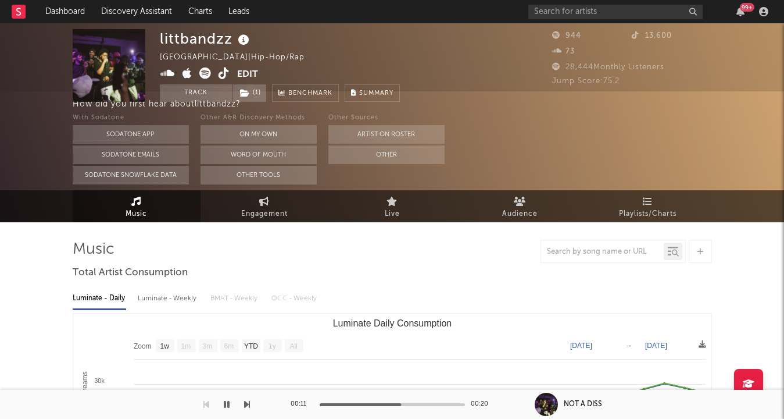
scroll to position [0, 0]
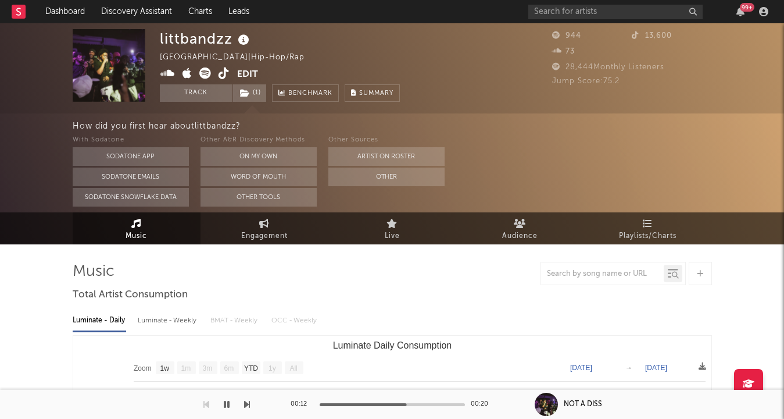
click at [222, 78] on icon at bounding box center [224, 73] width 11 height 12
click at [227, 404] on icon "button" at bounding box center [227, 403] width 6 height 9
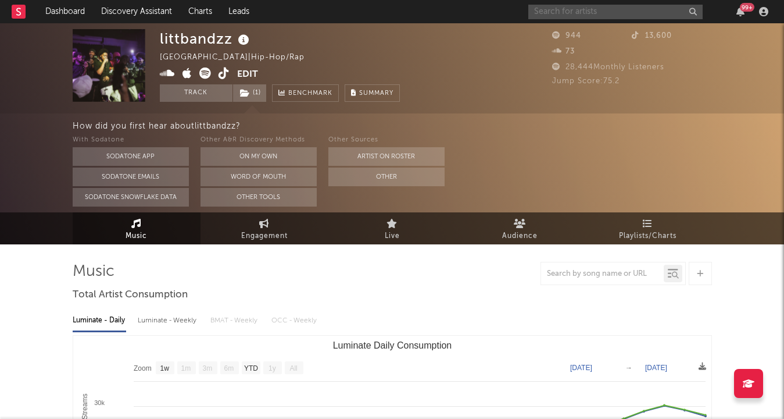
click at [562, 16] on input "text" at bounding box center [616, 12] width 174 height 15
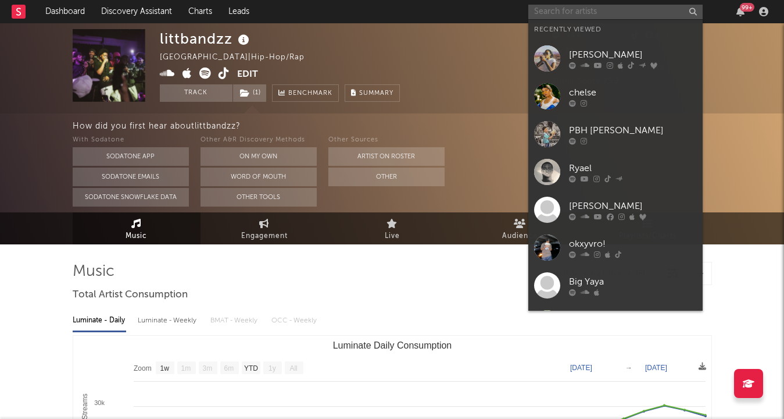
type input "h"
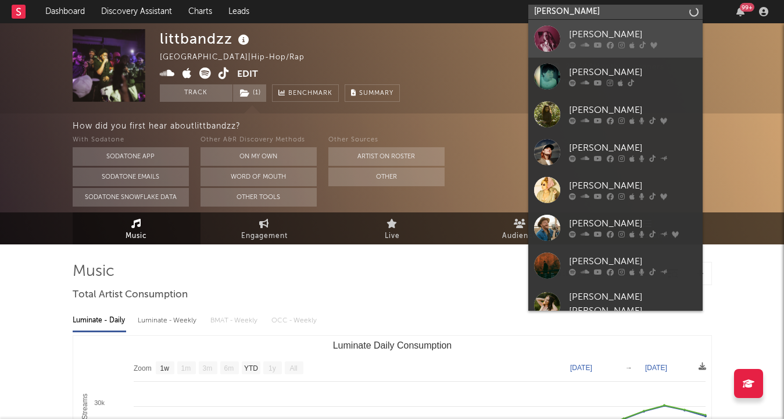
type input "[PERSON_NAME]"
click at [649, 35] on div "[PERSON_NAME]" at bounding box center [633, 35] width 128 height 14
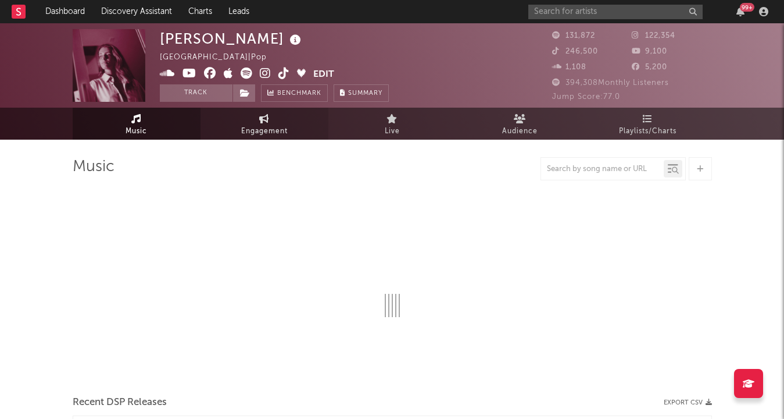
click at [254, 137] on span "Engagement" at bounding box center [264, 131] width 47 height 14
select select "1w"
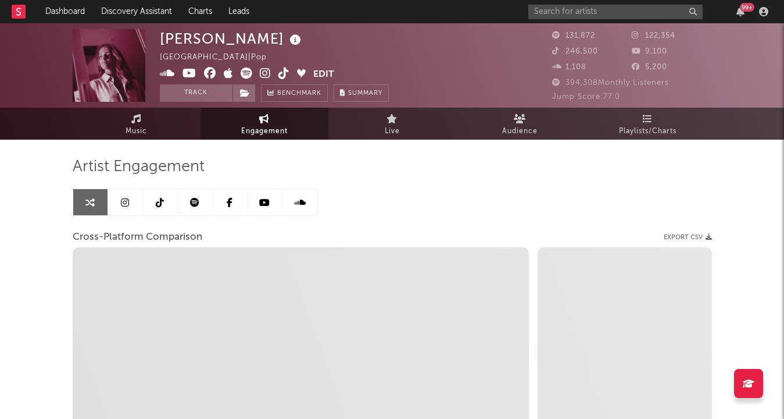
click at [161, 197] on link at bounding box center [160, 202] width 35 height 26
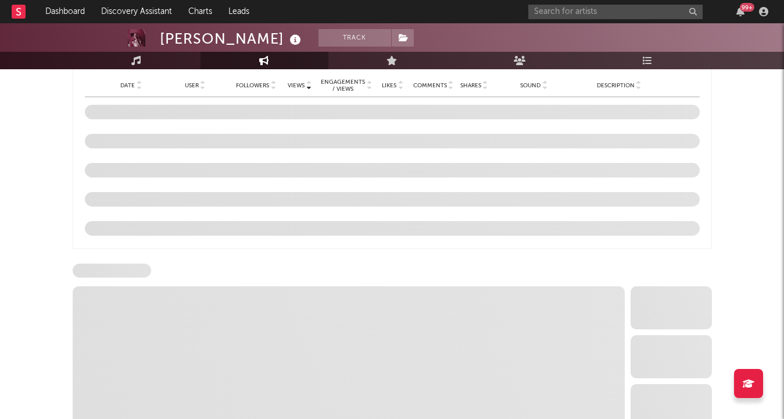
select select "6m"
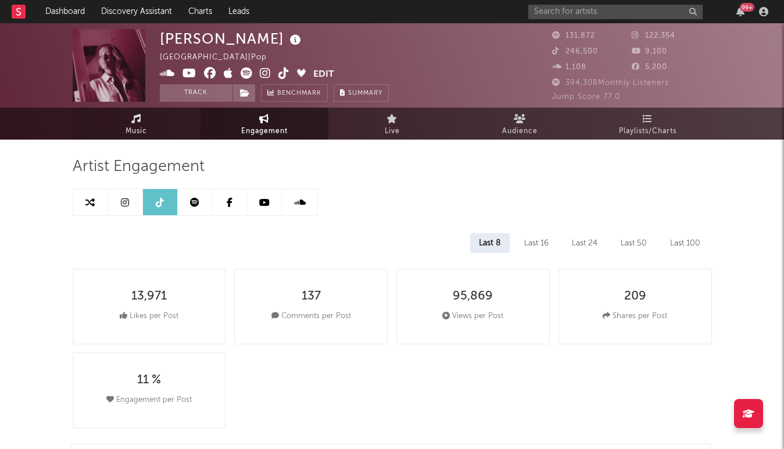
click at [158, 130] on link "Music" at bounding box center [137, 124] width 128 height 32
select select "6m"
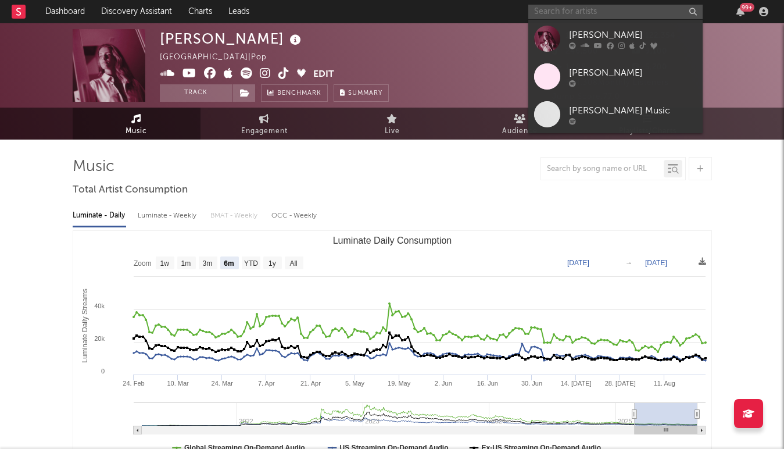
click at [531, 13] on input "text" at bounding box center [616, 12] width 174 height 15
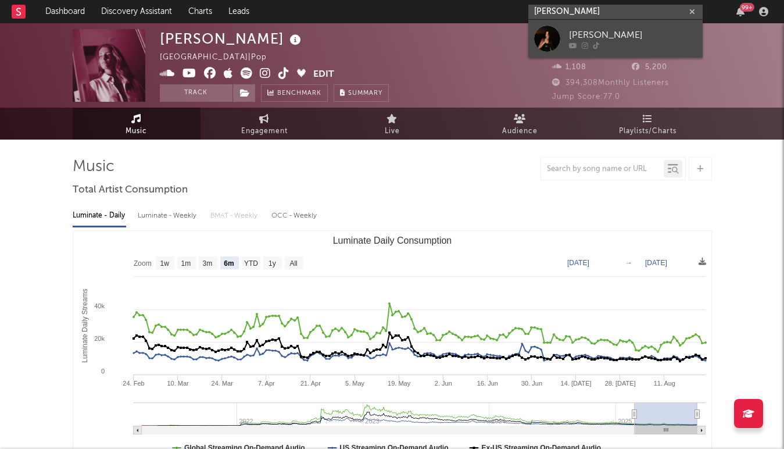
type input "hailey picardi"
click at [576, 43] on icon at bounding box center [573, 45] width 8 height 7
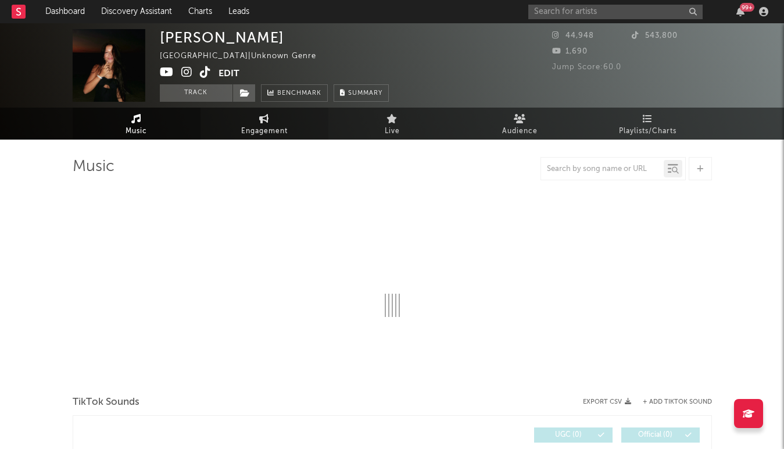
select select "1w"
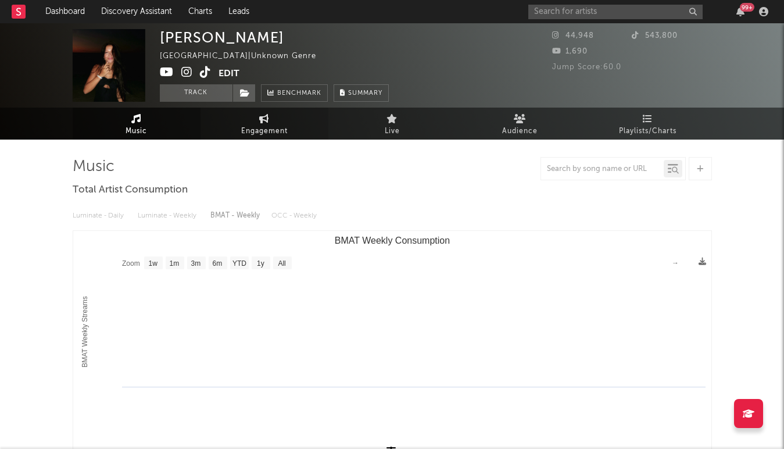
click at [239, 135] on link "Engagement" at bounding box center [265, 124] width 128 height 32
select select "1w"
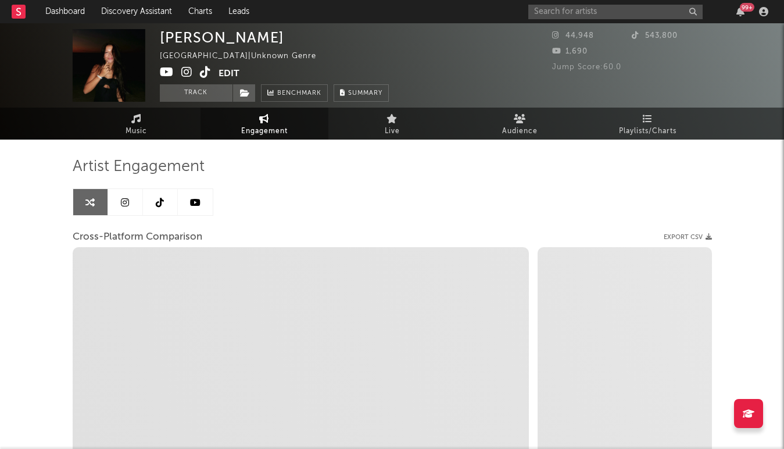
select select "1m"
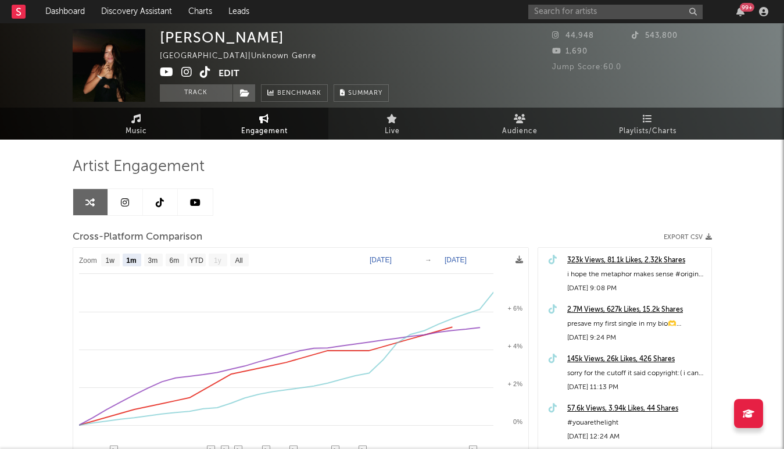
click at [154, 132] on link "Music" at bounding box center [137, 124] width 128 height 32
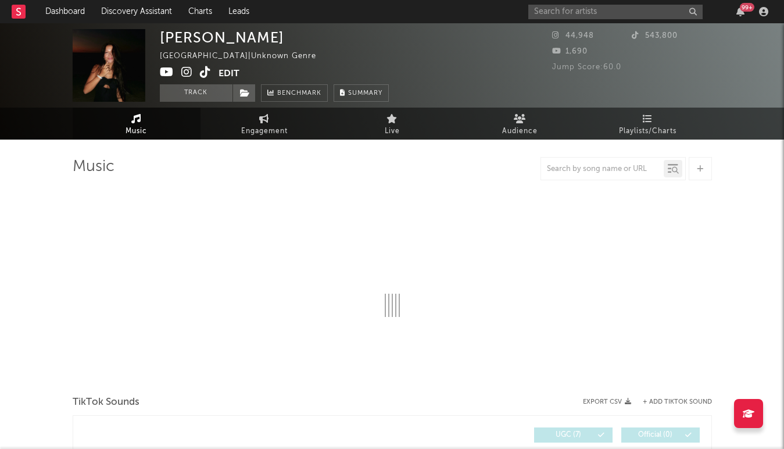
select select "1w"
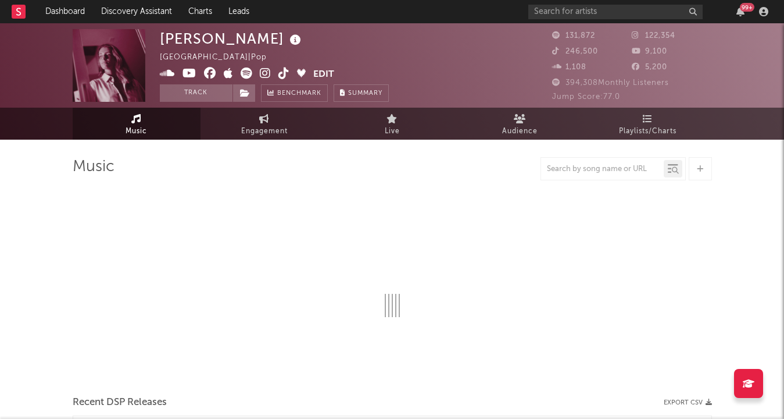
select select "6m"
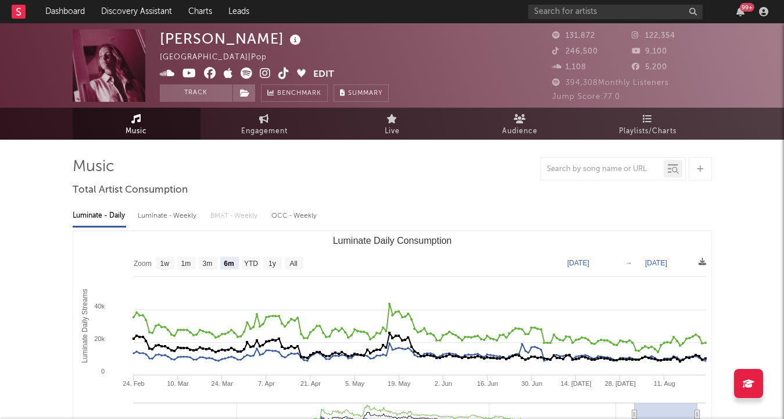
click at [280, 72] on icon at bounding box center [284, 73] width 11 height 12
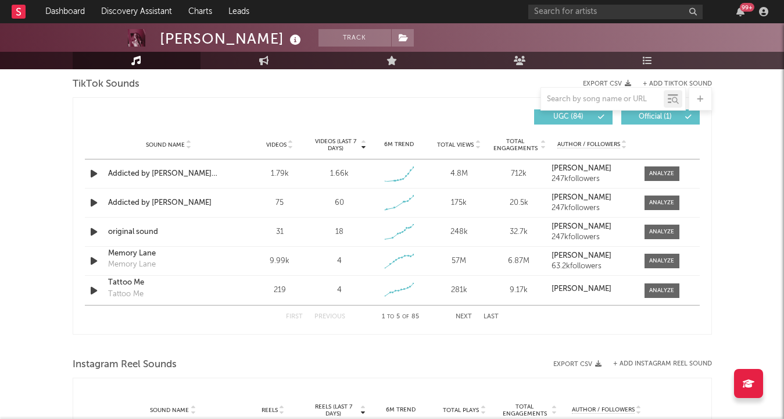
scroll to position [781, 0]
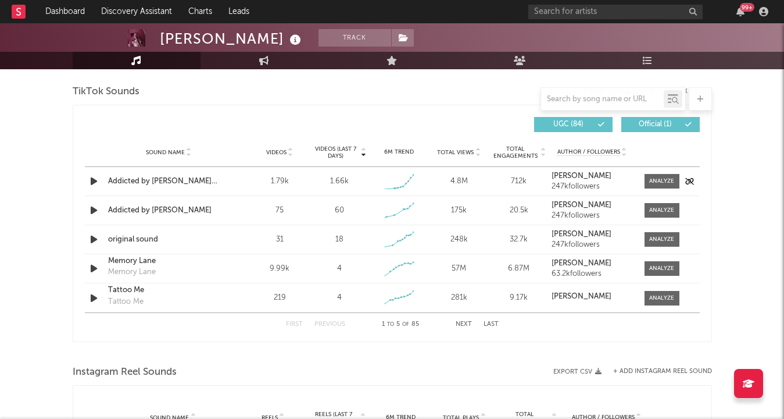
click at [88, 180] on icon "button" at bounding box center [94, 181] width 12 height 15
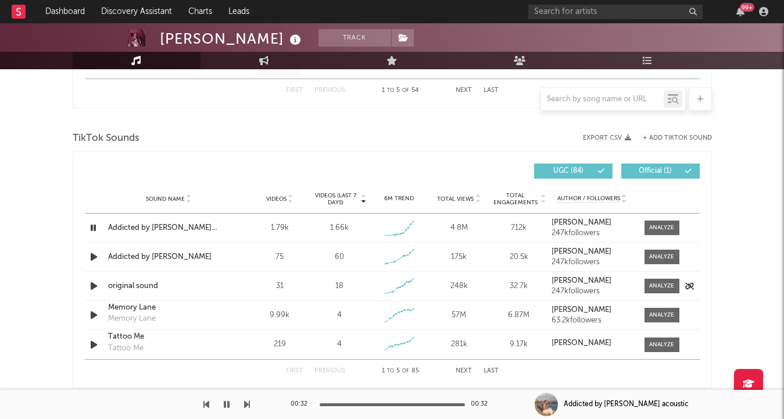
scroll to position [732, 0]
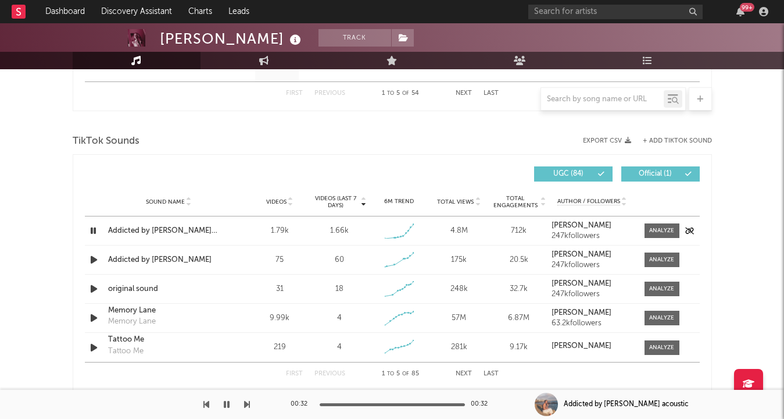
click at [93, 233] on icon "button" at bounding box center [93, 230] width 11 height 15
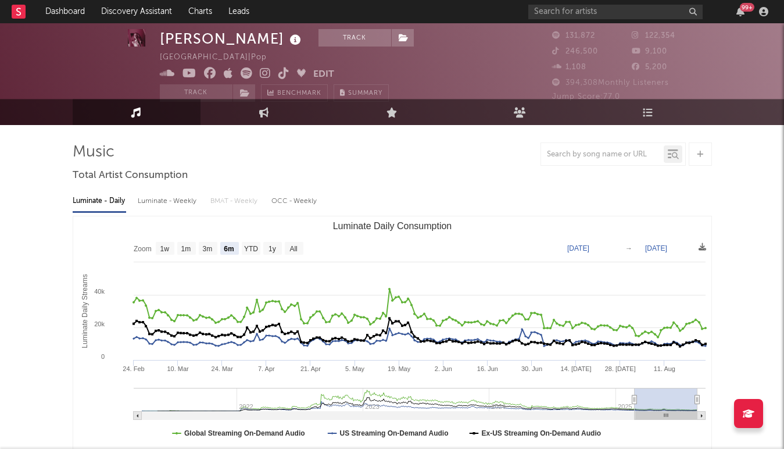
scroll to position [0, 0]
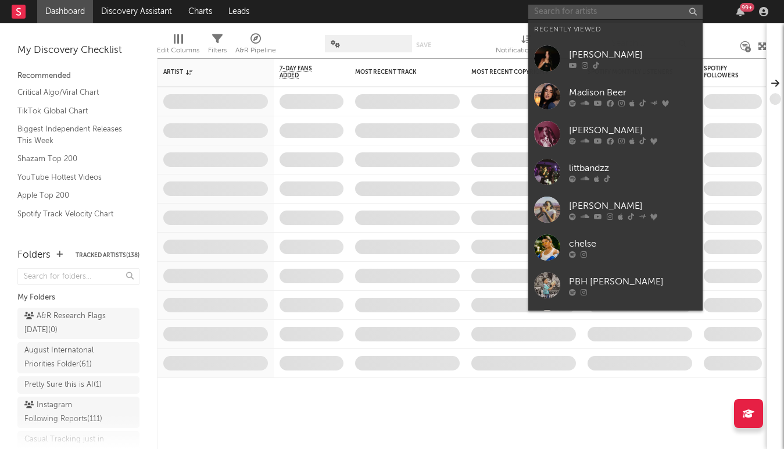
click at [612, 17] on input "text" at bounding box center [616, 12] width 174 height 15
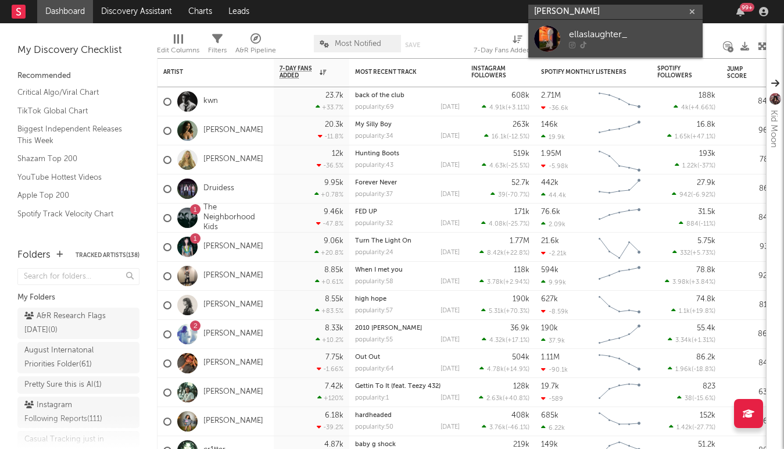
type input "[PERSON_NAME]"
click at [574, 45] on icon at bounding box center [572, 45] width 6 height 7
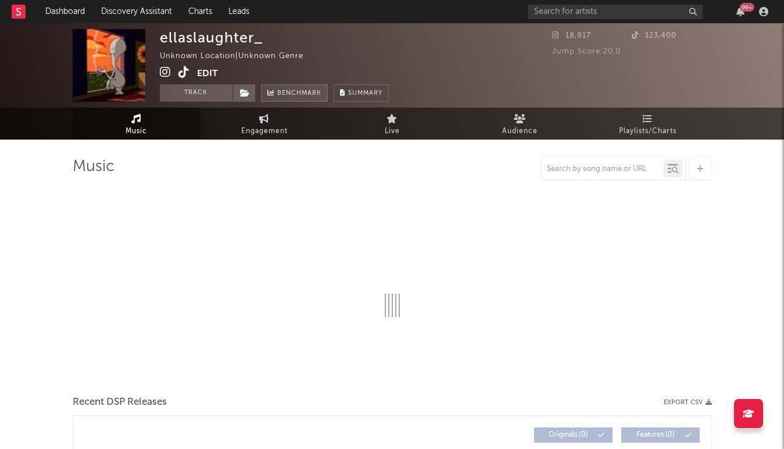
select select "1w"
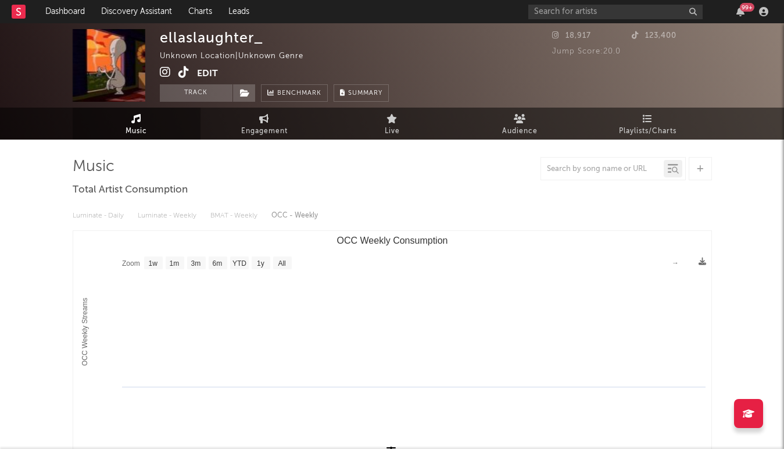
click at [181, 72] on icon at bounding box center [184, 72] width 11 height 12
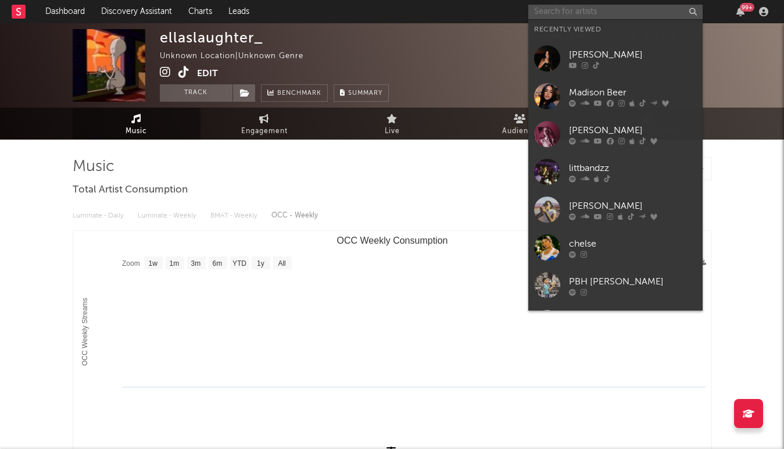
click at [605, 8] on input "text" at bounding box center [616, 12] width 174 height 15
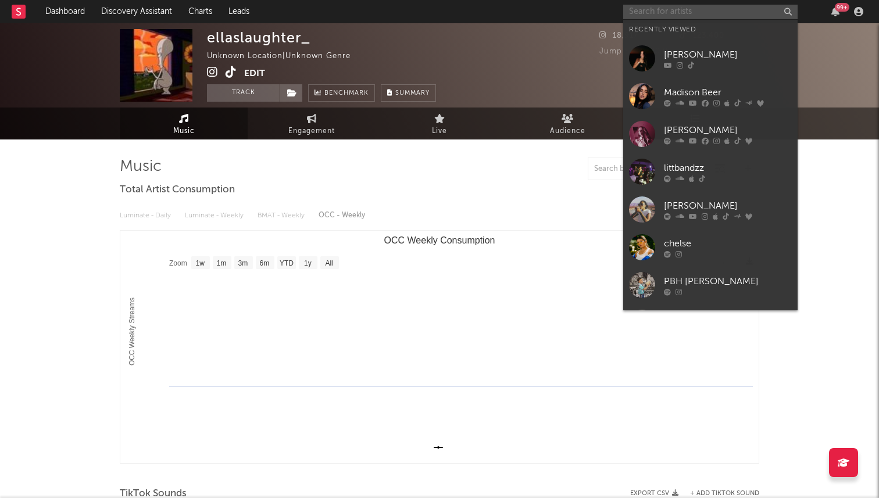
type input "f"
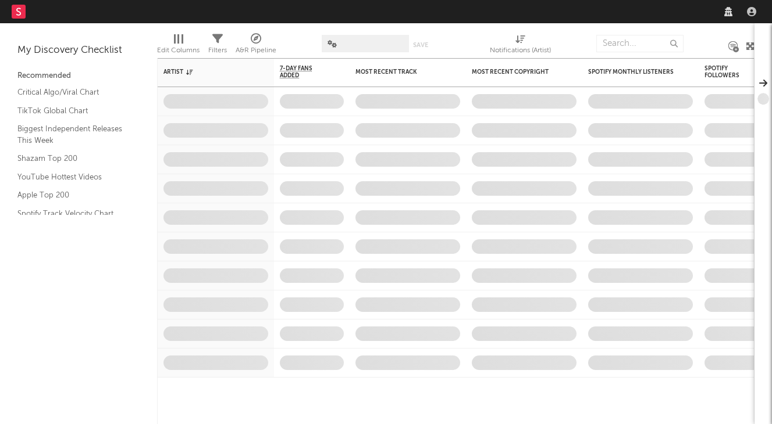
click at [719, 21] on div at bounding box center [739, 11] width 41 height 23
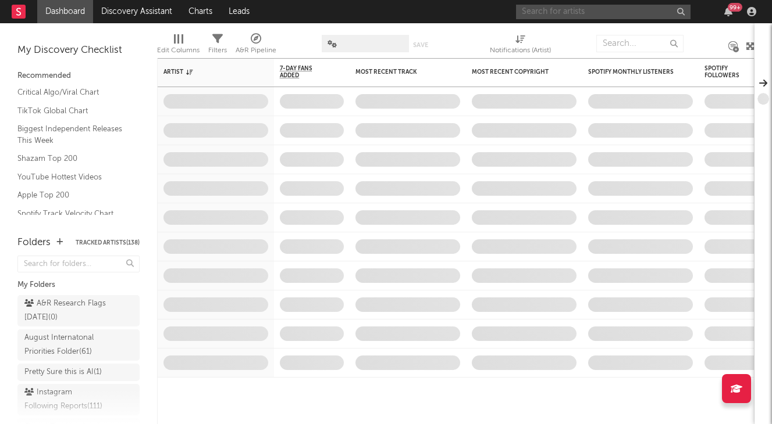
click at [597, 9] on input "text" at bounding box center [603, 12] width 174 height 15
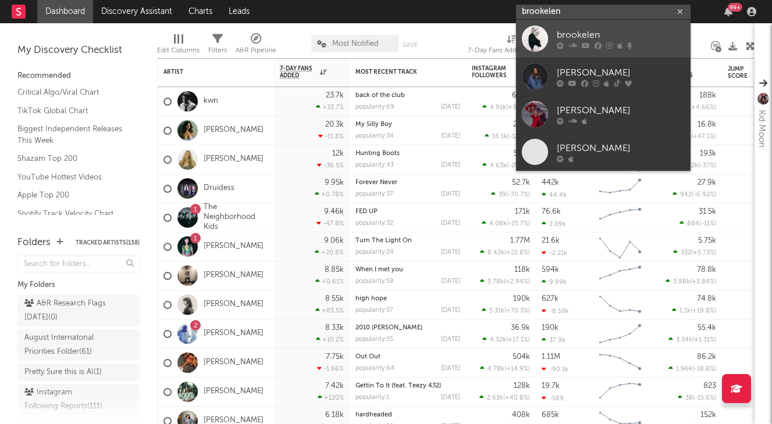
type input "brookelen"
click at [516, 40] on link "brookelen" at bounding box center [603, 39] width 174 height 38
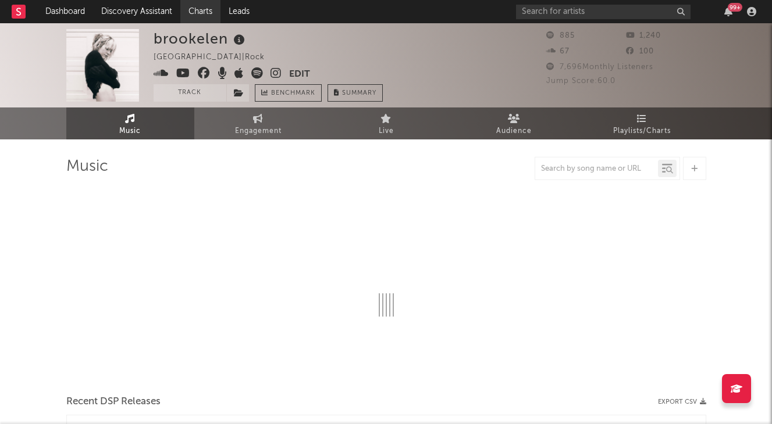
select select "1w"
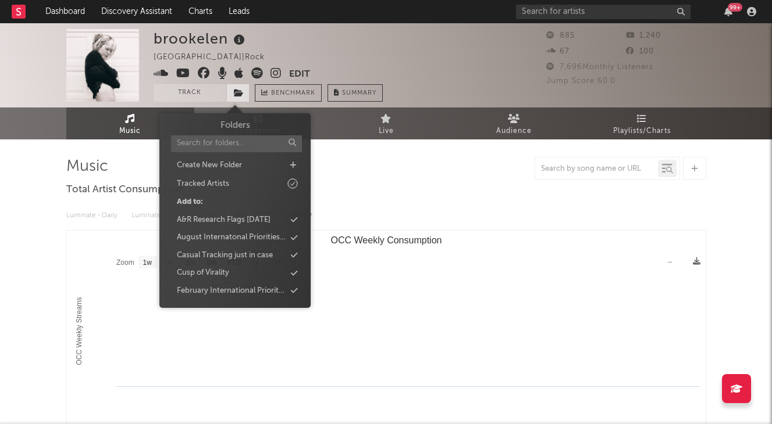
click at [241, 95] on icon at bounding box center [239, 93] width 10 height 8
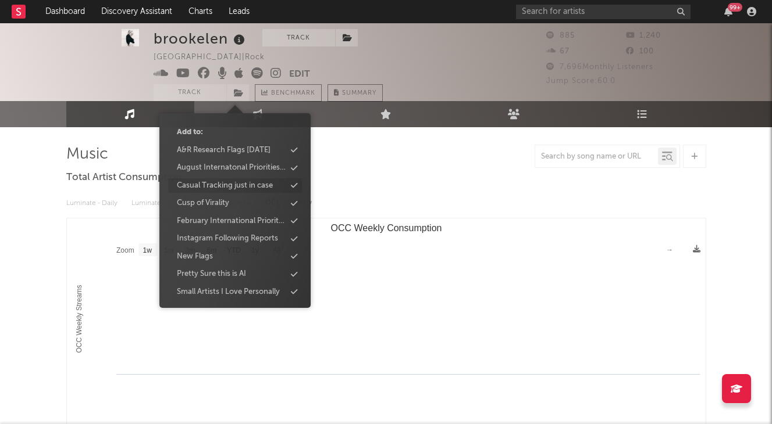
scroll to position [13, 0]
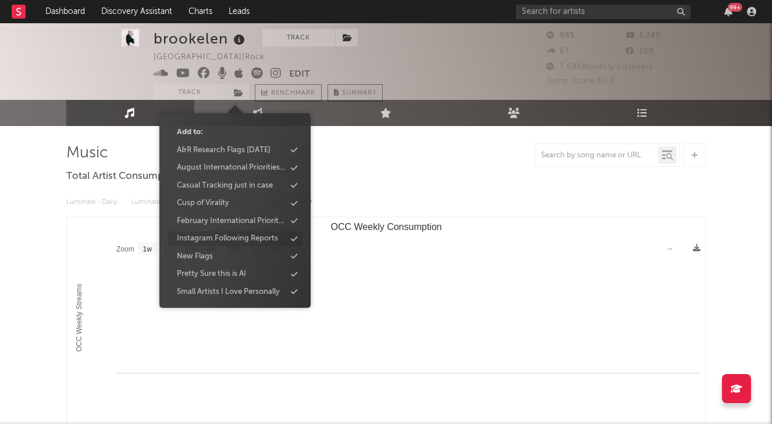
click at [235, 242] on div "Instagram Following Reports" at bounding box center [227, 239] width 101 height 12
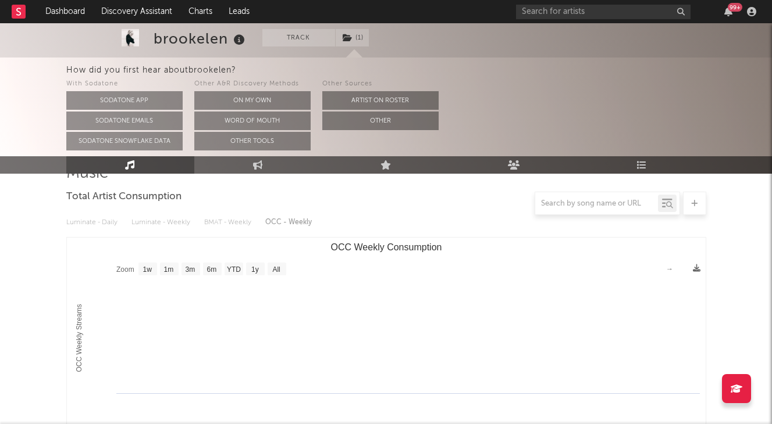
scroll to position [81, 0]
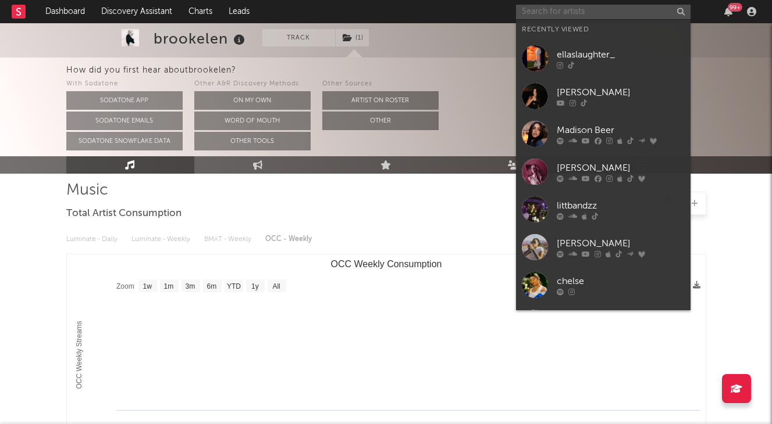
click at [529, 16] on input "text" at bounding box center [603, 12] width 174 height 15
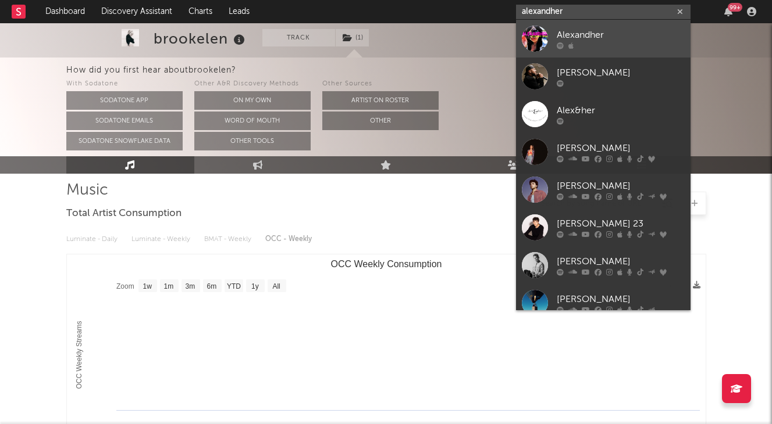
type input "alexandher"
click at [543, 42] on div at bounding box center [535, 39] width 26 height 26
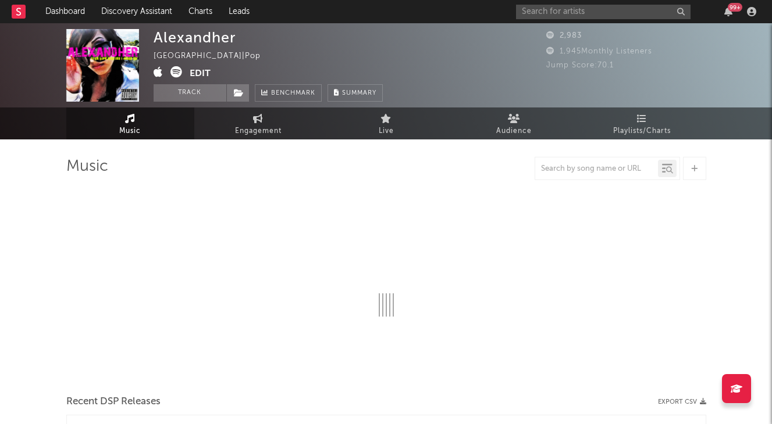
select select "1w"
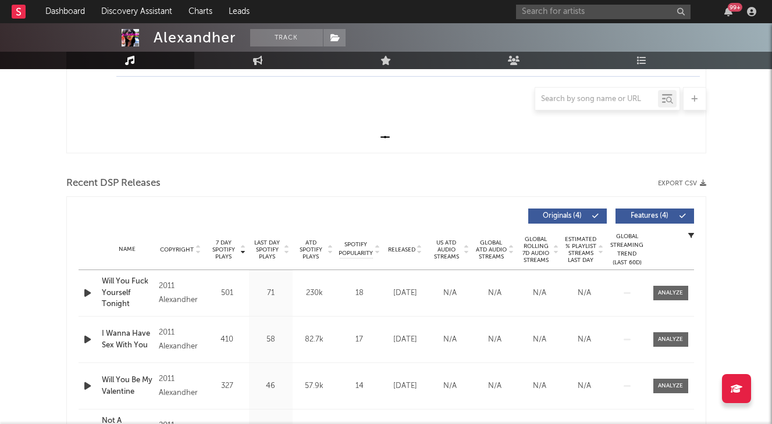
scroll to position [422, 0]
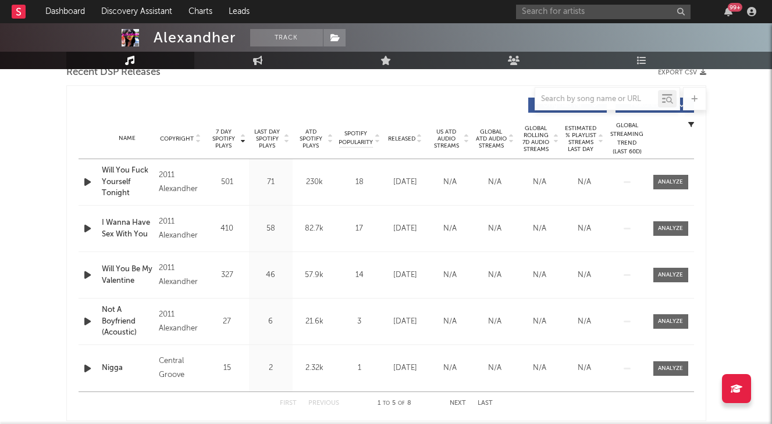
click at [84, 365] on icon "button" at bounding box center [87, 369] width 12 height 15
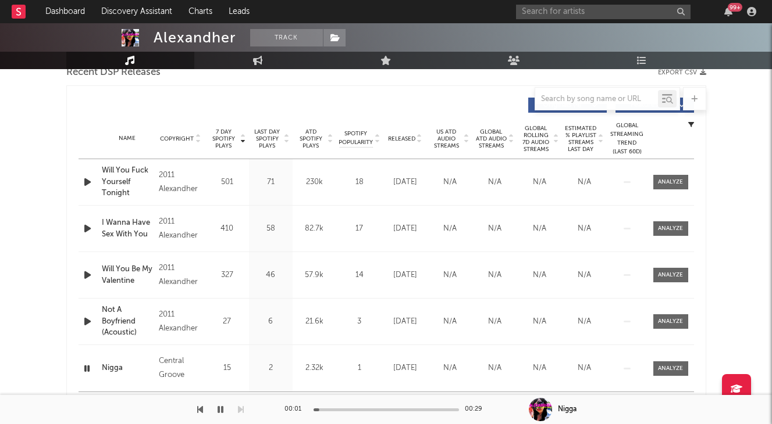
click at [387, 409] on div at bounding box center [385, 410] width 145 height 3
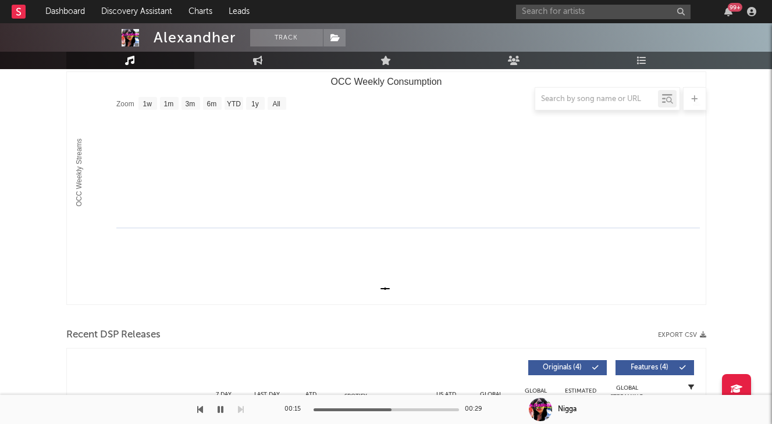
scroll to position [407, 0]
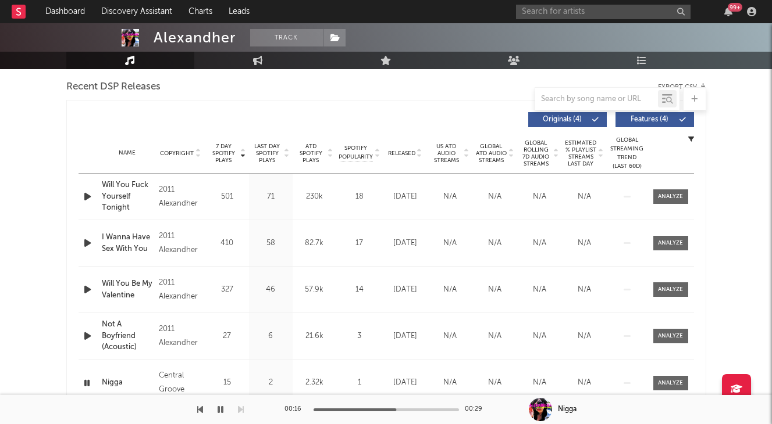
click at [92, 196] on icon "button" at bounding box center [87, 197] width 12 height 15
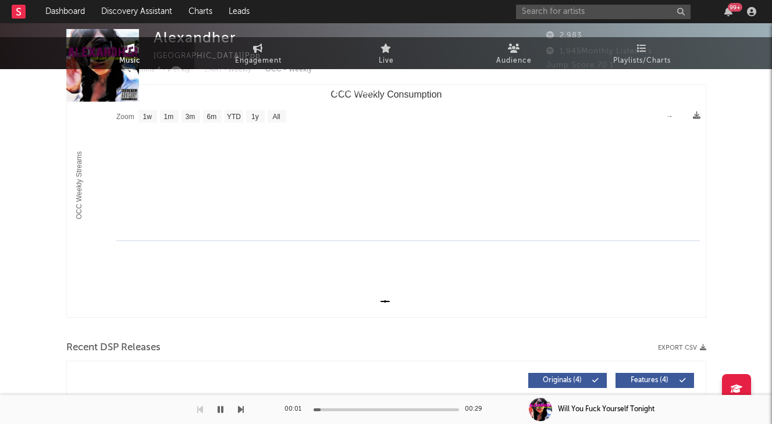
scroll to position [0, 0]
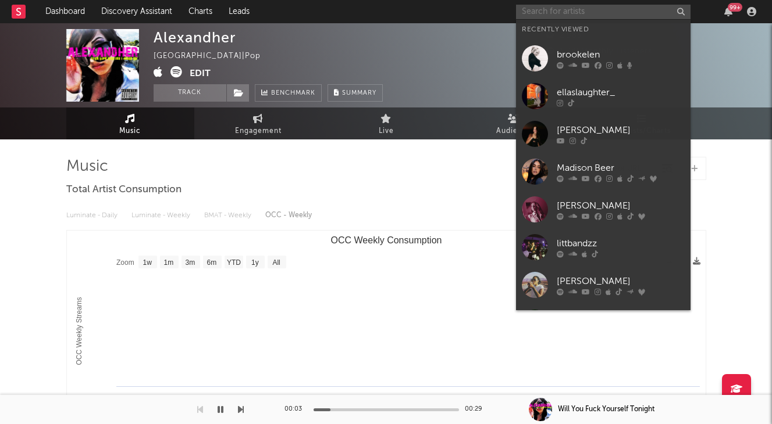
click at [563, 11] on input "text" at bounding box center [603, 12] width 174 height 15
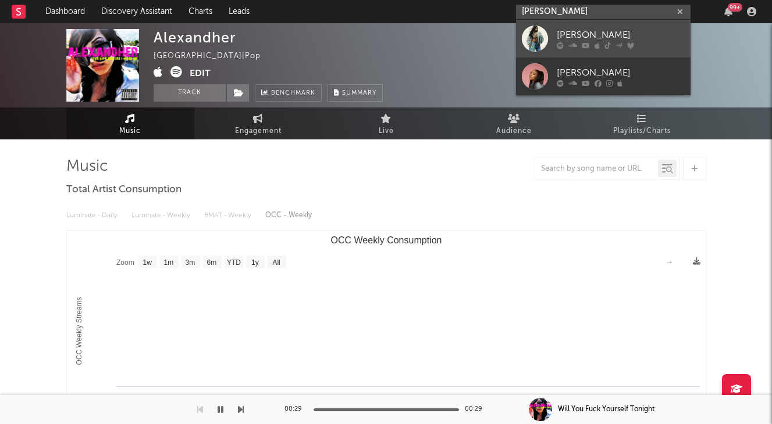
type input "ashley iman"
click at [547, 31] on div at bounding box center [535, 39] width 26 height 26
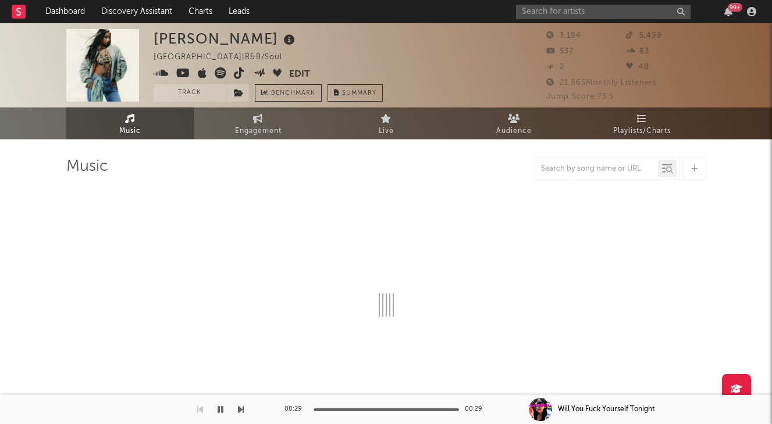
select select "1w"
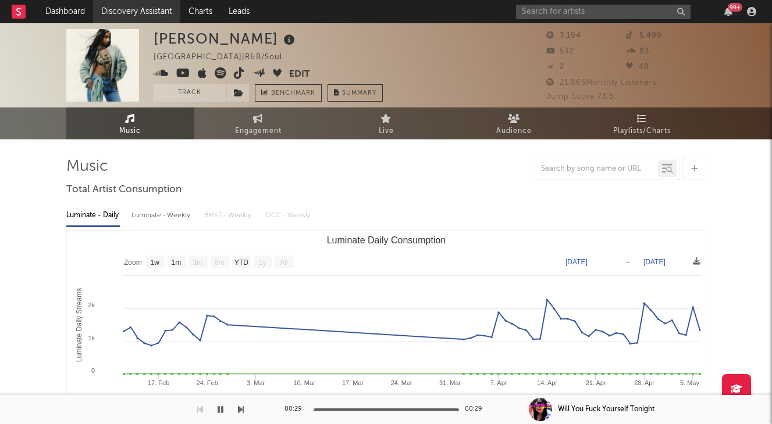
click at [137, 16] on link "Discovery Assistant" at bounding box center [136, 11] width 87 height 23
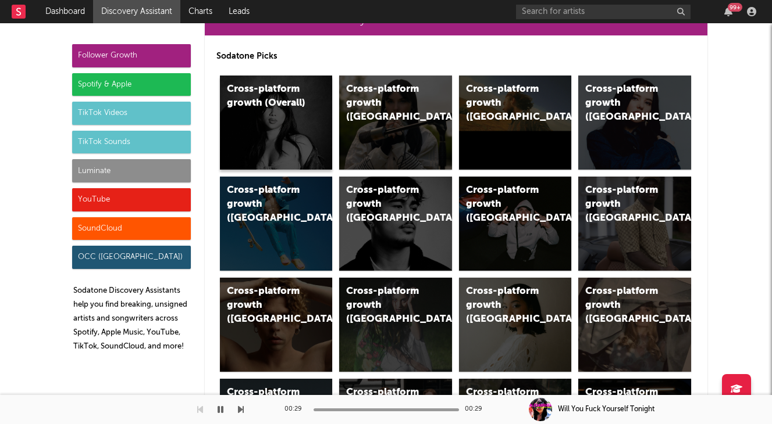
scroll to position [48, 0]
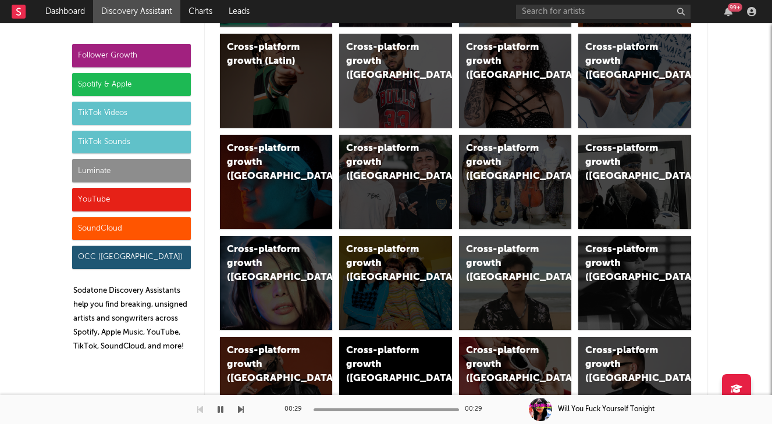
click at [159, 78] on div "Spotify & Apple" at bounding box center [131, 84] width 119 height 23
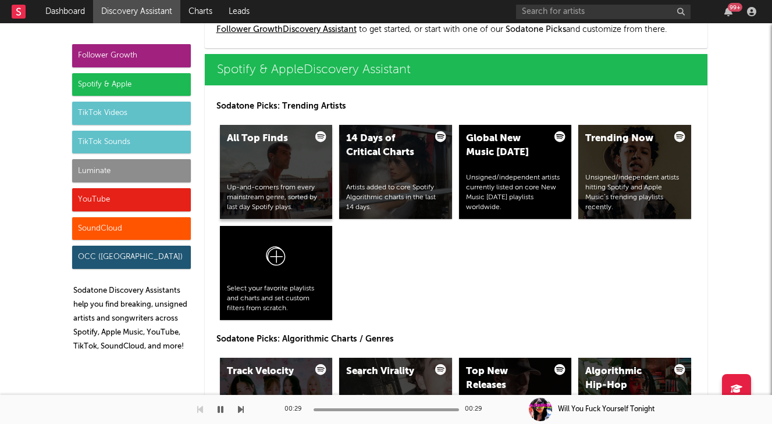
scroll to position [1162, 0]
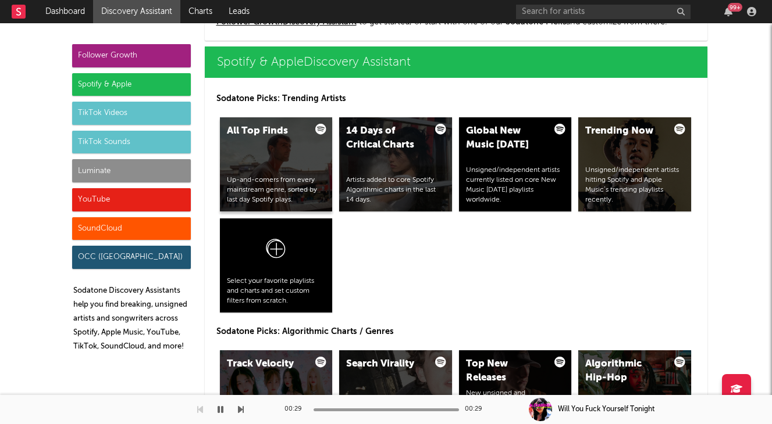
click at [300, 172] on div "All Top Finds Up-and-comers from every mainstream genre, sorted by last day Spo…" at bounding box center [276, 164] width 113 height 94
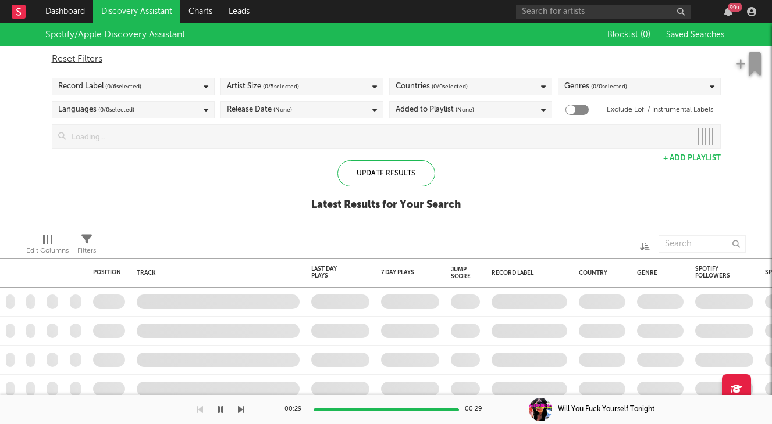
checkbox input "true"
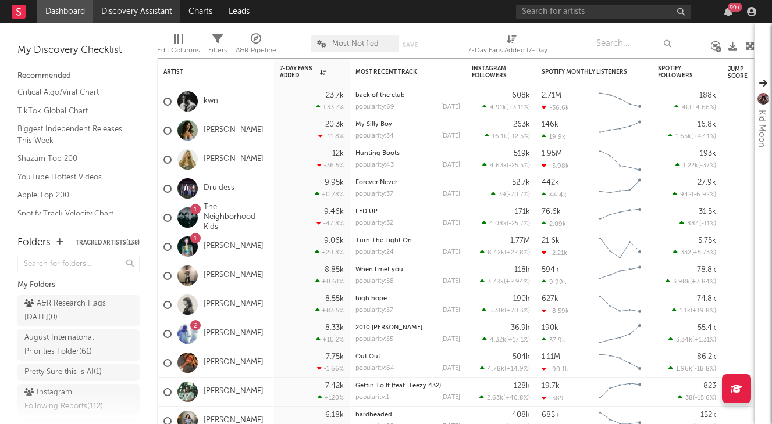
click at [138, 13] on link "Discovery Assistant" at bounding box center [136, 11] width 87 height 23
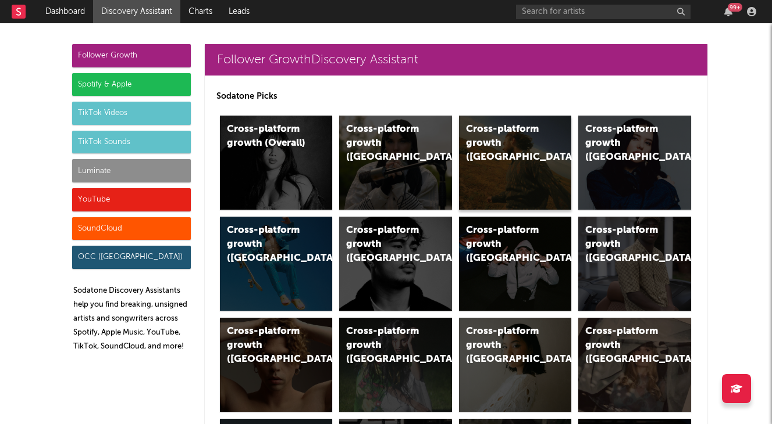
click at [497, 163] on div "Cross-platform growth ([GEOGRAPHIC_DATA])" at bounding box center [515, 163] width 113 height 94
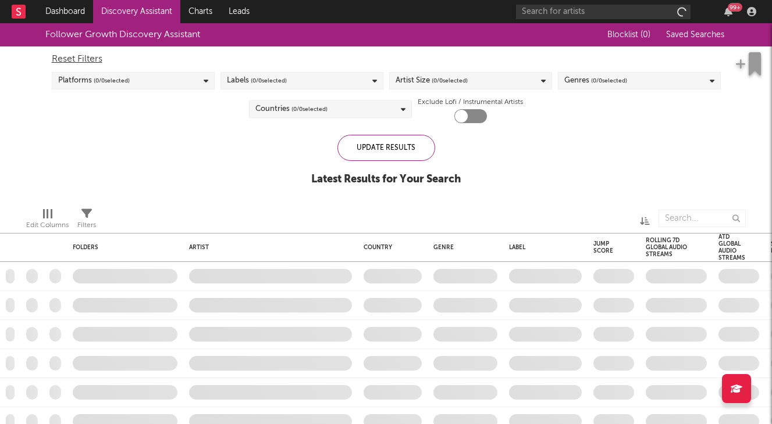
checkbox input "true"
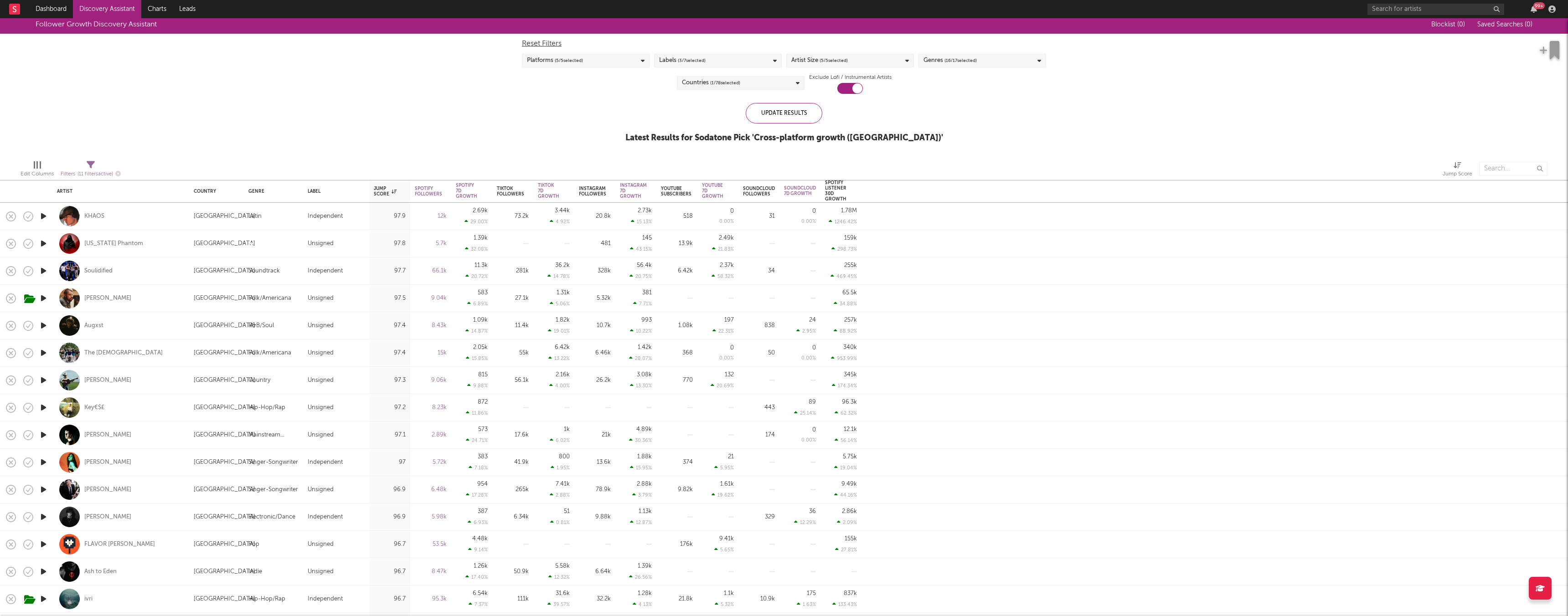
click at [604, 154] on div "Edit Columns Filters ( 11 filters active) Jump Score" at bounding box center [784, 166] width 1568 height 27
